Goal: Task Accomplishment & Management: Use online tool/utility

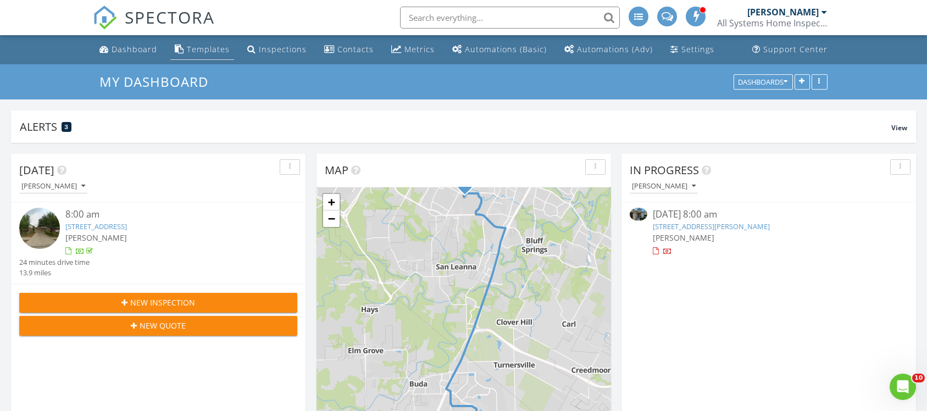
click at [204, 51] on div "Templates" at bounding box center [208, 49] width 43 height 10
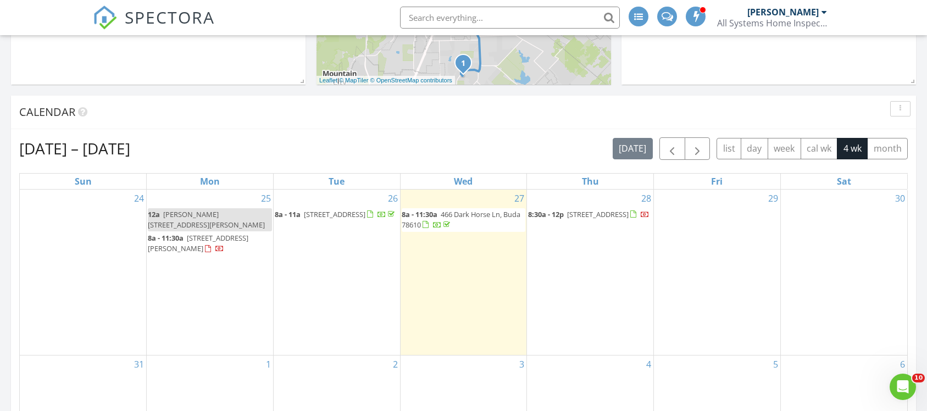
scroll to position [412, 0]
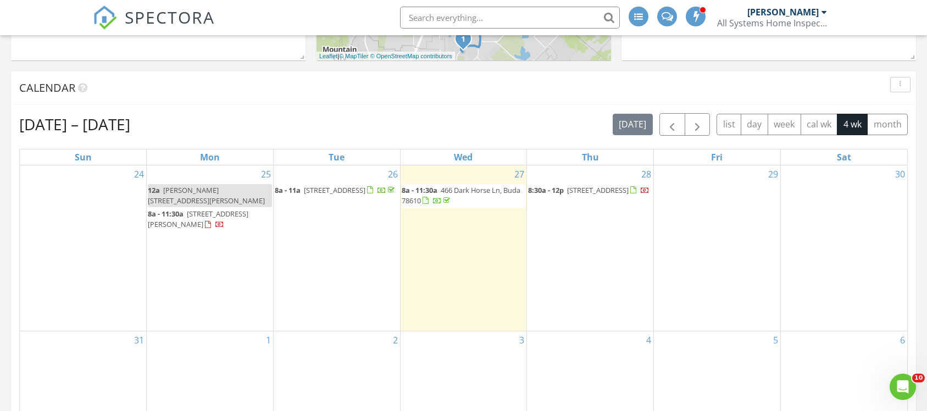
click at [846, 198] on div "30" at bounding box center [844, 247] width 126 height 165
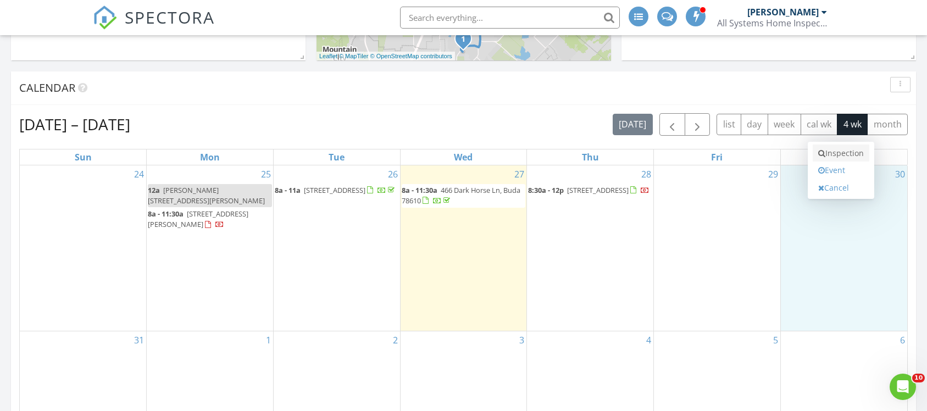
click at [835, 152] on link "Inspection" at bounding box center [841, 154] width 57 height 18
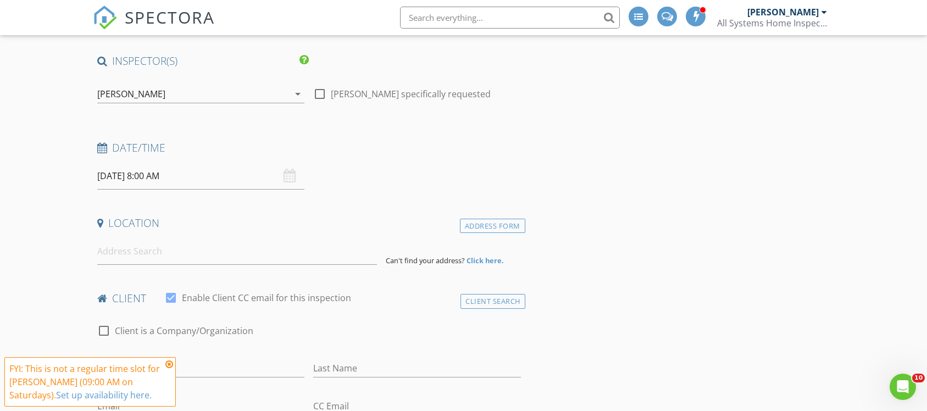
scroll to position [165, 0]
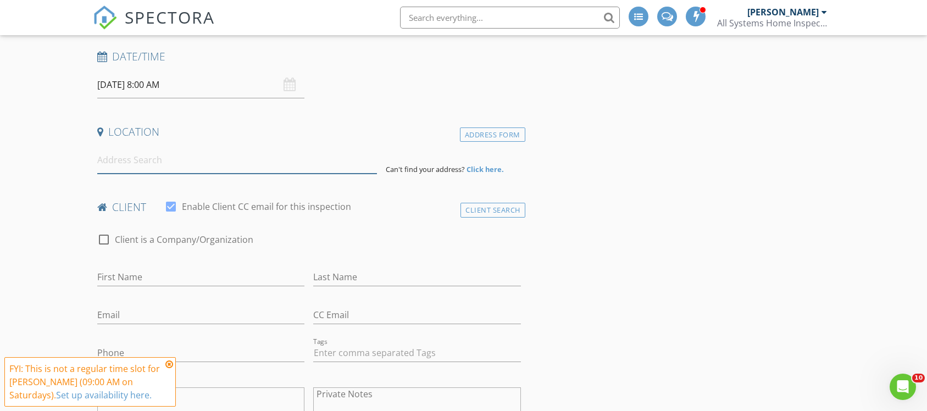
click at [156, 163] on input at bounding box center [237, 160] width 280 height 27
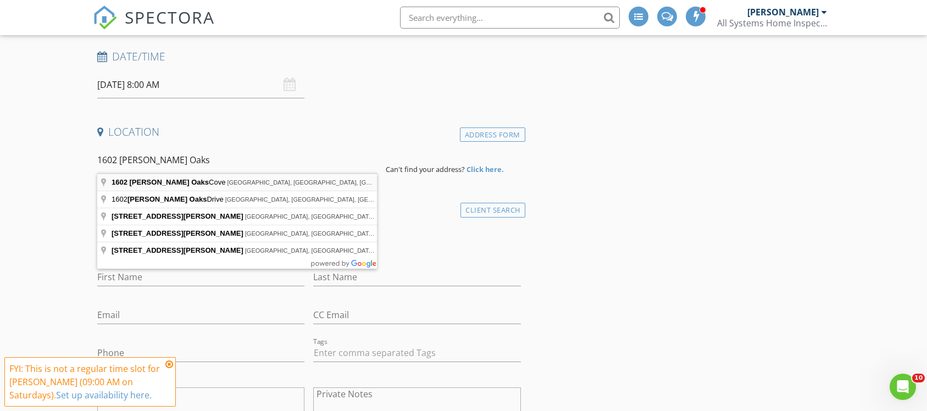
type input "1602 Dittmar Oaks Cove, Austin, TX, USA"
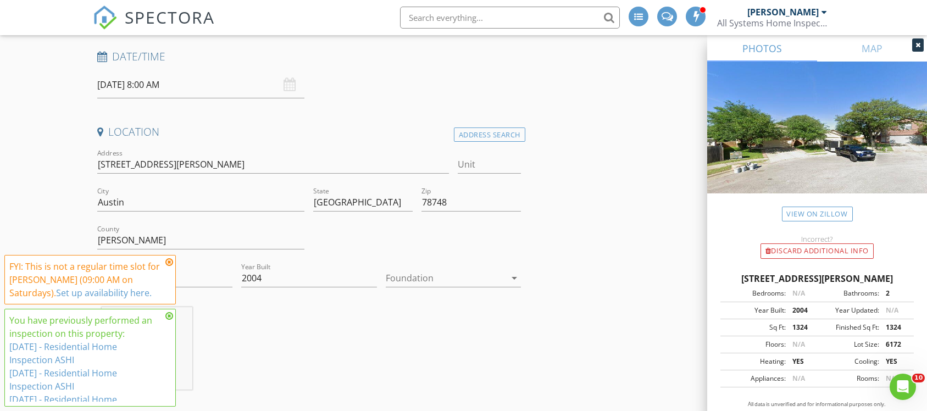
click at [170, 260] on icon at bounding box center [169, 262] width 8 height 9
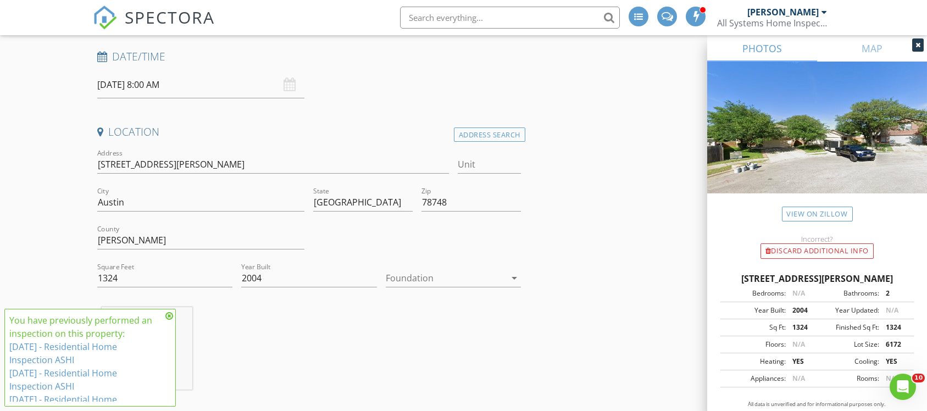
click at [168, 315] on icon at bounding box center [169, 316] width 8 height 9
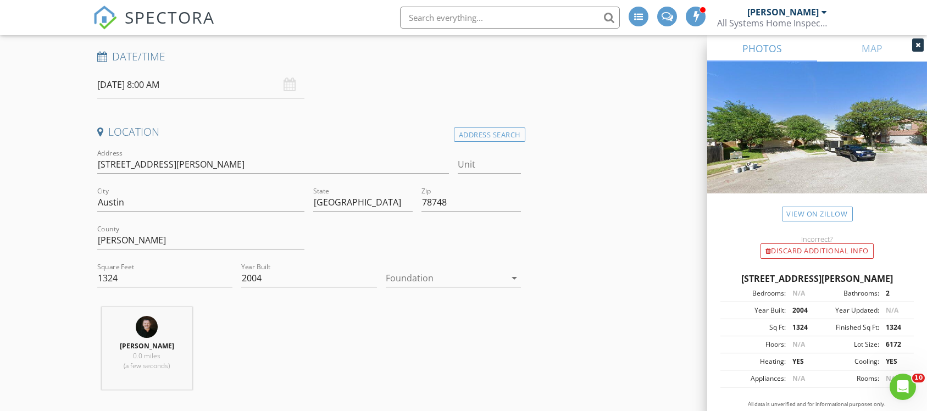
click at [919, 46] on icon at bounding box center [917, 45] width 5 height 7
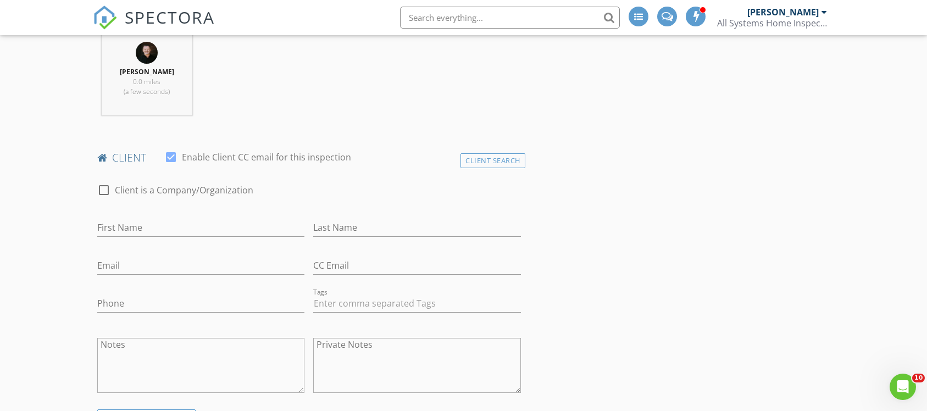
scroll to position [495, 0]
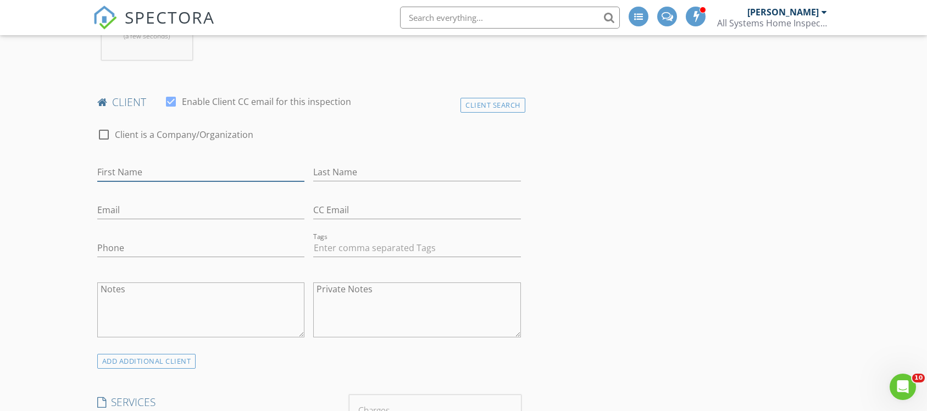
click at [210, 173] on input "First Name" at bounding box center [201, 172] width 208 height 18
type input "Ken"
click at [143, 203] on input "Email" at bounding box center [201, 210] width 208 height 18
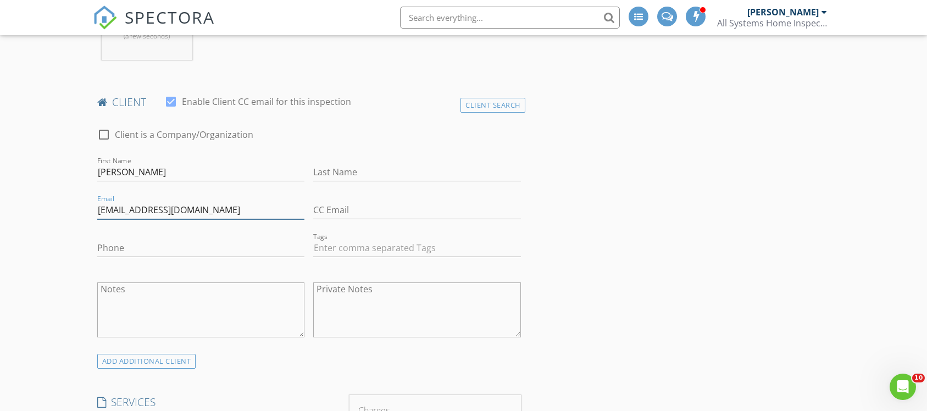
type input "[EMAIL_ADDRESS][DOMAIN_NAME]"
click at [150, 252] on input "Phone" at bounding box center [201, 248] width 208 height 18
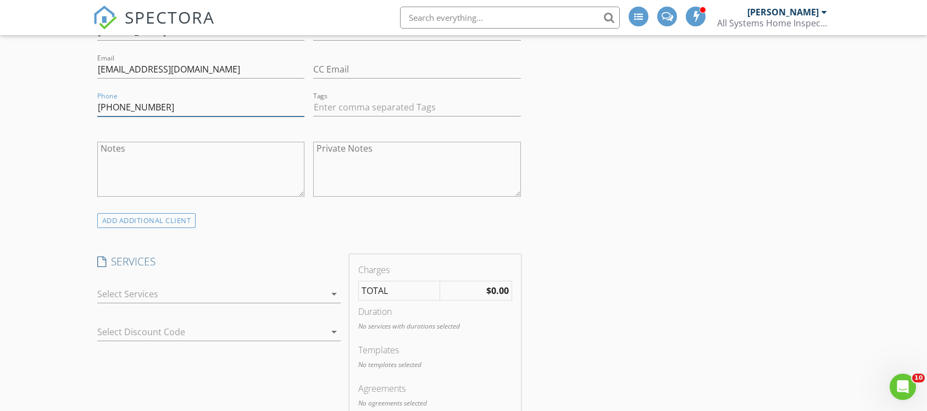
scroll to position [659, 0]
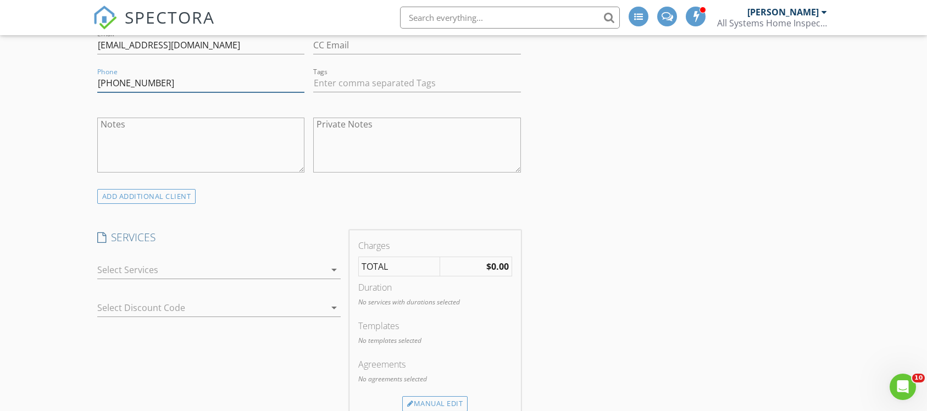
type input "[PHONE_NUMBER]"
click at [242, 270] on div at bounding box center [211, 270] width 228 height 18
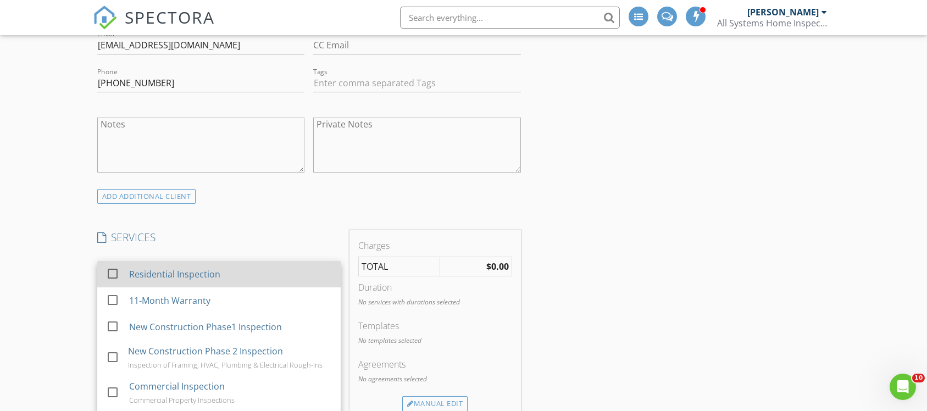
click at [233, 274] on div "Residential Inspection" at bounding box center [230, 274] width 203 height 22
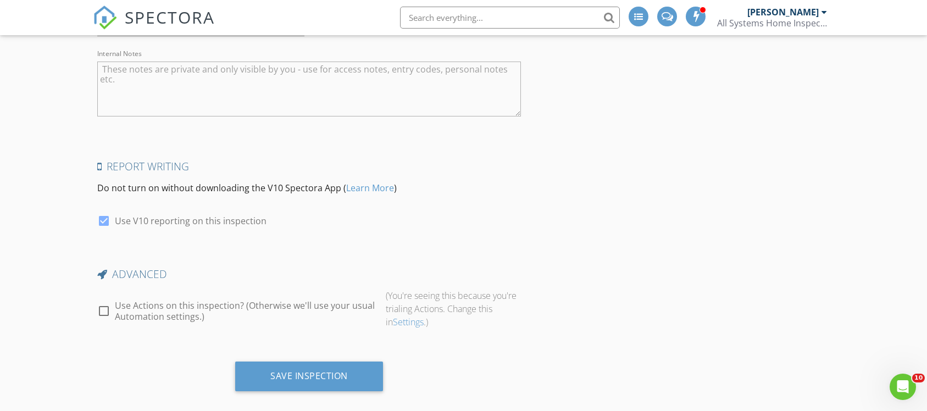
scroll to position [1815, 0]
click at [103, 299] on div at bounding box center [104, 308] width 19 height 19
checkbox input "true"
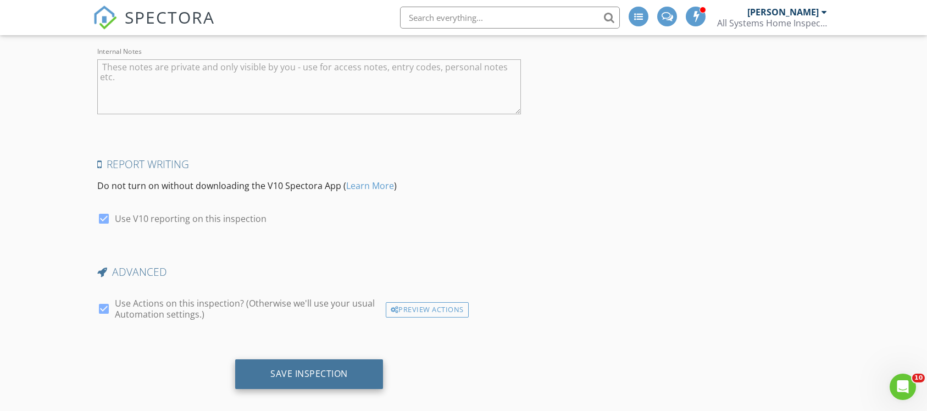
click at [328, 368] on div "Save Inspection" at bounding box center [308, 373] width 77 height 11
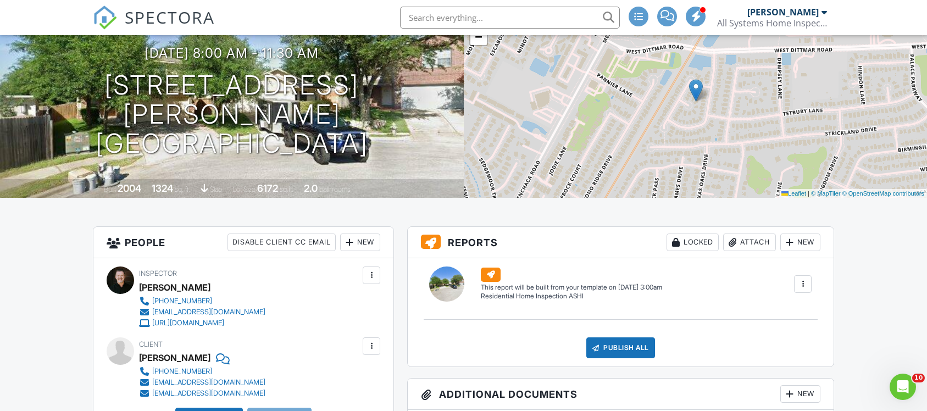
scroll to position [165, 0]
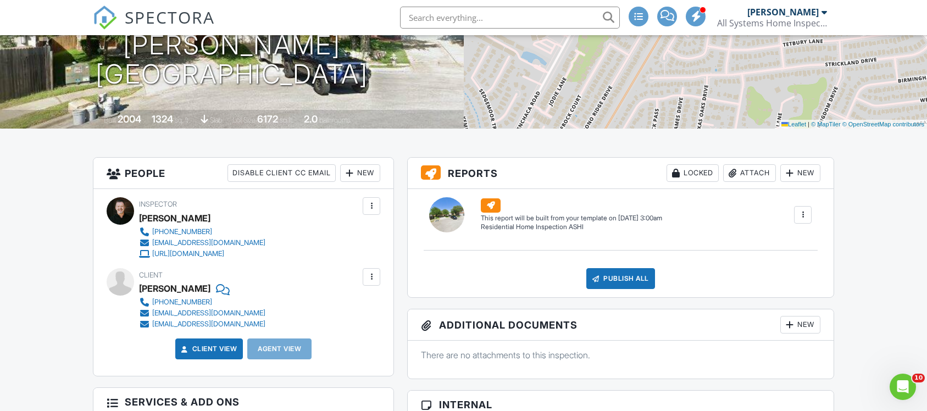
click at [803, 218] on div at bounding box center [802, 214] width 11 height 11
click at [787, 247] on div "Build Now" at bounding box center [780, 246] width 53 height 13
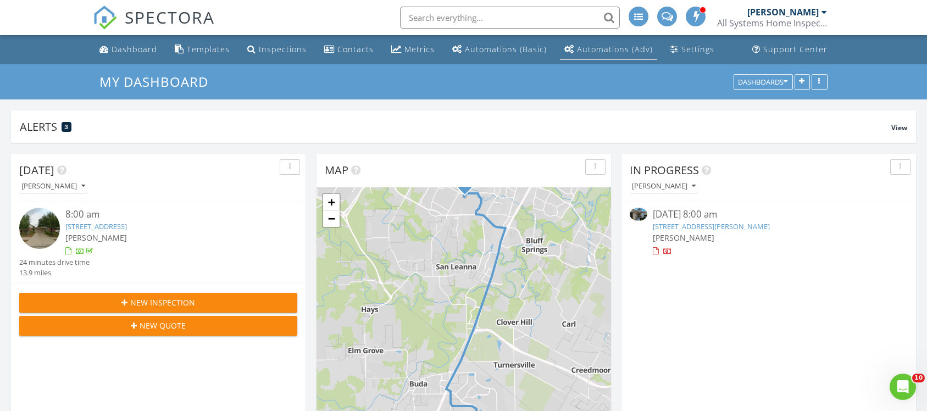
click at [595, 52] on div "Automations (Adv)" at bounding box center [615, 49] width 76 height 10
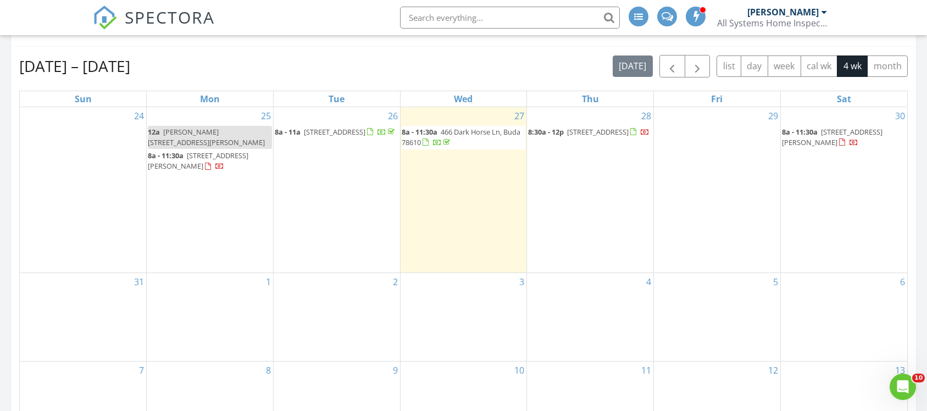
scroll to position [495, 0]
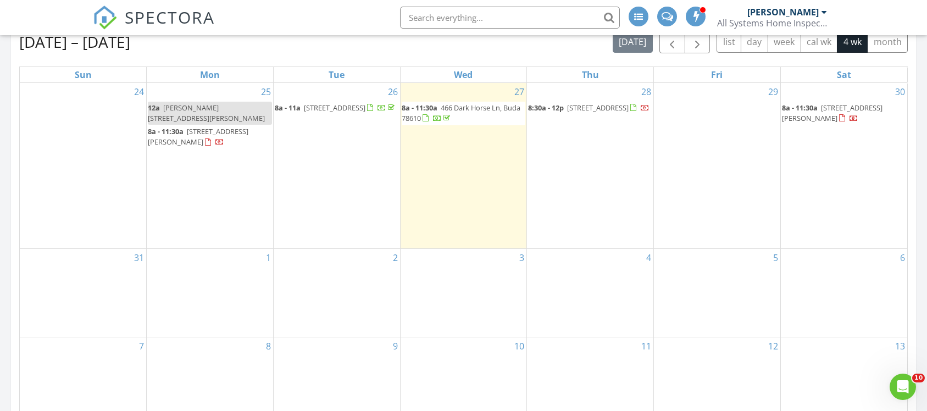
click at [77, 273] on div "31" at bounding box center [83, 293] width 126 height 88
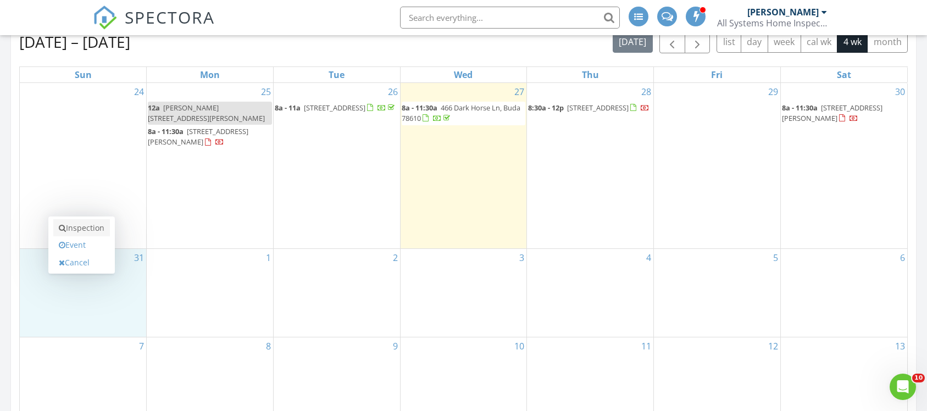
click at [82, 229] on link "Inspection" at bounding box center [81, 228] width 57 height 18
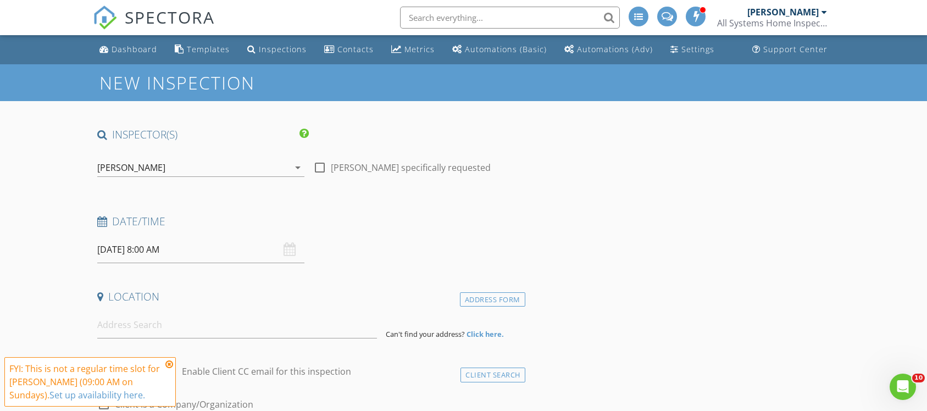
click at [170, 363] on icon at bounding box center [169, 364] width 8 height 9
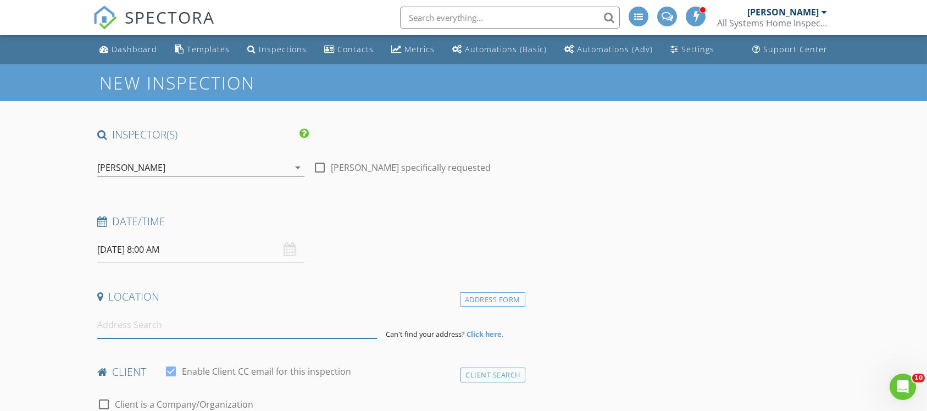
click at [158, 330] on input at bounding box center [237, 325] width 280 height 27
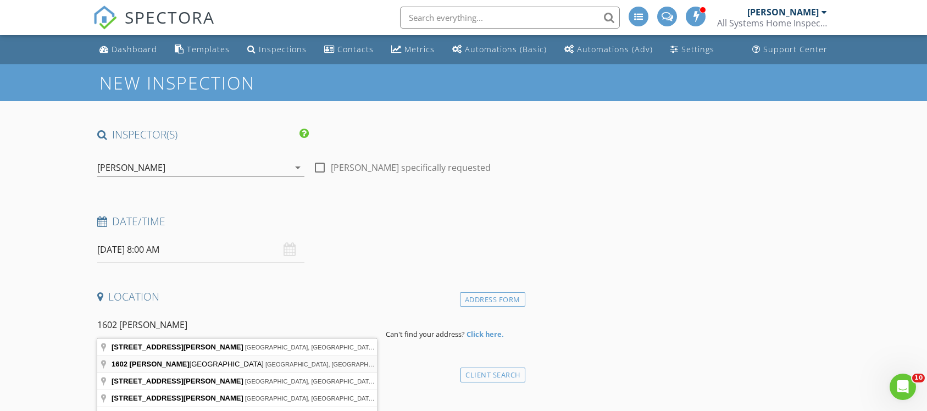
type input "1602 Dittmar Oaks Cove, Austin, TX, USA"
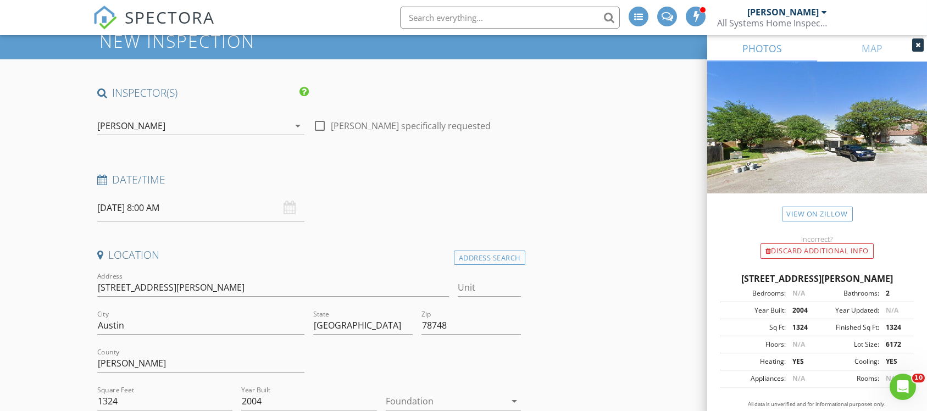
scroll to position [247, 0]
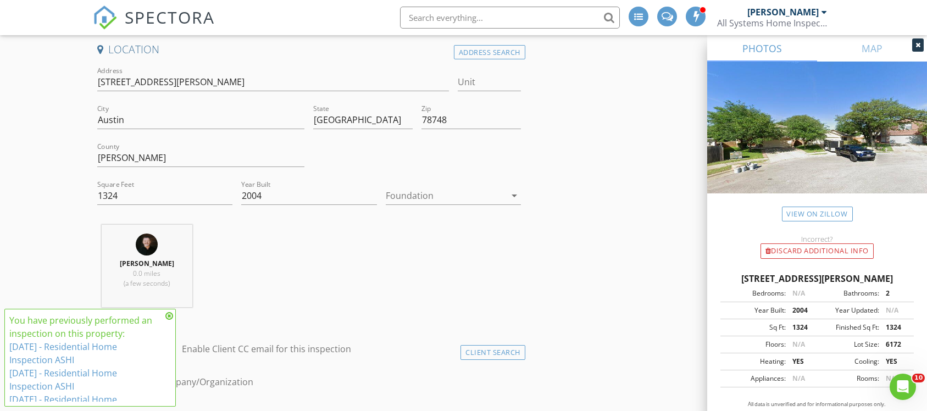
click at [917, 42] on icon at bounding box center [917, 45] width 5 height 7
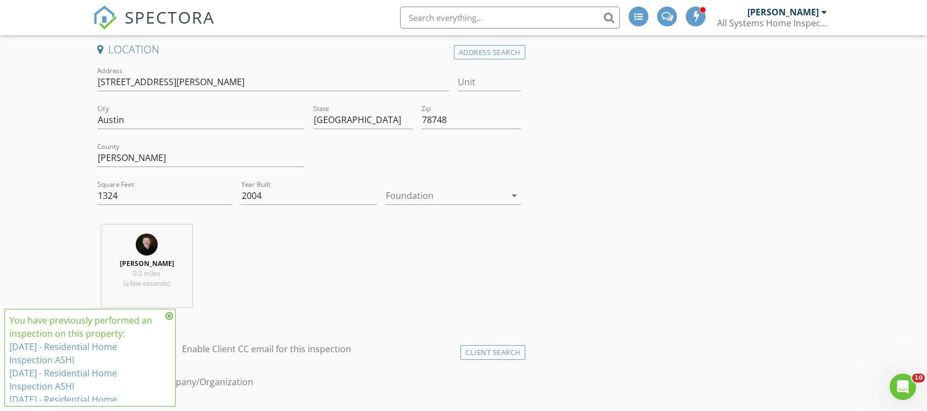
click at [168, 313] on icon at bounding box center [169, 316] width 8 height 9
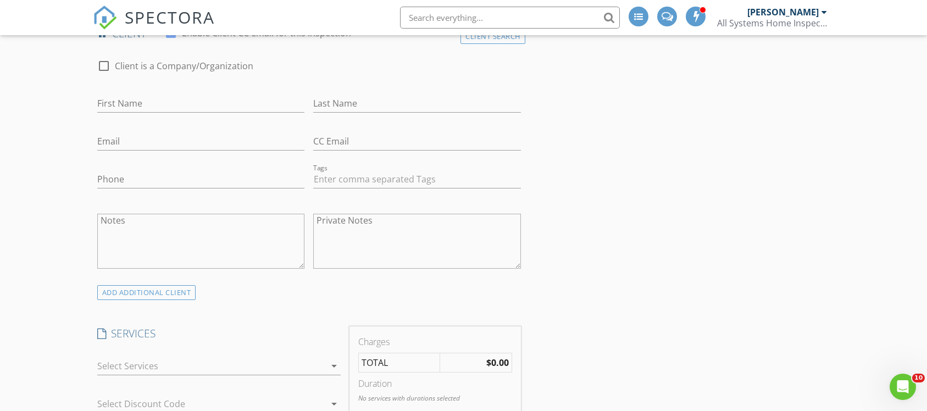
scroll to position [577, 0]
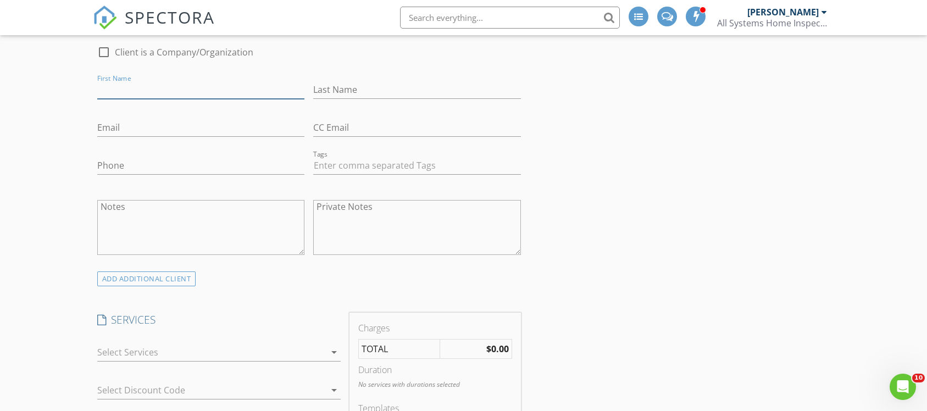
click at [170, 93] on input "First Name" at bounding box center [201, 90] width 208 height 18
type input "Kenny"
click at [135, 128] on input "Email" at bounding box center [201, 128] width 208 height 18
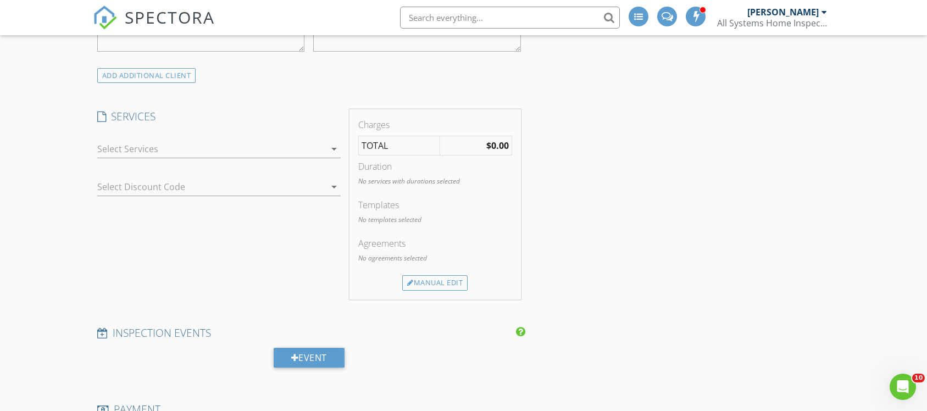
scroll to position [824, 0]
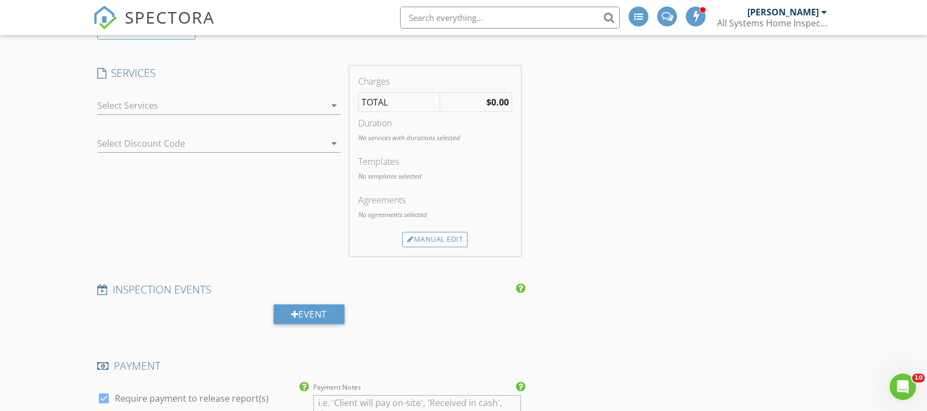
type input "[EMAIL_ADDRESS][DOMAIN_NAME]"
click at [146, 101] on div at bounding box center [211, 106] width 228 height 18
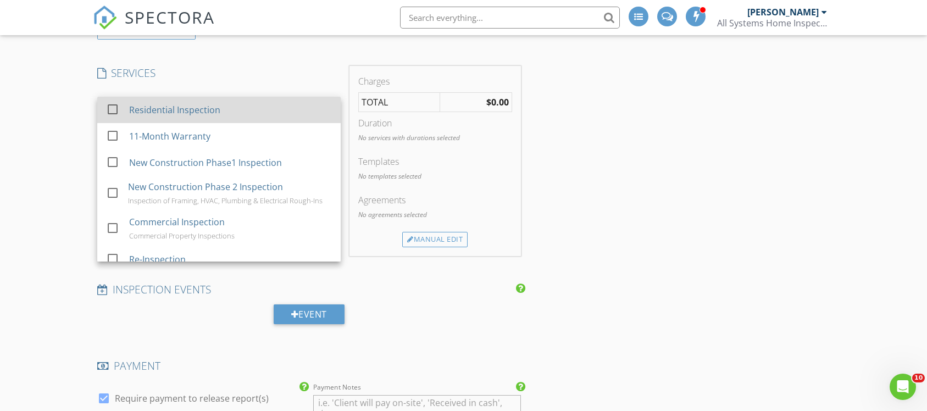
click at [175, 113] on div "Residential Inspection" at bounding box center [174, 109] width 91 height 13
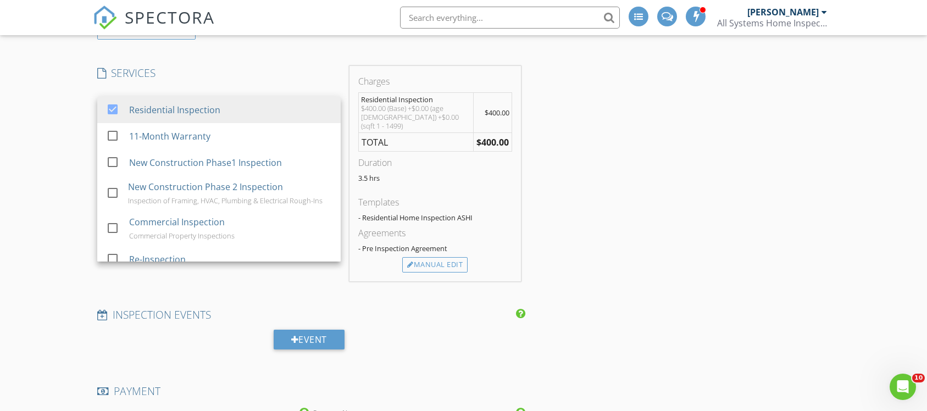
click at [607, 332] on div "INSPECTOR(S) check_box Keith Chandler PRIMARY Keith Chandler arrow_drop_down ch…" at bounding box center [464, 346] width 742 height 2085
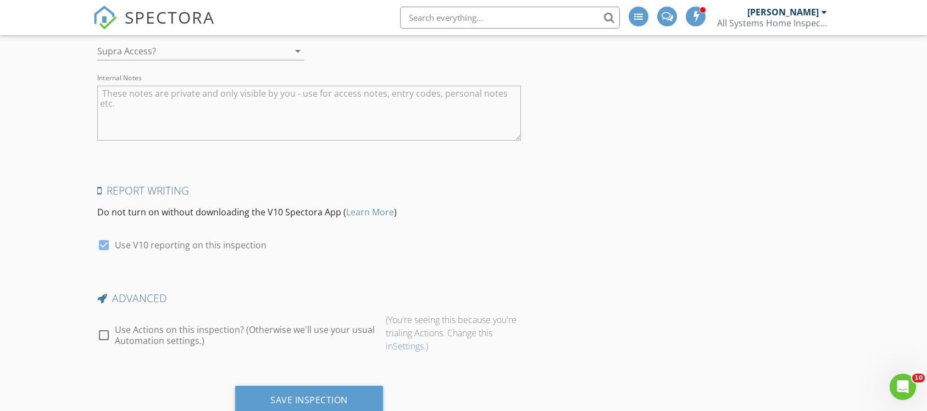
scroll to position [1813, 0]
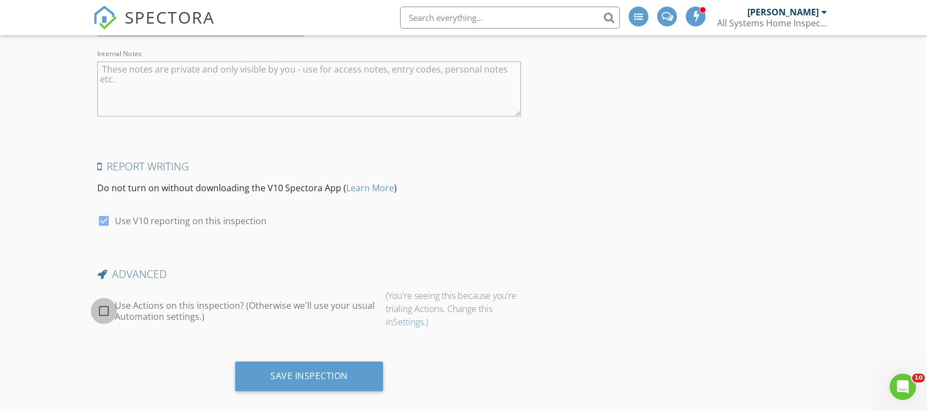
click at [104, 302] on div at bounding box center [104, 311] width 19 height 19
checkbox input "true"
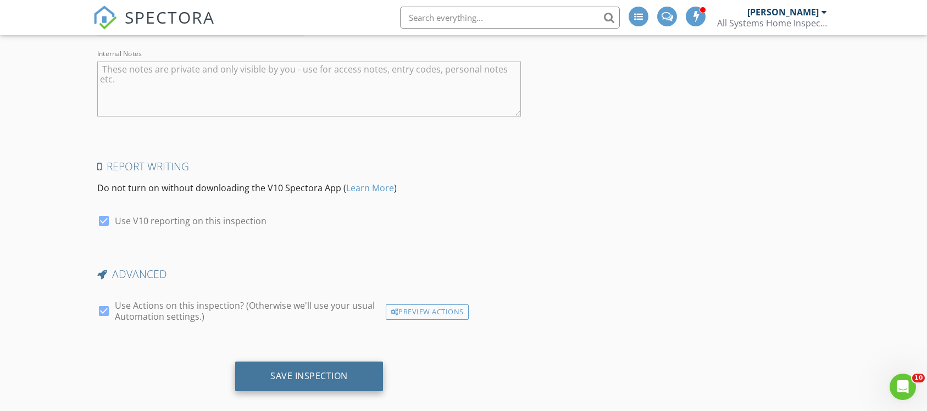
click at [315, 370] on div "Save Inspection" at bounding box center [308, 375] width 77 height 11
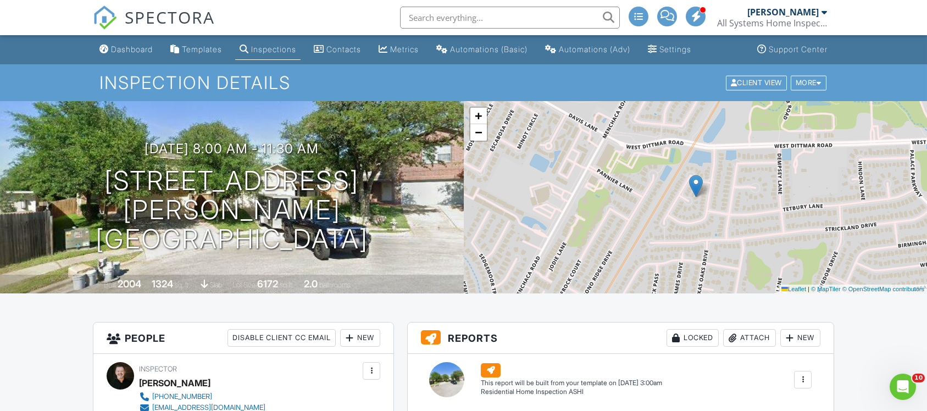
click at [133, 47] on div "Dashboard" at bounding box center [132, 49] width 42 height 9
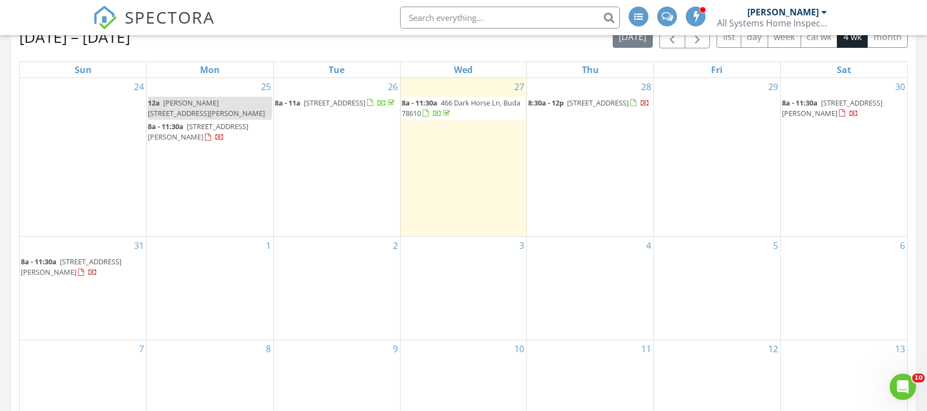
scroll to position [523, 0]
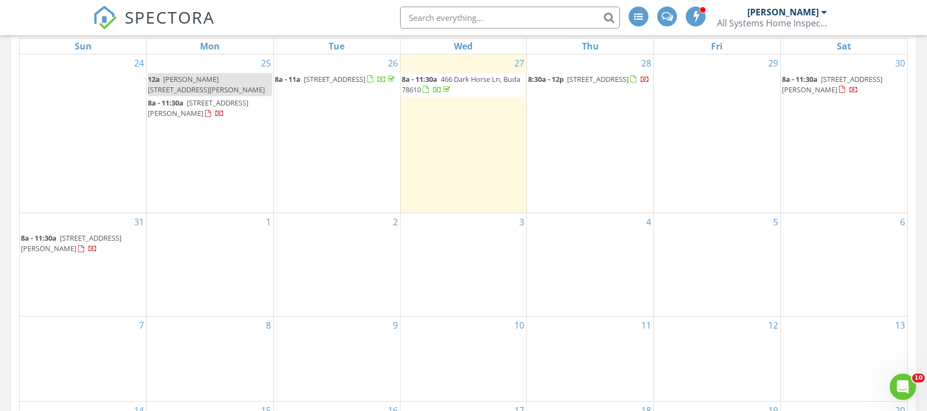
click at [85, 233] on span "[STREET_ADDRESS][PERSON_NAME]" at bounding box center [71, 243] width 101 height 20
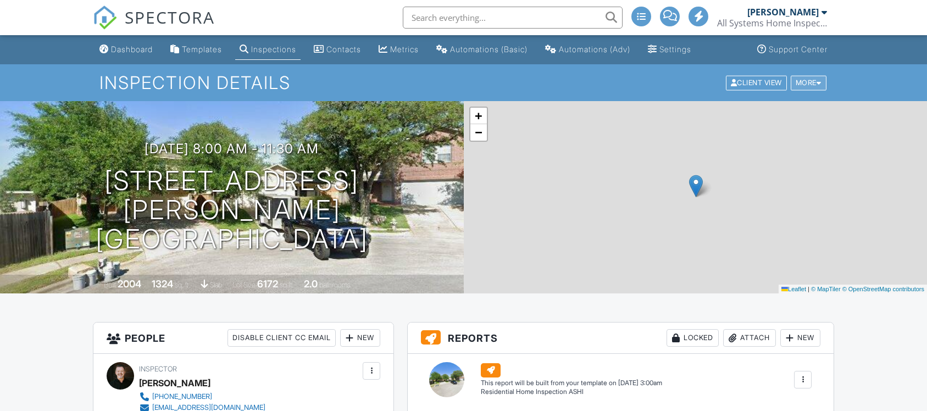
click at [807, 84] on div "More" at bounding box center [809, 82] width 36 height 15
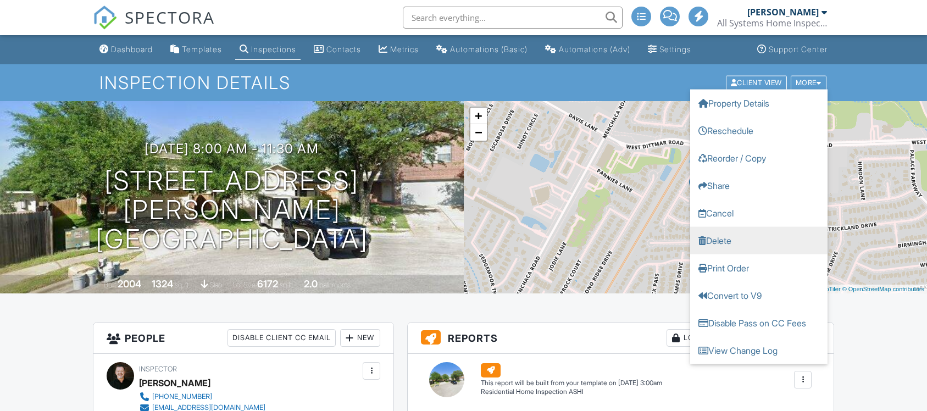
click at [736, 236] on link "Delete" at bounding box center [758, 239] width 137 height 27
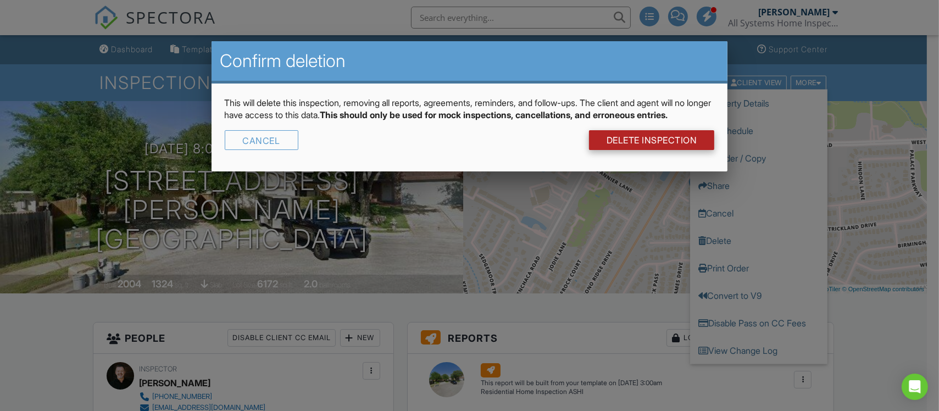
click at [646, 150] on link "DELETE Inspection" at bounding box center [652, 140] width 126 height 20
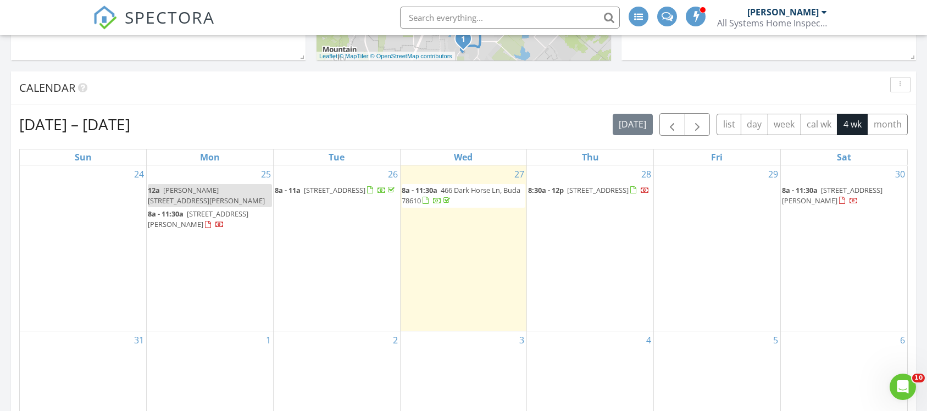
scroll to position [330, 0]
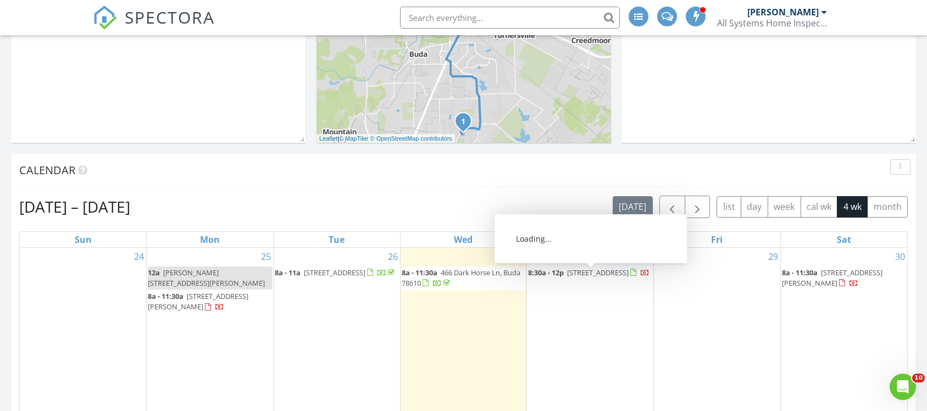
click at [580, 273] on span "[STREET_ADDRESS]" at bounding box center [598, 273] width 62 height 10
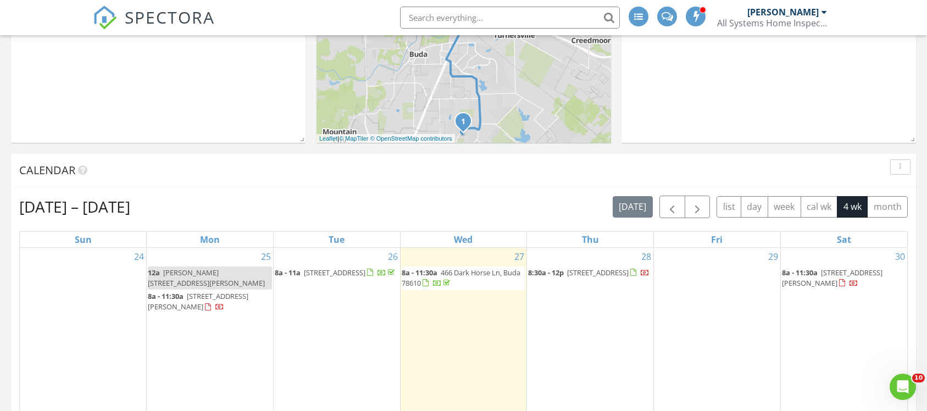
click at [600, 272] on span "8801 Cattle Baron Path, Austin TX 78747" at bounding box center [598, 273] width 62 height 10
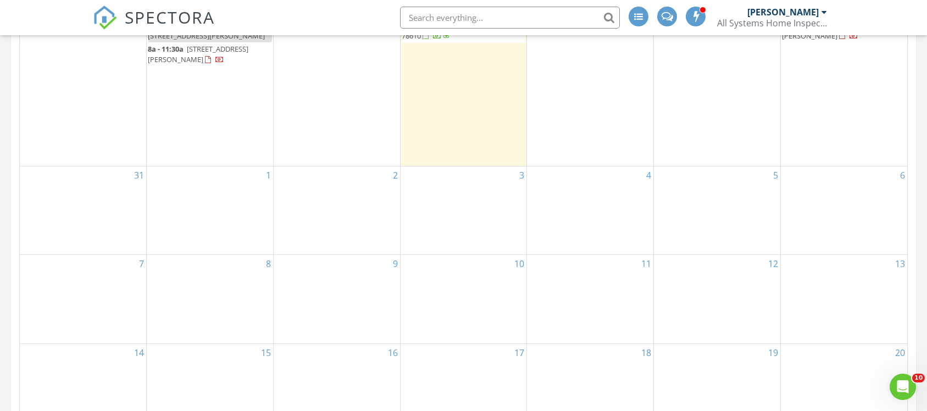
scroll to position [412, 0]
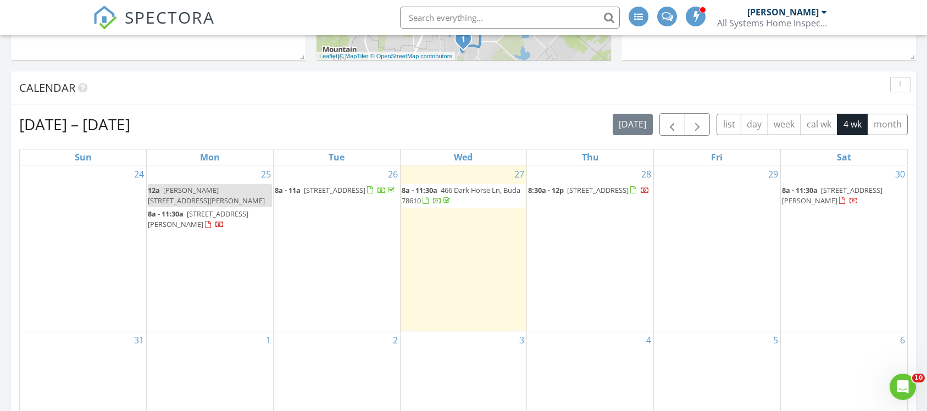
click at [574, 192] on span "8801 Cattle Baron Path, Austin TX 78747" at bounding box center [598, 190] width 62 height 10
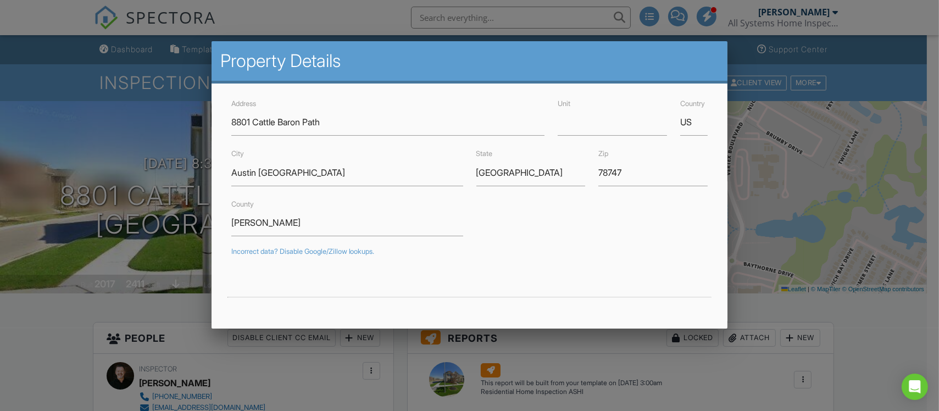
drag, startPoint x: 906, startPoint y: 341, endPoint x: 892, endPoint y: 332, distance: 15.8
click at [905, 342] on div at bounding box center [469, 202] width 939 height 514
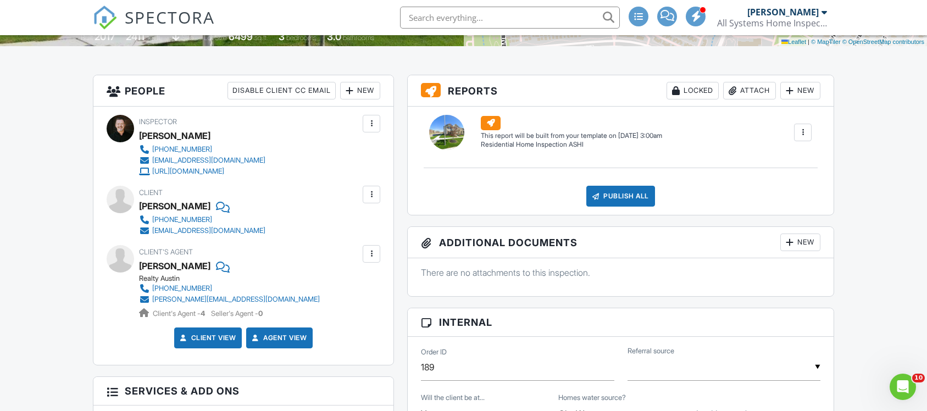
scroll to position [82, 0]
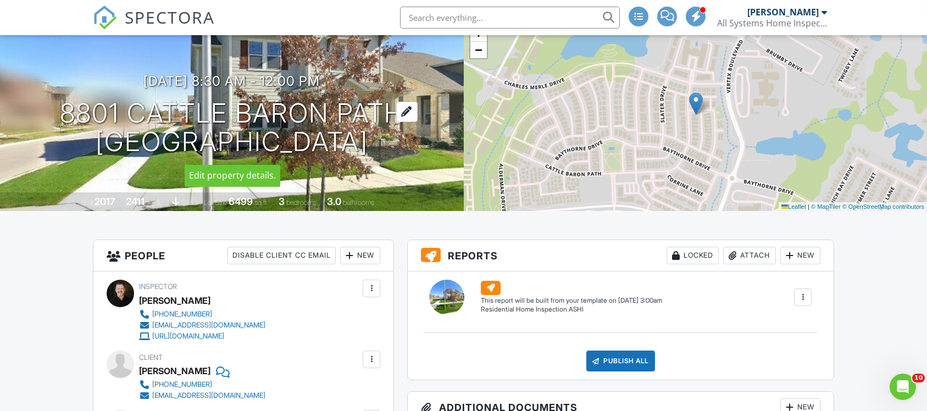
click at [401, 107] on div at bounding box center [406, 112] width 21 height 20
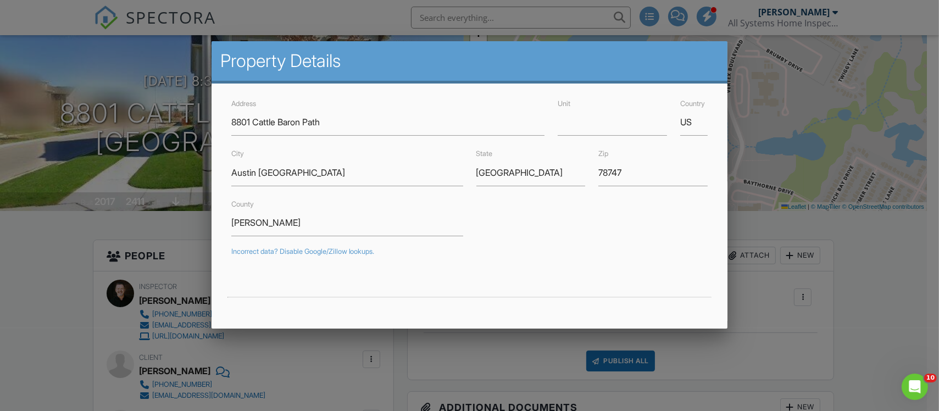
click at [817, 303] on div at bounding box center [469, 202] width 939 height 514
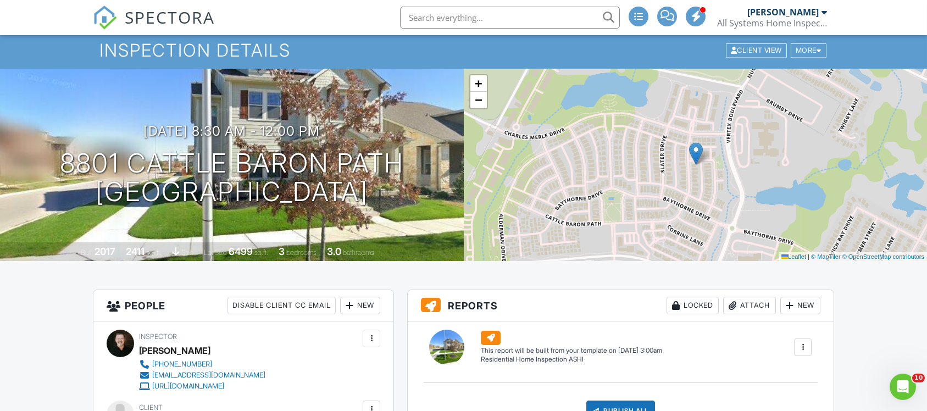
scroll to position [0, 0]
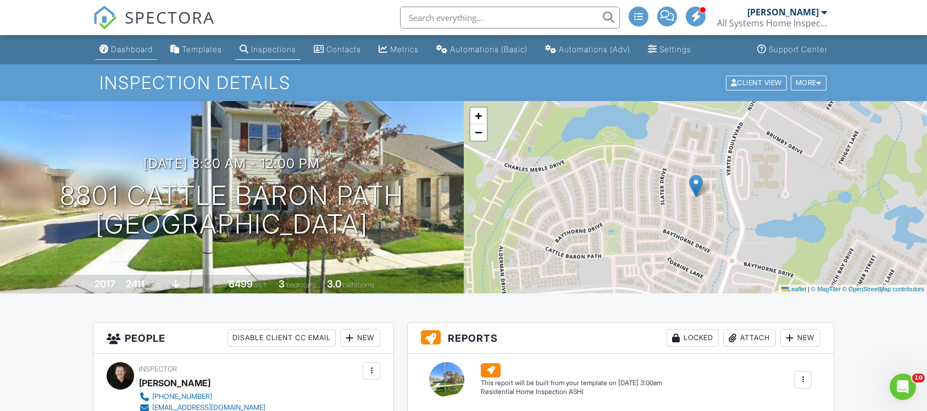
click at [131, 49] on div "Dashboard" at bounding box center [132, 49] width 42 height 9
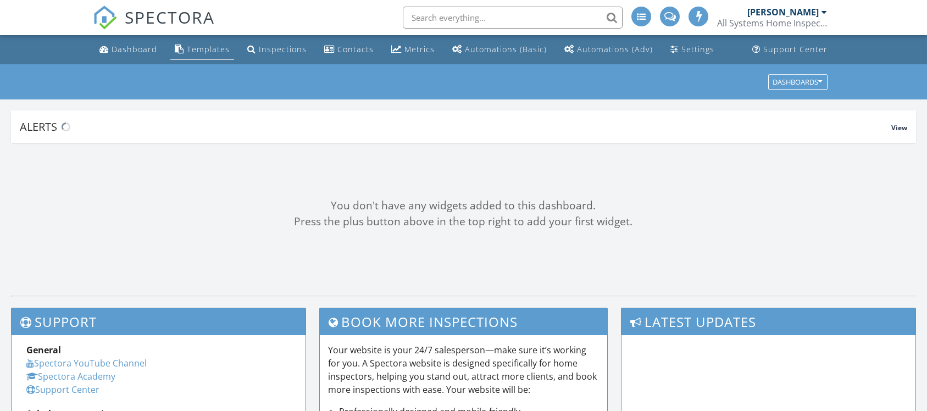
click at [198, 46] on div "Templates" at bounding box center [208, 49] width 43 height 10
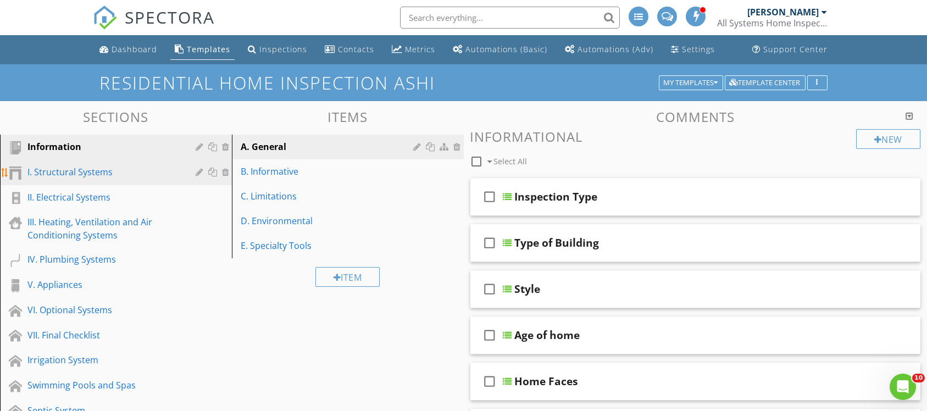
click at [100, 171] on div "I. Structural Systems" at bounding box center [103, 171] width 152 height 13
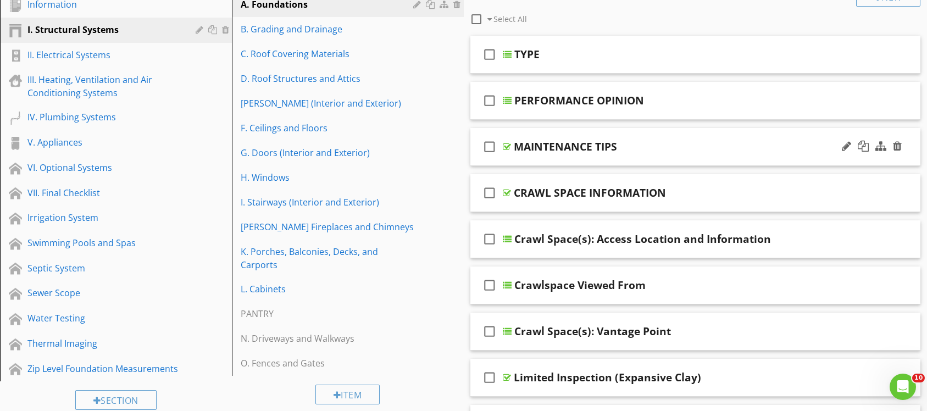
scroll to position [165, 0]
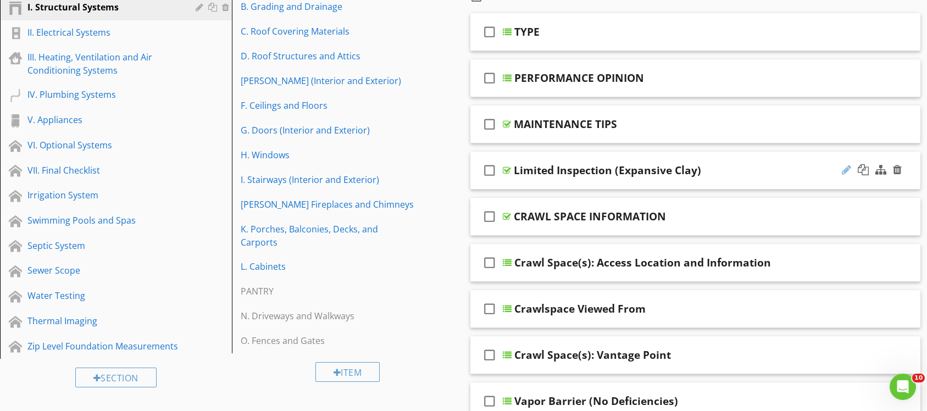
click at [844, 170] on div at bounding box center [846, 169] width 9 height 11
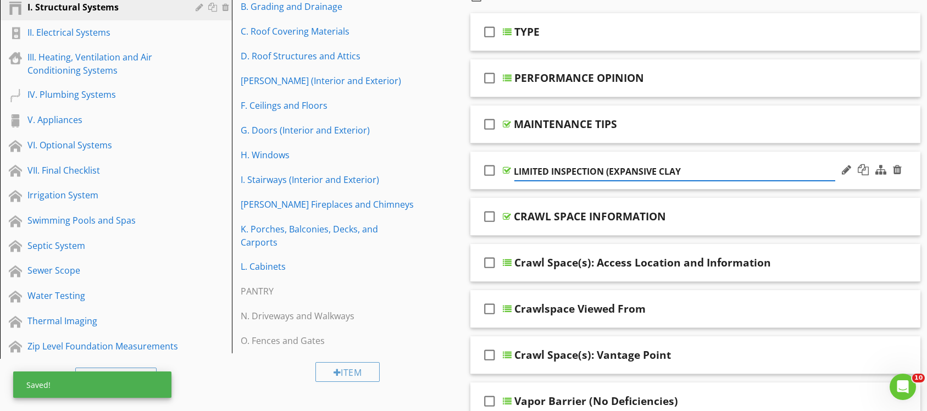
type input "LIMITED INSPECTION (EXPANSIVE CLAY)"
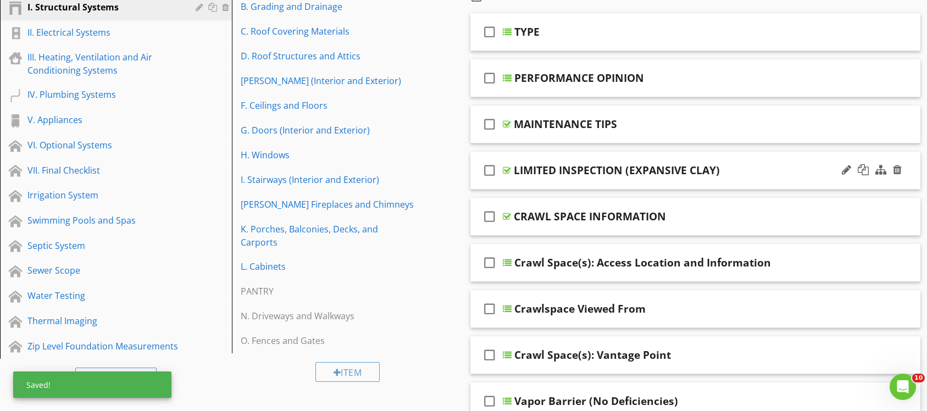
click at [762, 154] on div "check_box_outline_blank LIMITED INSPECTION (EXPANSIVE CLAY)" at bounding box center [695, 171] width 451 height 38
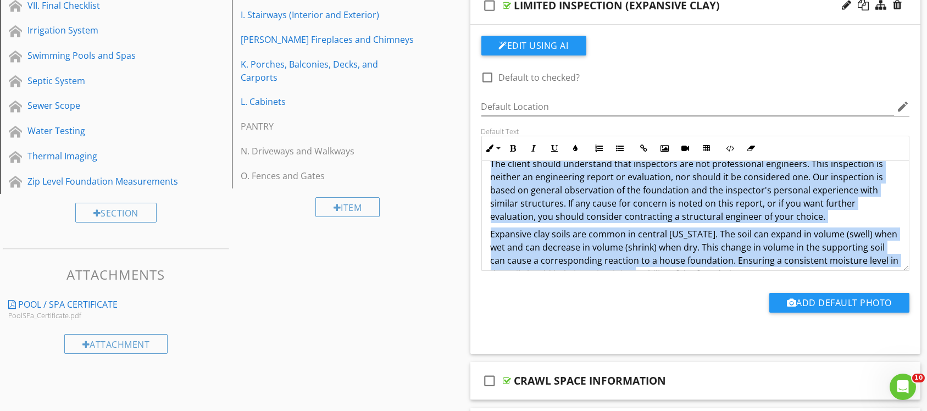
scroll to position [66, 0]
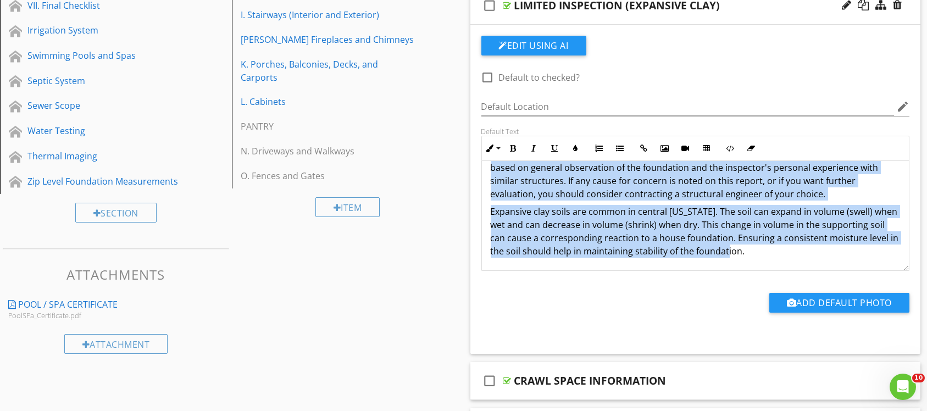
drag, startPoint x: 488, startPoint y: 177, endPoint x: 758, endPoint y: 255, distance: 280.2
click at [758, 255] on div "The foundation inspection is limited. The inspector does not pull up floor cove…" at bounding box center [695, 183] width 427 height 176
copy div "The foundation inspection is limited. The inspector does not pull up floor cove…"
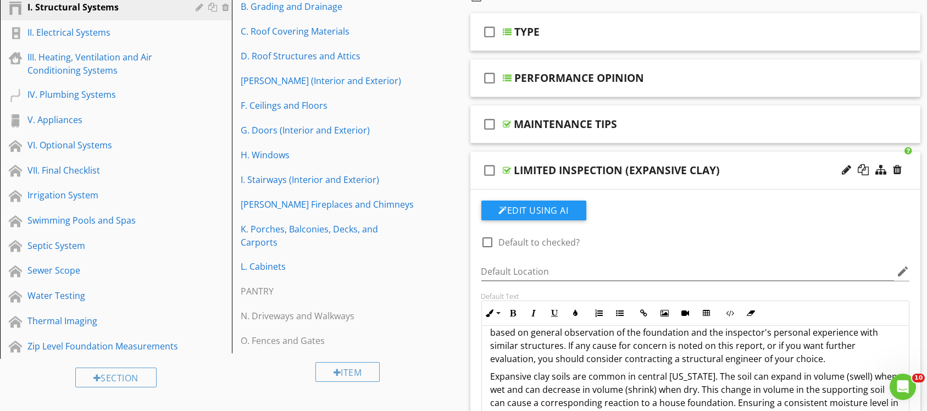
scroll to position [247, 0]
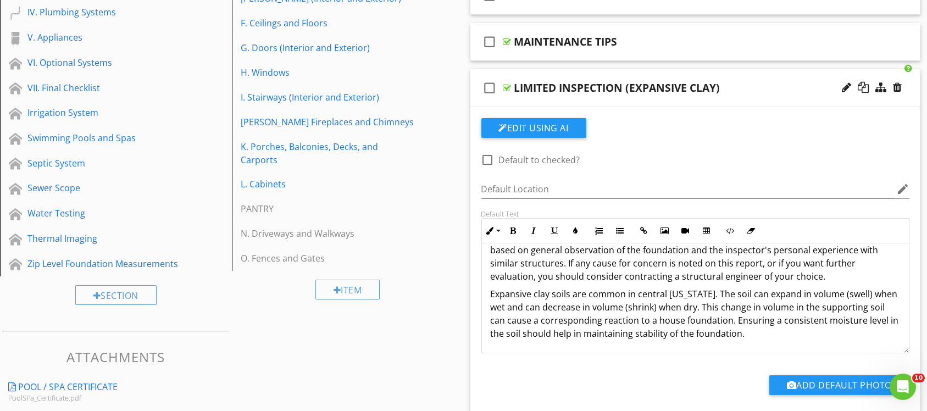
click at [812, 299] on p "Expansive clay soils are common in central Texas. The soil can expand in volume…" at bounding box center [696, 313] width 410 height 53
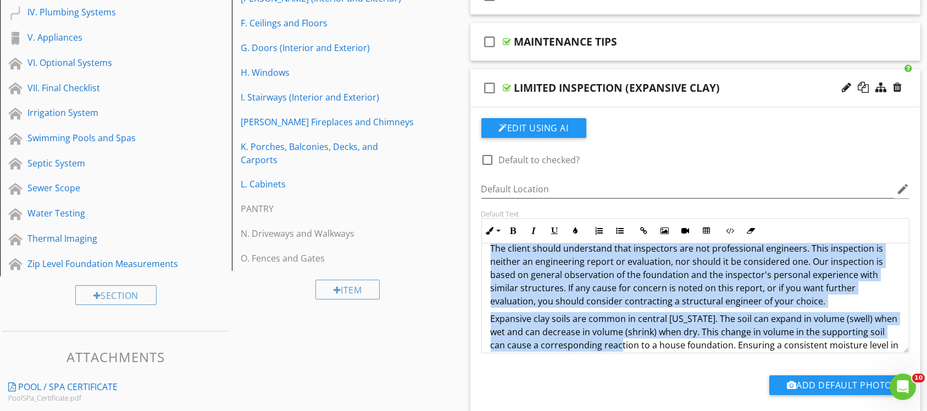
scroll to position [66, 0]
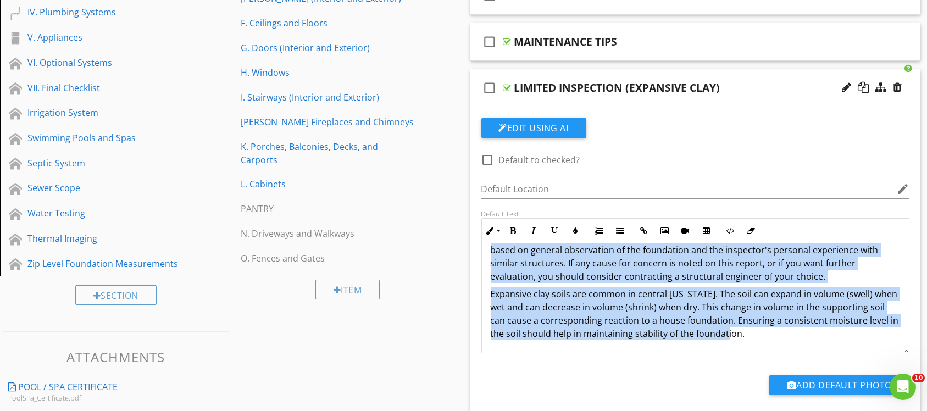
drag, startPoint x: 488, startPoint y: 247, endPoint x: 757, endPoint y: 334, distance: 282.0
click at [757, 334] on div "The foundation inspection is limited. The inspector does not pull up floor cove…" at bounding box center [695, 265] width 427 height 176
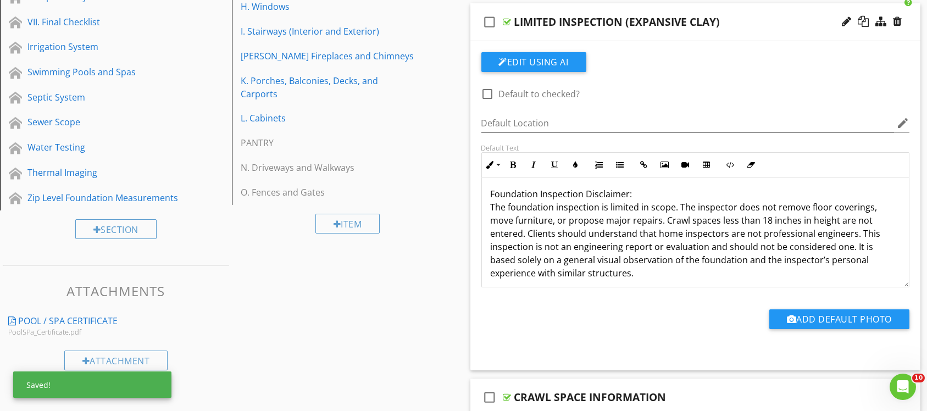
scroll to position [0, 0]
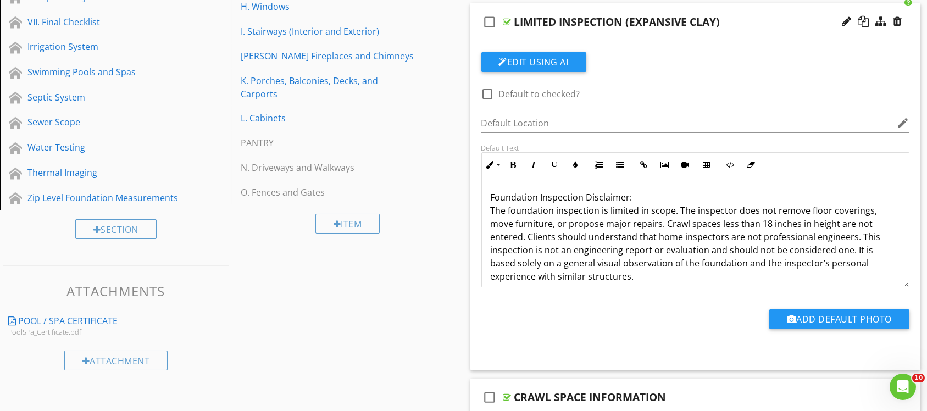
click at [491, 197] on p "Foundation Inspection Disclaimer: The foundation inspection is limited in scope…" at bounding box center [696, 237] width 410 height 92
click at [645, 196] on p "Foundation Inspection Disclaimer: The foundation inspection is limited in scope…" at bounding box center [696, 237] width 410 height 92
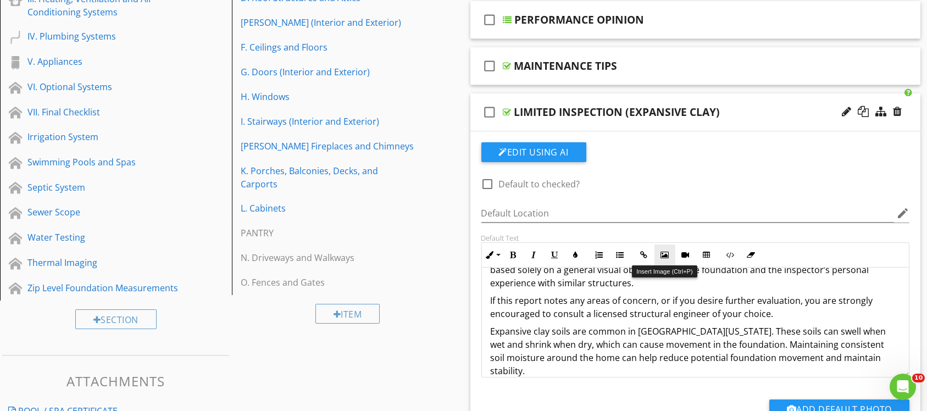
scroll to position [148, 0]
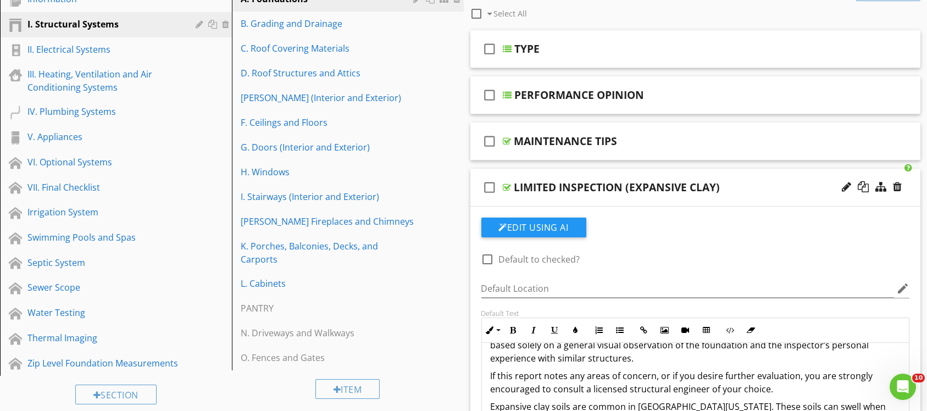
click at [490, 258] on div at bounding box center [488, 259] width 19 height 19
checkbox input "true"
click at [490, 187] on icon "check_box_outline_blank" at bounding box center [490, 187] width 18 height 26
click at [484, 182] on icon "check_box" at bounding box center [490, 187] width 18 height 26
click at [719, 175] on div "check_box_outline_blank LIMITED INSPECTION (EXPANSIVE CLAY)" at bounding box center [695, 188] width 451 height 38
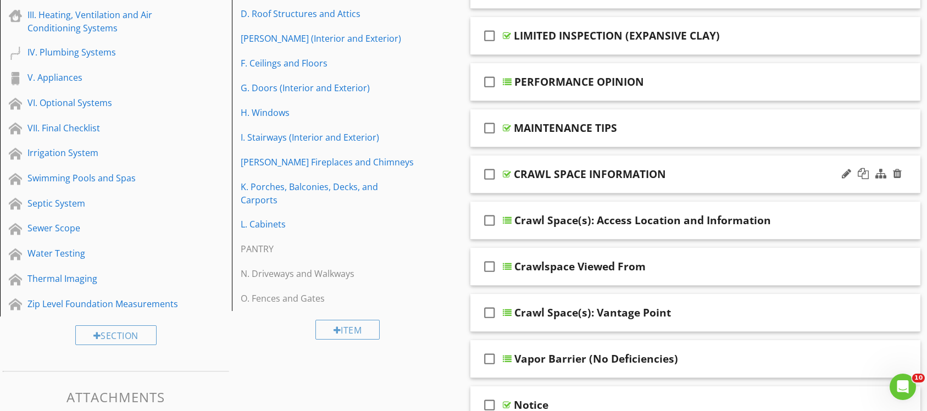
scroll to position [230, 0]
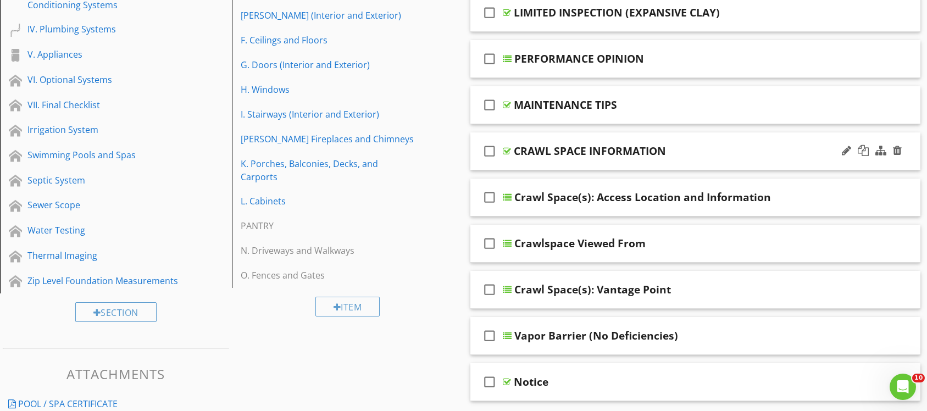
click at [699, 138] on div "check_box_outline_blank CRAWL SPACE INFORMATION" at bounding box center [695, 151] width 451 height 38
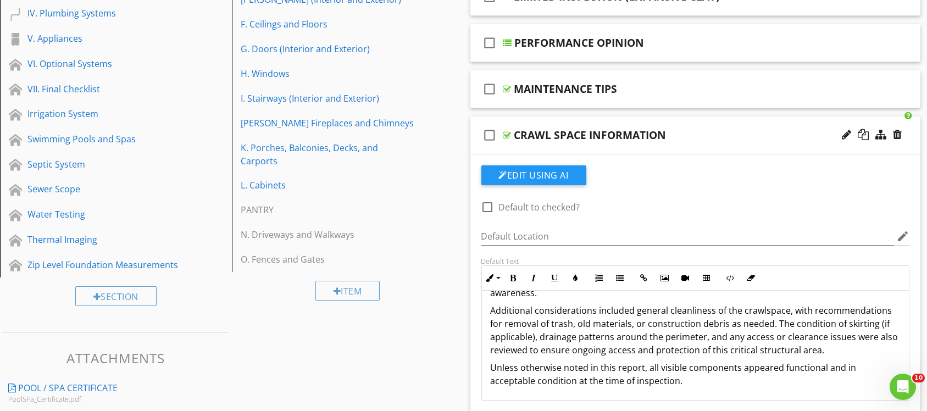
scroll to position [148, 0]
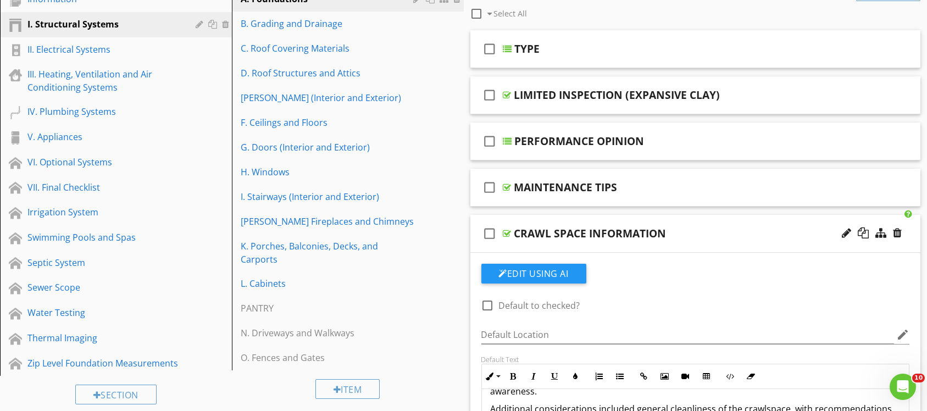
click at [720, 221] on div "check_box_outline_blank CRAWL SPACE INFORMATION" at bounding box center [695, 234] width 451 height 38
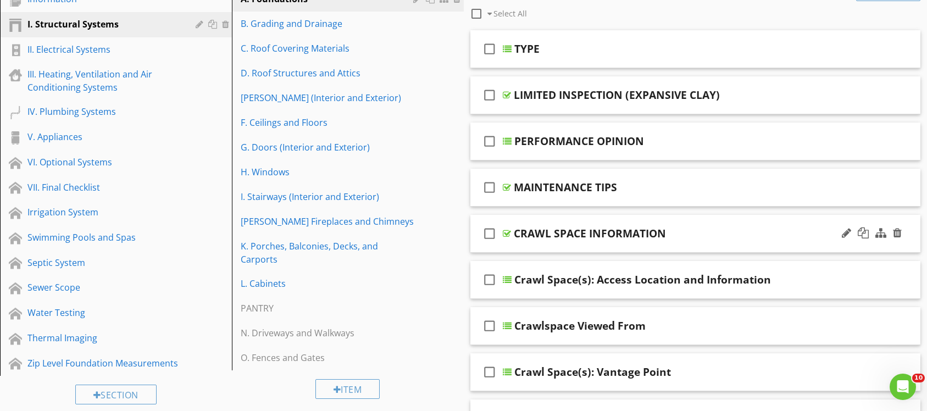
click at [841, 231] on div at bounding box center [872, 233] width 64 height 26
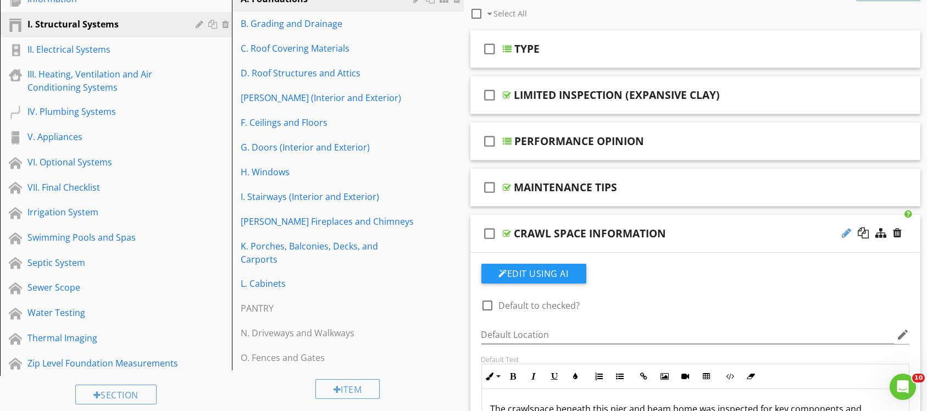
click at [843, 232] on div at bounding box center [846, 232] width 9 height 11
type input "CRAWL SPACE SUMMARY"
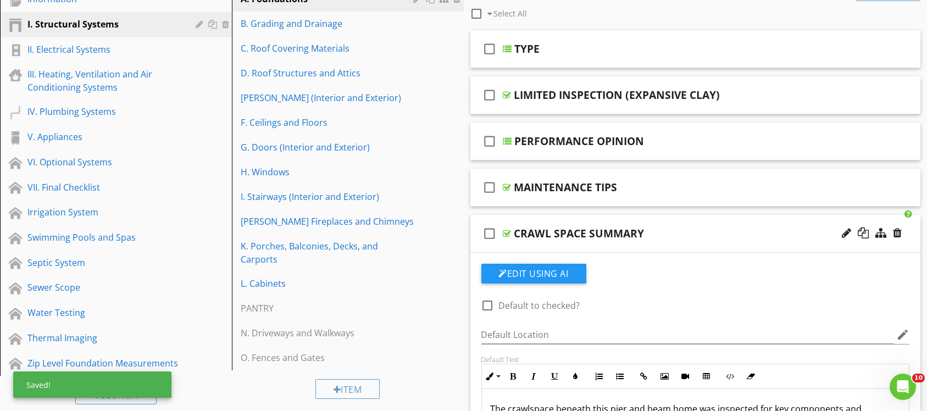
click at [624, 219] on div "check_box_outline_blank CRAWL SPACE SUMMARY" at bounding box center [695, 234] width 451 height 38
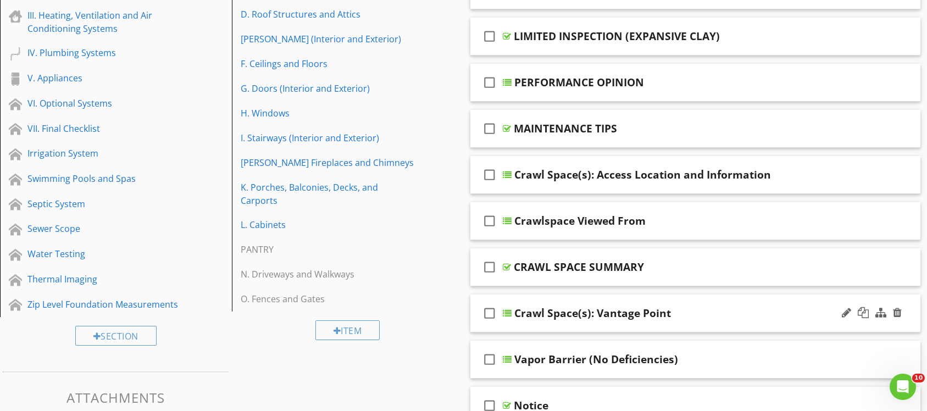
scroll to position [230, 0]
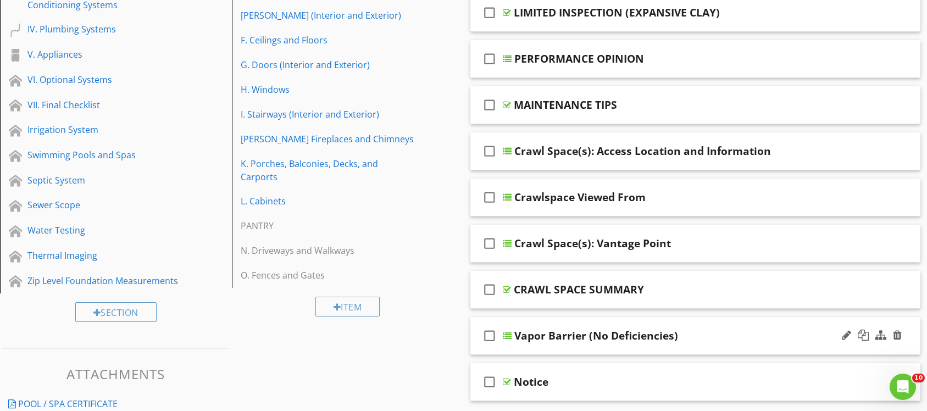
click at [713, 329] on div "Vapor Barrier (No Deficiencies)" at bounding box center [675, 335] width 321 height 13
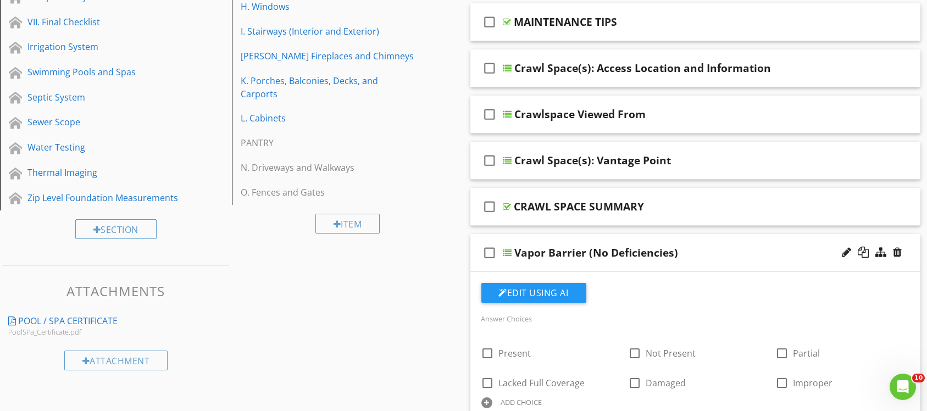
scroll to position [396, 0]
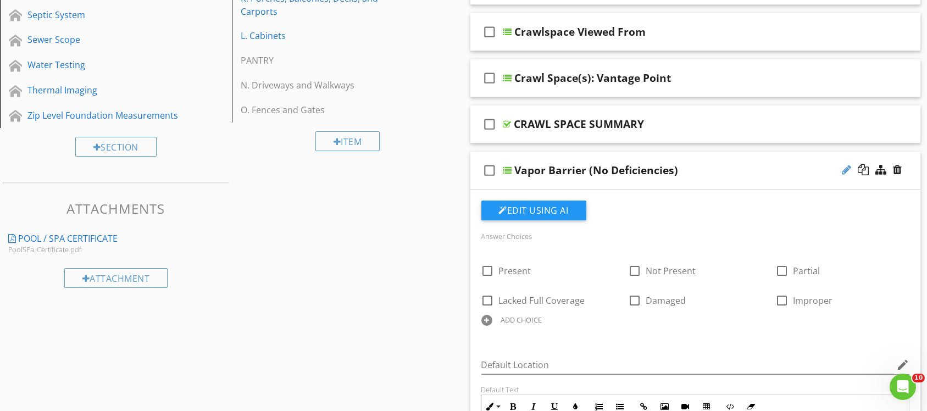
click at [846, 172] on div at bounding box center [846, 169] width 9 height 11
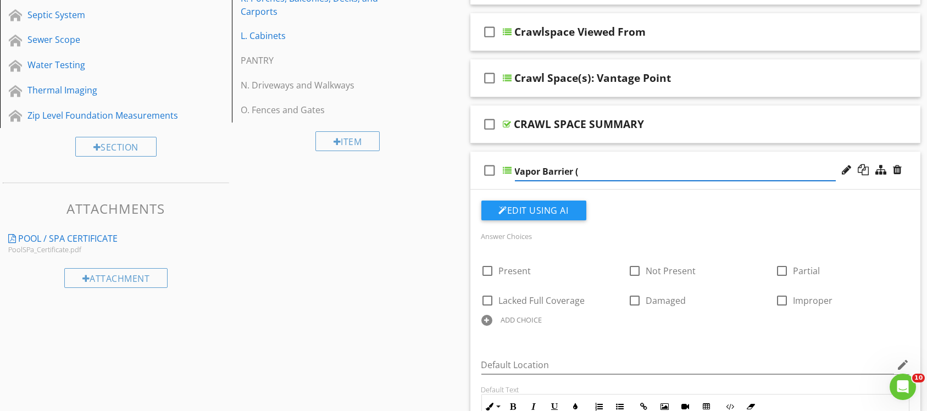
type input "Vapor Barrier"
click at [679, 154] on div "check_box_outline_blank Vapor Barrier" at bounding box center [695, 171] width 451 height 38
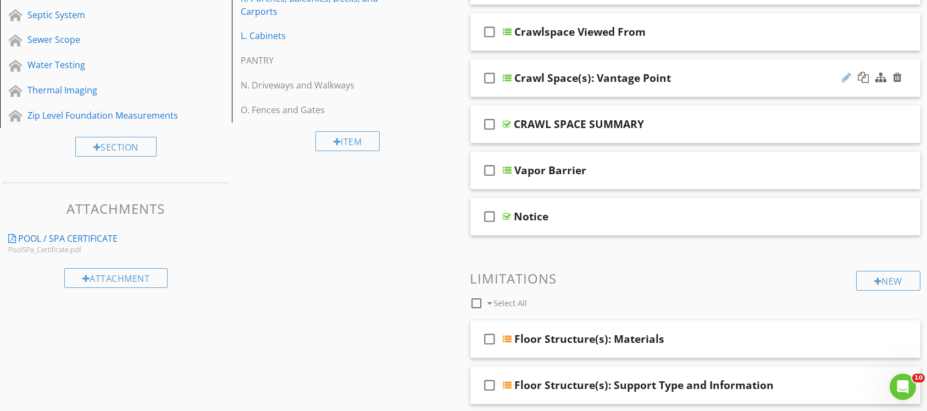
click at [844, 76] on div at bounding box center [846, 77] width 9 height 11
click at [576, 81] on input "Crawl Space(s): Vantage Point" at bounding box center [675, 79] width 321 height 18
click at [579, 79] on input "Crawl Space(s): Vantage Point" at bounding box center [675, 79] width 321 height 18
click at [585, 76] on input "Crawl Space(s): Vantage Point" at bounding box center [675, 79] width 321 height 18
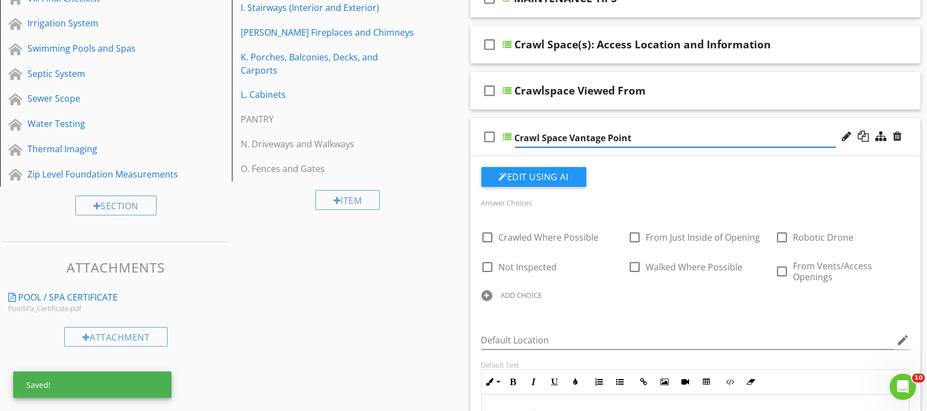
scroll to position [313, 0]
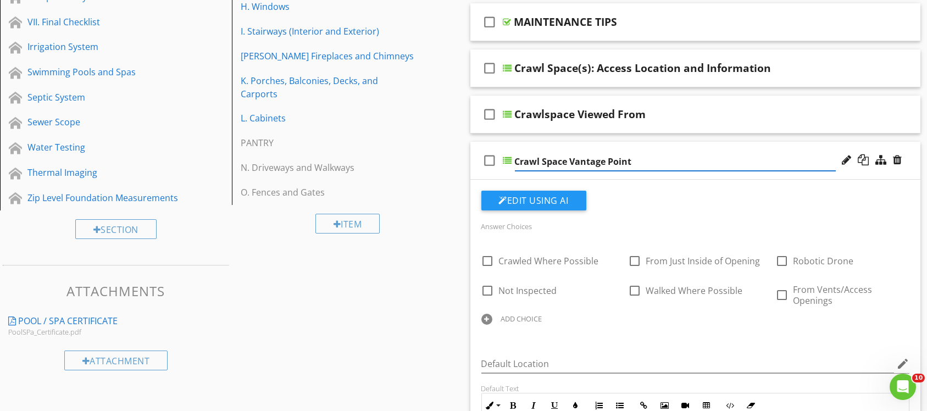
click at [543, 163] on input "Crawl Space Vantage Point" at bounding box center [675, 162] width 321 height 18
type input "CrawlSpace Vantage Point"
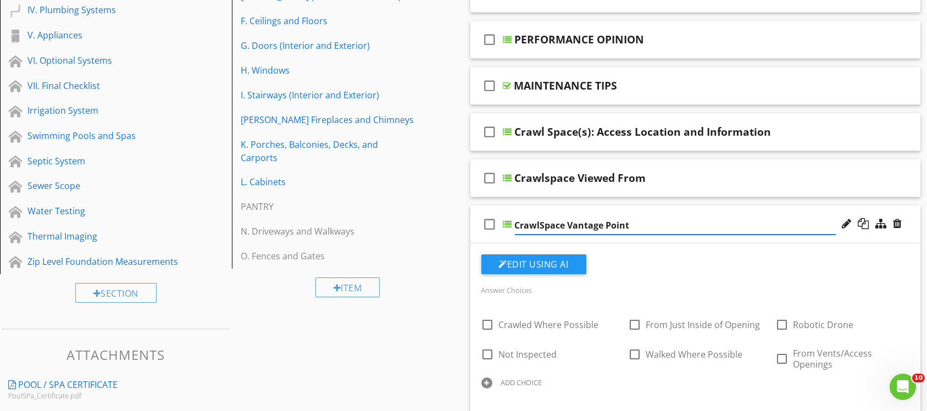
scroll to position [230, 0]
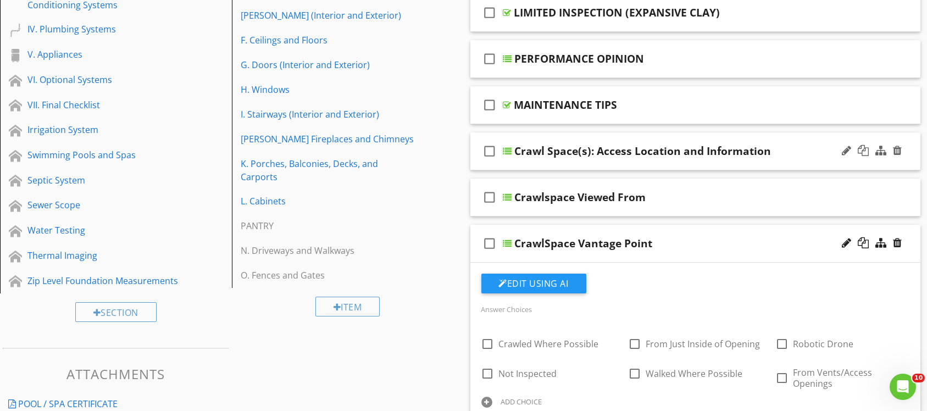
click at [592, 151] on div "Crawl Space(s): Access Location and Information" at bounding box center [643, 151] width 257 height 13
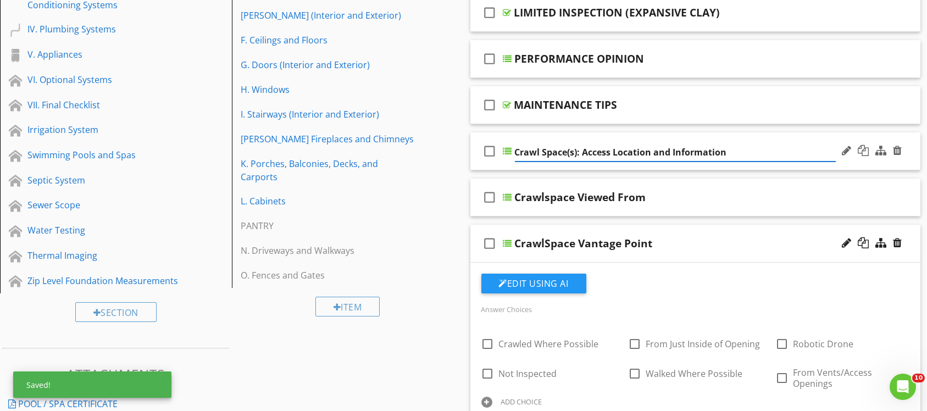
click at [581, 150] on input "Crawl Space(s): Access Location and Information" at bounding box center [675, 152] width 321 height 18
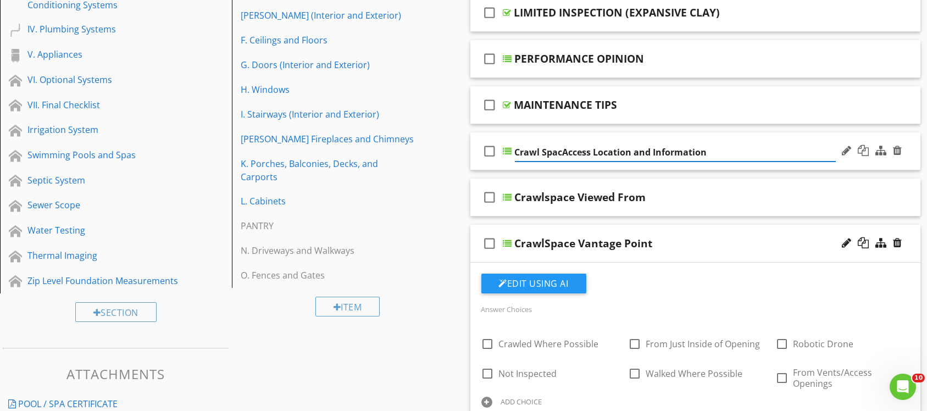
click at [581, 150] on input "Crawl SpacAccess Location and Information" at bounding box center [675, 152] width 321 height 18
click at [564, 150] on input "Crawl SpacAcceE ss Location and Information" at bounding box center [675, 152] width 321 height 18
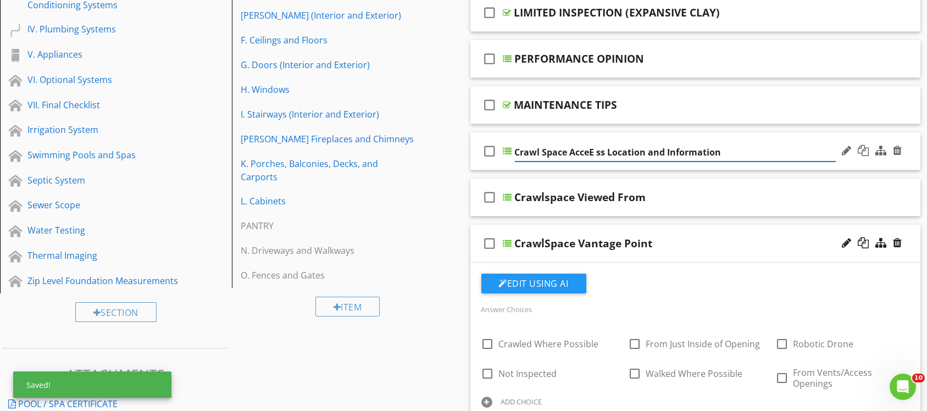
click at [598, 152] on input "Crawl Space AcceE ss Location and Information" at bounding box center [675, 152] width 321 height 18
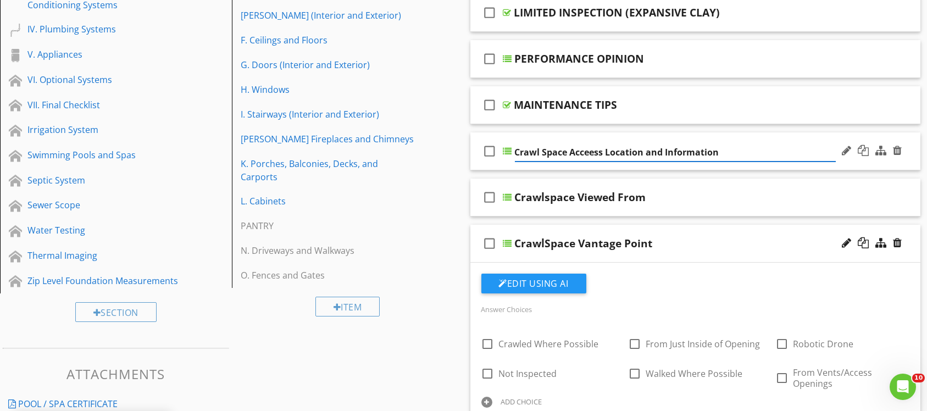
type input "Crawl Space Access Location and Information"
click at [699, 136] on div "check_box_outline_blank Crawl Space Access Location and Information" at bounding box center [695, 151] width 451 height 38
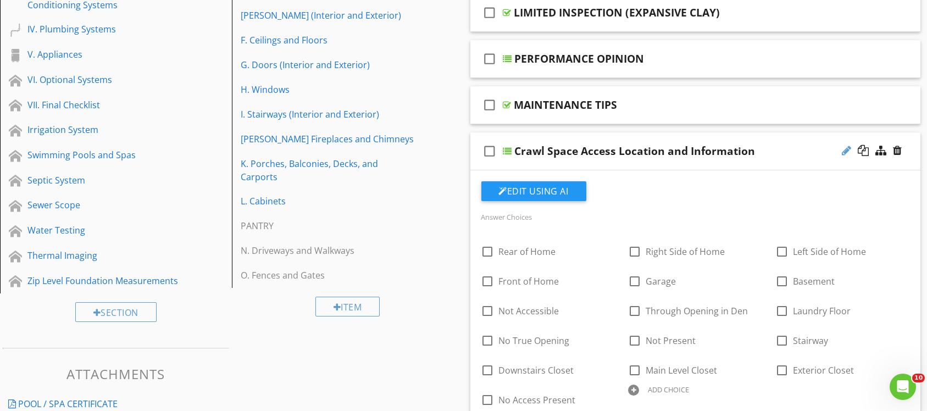
click at [847, 149] on div at bounding box center [846, 150] width 9 height 11
type input "Crawl Space Access Location"
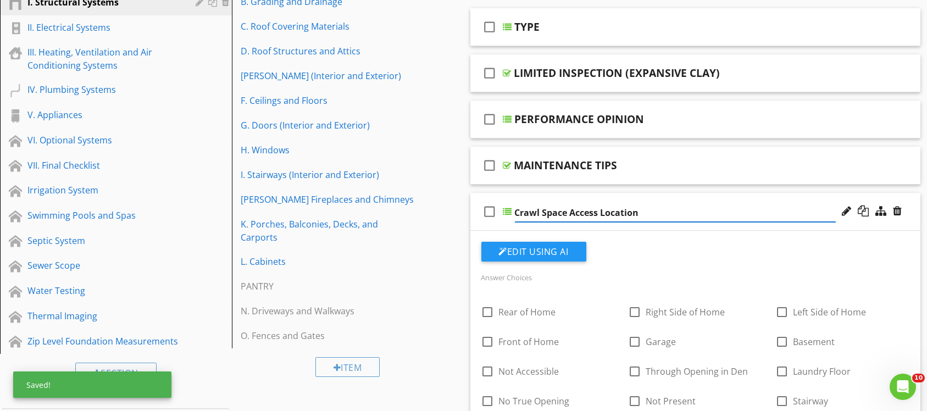
scroll to position [148, 0]
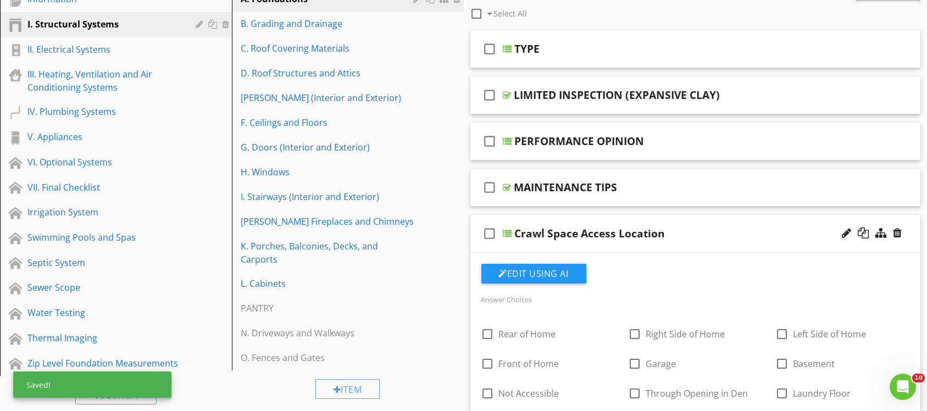
click at [715, 218] on div "check_box_outline_blank Crawl Space Access Location" at bounding box center [695, 234] width 451 height 38
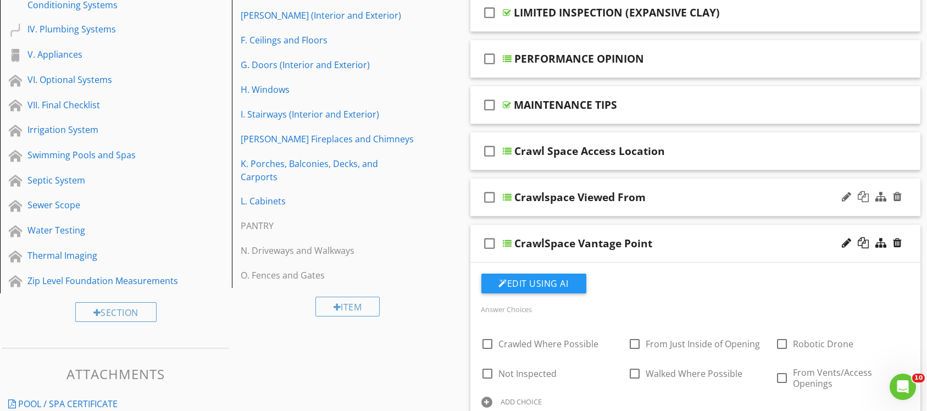
scroll to position [313, 0]
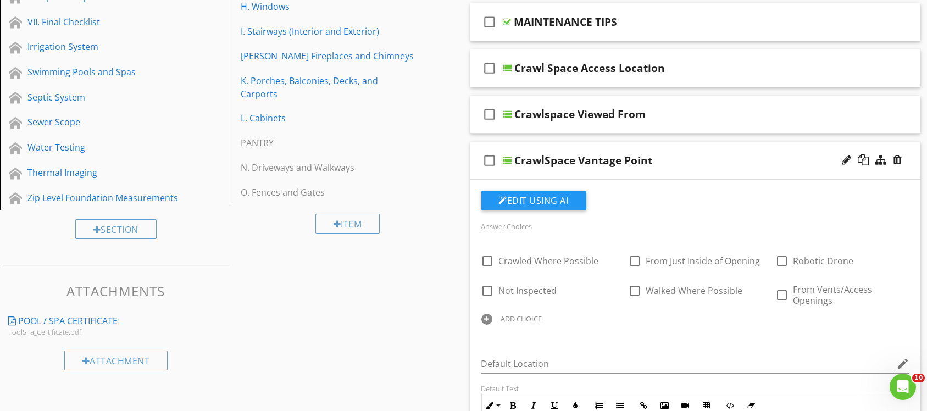
click at [686, 148] on div "check_box_outline_blank CrawlSpace Vantage Point" at bounding box center [695, 161] width 451 height 38
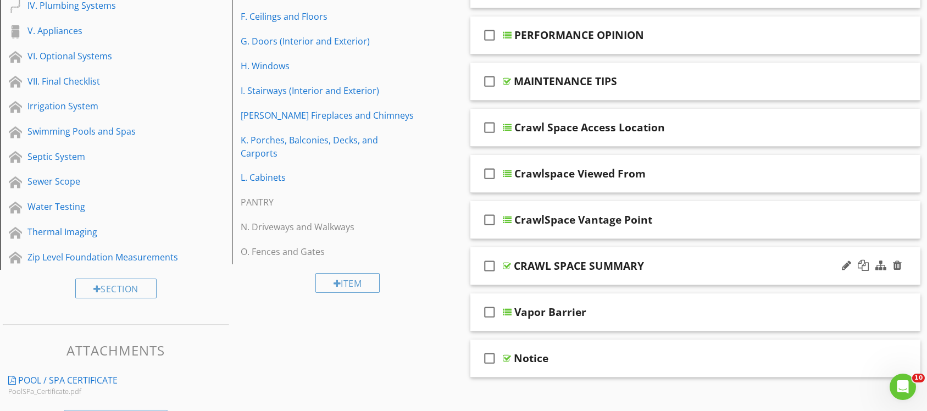
scroll to position [230, 0]
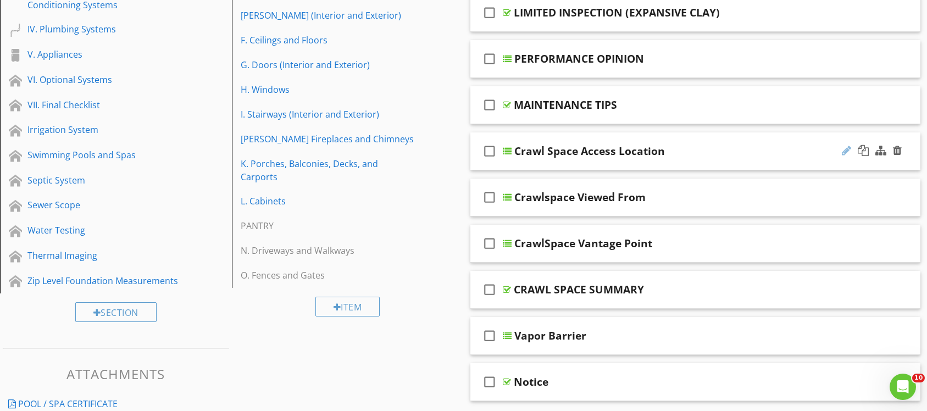
click at [843, 147] on div at bounding box center [846, 150] width 9 height 11
type input "C"
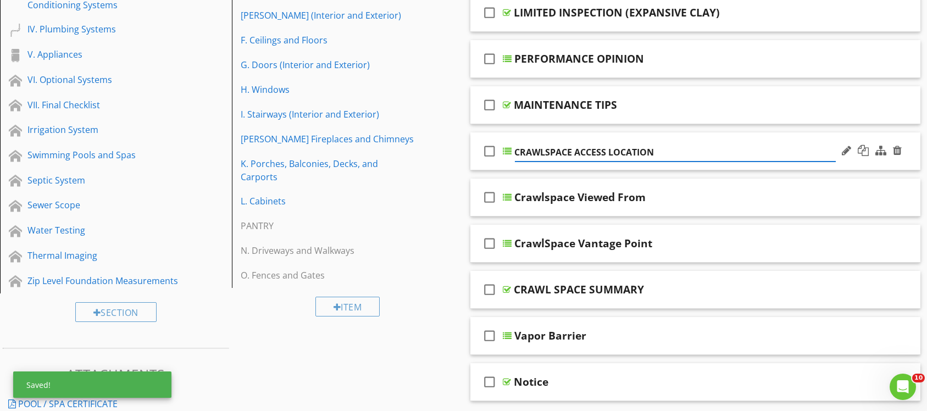
type input "CRAWLSPACE ACCESS LOCATION"
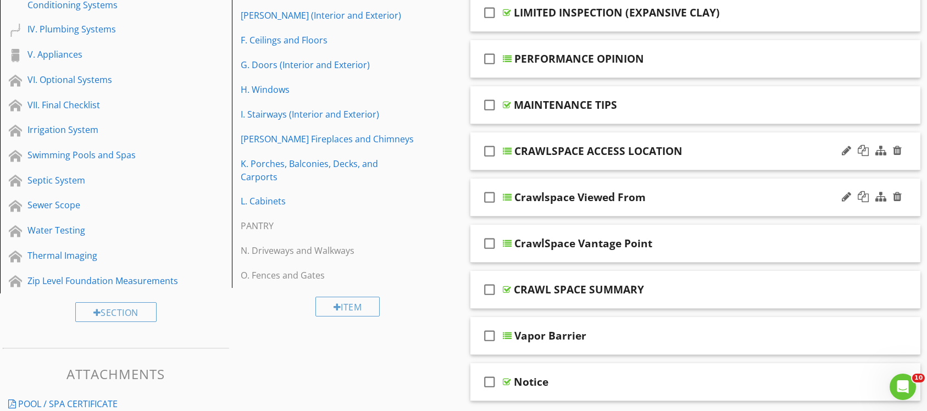
click at [698, 187] on div "check_box_outline_blank Crawlspace Viewed From" at bounding box center [695, 198] width 451 height 38
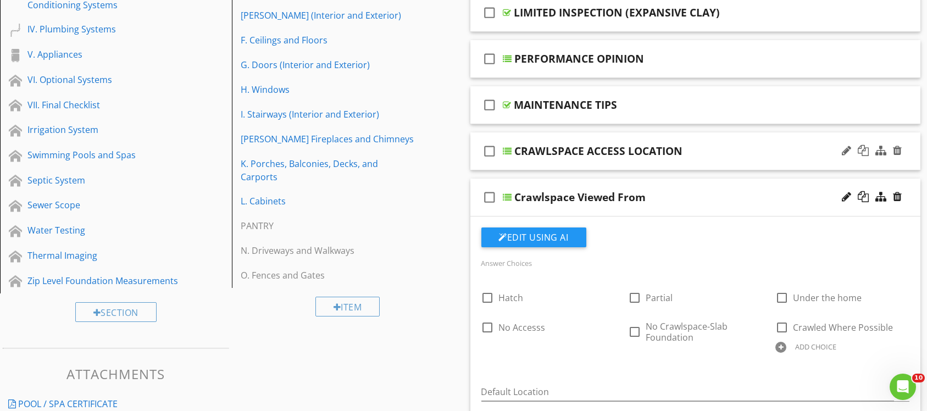
click at [840, 198] on div at bounding box center [872, 197] width 64 height 26
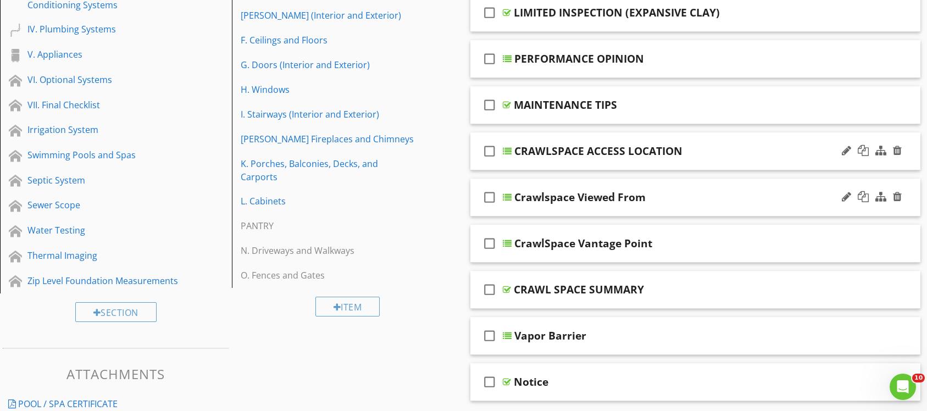
click at [664, 195] on div "Crawlspace Viewed From" at bounding box center [675, 197] width 321 height 13
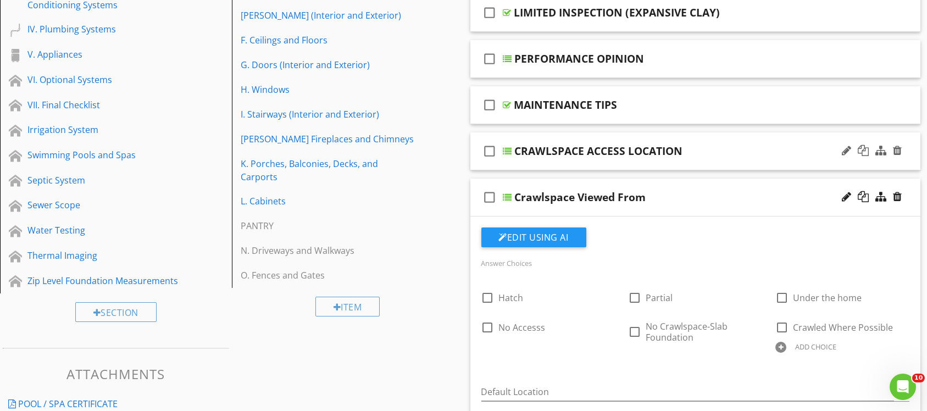
click at [646, 197] on div "Crawlspace Viewed From" at bounding box center [675, 197] width 321 height 13
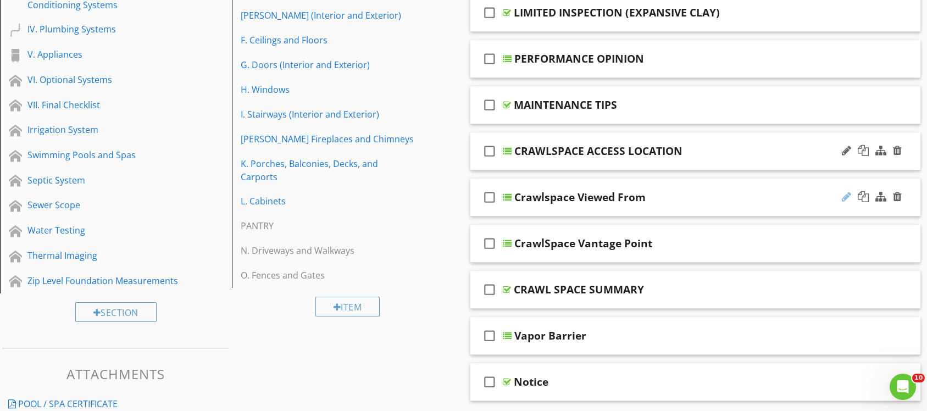
click at [845, 199] on div at bounding box center [846, 196] width 9 height 11
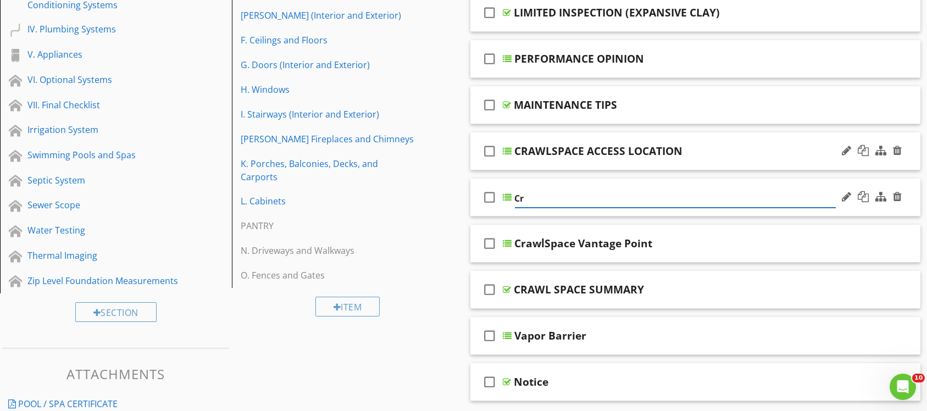
type input "C"
type input "CRAWLSPACE VIEWED FROM"
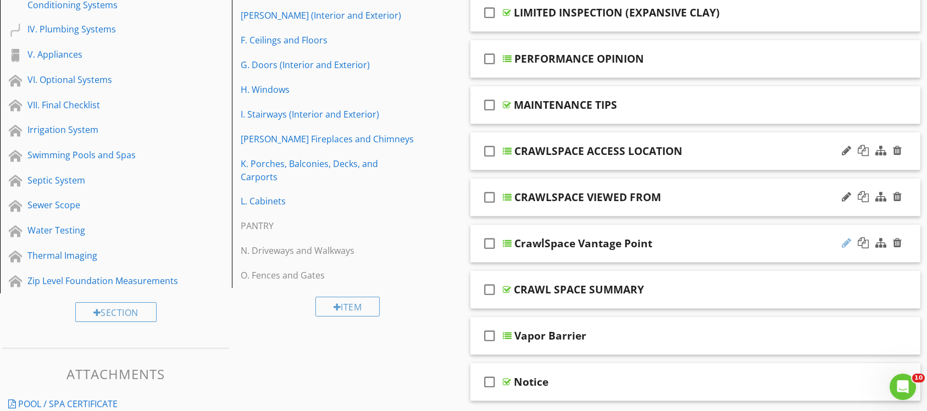
click at [846, 245] on div at bounding box center [846, 242] width 9 height 11
type input "C"
type input "CRAWLSPACE VANTAGE POINT"
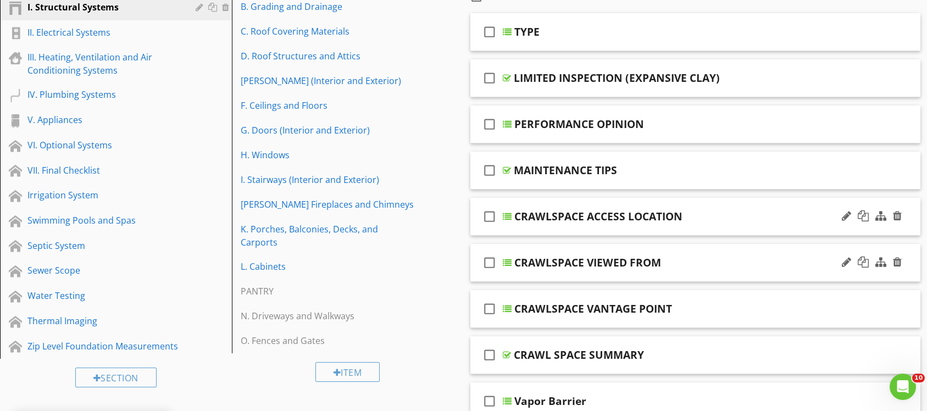
scroll to position [65, 0]
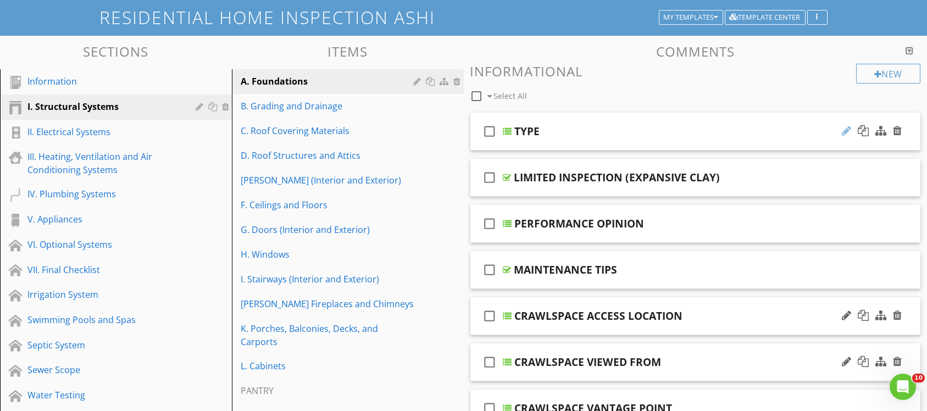
click at [847, 133] on div at bounding box center [846, 130] width 9 height 11
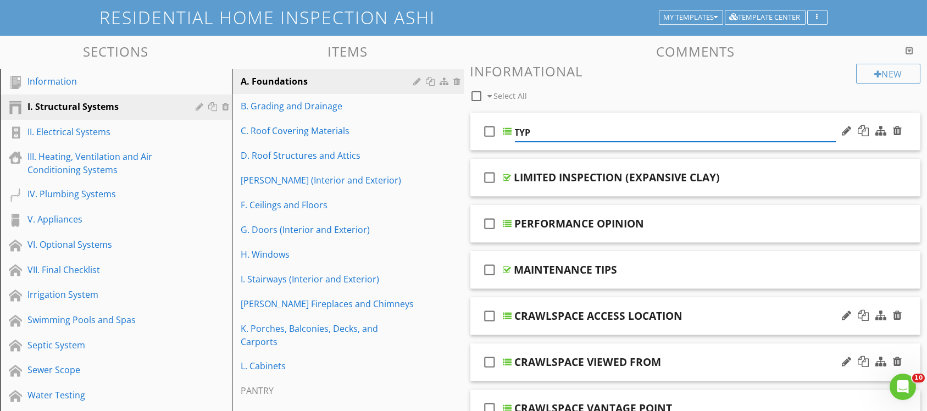
type input "TYPE"
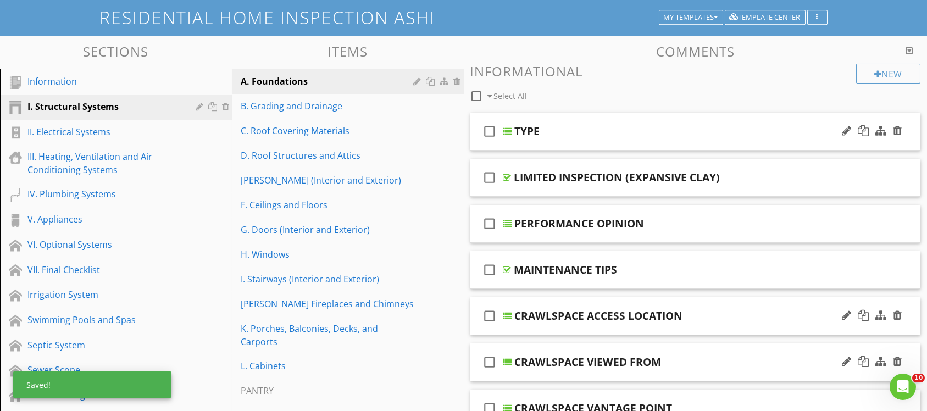
click at [608, 120] on div "check_box_outline_blank TYPE" at bounding box center [695, 132] width 451 height 38
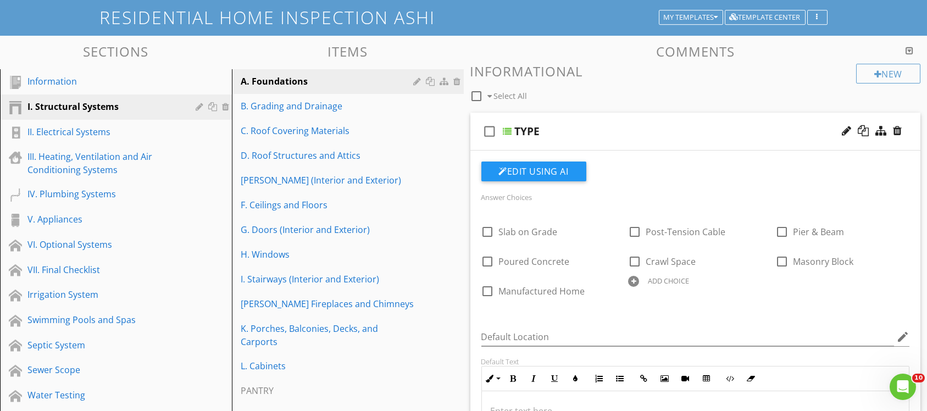
click at [601, 120] on div "check_box_outline_blank TYPE" at bounding box center [695, 132] width 451 height 38
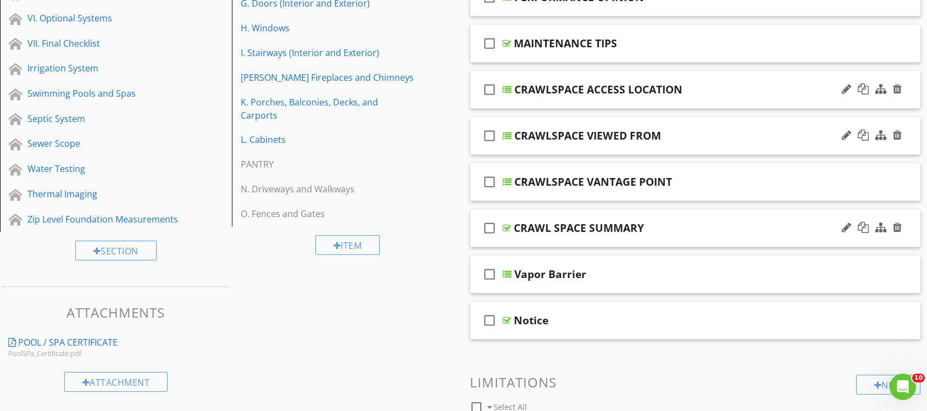
scroll to position [313, 0]
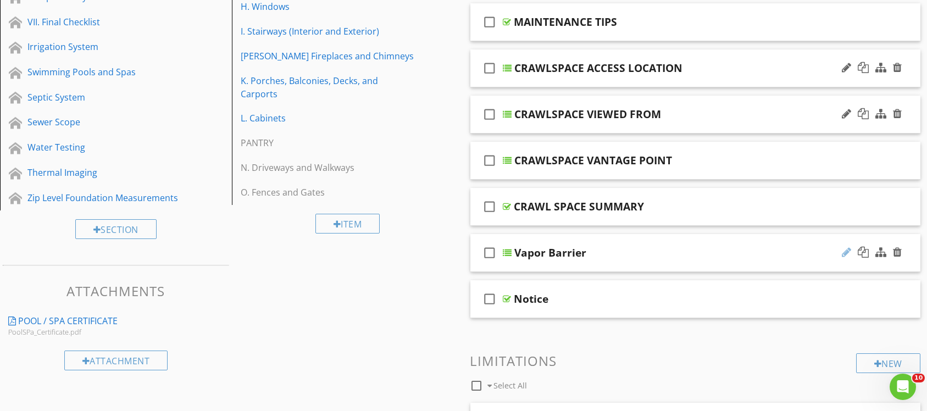
click at [843, 251] on div at bounding box center [846, 252] width 9 height 11
click at [619, 237] on div "check_box_outline_blank Vapor Barrier" at bounding box center [695, 253] width 451 height 38
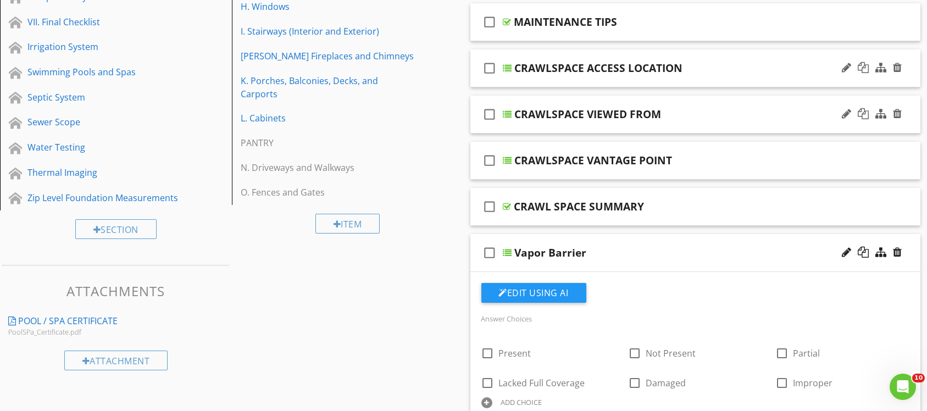
scroll to position [396, 0]
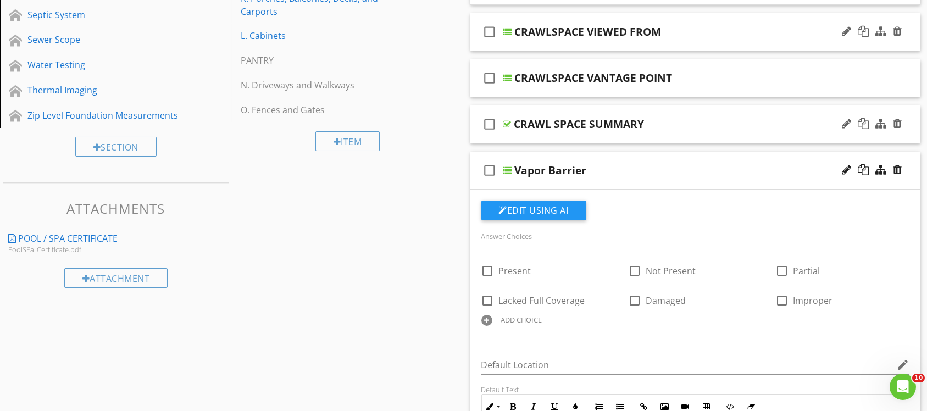
click at [781, 123] on div "CRAWL SPACE SUMMARY" at bounding box center [674, 124] width 321 height 13
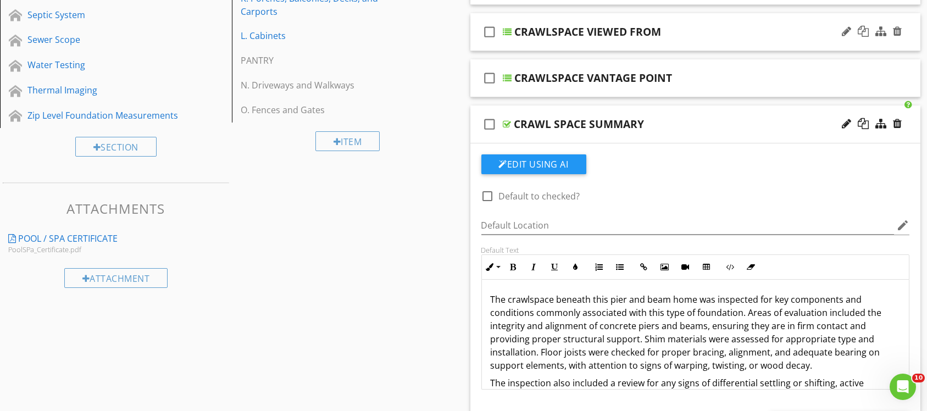
click at [553, 122] on div "CRAWL SPACE SUMMARY" at bounding box center [579, 124] width 130 height 13
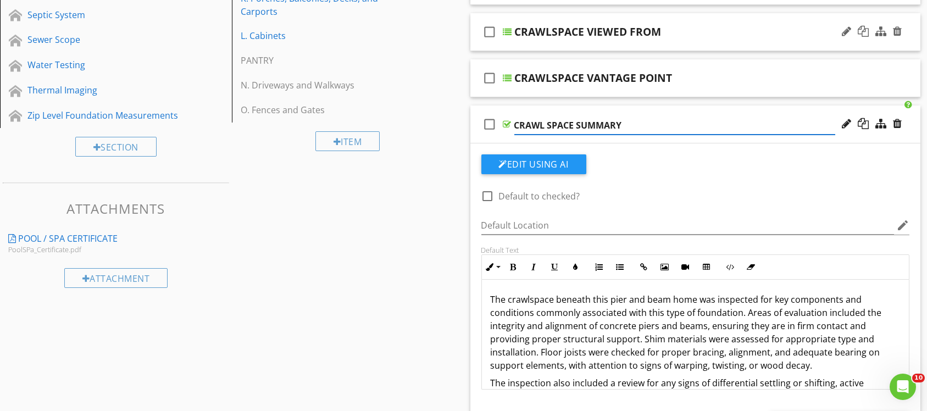
click at [548, 124] on input "CRAWL SPACE SUMMARY" at bounding box center [674, 125] width 321 height 18
type input "CRAWLSPACE SUMMARY"
click at [636, 110] on div "check_box_outline_blank CRAWLSPACE SUMMARY" at bounding box center [695, 124] width 451 height 38
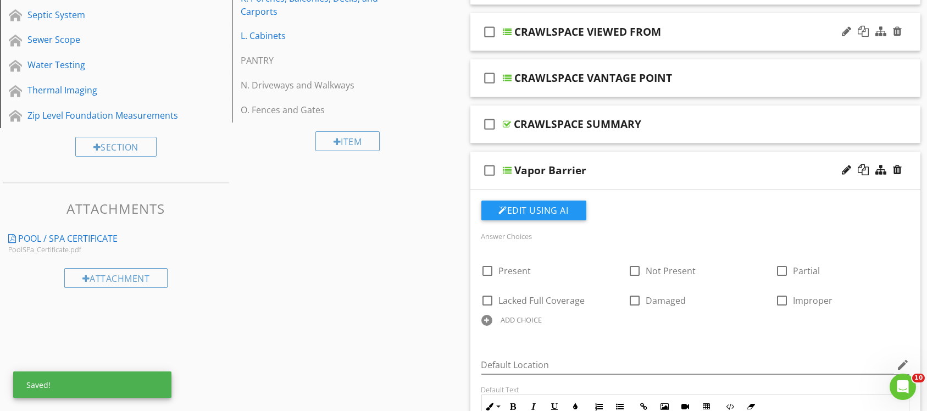
click at [709, 155] on div "check_box_outline_blank Vapor Barrier" at bounding box center [695, 171] width 451 height 38
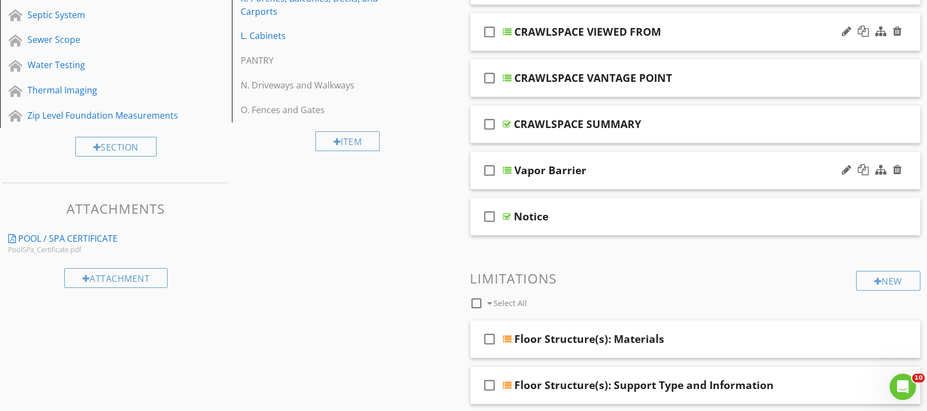
click at [840, 171] on div at bounding box center [872, 170] width 64 height 26
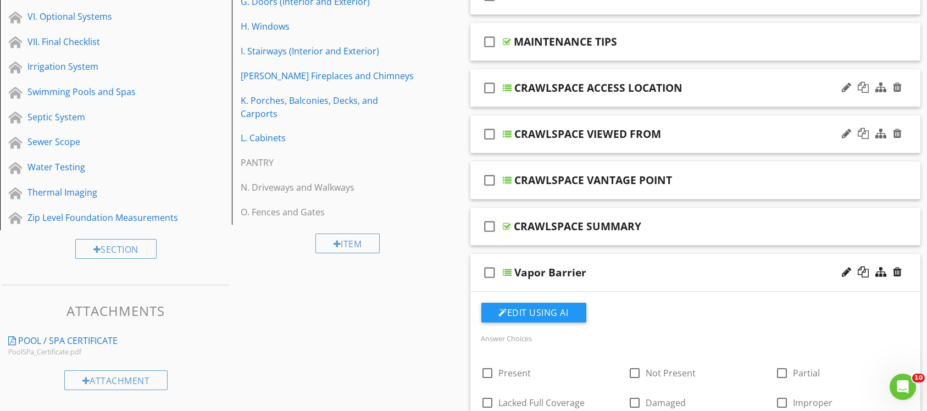
scroll to position [313, 0]
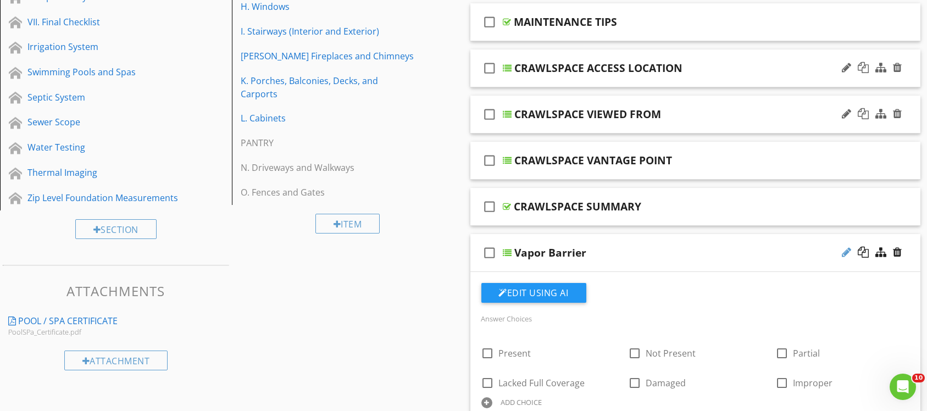
click at [846, 249] on div at bounding box center [846, 252] width 9 height 11
type input "V"
type input "CRAWLSPACE VAPOR BARRIER"
click at [684, 236] on div "check_box_outline_blank CRAWLSPACE VAPOR BARRIER" at bounding box center [695, 253] width 451 height 38
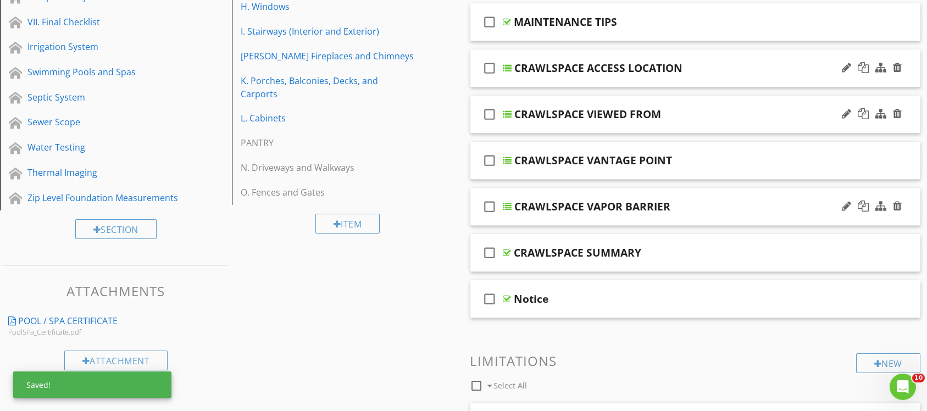
click at [760, 192] on div "check_box_outline_blank CRAWLSPACE VAPOR BARRIER" at bounding box center [695, 207] width 451 height 38
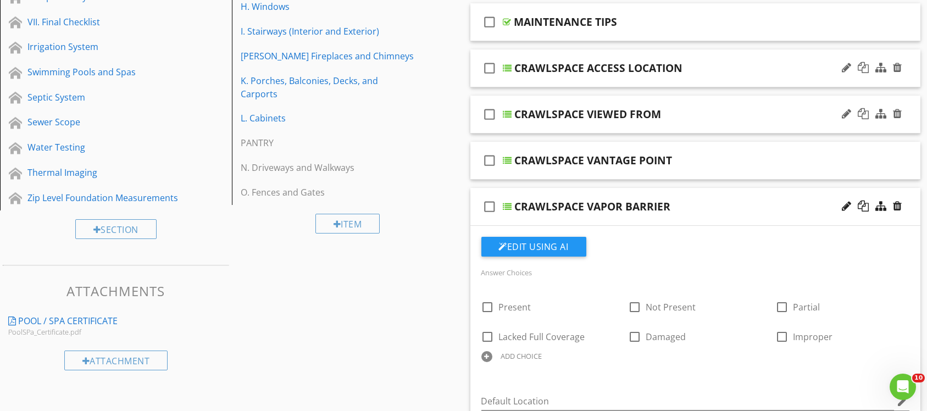
click at [723, 191] on div "check_box_outline_blank CRAWLSPACE VAPOR BARRIER" at bounding box center [695, 207] width 451 height 38
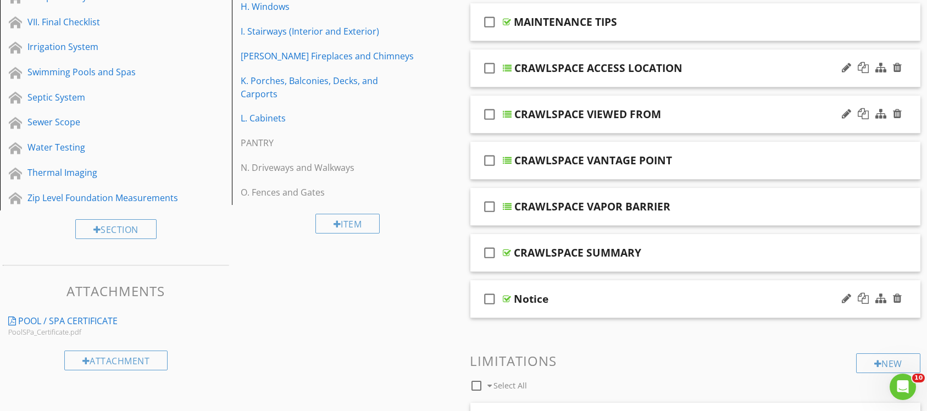
click at [661, 299] on div "Notice" at bounding box center [674, 298] width 321 height 13
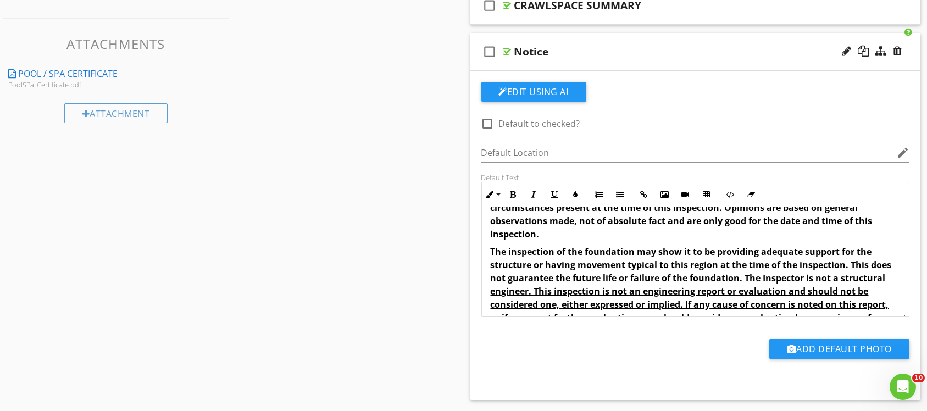
scroll to position [92, 0]
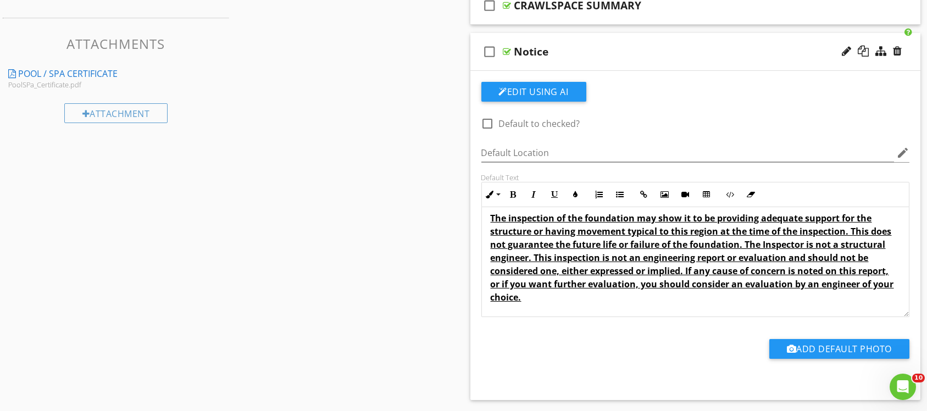
click at [610, 37] on div "check_box_outline_blank Notice" at bounding box center [695, 52] width 451 height 38
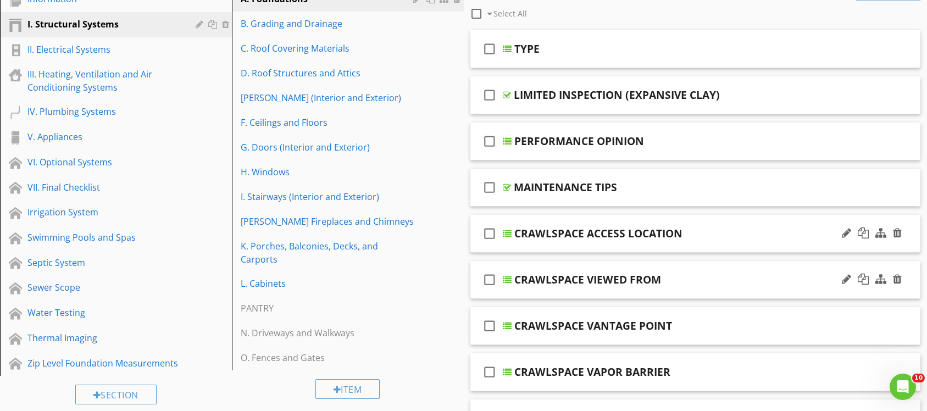
scroll to position [0, 0]
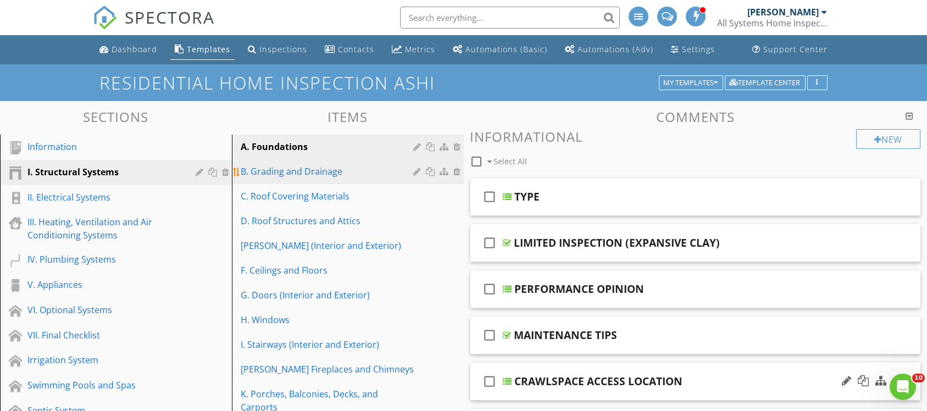
click at [316, 171] on div "B. Grading and Drainage" at bounding box center [329, 171] width 176 height 13
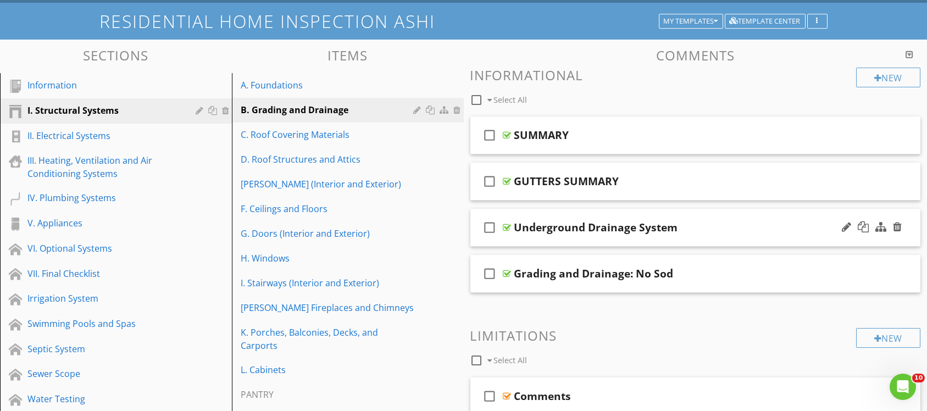
scroll to position [82, 0]
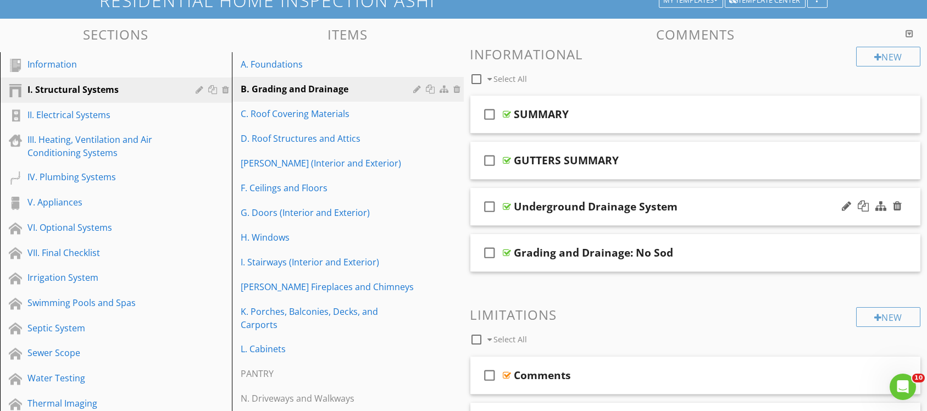
click at [709, 200] on div "Underground Drainage System" at bounding box center [674, 206] width 321 height 13
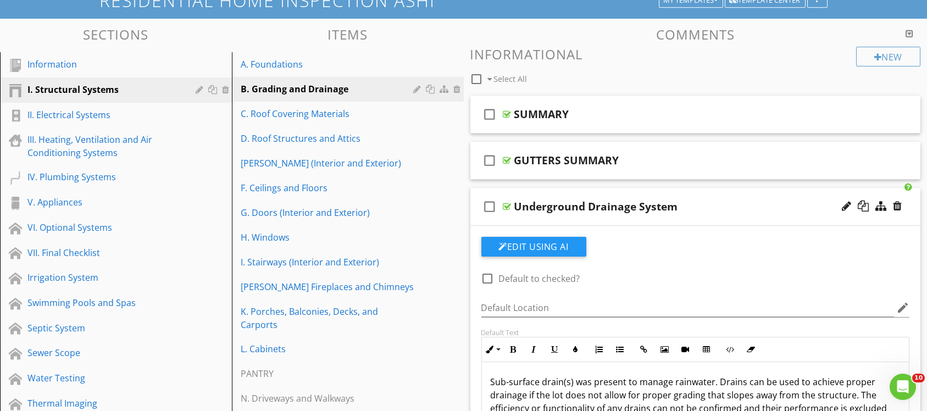
click at [656, 195] on div "check_box_outline_blank Underground Drainage System" at bounding box center [695, 207] width 451 height 38
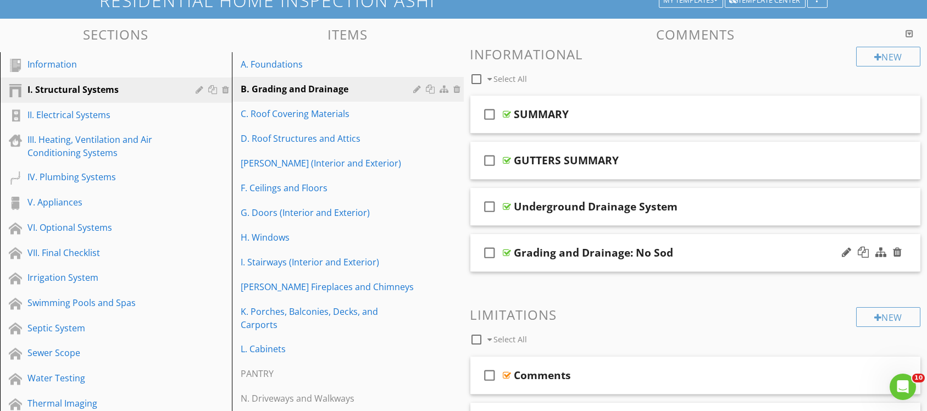
click at [707, 247] on div "Grading and Drainage: No Sod" at bounding box center [674, 252] width 321 height 13
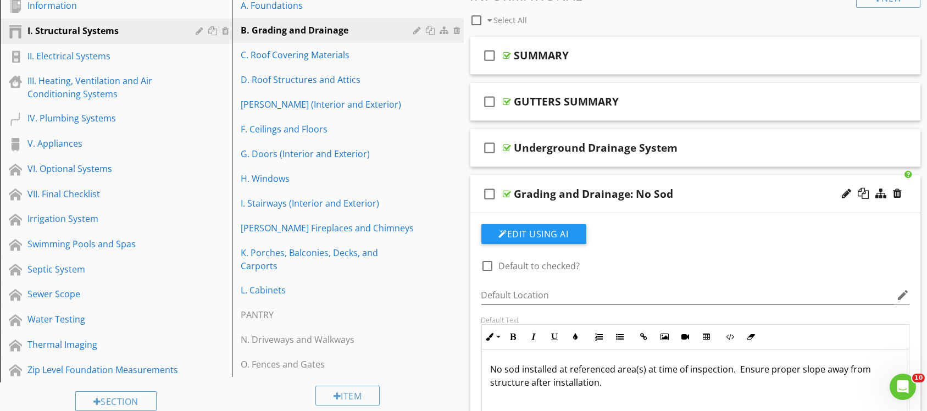
scroll to position [247, 0]
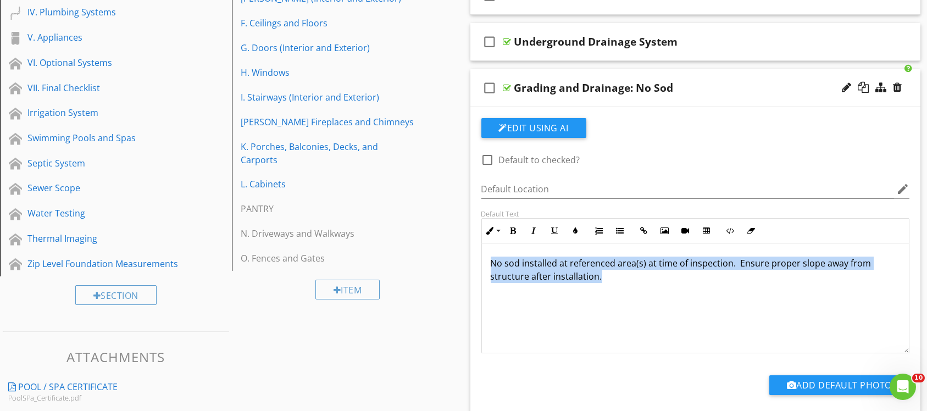
drag, startPoint x: 488, startPoint y: 259, endPoint x: 610, endPoint y: 278, distance: 122.9
click at [610, 278] on div "No sod installed at referenced area(s) at time of inspection. Ensure proper slo…" at bounding box center [695, 298] width 427 height 110
copy p "No sod installed at referenced area(s) at time of inspection. Ensure proper slo…"
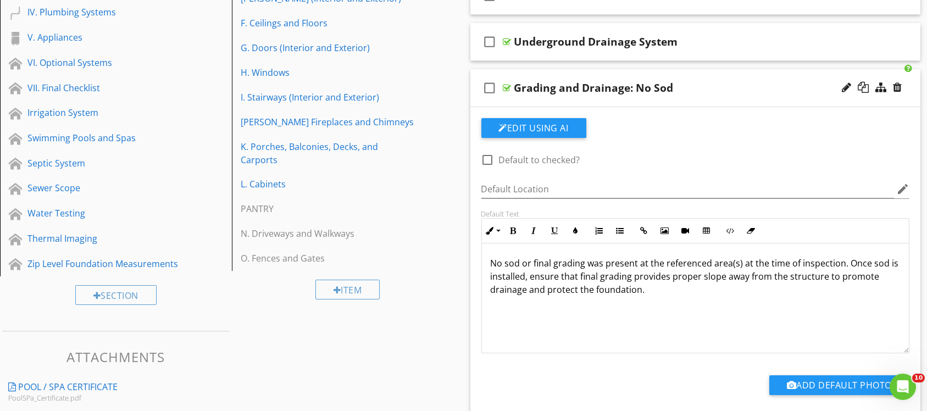
click at [769, 77] on div "check_box_outline_blank Grading and Drainage: No Sod" at bounding box center [695, 88] width 451 height 38
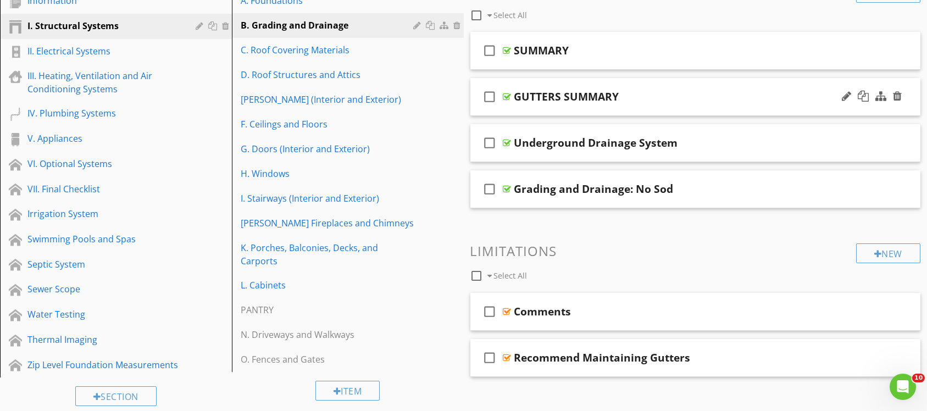
scroll to position [165, 0]
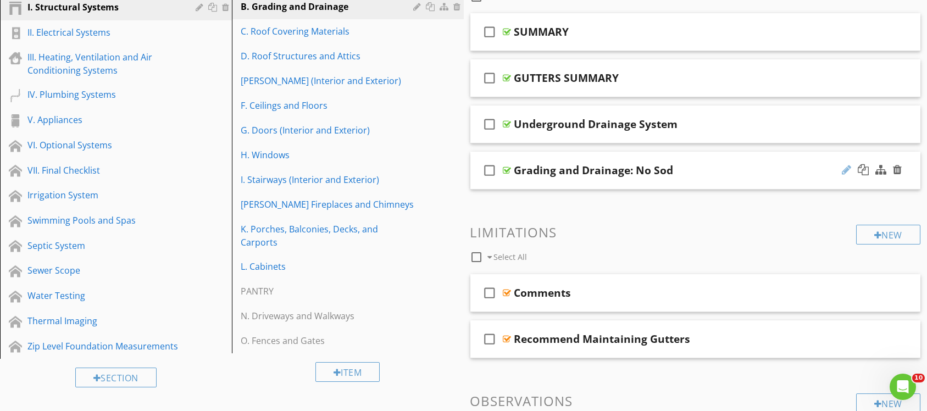
click at [846, 165] on div at bounding box center [846, 169] width 9 height 11
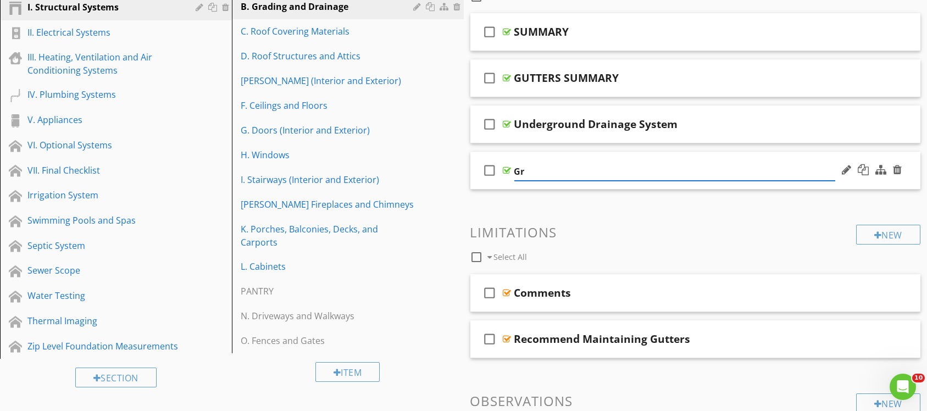
type input "G"
type input "GRADING / DRAINAGE NO SOD"
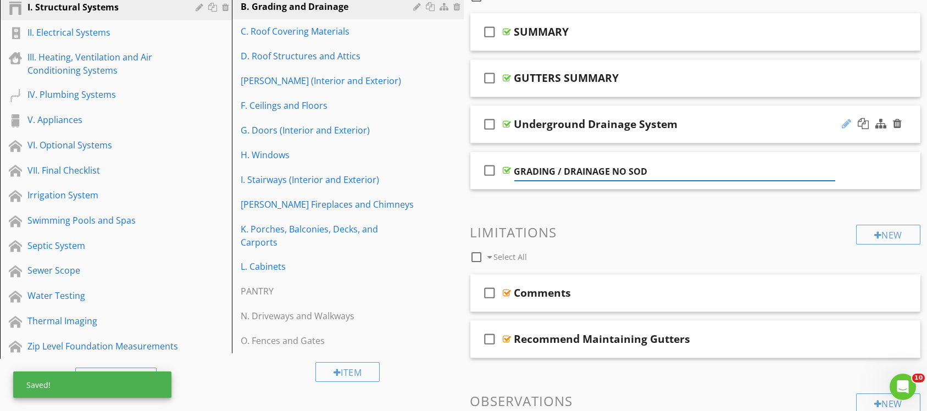
click at [844, 121] on div at bounding box center [846, 123] width 9 height 11
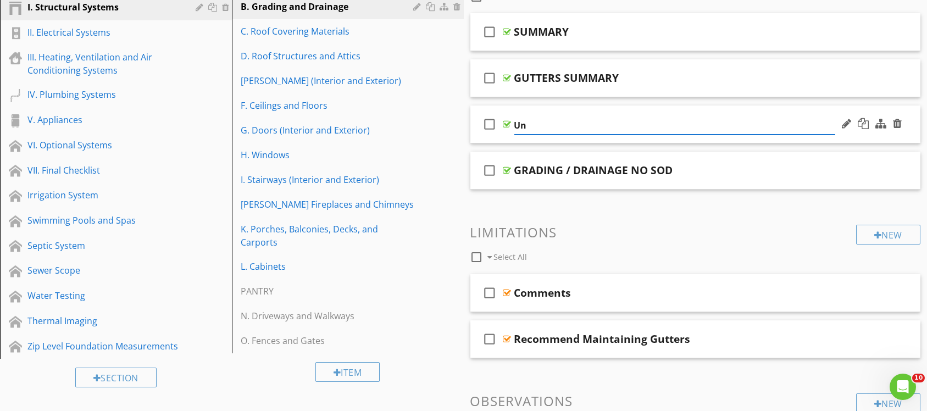
type input "U"
type input "UNDERGROUND DRAINAGE SYSTEM"
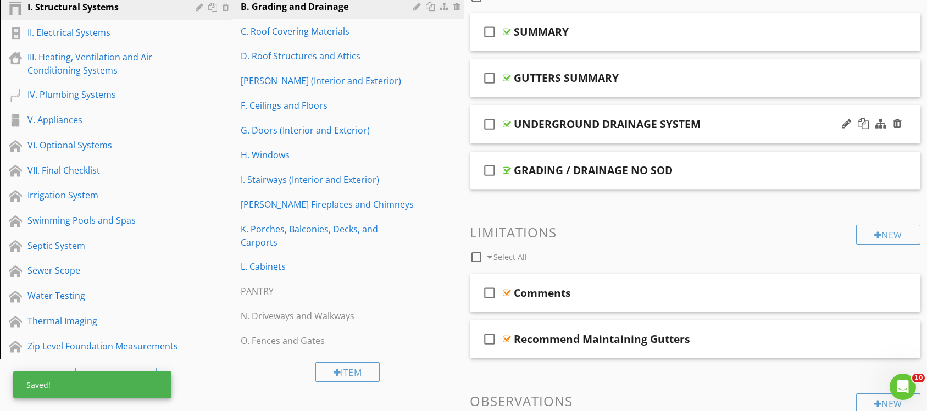
click at [725, 115] on div "check_box_outline_blank UNDERGROUND DRAINAGE SYSTEM" at bounding box center [695, 124] width 451 height 38
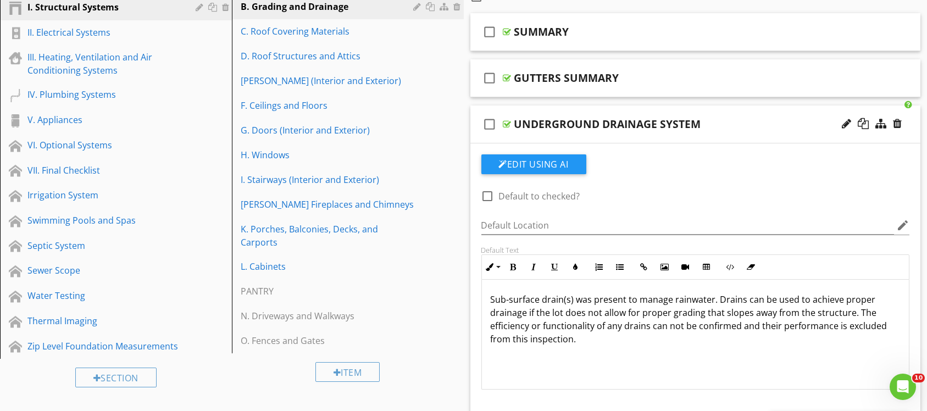
drag, startPoint x: 487, startPoint y: 297, endPoint x: 604, endPoint y: 351, distance: 128.6
click at [604, 351] on div "Sub-surface drain(s) was present to manage rainwater. Drains can be used to ach…" at bounding box center [695, 335] width 427 height 110
copy p "Sub-surface drain(s) was present to manage rainwater. Drains can be used to ach…"
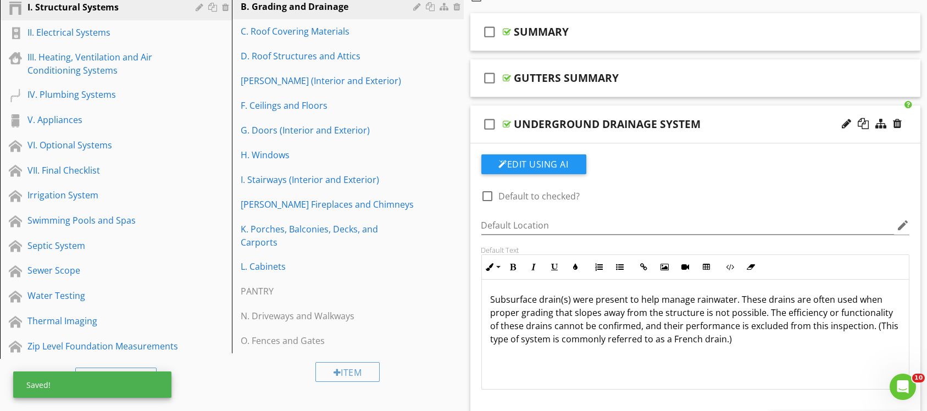
click at [677, 108] on div "check_box_outline_blank UNDERGROUND DRAINAGE SYSTEM" at bounding box center [695, 124] width 451 height 38
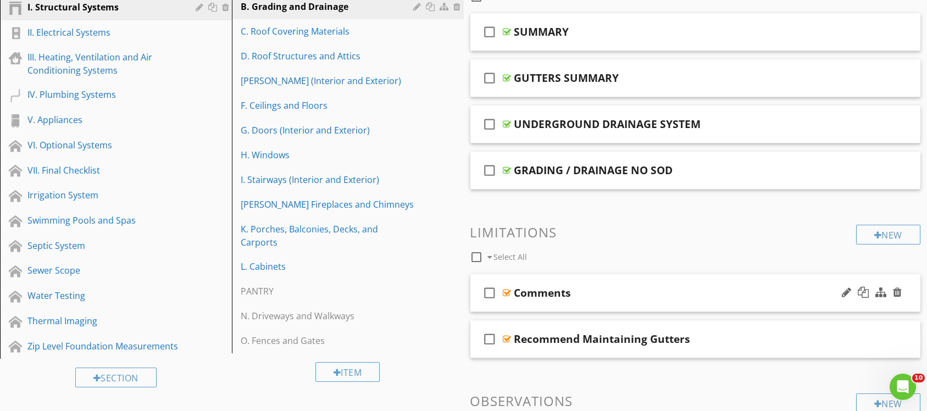
click at [655, 295] on div "Comments" at bounding box center [674, 292] width 321 height 13
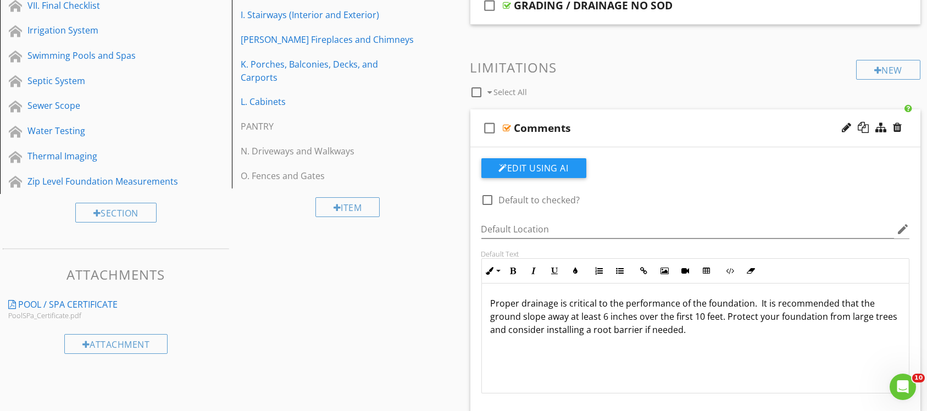
scroll to position [247, 0]
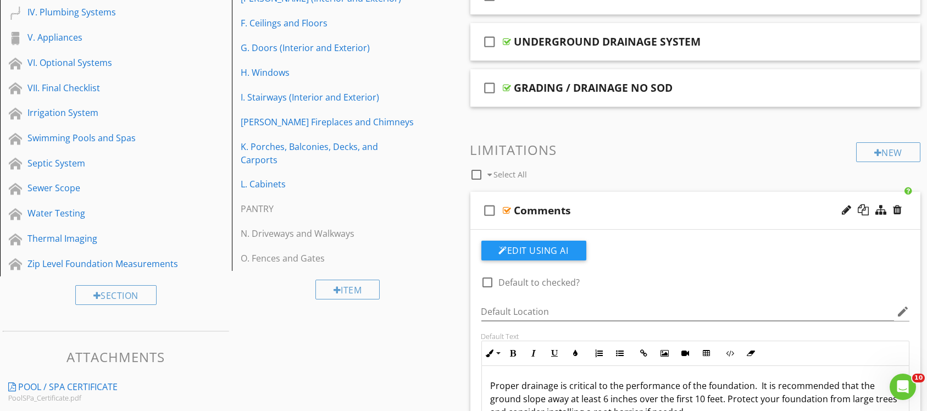
click at [633, 200] on div "check_box_outline_blank Comments" at bounding box center [695, 211] width 451 height 38
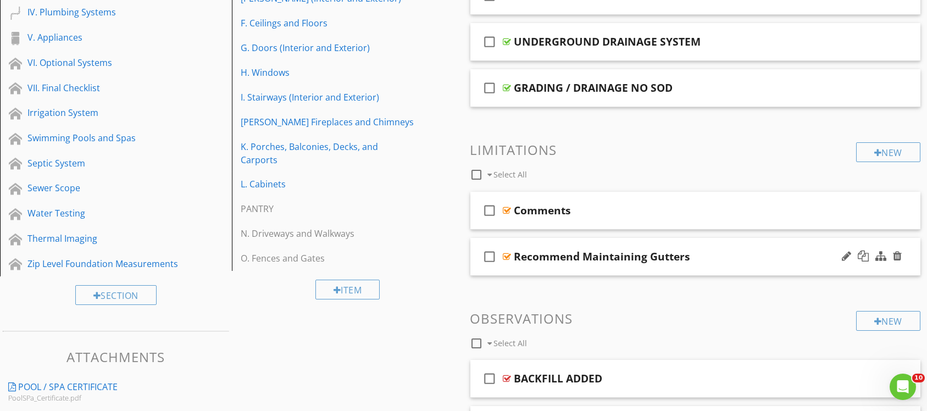
click at [640, 246] on div "check_box_outline_blank Recommend Maintaining Gutters" at bounding box center [695, 257] width 451 height 38
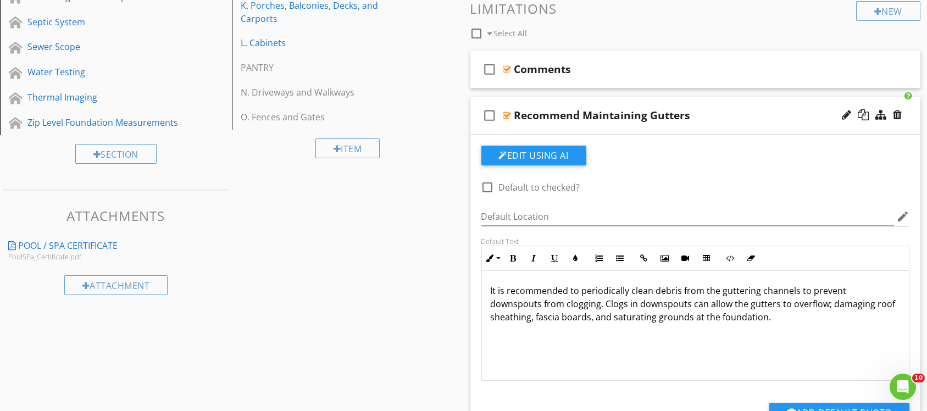
scroll to position [412, 0]
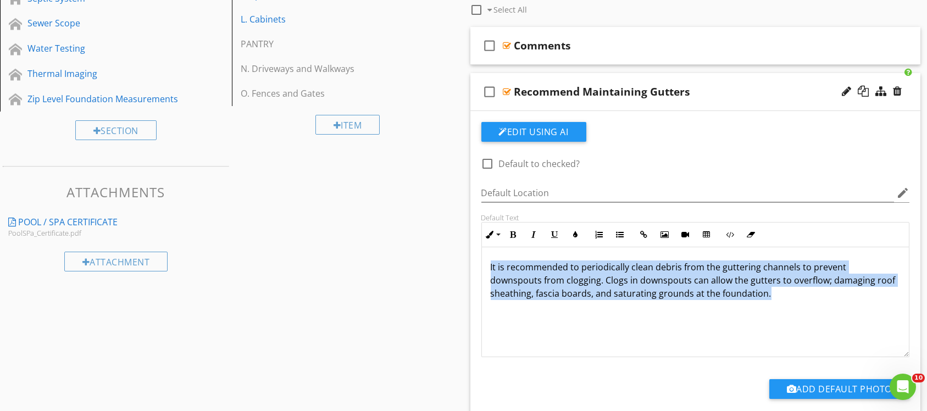
drag, startPoint x: 488, startPoint y: 263, endPoint x: 811, endPoint y: 301, distance: 325.2
click at [811, 301] on div "It is recommended to periodically clean debris from the guttering channels to p…" at bounding box center [695, 302] width 427 height 110
copy p "It is recommended to periodically clean debris from the guttering channels to p…"
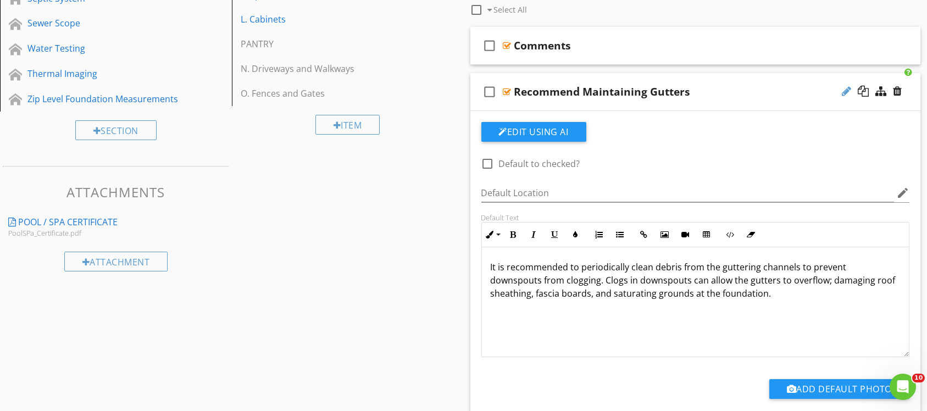
click at [842, 91] on div at bounding box center [846, 91] width 9 height 11
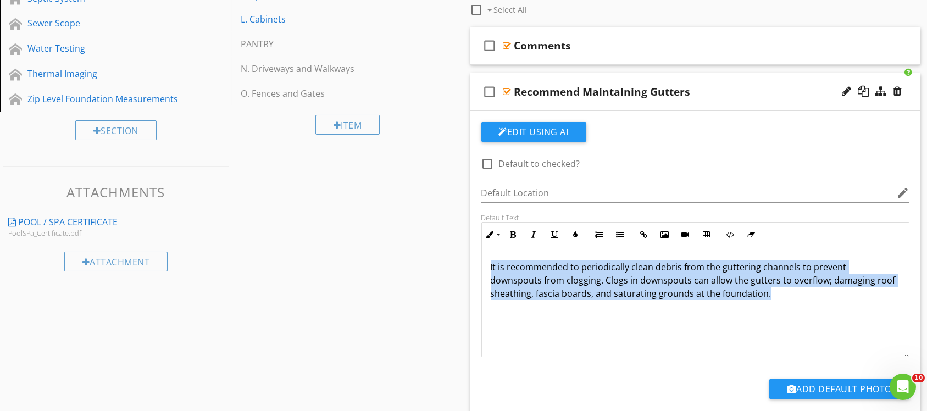
drag, startPoint x: 487, startPoint y: 260, endPoint x: 845, endPoint y: 290, distance: 358.9
click at [845, 290] on div "It is recommended to periodically clean debris from the guttering channels to p…" at bounding box center [695, 302] width 427 height 110
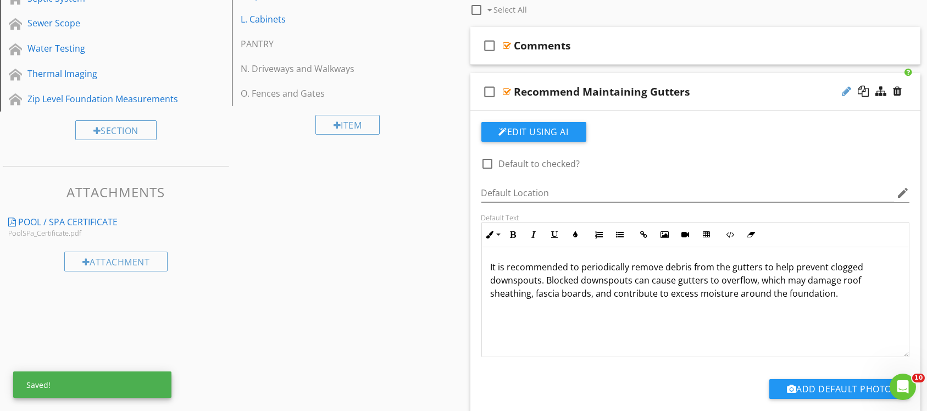
click at [847, 91] on div at bounding box center [846, 91] width 9 height 11
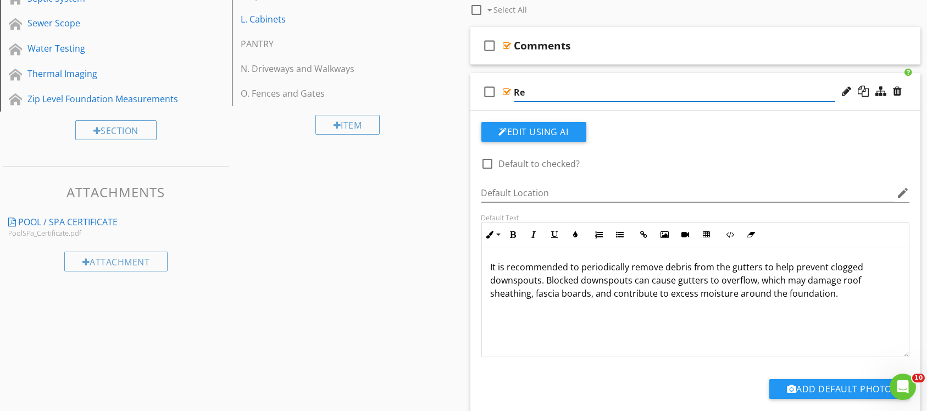
type input "R"
type input "GUTTERS MAINTENANCE TIP"
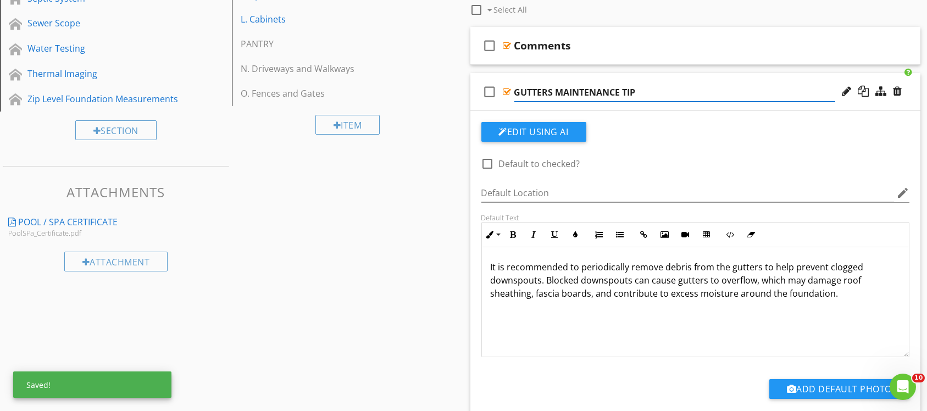
click at [680, 81] on div "check_box_outline_blank GUTTERS MAINTENANCE TIP" at bounding box center [695, 92] width 451 height 38
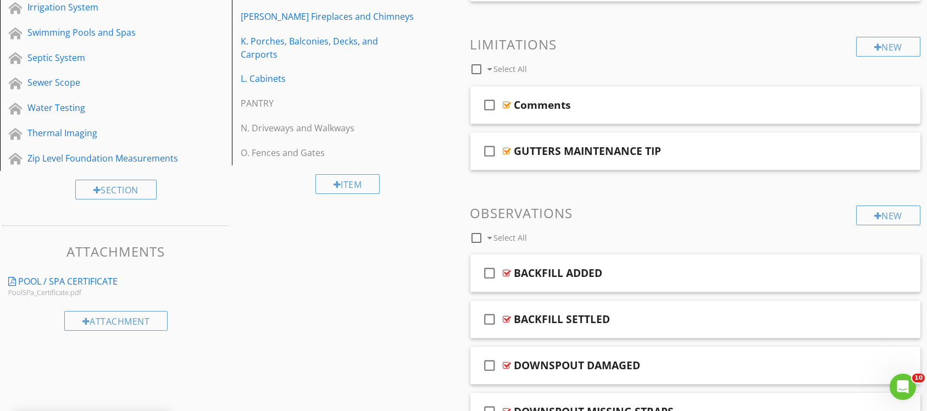
scroll to position [330, 0]
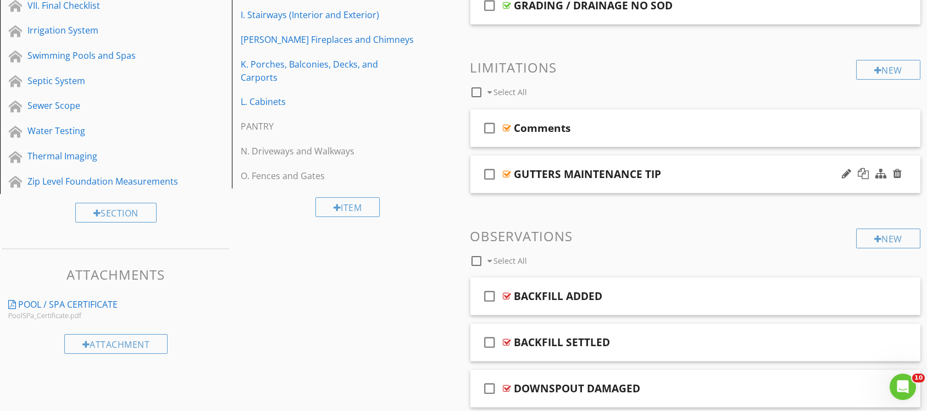
click at [690, 169] on div "GUTTERS MAINTENANCE TIP" at bounding box center [674, 174] width 321 height 13
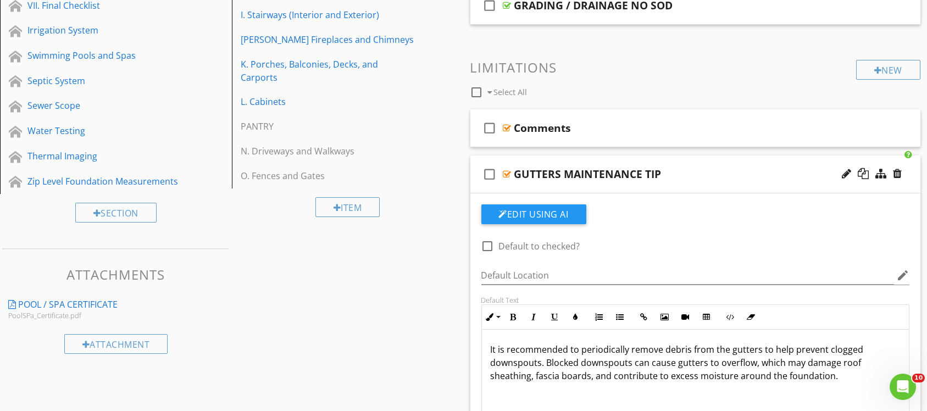
click at [689, 170] on div "GUTTERS MAINTENANCE TIP" at bounding box center [674, 174] width 321 height 13
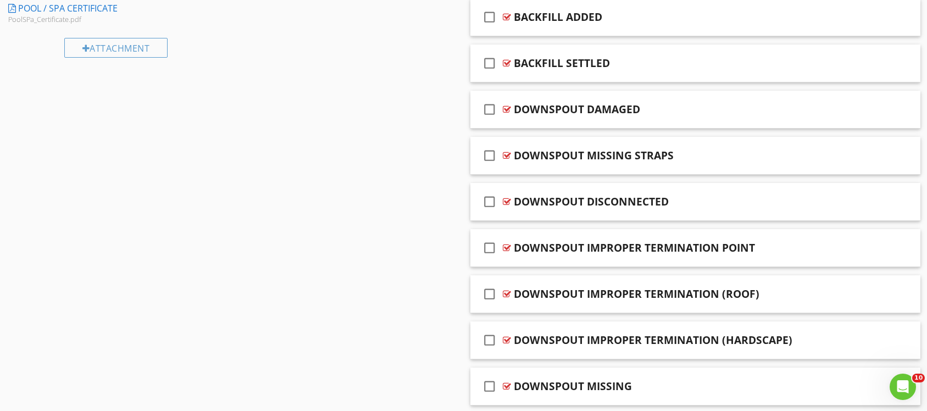
scroll to position [659, 0]
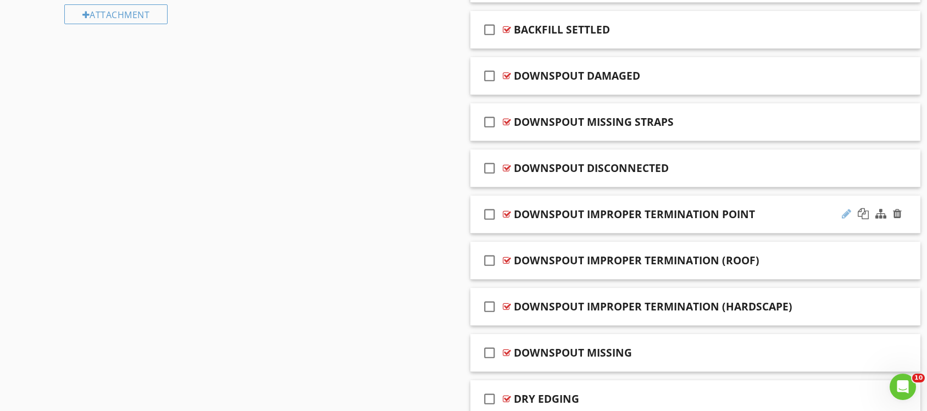
click at [844, 214] on div at bounding box center [846, 213] width 9 height 11
click at [718, 196] on div "check_box_outline_blank DOWNSPOUT IMPROPER TERMINATION POINT" at bounding box center [695, 215] width 451 height 38
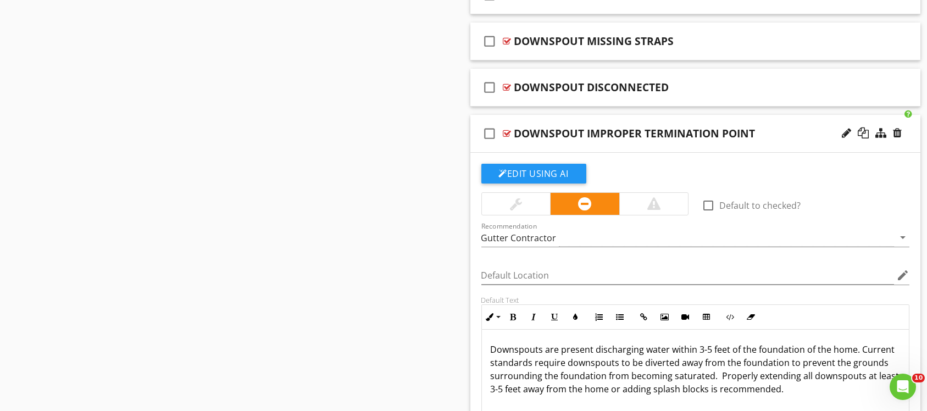
scroll to position [824, 0]
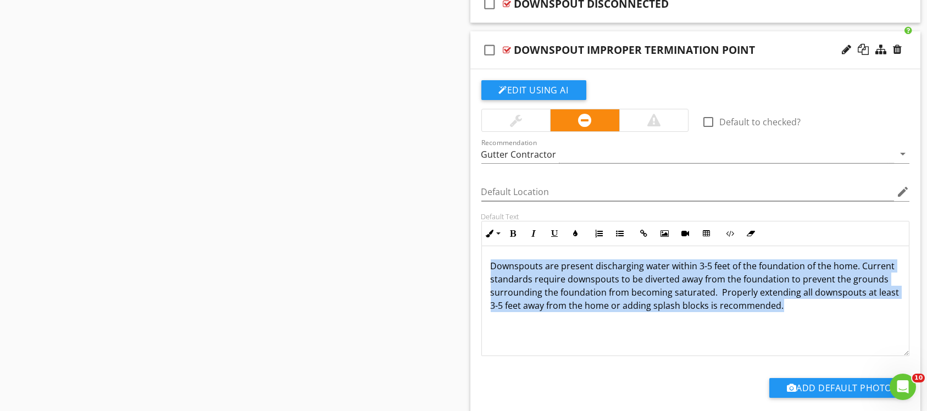
drag, startPoint x: 488, startPoint y: 261, endPoint x: 865, endPoint y: 306, distance: 379.0
click at [865, 306] on div "Downspouts are present discharging water within 3-5 feet of the foundation of t…" at bounding box center [695, 301] width 427 height 110
copy p "Downspouts are present discharging water within 3-5 feet of the foundation of t…"
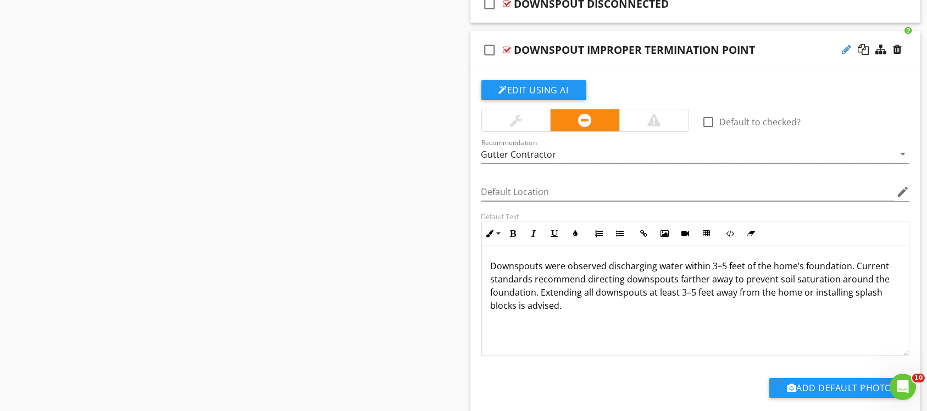
click at [848, 48] on div at bounding box center [846, 49] width 9 height 11
click at [842, 48] on div at bounding box center [846, 49] width 9 height 11
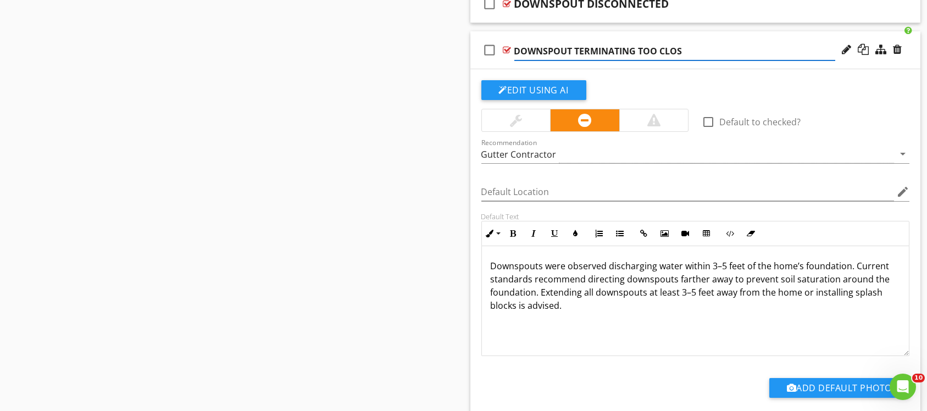
type input "DOWNSPOUT TERMINATING TOO CLOSE"
click at [709, 37] on div "check_box_outline_blank DOWNSPOUT TERMINATING TOO CLOSE" at bounding box center [695, 50] width 451 height 38
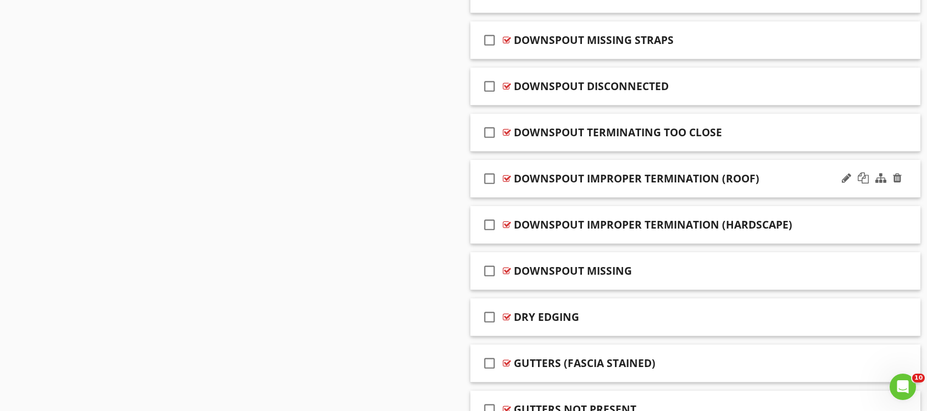
scroll to position [659, 0]
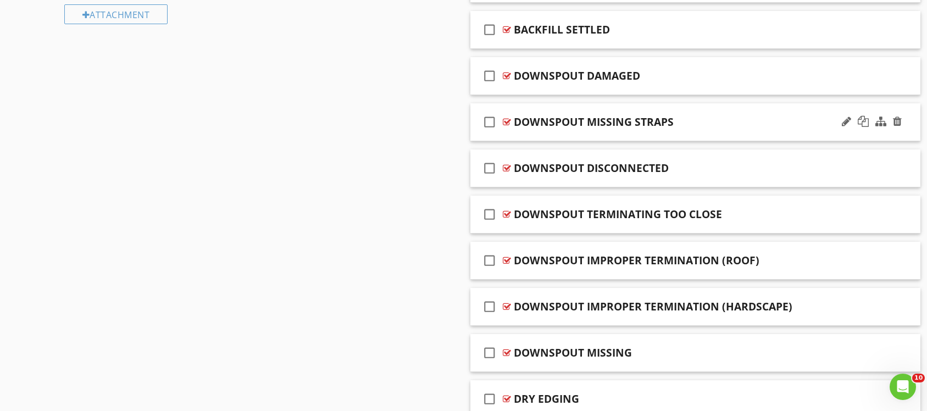
click at [696, 105] on div "check_box_outline_blank DOWNSPOUT MISSING STRAPS" at bounding box center [695, 122] width 451 height 38
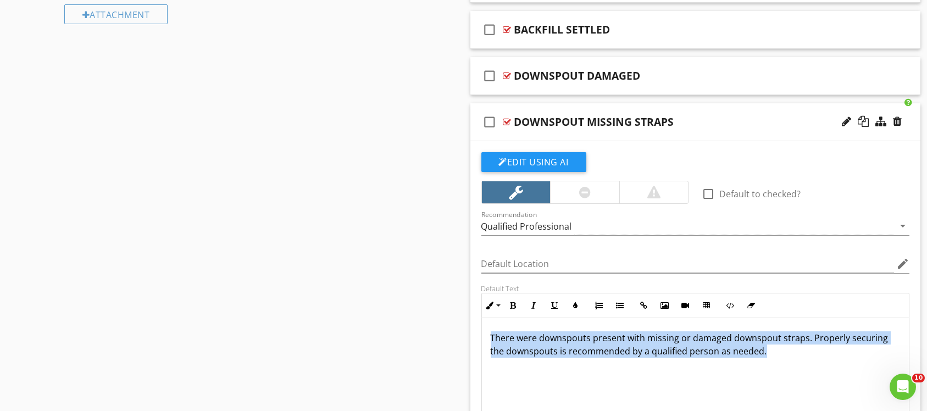
drag, startPoint x: 490, startPoint y: 332, endPoint x: 790, endPoint y: 356, distance: 301.0
click at [790, 356] on div "There were downspouts present with missing or damaged downspout straps. Properl…" at bounding box center [695, 373] width 427 height 110
copy p "There were downspouts present with missing or damaged downspout straps. Properl…"
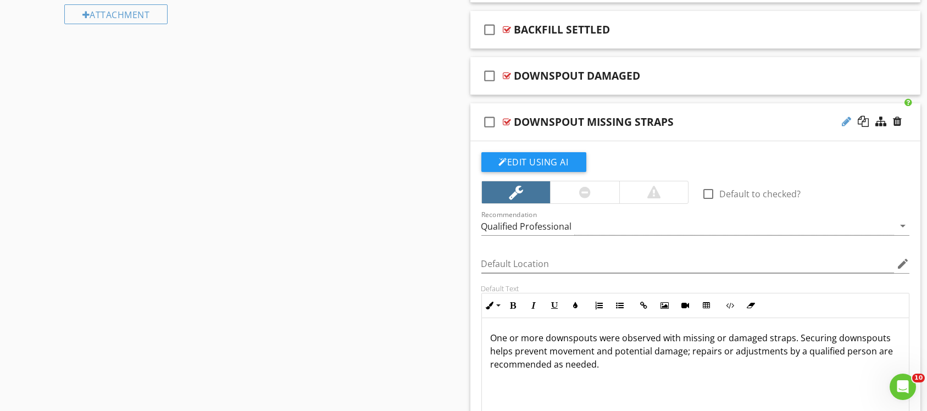
click at [845, 123] on div at bounding box center [846, 121] width 9 height 11
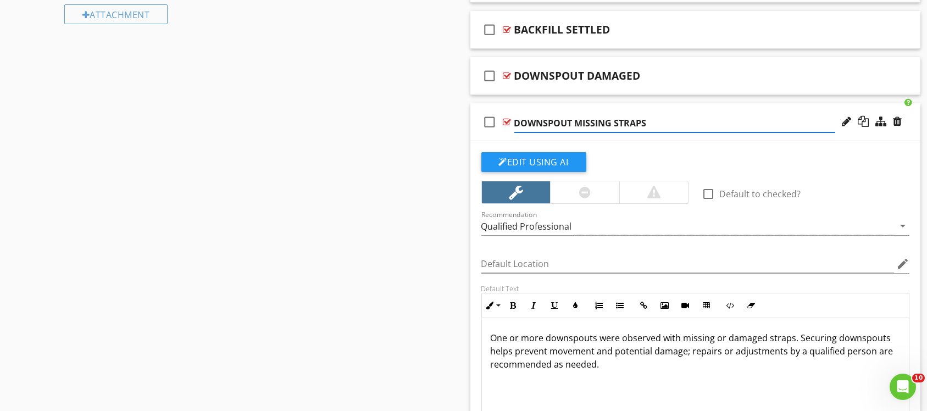
click at [620, 123] on input "DOWNSPOUT MISSING STRAPS" at bounding box center [674, 123] width 321 height 18
click at [615, 123] on input "DOWNSPOUT MISSING STRAPS" at bounding box center [674, 123] width 321 height 18
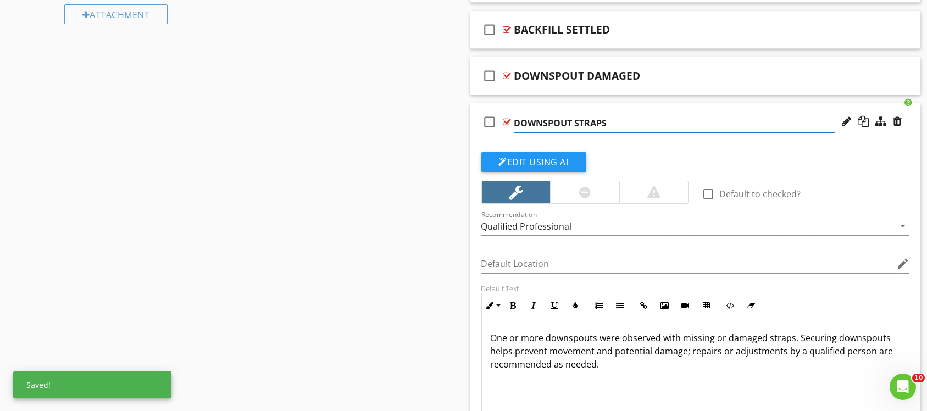
click at [615, 124] on input "DOWNSPOUT STRAPS" at bounding box center [674, 123] width 321 height 18
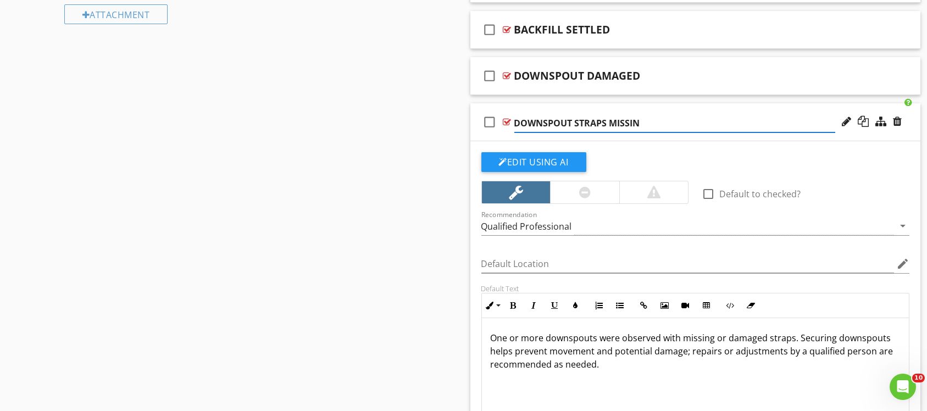
type input "DOWNSPOUT STRAPS MISSING"
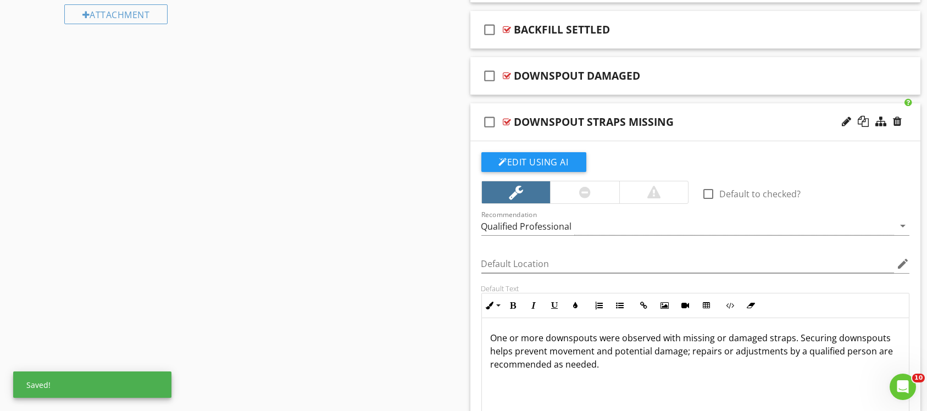
click at [657, 109] on div "check_box_outline_blank DOWNSPOUT STRAPS MISSING" at bounding box center [695, 122] width 451 height 38
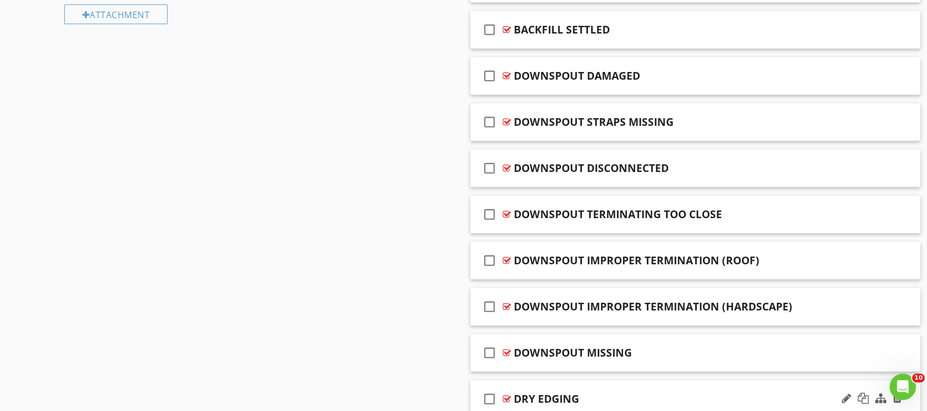
scroll to position [577, 0]
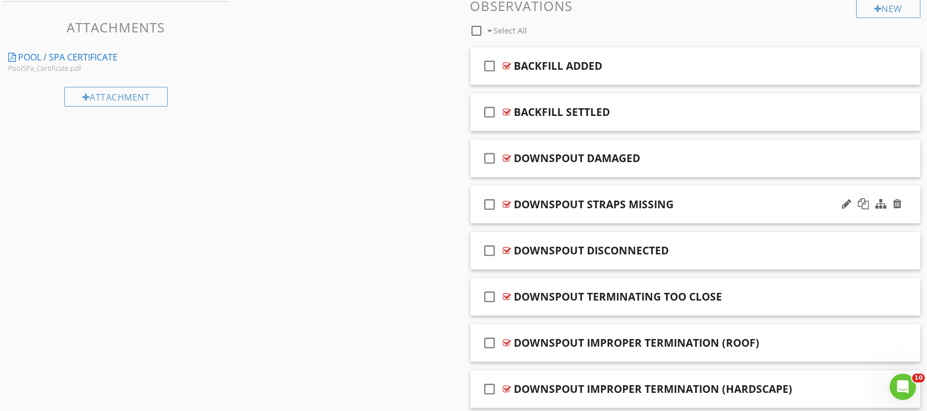
click at [689, 203] on div "DOWNSPOUT STRAPS MISSING" at bounding box center [674, 204] width 321 height 13
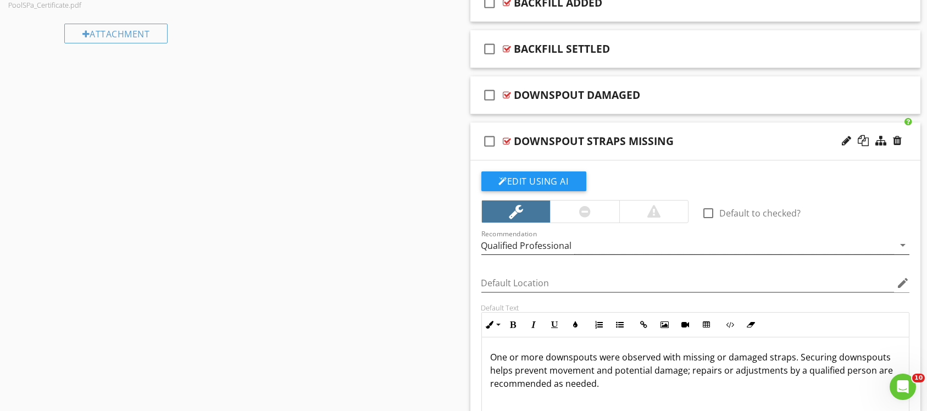
scroll to position [659, 0]
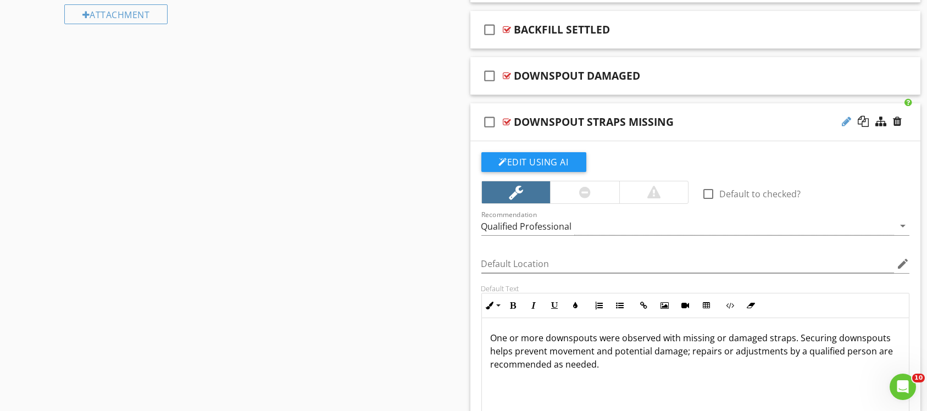
click at [843, 123] on div at bounding box center [846, 121] width 9 height 11
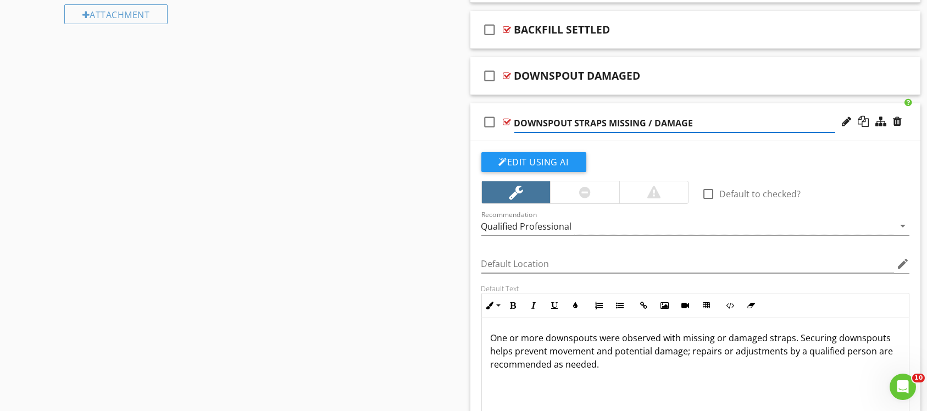
type input "DOWNSPOUT STRAPS MISSING / DAMAGED"
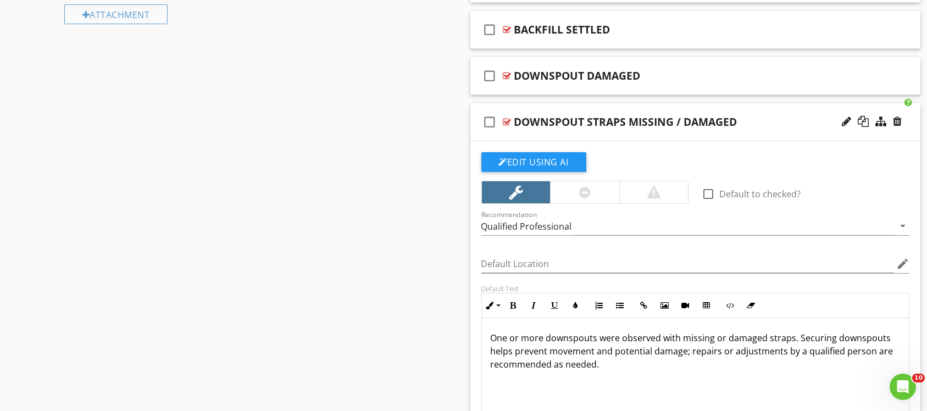
click at [713, 104] on div "check_box_outline_blank DOWNSPOUT STRAPS MISSING / DAMAGED" at bounding box center [695, 122] width 451 height 38
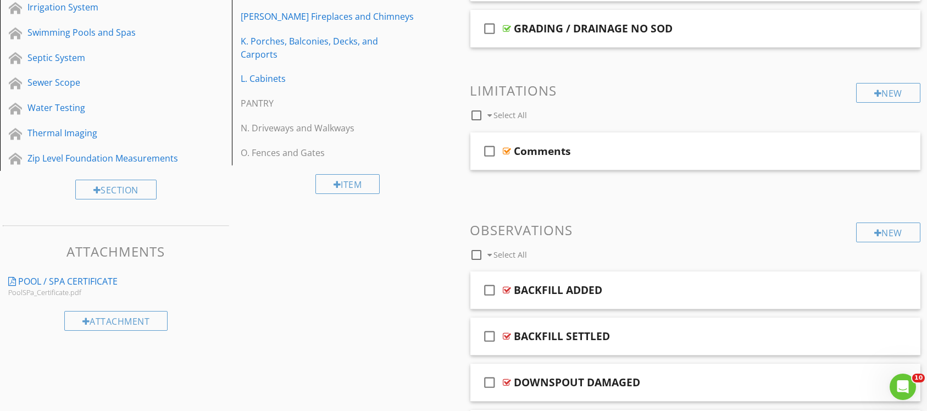
scroll to position [330, 0]
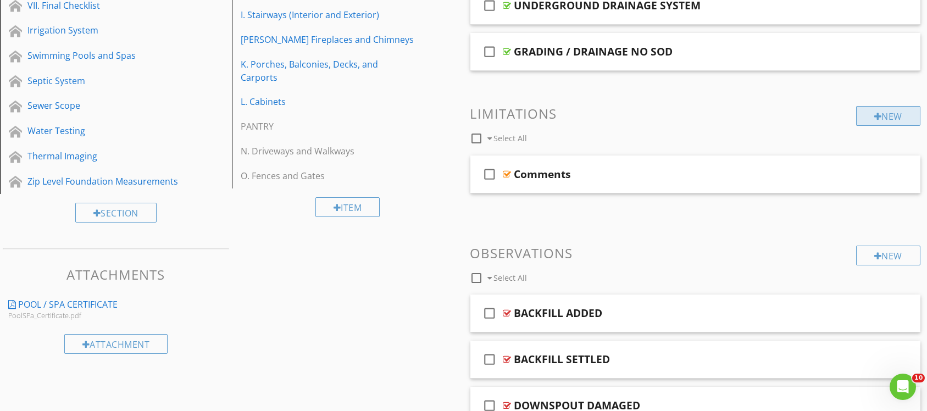
click at [899, 110] on div "New" at bounding box center [888, 116] width 64 height 20
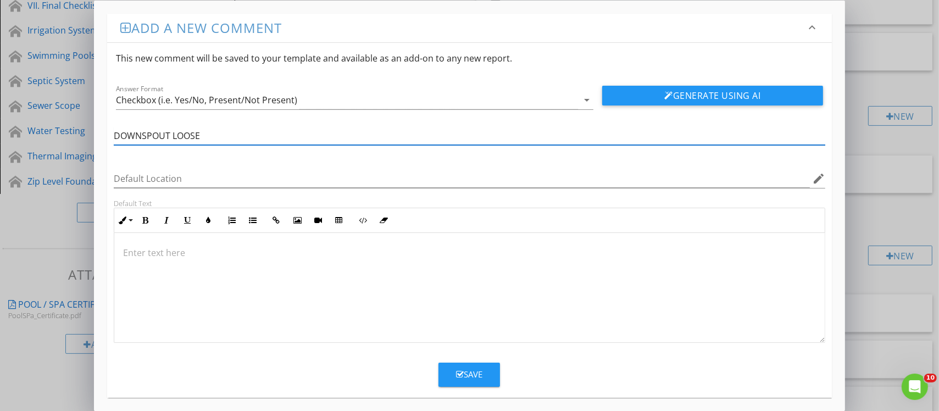
type input "DOWNSPOUT LOOSE"
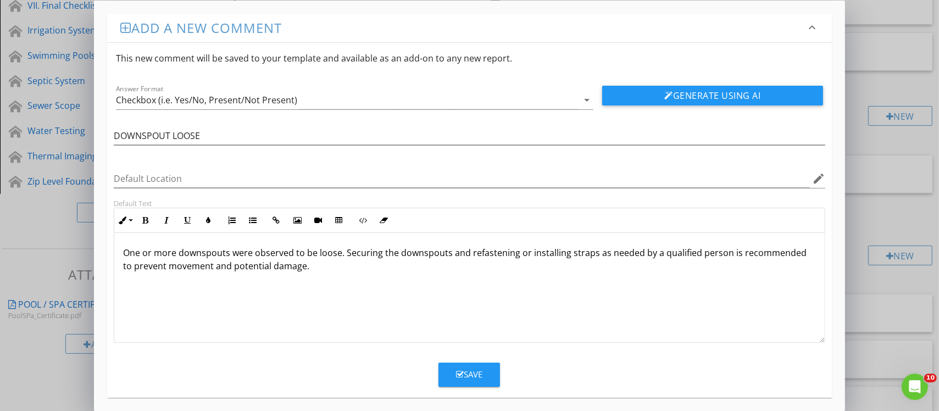
click at [477, 372] on div "Save" at bounding box center [469, 374] width 26 height 13
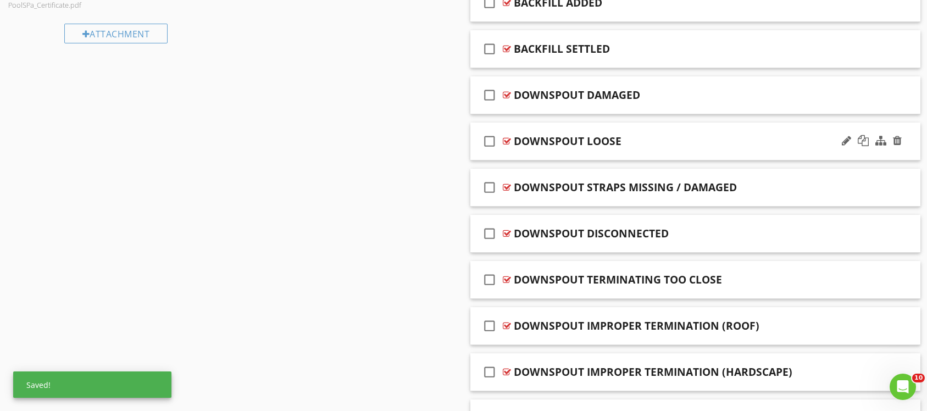
scroll to position [659, 0]
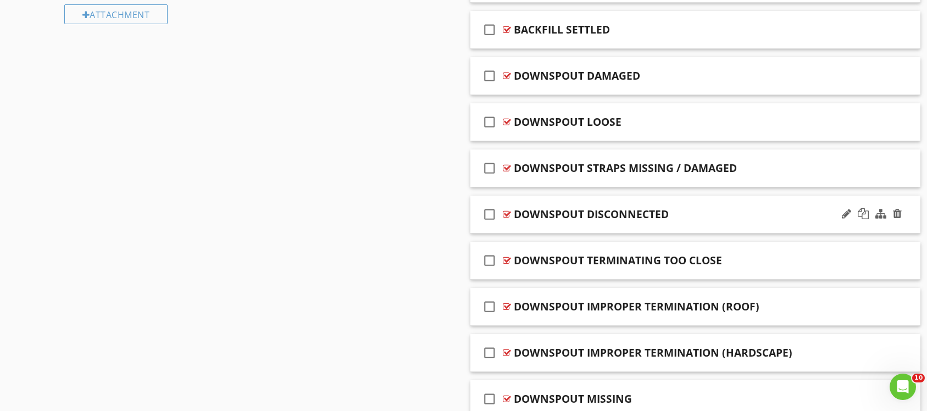
click at [706, 212] on div "DOWNSPOUT DISCONNECTED" at bounding box center [674, 214] width 321 height 13
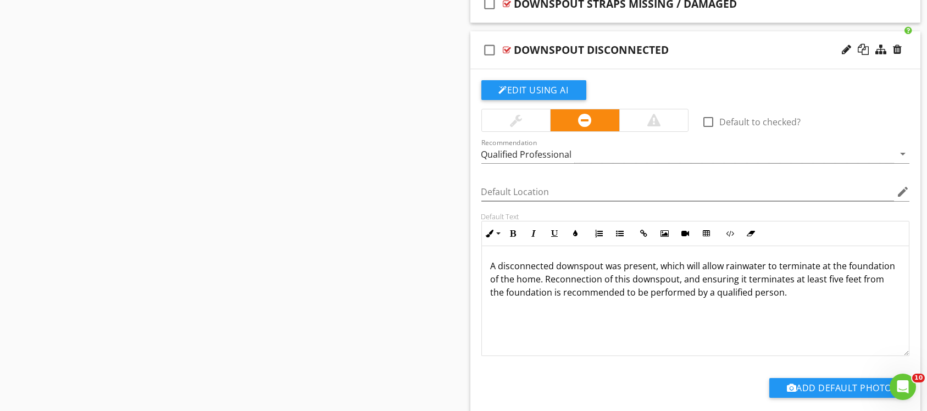
scroll to position [906, 0]
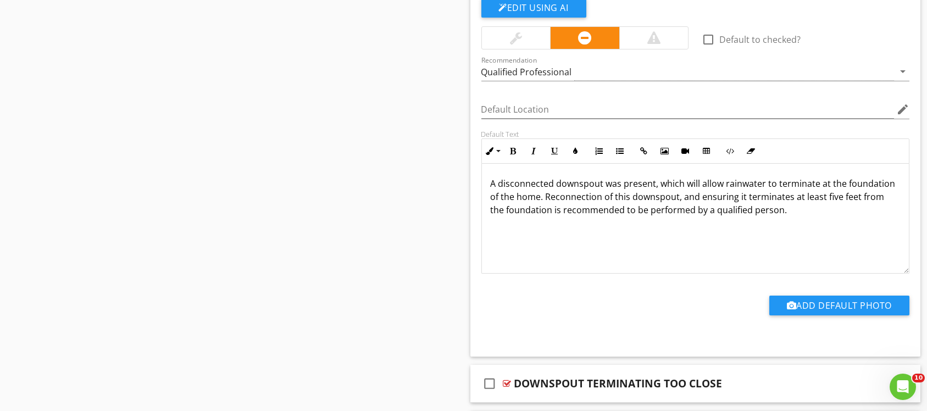
drag, startPoint x: 489, startPoint y: 182, endPoint x: 858, endPoint y: 232, distance: 372.6
click at [858, 232] on div "A disconnected downspout was present, which will allow rainwater to terminate a…" at bounding box center [695, 219] width 427 height 110
copy p "A disconnected downspout was present, which will allow rainwater to terminate a…"
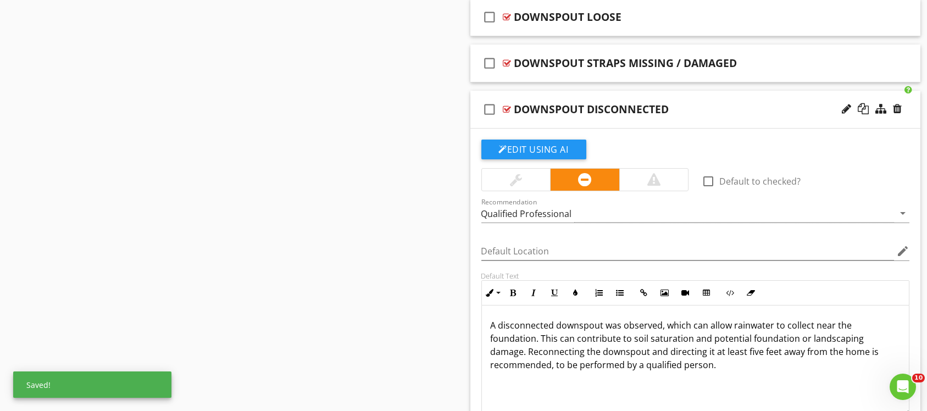
scroll to position [741, 0]
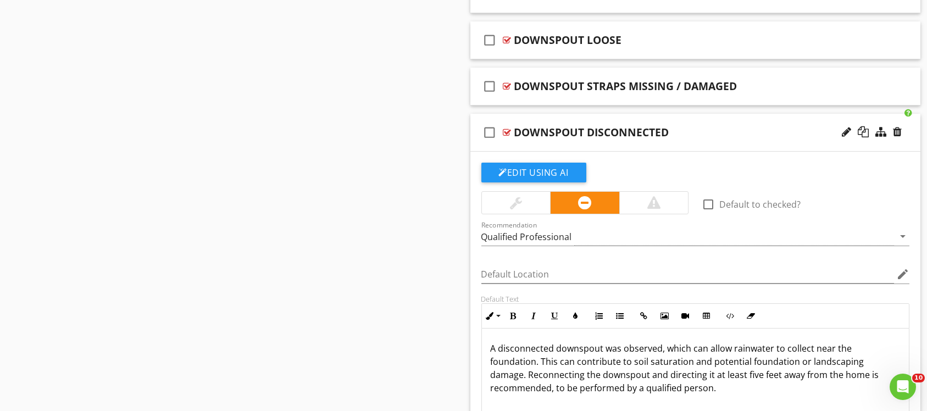
click at [675, 117] on div "check_box_outline_blank DOWNSPOUT DISCONNECTED" at bounding box center [695, 133] width 451 height 38
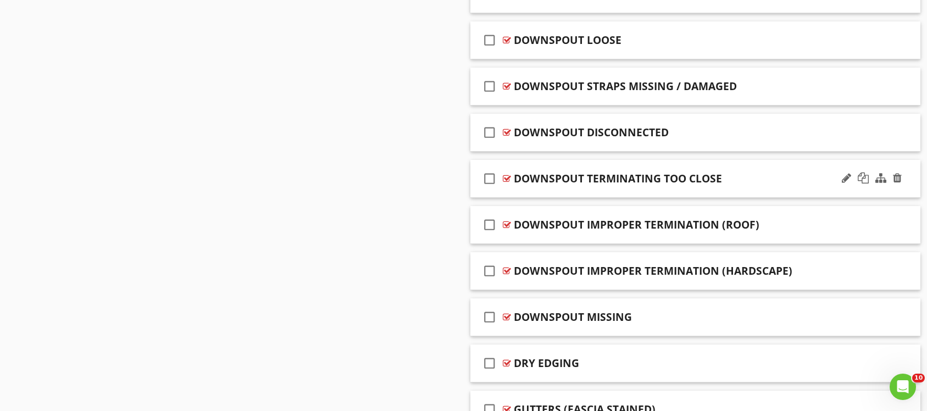
click at [719, 165] on div "check_box_outline_blank DOWNSPOUT TERMINATING TOO CLOSE" at bounding box center [695, 179] width 451 height 38
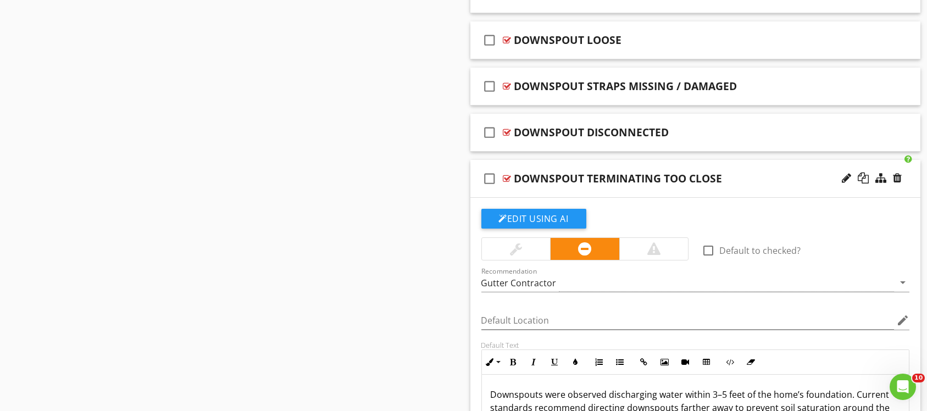
click at [721, 163] on div "check_box_outline_blank DOWNSPOUT TERMINATING TOO CLOSE" at bounding box center [695, 179] width 451 height 38
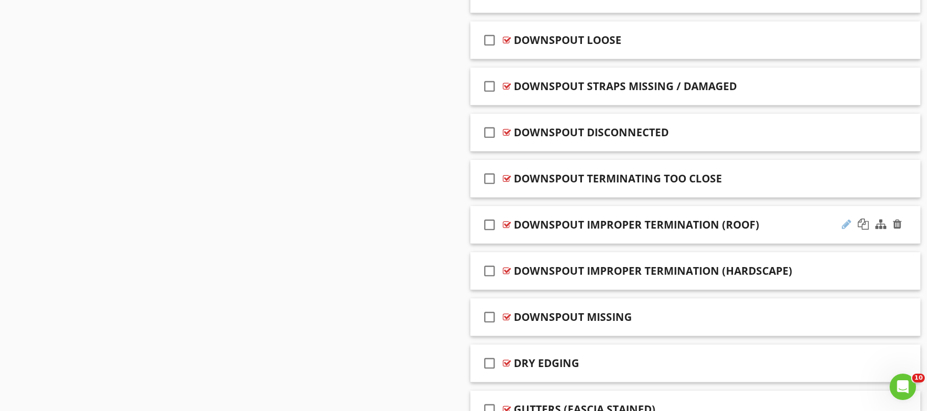
click at [847, 223] on div at bounding box center [846, 224] width 9 height 11
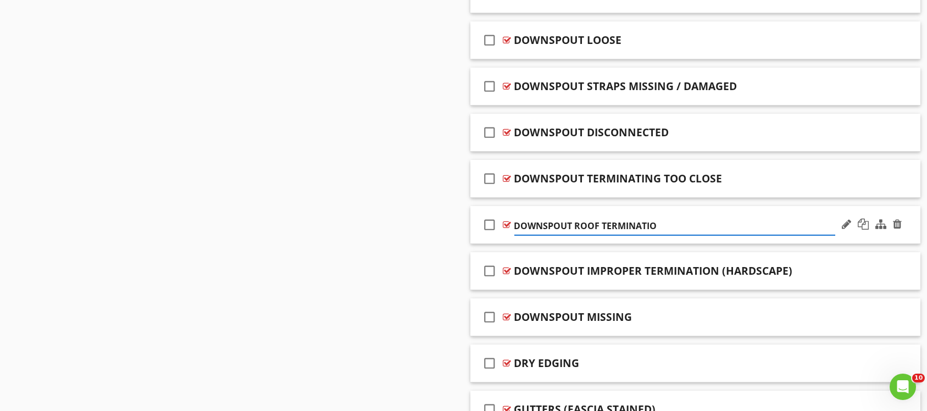
type input "DOWNSPOUT ROOF TERMINATION"
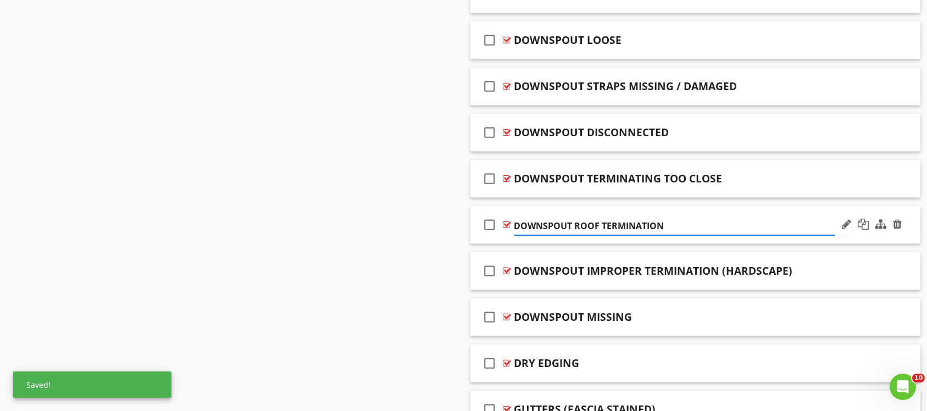
click at [735, 208] on div "check_box_outline_blank DOWNSPOUT ROOF TERMINATION" at bounding box center [695, 225] width 451 height 38
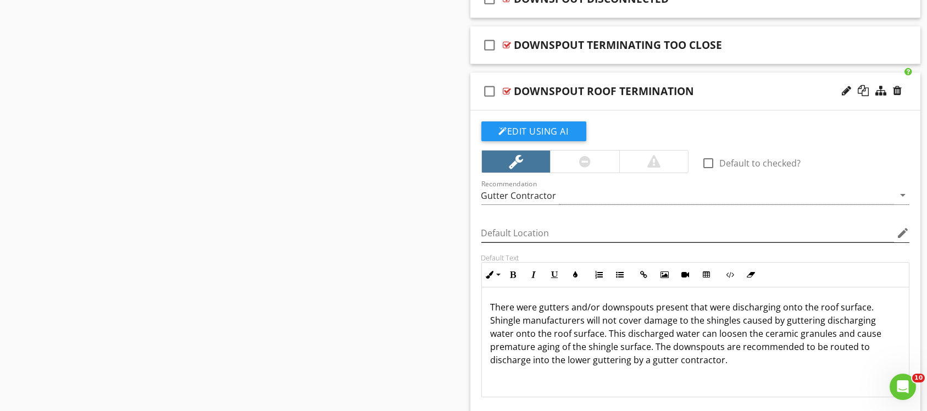
scroll to position [906, 0]
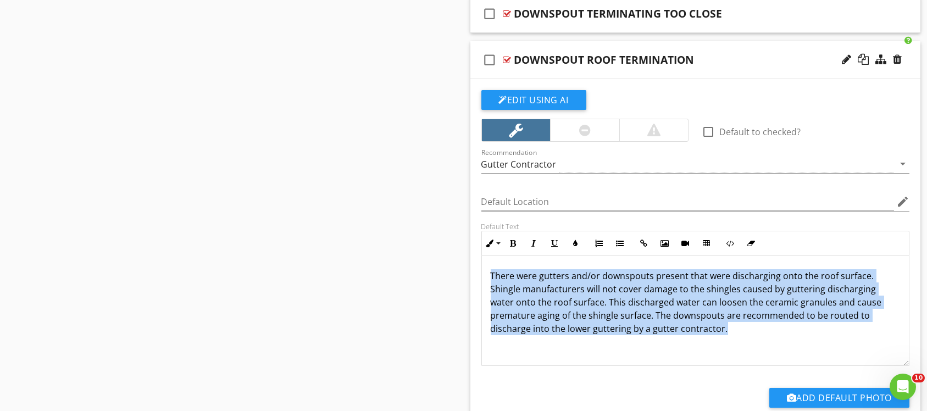
drag, startPoint x: 490, startPoint y: 272, endPoint x: 726, endPoint y: 333, distance: 244.0
click at [726, 333] on p "There were gutters and/or downspouts present that were discharging onto the roo…" at bounding box center [696, 302] width 410 height 66
copy p "There were gutters and/or downspouts present that were discharging onto the roo…"
click at [770, 336] on div "There were gutters and/or downspouts present that were discharging onto the roo…" at bounding box center [695, 311] width 427 height 110
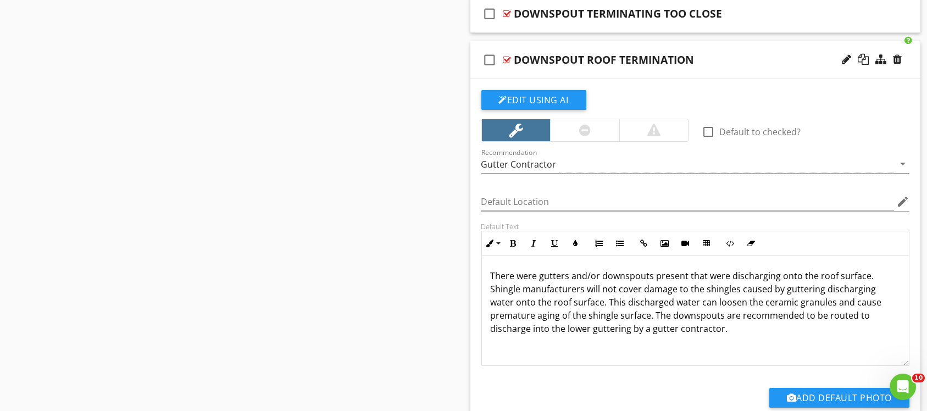
click at [689, 42] on div "check_box_outline_blank DOWNSPOUT ROOF TERMINATION" at bounding box center [695, 60] width 451 height 38
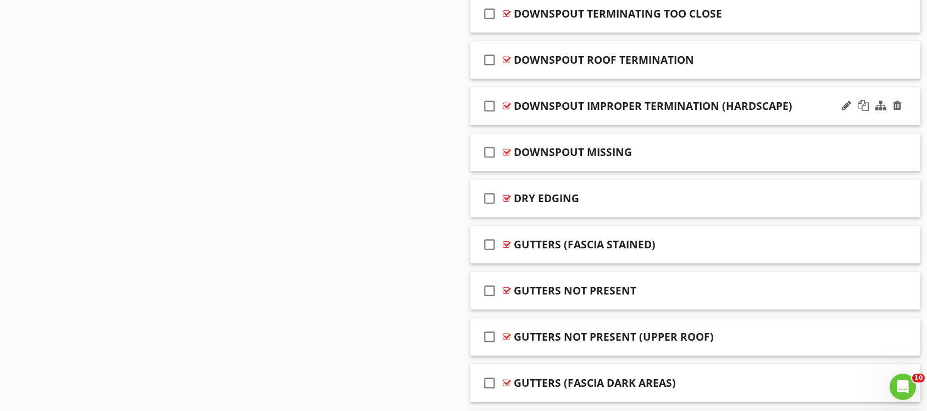
click at [711, 89] on div "check_box_outline_blank DOWNSPOUT IMPROPER TERMINATION (HARDSCAPE)" at bounding box center [695, 106] width 451 height 38
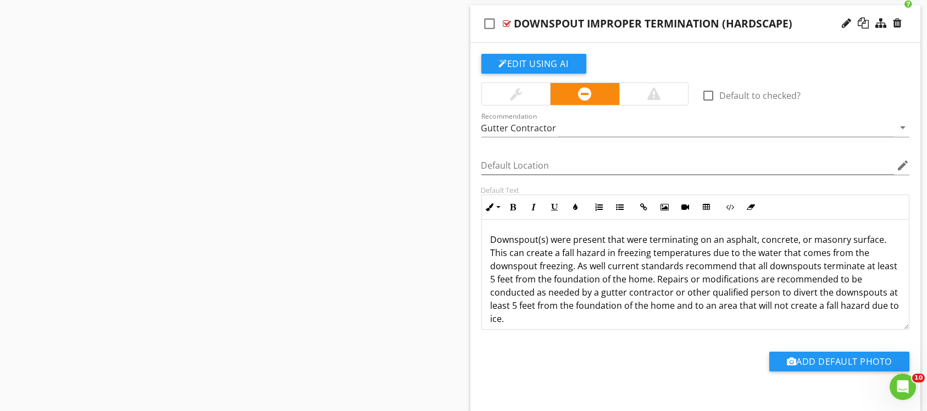
scroll to position [9, 0]
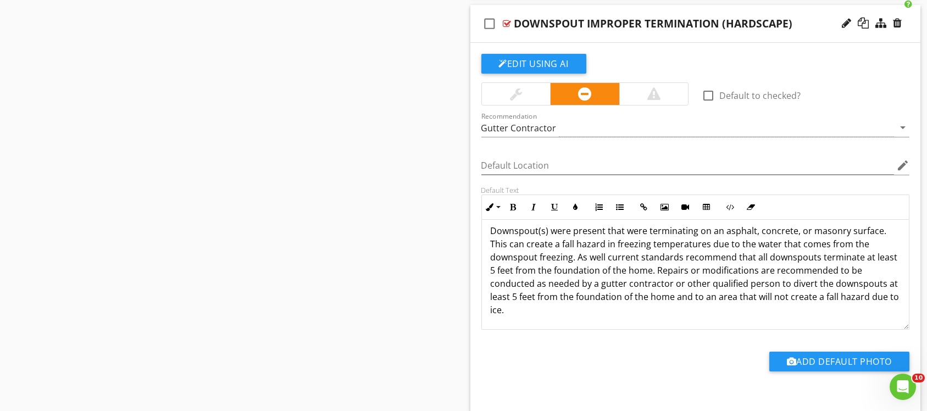
drag, startPoint x: 489, startPoint y: 237, endPoint x: 570, endPoint y: 321, distance: 117.0
click at [570, 321] on div "Downspout(s) were present that were terminating on an asphalt, concrete, or mas…" at bounding box center [695, 270] width 427 height 119
copy p "Downspout(s) were present that were terminating on an asphalt, concrete, or mas…"
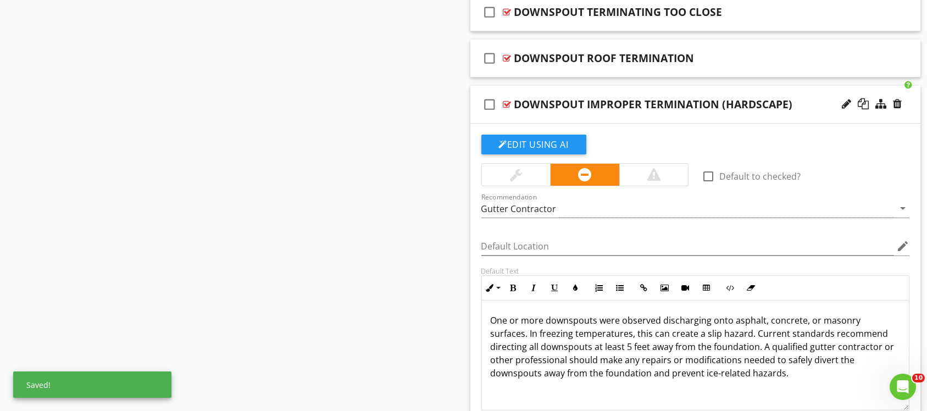
scroll to position [832, 0]
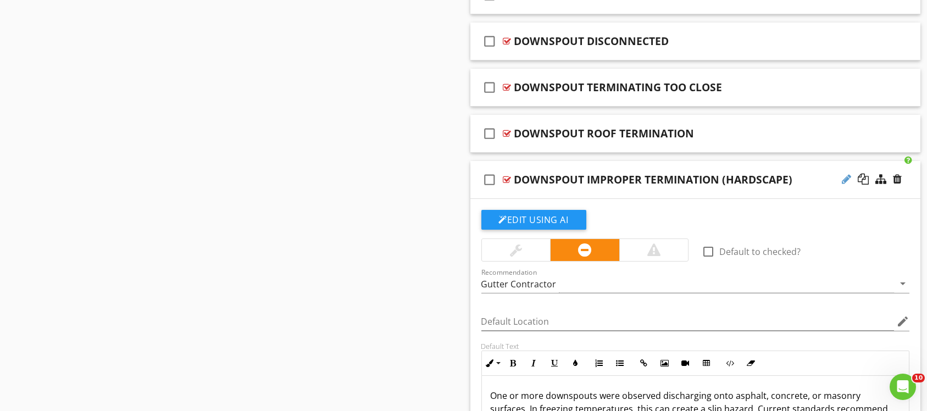
click at [848, 177] on div at bounding box center [846, 179] width 9 height 11
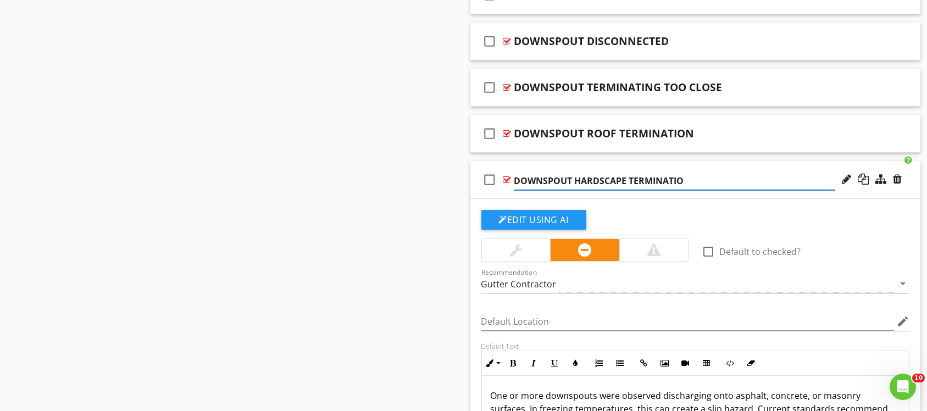
type input "DOWNSPOUT HARDSCAPE TERMINATION"
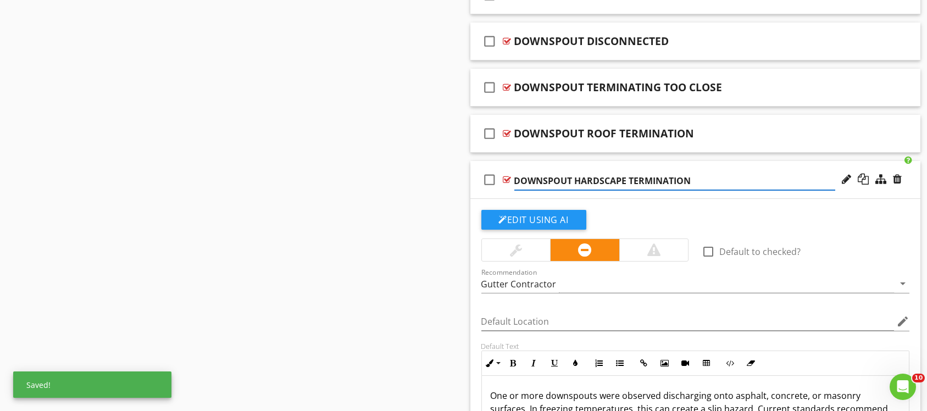
click at [659, 165] on div "check_box_outline_blank DOWNSPOUT HARDSCAPE TERMINATION" at bounding box center [695, 180] width 451 height 38
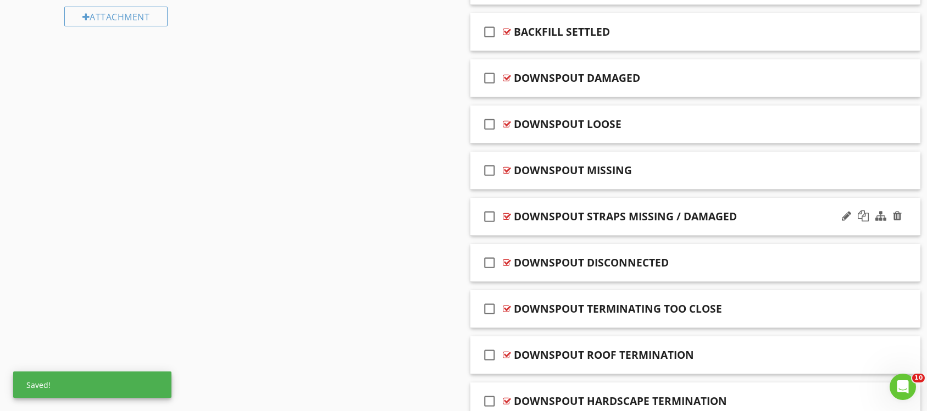
scroll to position [586, 0]
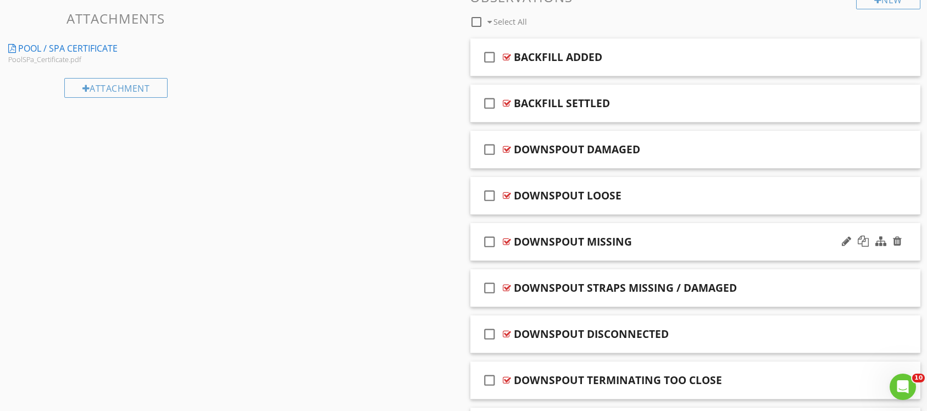
click at [724, 229] on div "check_box_outline_blank DOWNSPOUT MISSING" at bounding box center [695, 242] width 451 height 38
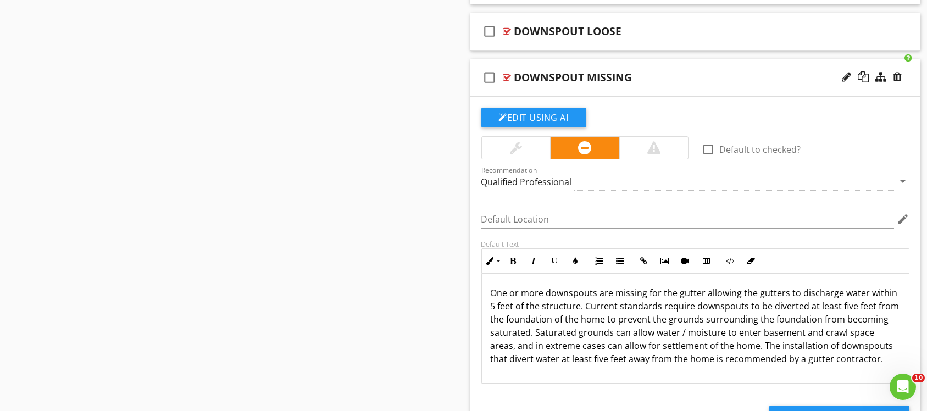
scroll to position [9, 0]
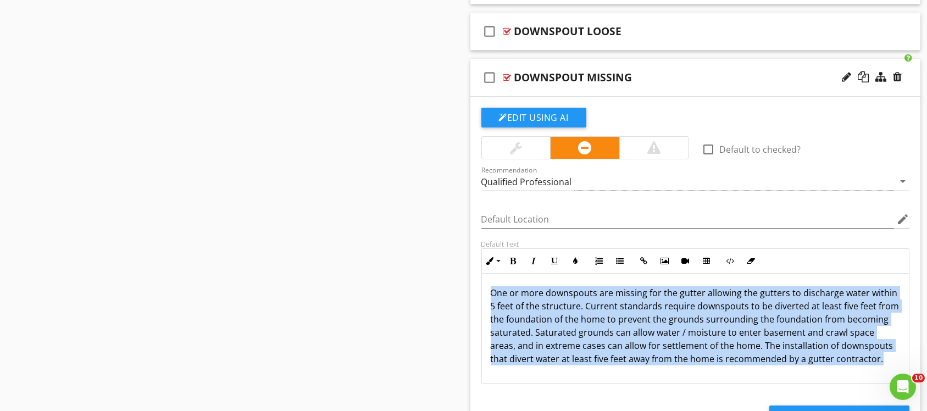
drag, startPoint x: 490, startPoint y: 281, endPoint x: 563, endPoint y: 367, distance: 112.7
click at [563, 367] on div "One or more downspouts are missing for the gutter allowing the gutters to disch…" at bounding box center [695, 328] width 427 height 110
copy p "One or more downspouts are missing for the gutter allowing the gutters to disch…"
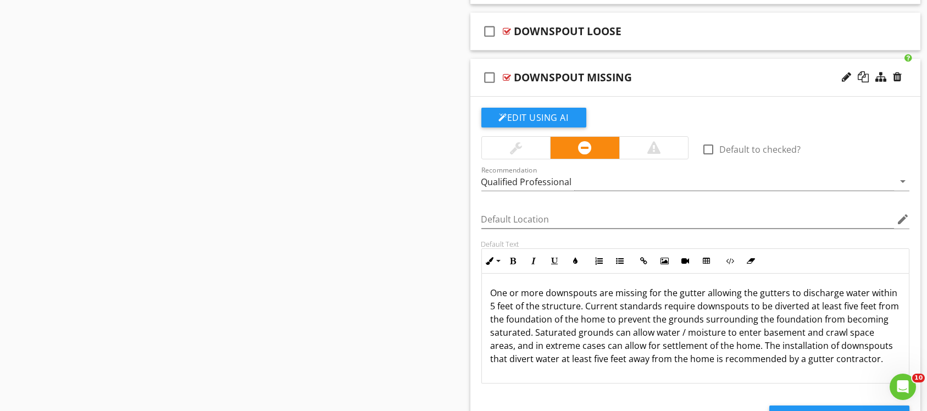
scroll to position [759, 0]
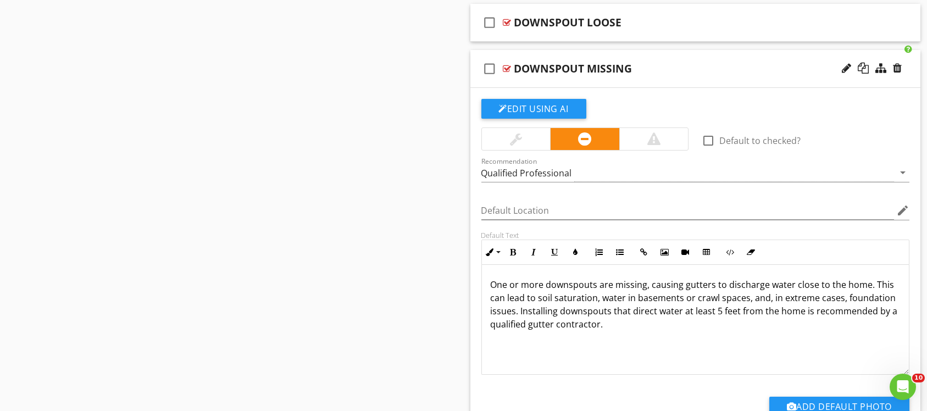
click at [749, 299] on p "One or more downspouts are missing, causing gutters to discharge water close to…" at bounding box center [696, 304] width 410 height 53
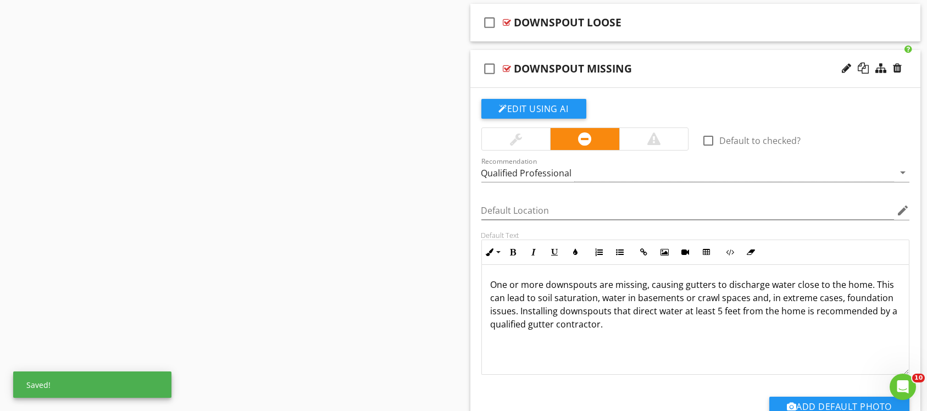
click at [766, 299] on p "One or more downspouts are missing, causing gutters to discharge water close to…" at bounding box center [696, 304] width 410 height 53
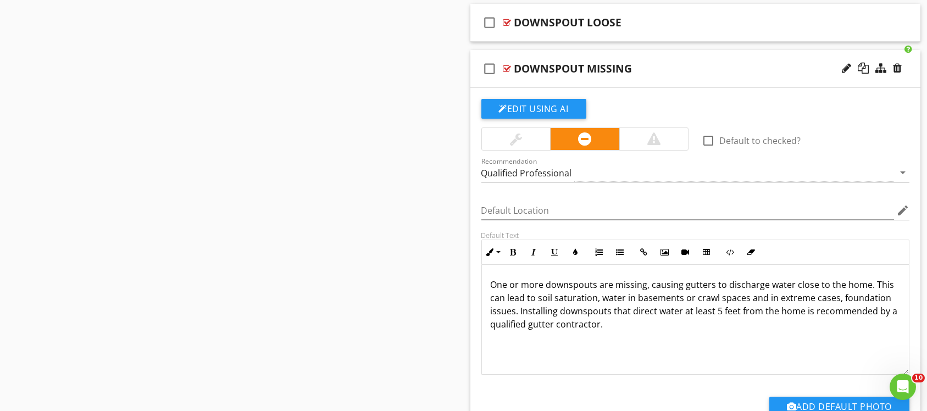
click at [647, 54] on div "check_box_outline_blank DOWNSPOUT MISSING" at bounding box center [695, 69] width 451 height 38
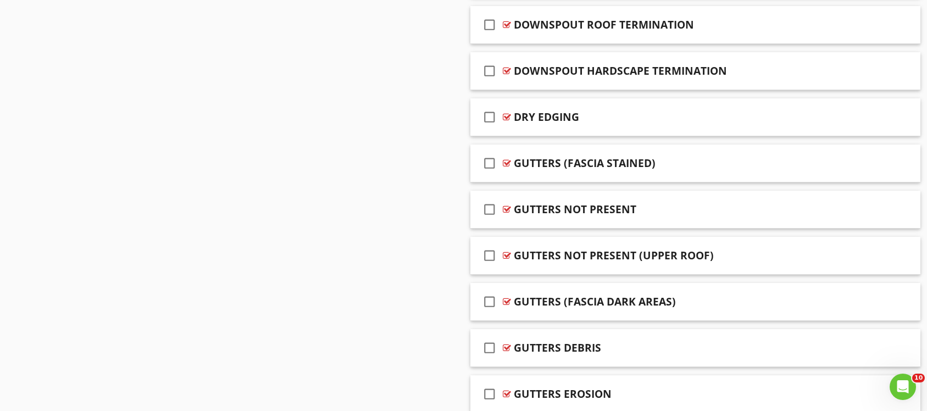
scroll to position [1006, 0]
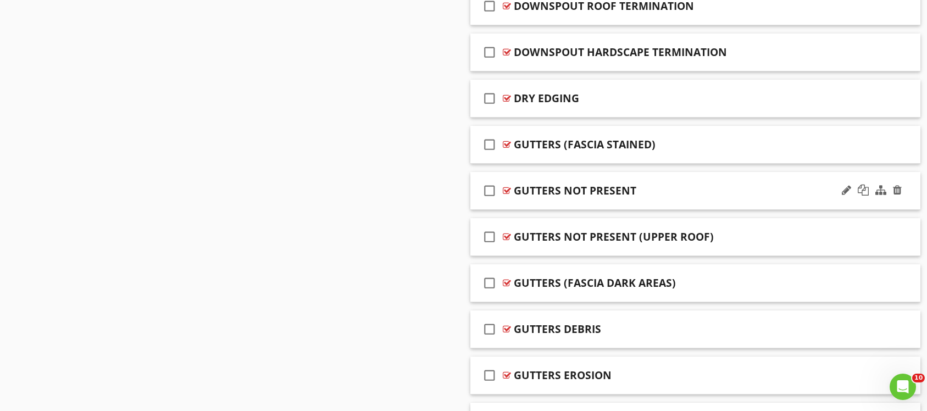
click at [707, 184] on div "GUTTERS NOT PRESENT" at bounding box center [674, 190] width 321 height 13
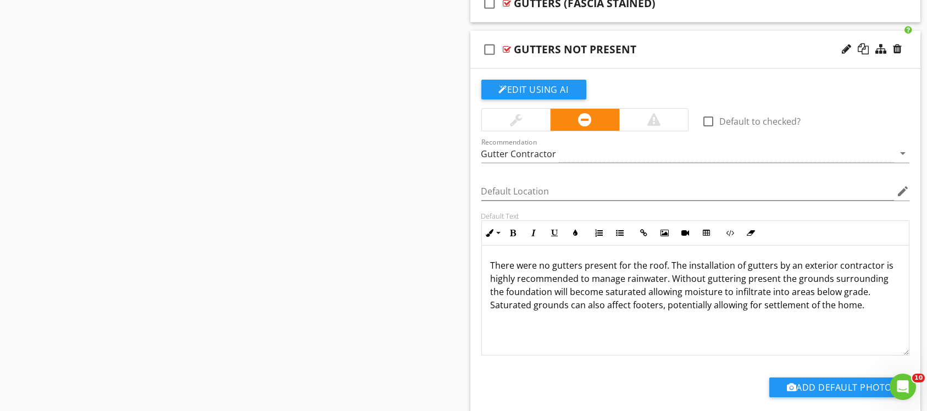
scroll to position [1171, 0]
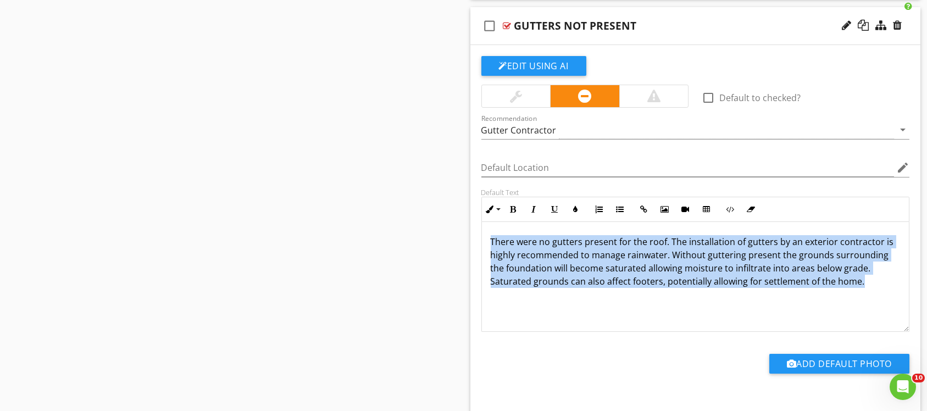
drag, startPoint x: 488, startPoint y: 238, endPoint x: 868, endPoint y: 277, distance: 381.7
click at [868, 277] on div "There were no gutters present for the roof. The installation of gutters by an e…" at bounding box center [695, 277] width 427 height 110
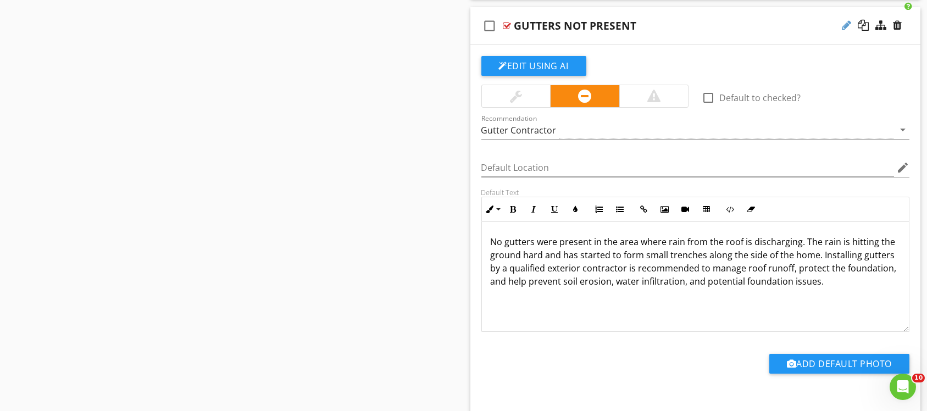
click at [846, 24] on div at bounding box center [846, 25] width 9 height 11
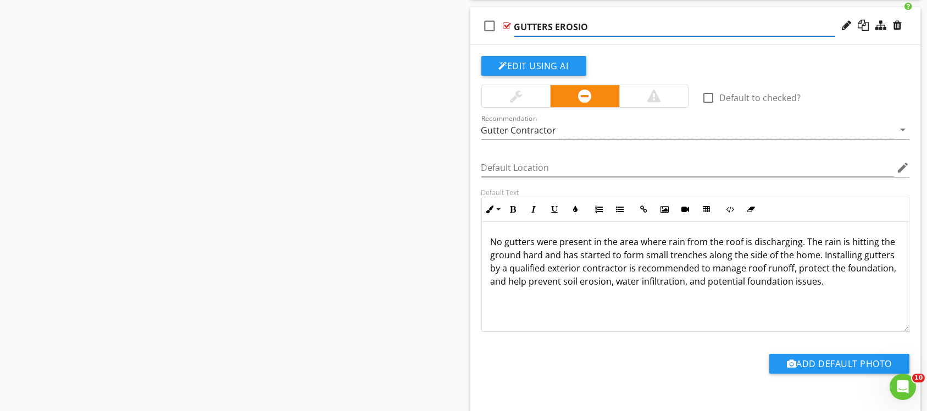
type input "GUTTERS EROSION"
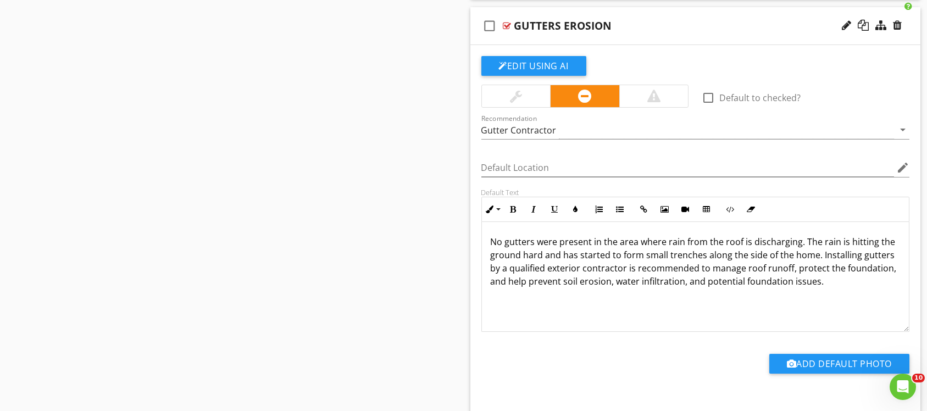
click at [801, 13] on div "check_box_outline_blank GUTTERS EROSION" at bounding box center [695, 26] width 451 height 38
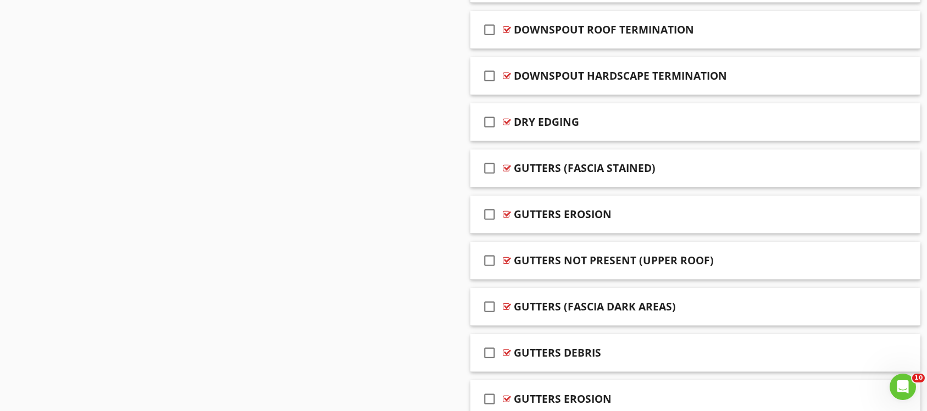
scroll to position [1006, 0]
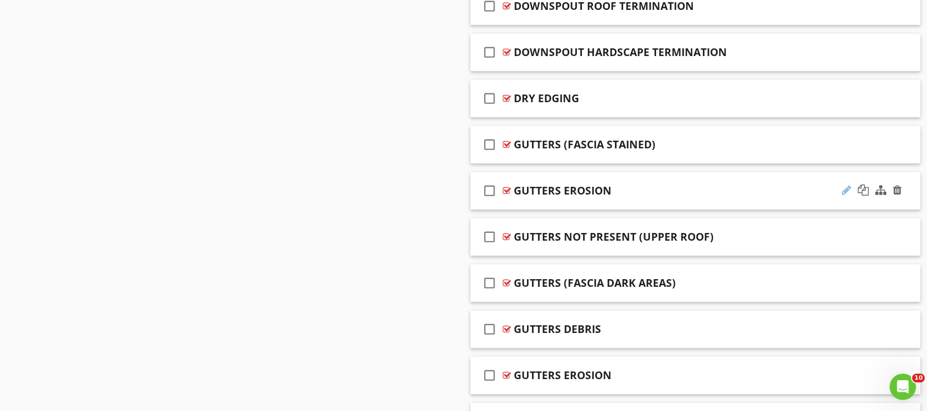
click at [847, 188] on div at bounding box center [846, 190] width 9 height 11
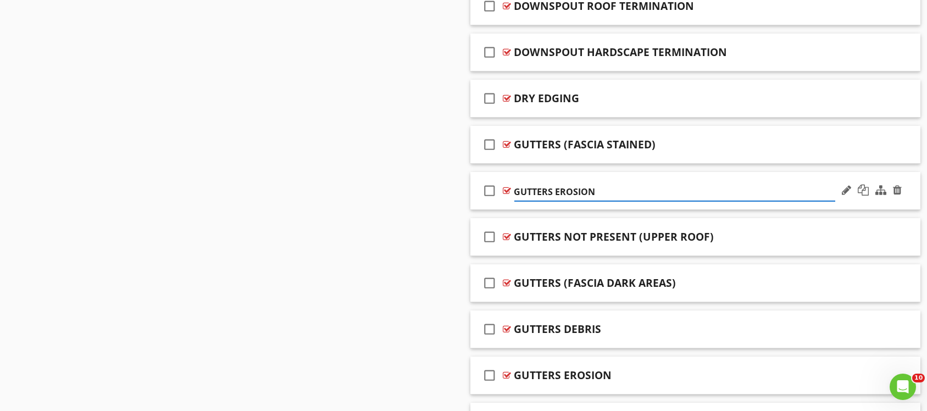
click at [554, 190] on input "GUTTERS EROSION" at bounding box center [674, 192] width 321 height 18
click at [587, 187] on input "GUTTERS RECOMENDED EROSION" at bounding box center [674, 192] width 321 height 18
type input "GUTTERS RECOMMENDED EROSION"
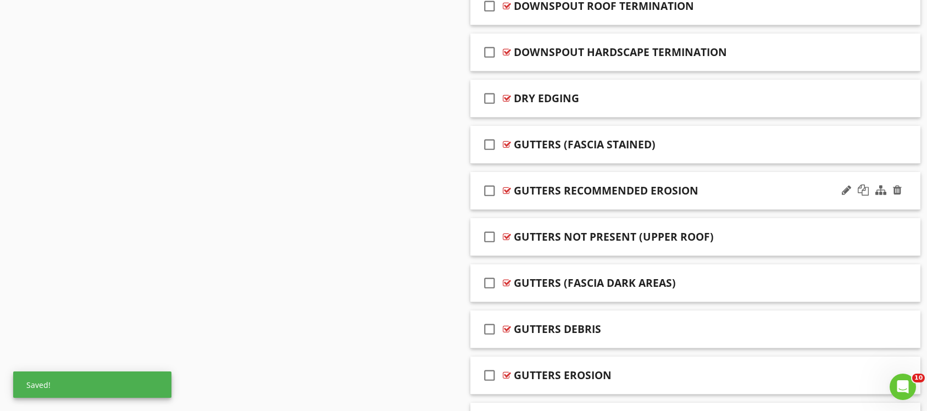
click at [721, 175] on div "check_box_outline_blank GUTTERS RECOMMENDED EROSION" at bounding box center [695, 191] width 451 height 38
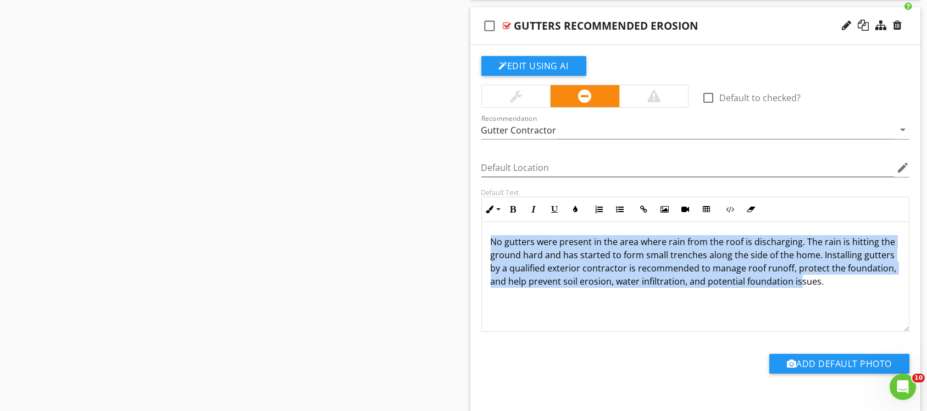
scroll to position [0, 0]
drag, startPoint x: 487, startPoint y: 235, endPoint x: 891, endPoint y: 323, distance: 412.8
click at [891, 323] on div "No gutters were present in the area where rain from the roof is discharging. Th…" at bounding box center [695, 277] width 427 height 110
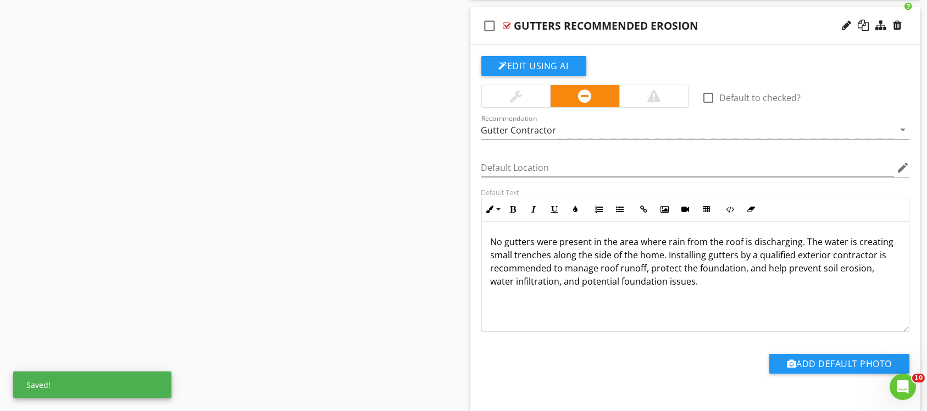
click at [714, 9] on div "check_box_outline_blank GUTTERS RECOMMENDED EROSION" at bounding box center [695, 26] width 451 height 38
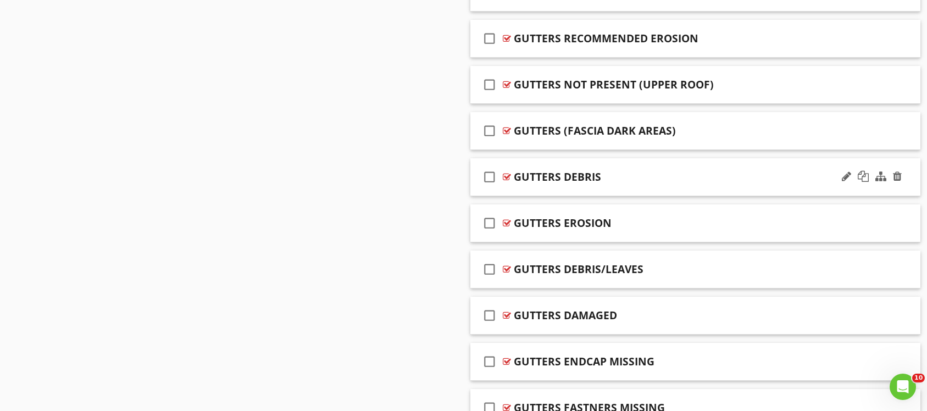
scroll to position [1088, 0]
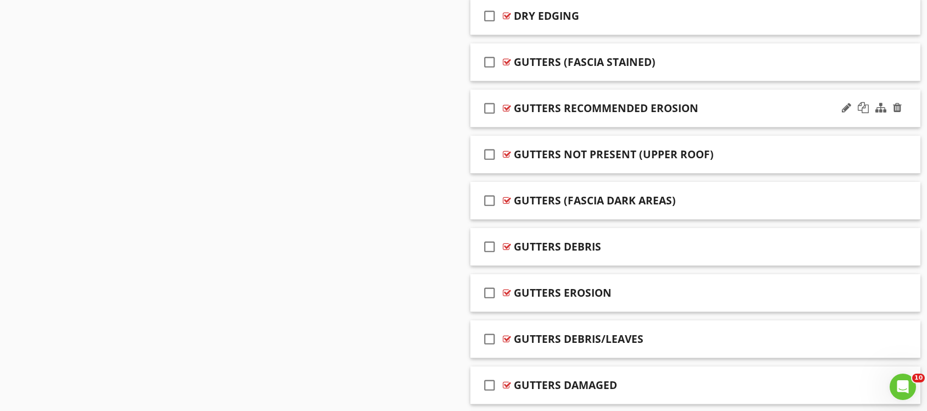
click at [685, 93] on div "check_box_outline_blank GUTTERS RECOMMENDED EROSION" at bounding box center [695, 109] width 451 height 38
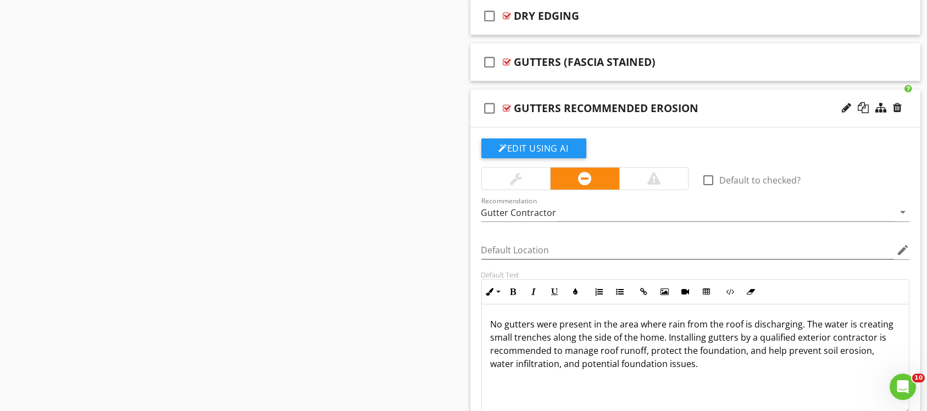
click at [704, 95] on div "check_box_outline_blank GUTTERS RECOMMENDED EROSION" at bounding box center [695, 109] width 451 height 38
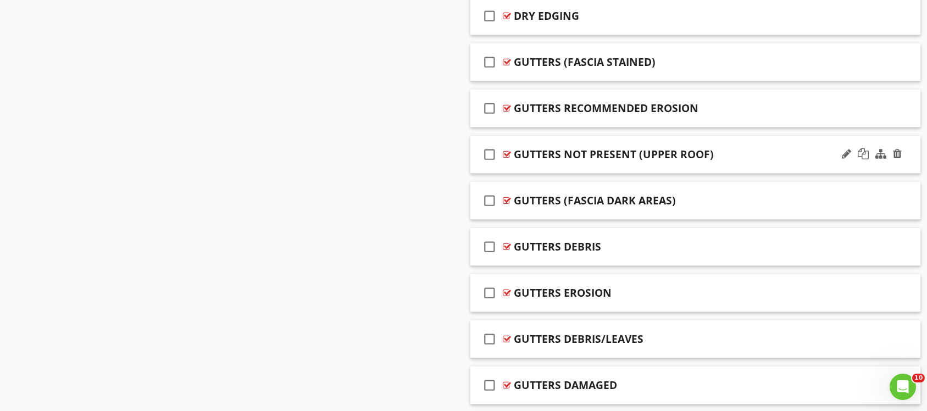
click at [713, 145] on div "check_box_outline_blank GUTTERS NOT PRESENT (UPPER ROOF)" at bounding box center [695, 155] width 451 height 38
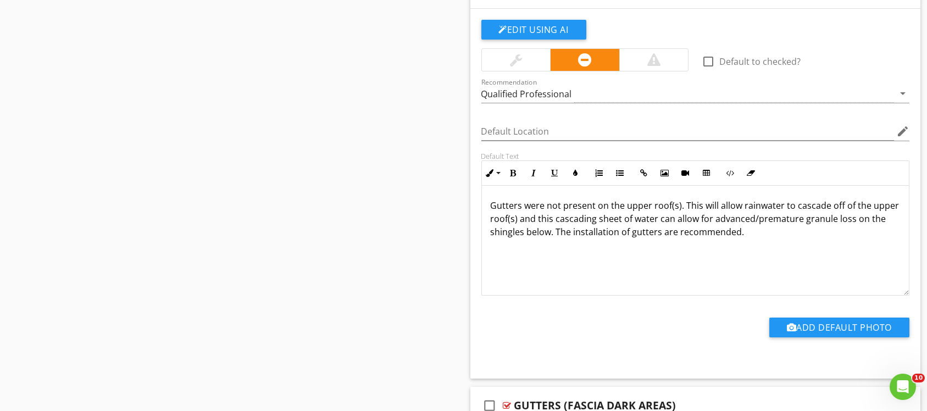
scroll to position [1171, 0]
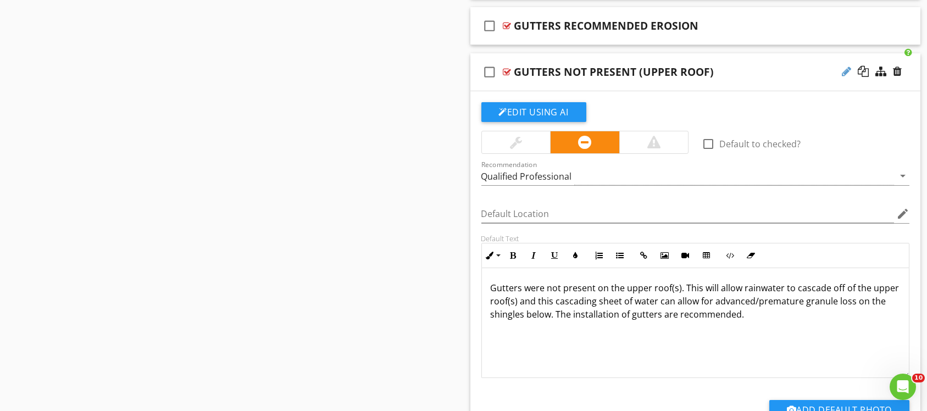
click at [845, 73] on div at bounding box center [846, 71] width 9 height 11
click at [620, 73] on input "GUTTERS NOT PRESENT (UPPER ROOF)" at bounding box center [674, 73] width 321 height 18
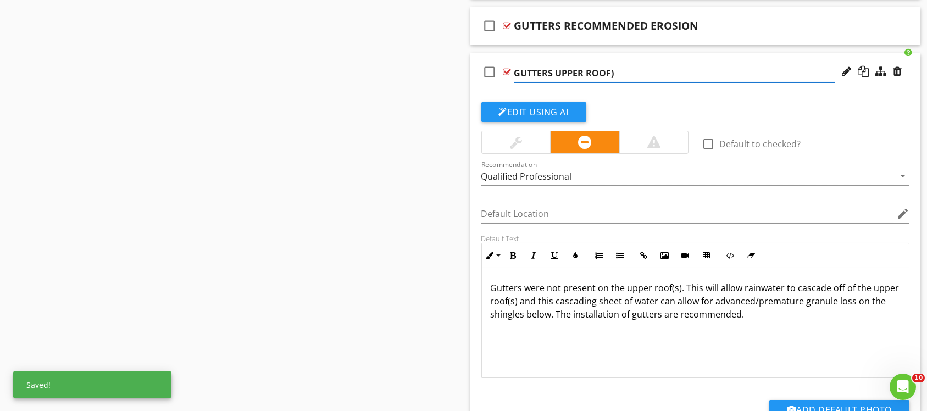
click at [620, 73] on input "GUTTERS UPPER ROOF)" at bounding box center [674, 73] width 321 height 18
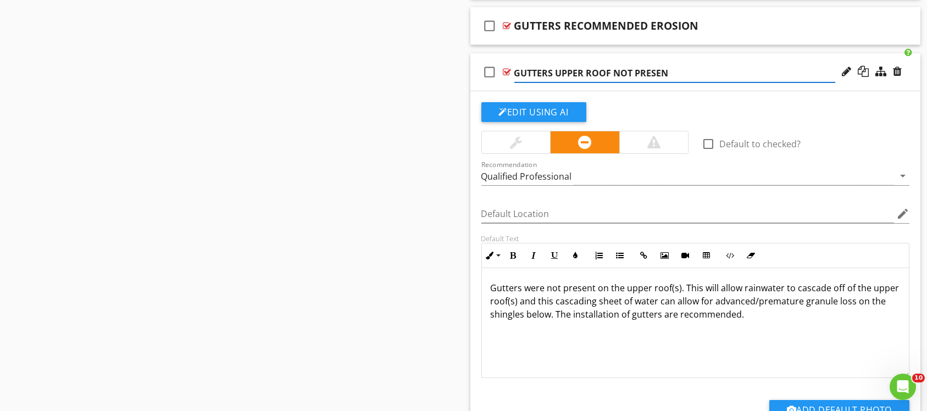
type input "GUTTERS UPPER ROOF NOT PRESENT"
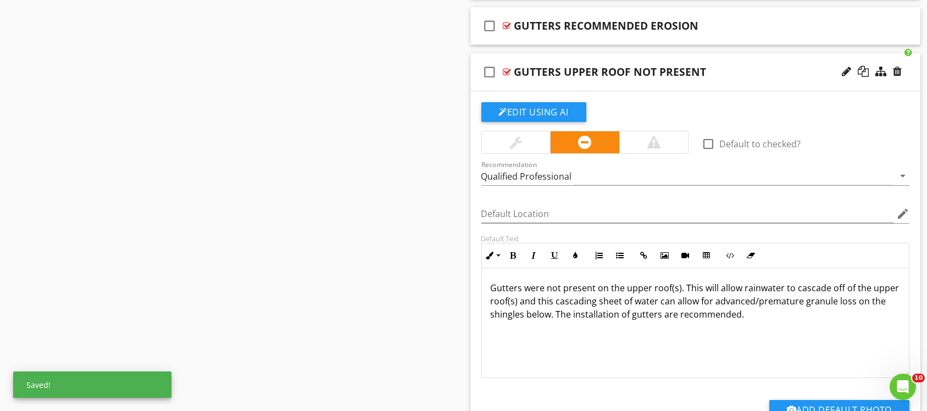
click at [664, 58] on div "check_box_outline_blank GUTTERS UPPER ROOF NOT PRESENT" at bounding box center [695, 72] width 451 height 38
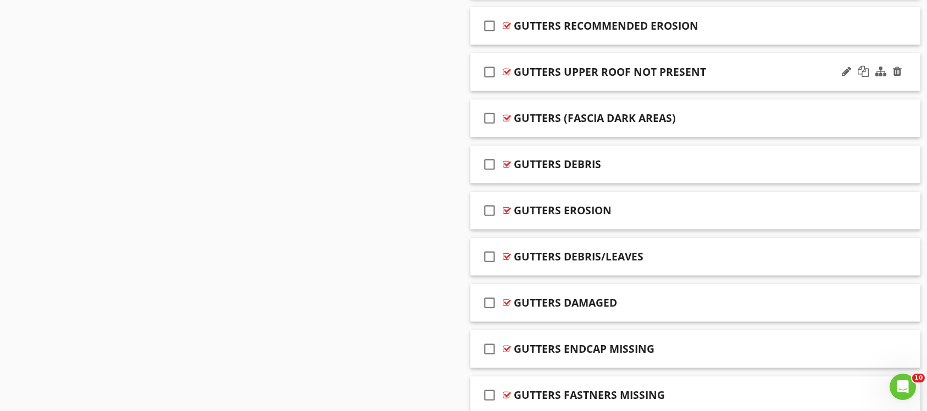
click at [659, 56] on div "check_box_outline_blank GUTTERS UPPER ROOF NOT PRESENT" at bounding box center [695, 72] width 451 height 38
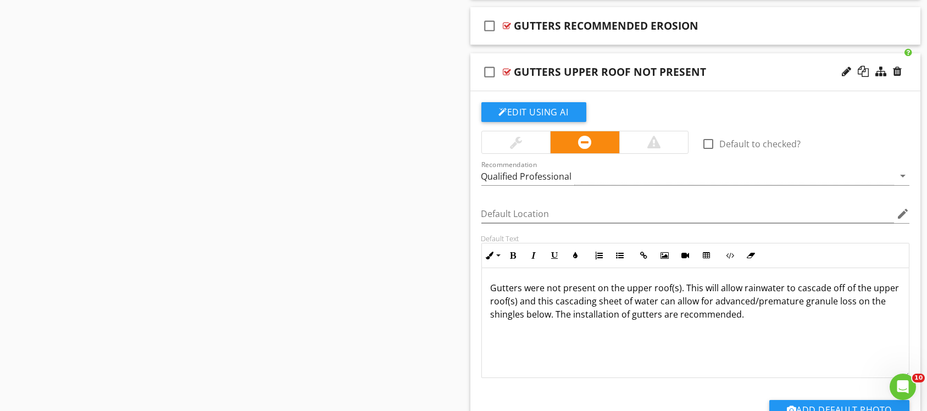
click at [626, 54] on div "check_box_outline_blank GUTTERS UPPER ROOF NOT PRESENT" at bounding box center [695, 72] width 451 height 38
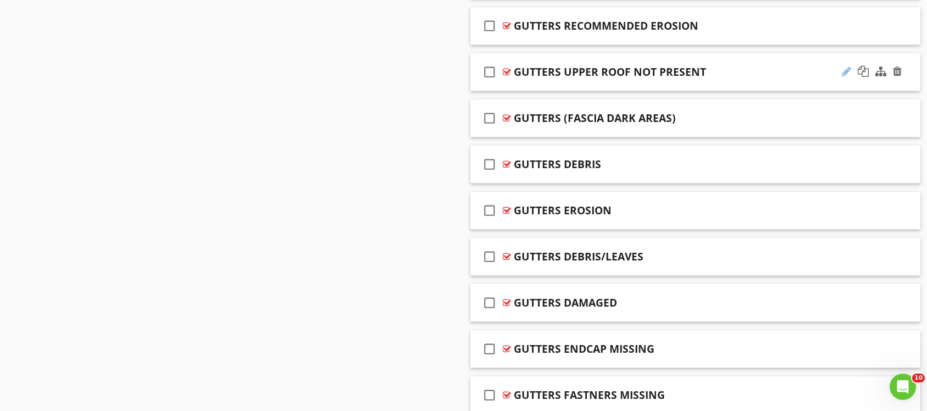
click at [845, 69] on div at bounding box center [846, 71] width 9 height 11
click at [556, 72] on input "GUTTERS UPPER ROOF NOT PRESENT" at bounding box center [674, 73] width 321 height 18
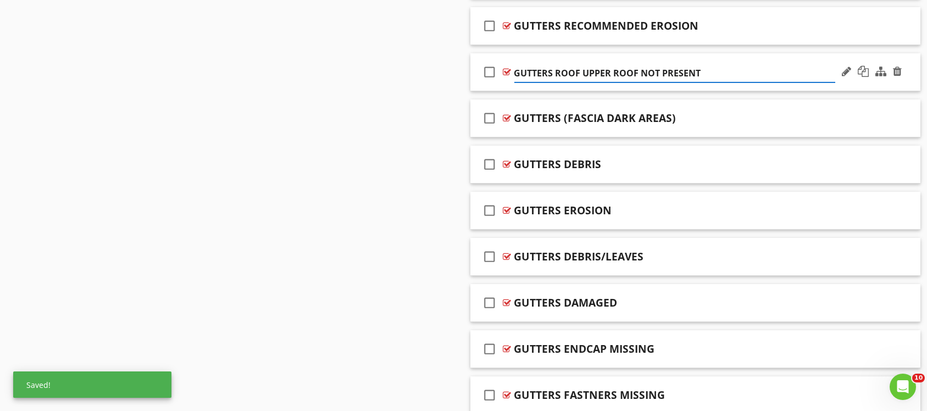
click at [638, 69] on input "GUTTERS ROOF UPPER ROOF NOT PRESENT" at bounding box center [674, 73] width 321 height 18
click at [582, 68] on input "GUTTERS ROOF UPPER NOT PRESENT" at bounding box center [674, 73] width 321 height 18
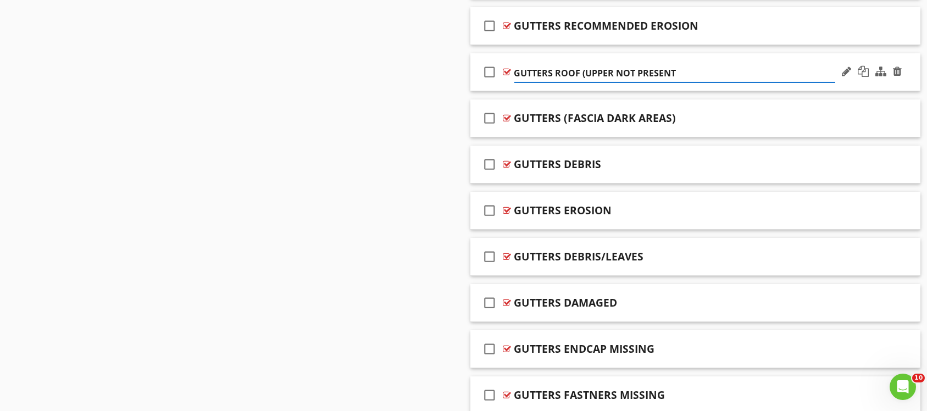
click at [614, 71] on input "GUTTERS ROOF (UPPER NOT PRESENT" at bounding box center [674, 73] width 321 height 18
type input "GUTTERS ROOF (UPPER) NOT PRESENT"
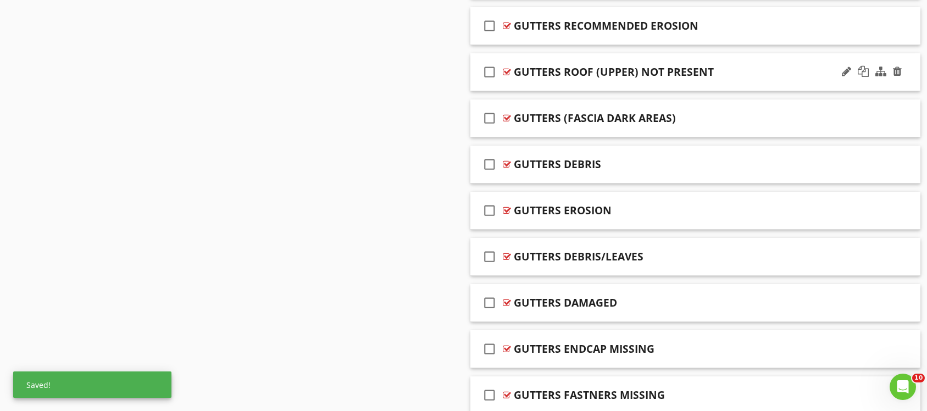
click at [638, 53] on div "check_box_outline_blank GUTTERS ROOF (UPPER) NOT PRESENT" at bounding box center [695, 72] width 451 height 38
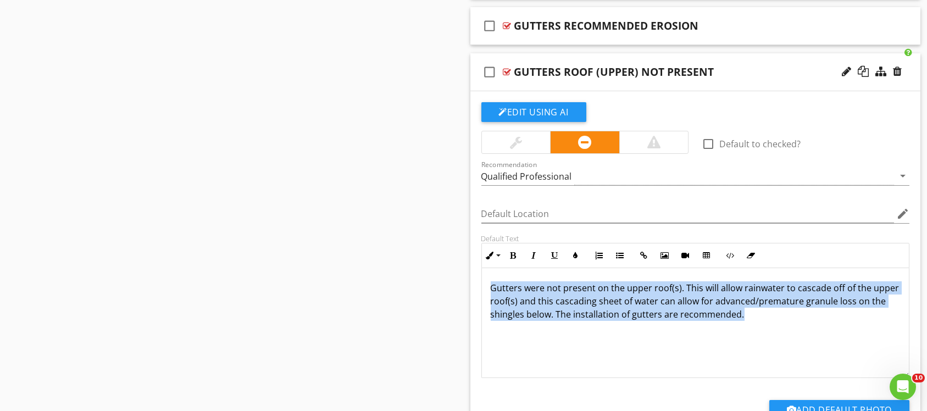
drag, startPoint x: 488, startPoint y: 282, endPoint x: 792, endPoint y: 319, distance: 306.6
click at [792, 319] on div "Gutters were not present on the upper roof(s). This will allow rainwater to cas…" at bounding box center [695, 323] width 427 height 110
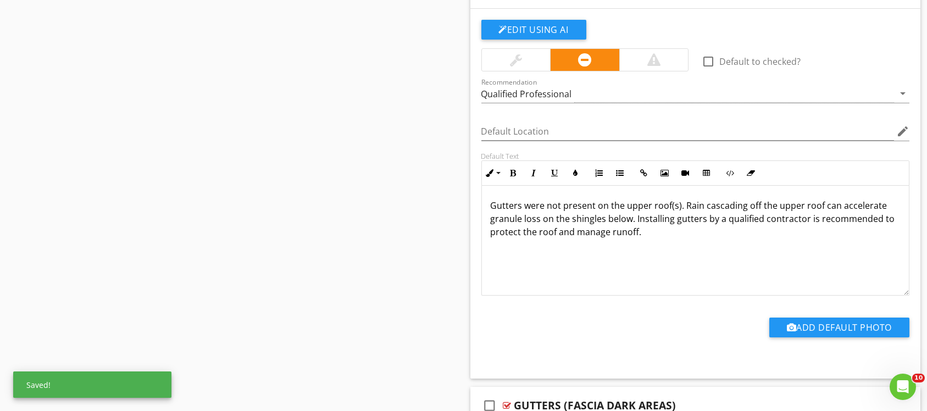
scroll to position [1088, 0]
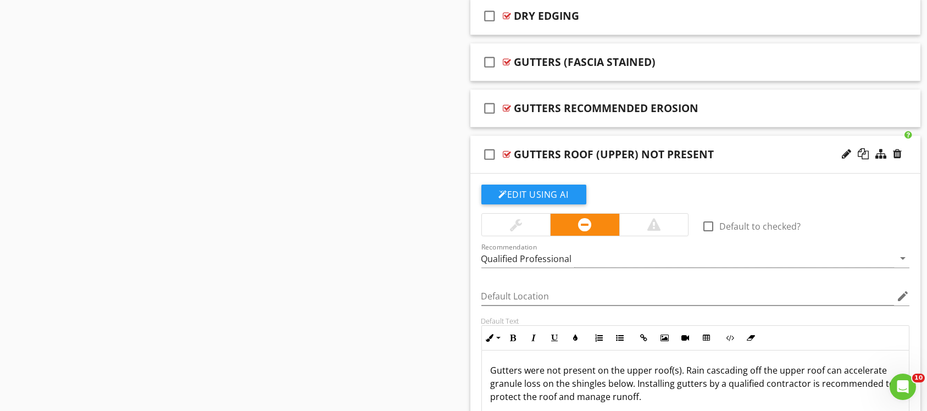
click at [734, 140] on div "check_box_outline_blank GUTTERS ROOF (UPPER) NOT PRESENT" at bounding box center [695, 155] width 451 height 38
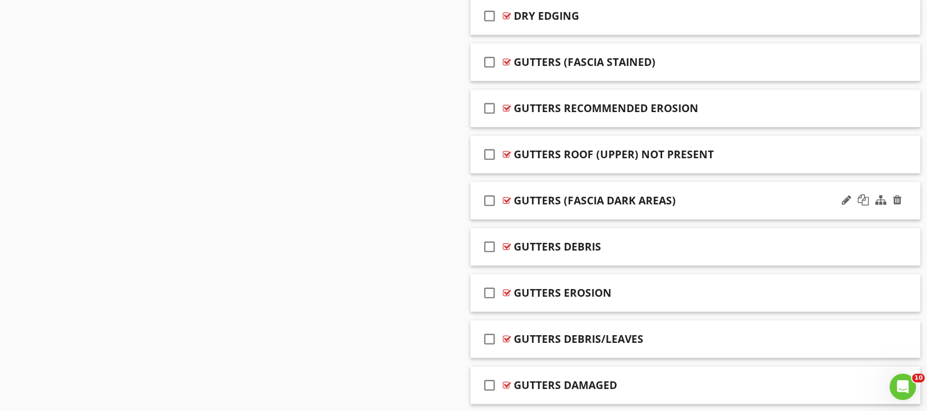
click at [710, 194] on div "GUTTERS (FASCIA DARK AREAS)" at bounding box center [674, 200] width 321 height 13
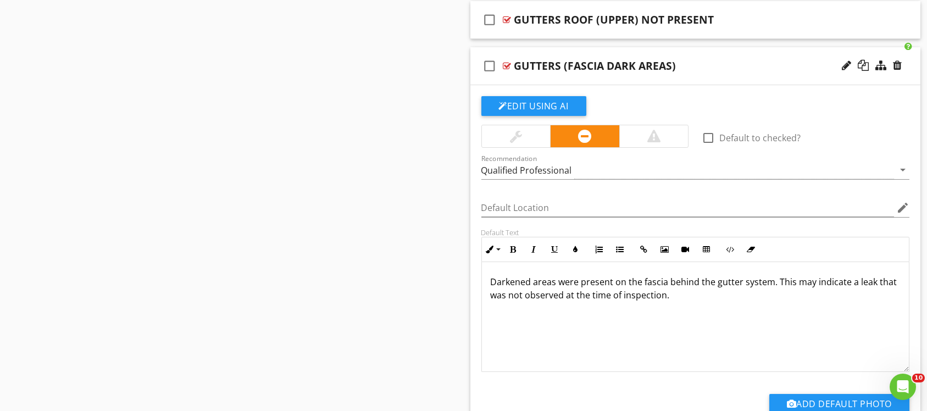
scroll to position [1253, 0]
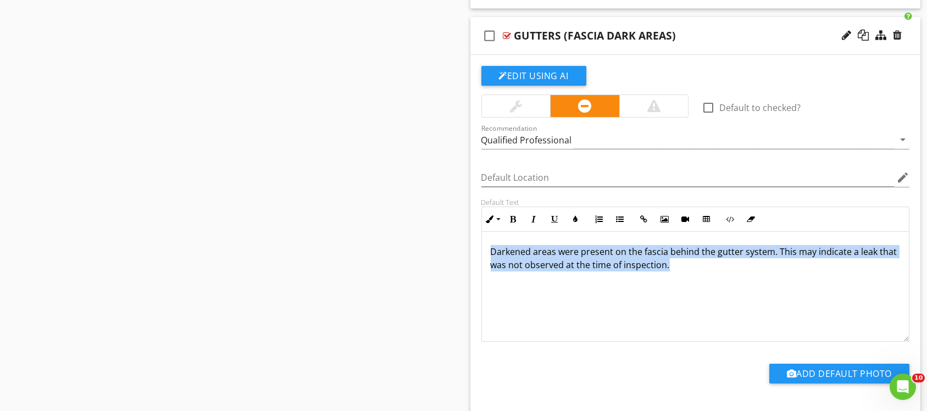
drag, startPoint x: 487, startPoint y: 242, endPoint x: 743, endPoint y: 266, distance: 257.2
click at [747, 265] on div "Darkened areas were present on the fascia behind the gutter system. This may in…" at bounding box center [695, 287] width 427 height 110
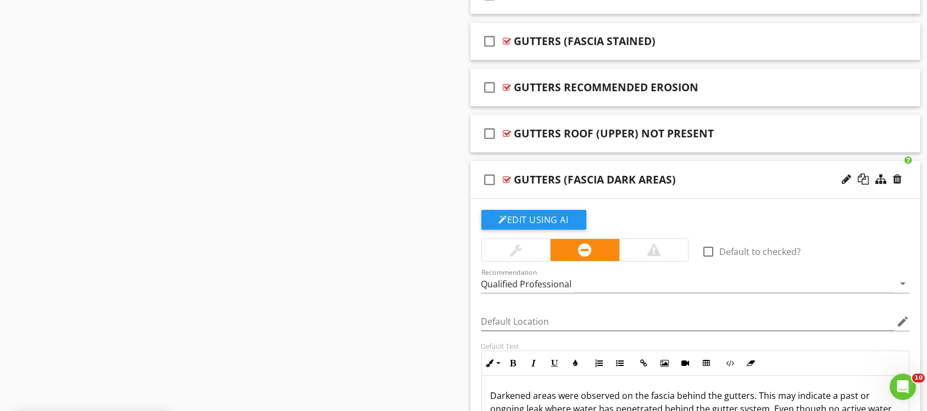
scroll to position [1088, 0]
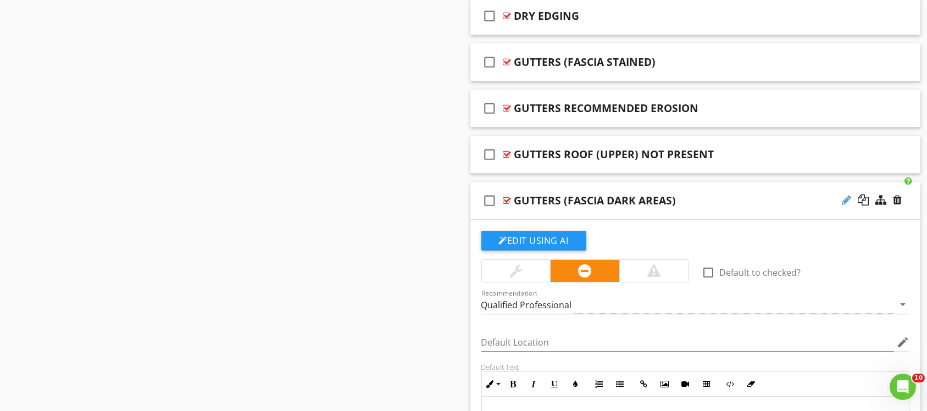
click at [843, 198] on div at bounding box center [846, 200] width 9 height 11
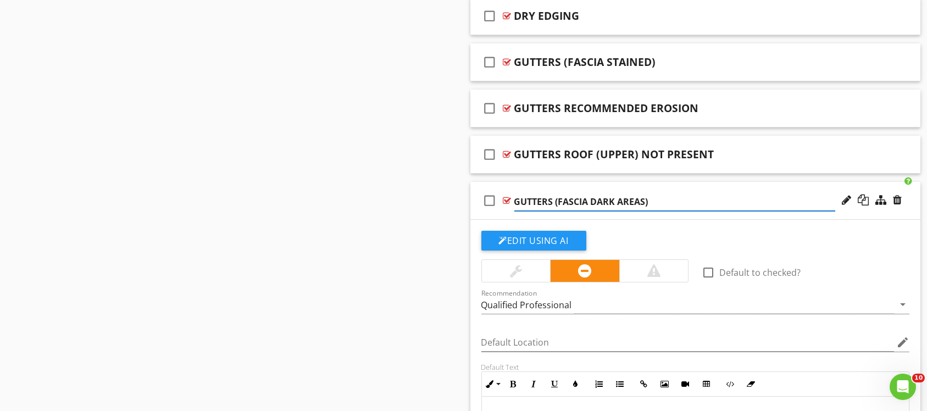
click at [557, 203] on input "GUTTERS (FASCIA DARK AREAS)" at bounding box center [674, 202] width 321 height 18
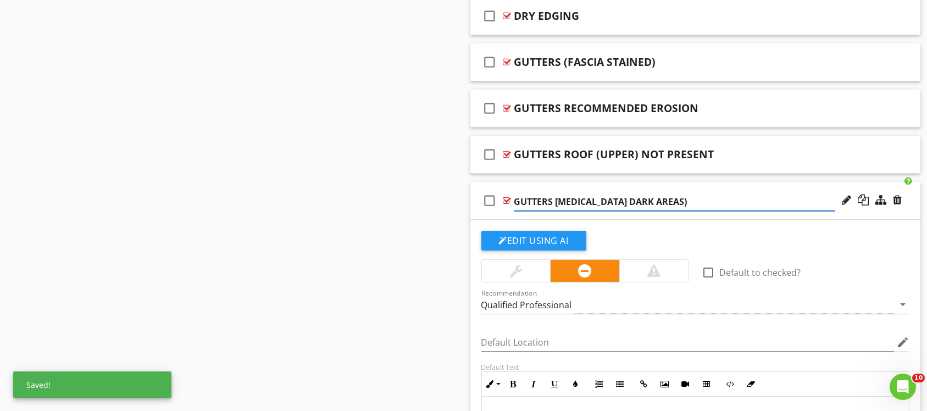
click at [588, 202] on input "GUTTERS FASCIA DARK AREAS)" at bounding box center [674, 202] width 321 height 18
type input "GUTTERS FASCIA (DARK AREAS)"
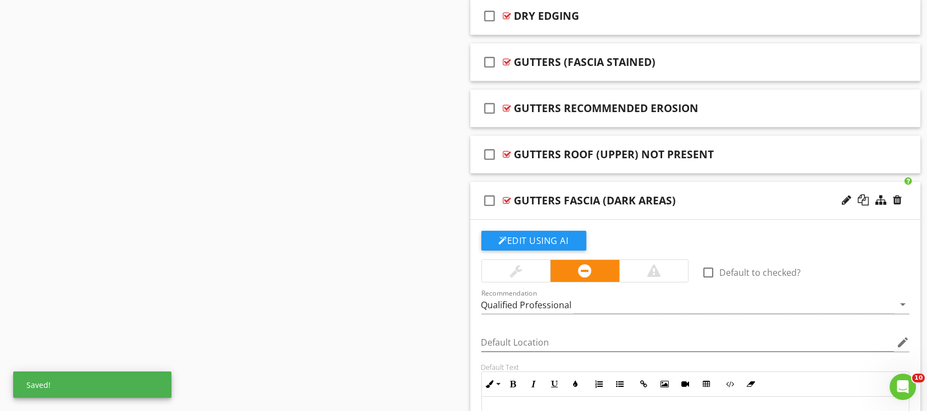
click at [665, 182] on div "check_box_outline_blank GUTTERS FASCIA (DARK AREAS)" at bounding box center [695, 201] width 451 height 38
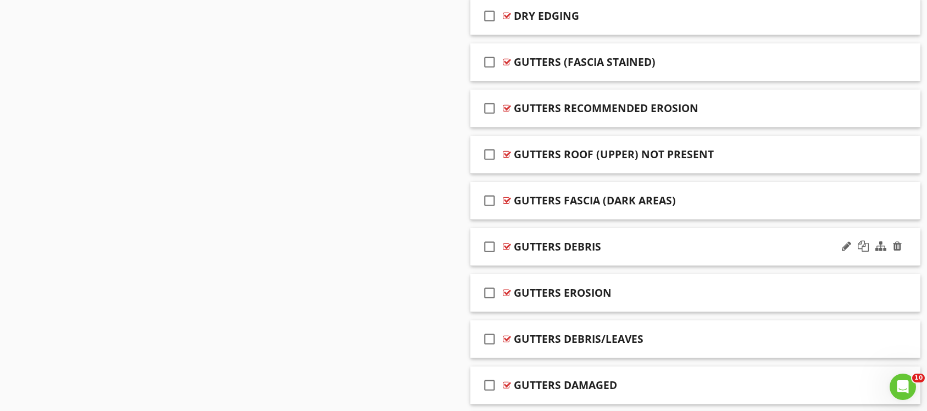
click at [680, 240] on div "GUTTERS DEBRIS" at bounding box center [674, 246] width 321 height 13
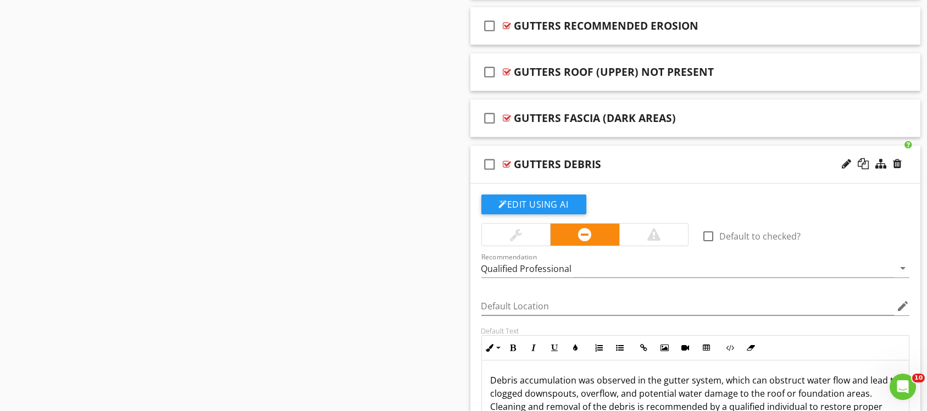
scroll to position [1253, 0]
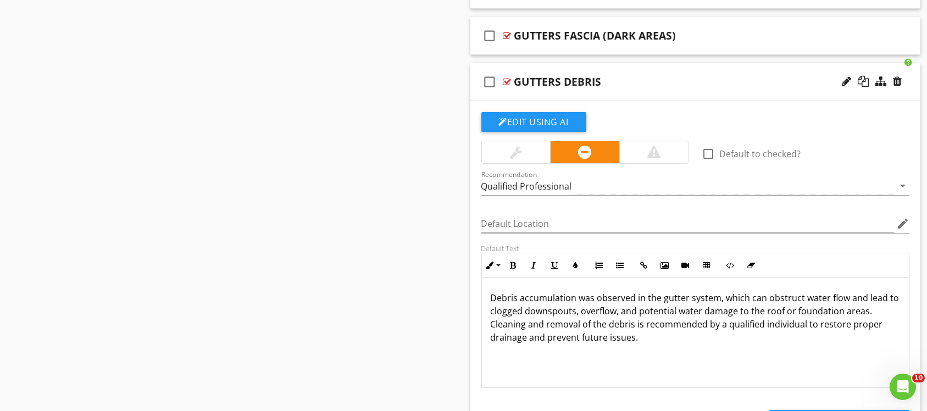
click at [678, 68] on div "check_box_outline_blank GUTTERS DEBRIS" at bounding box center [695, 82] width 451 height 38
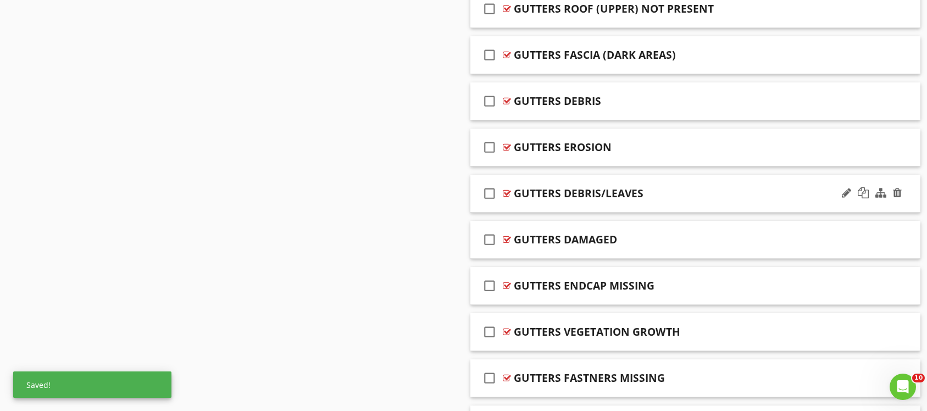
scroll to position [1209, 0]
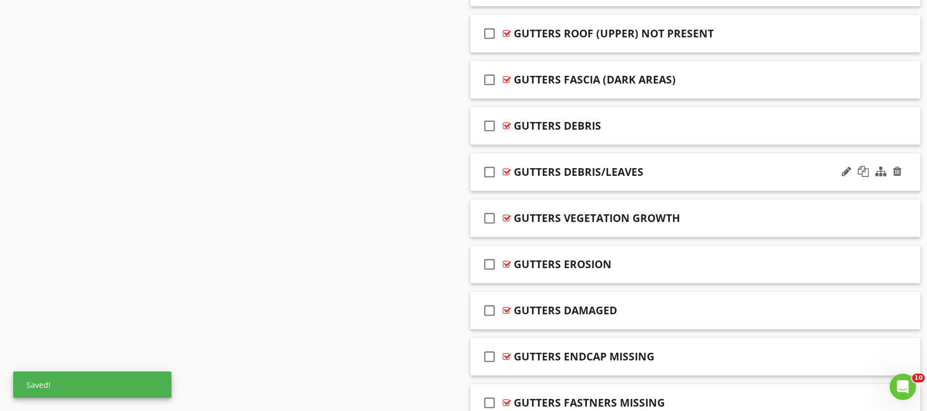
click at [705, 162] on div "check_box_outline_blank GUTTERS DEBRIS/LEAVES" at bounding box center [695, 172] width 451 height 38
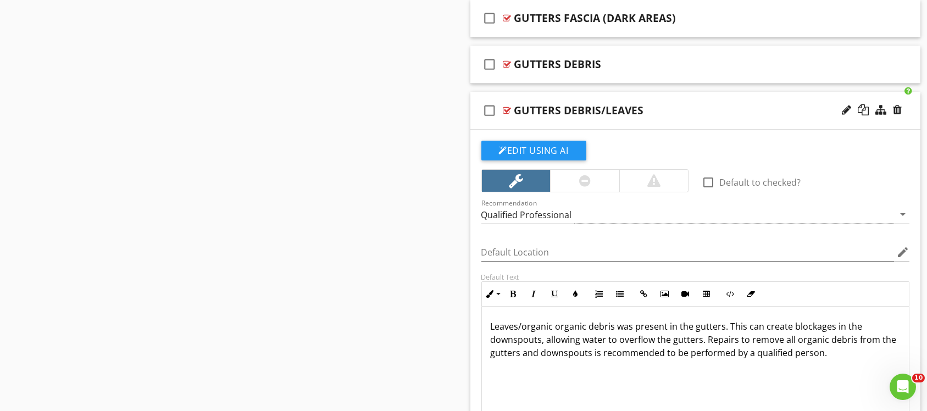
scroll to position [1292, 0]
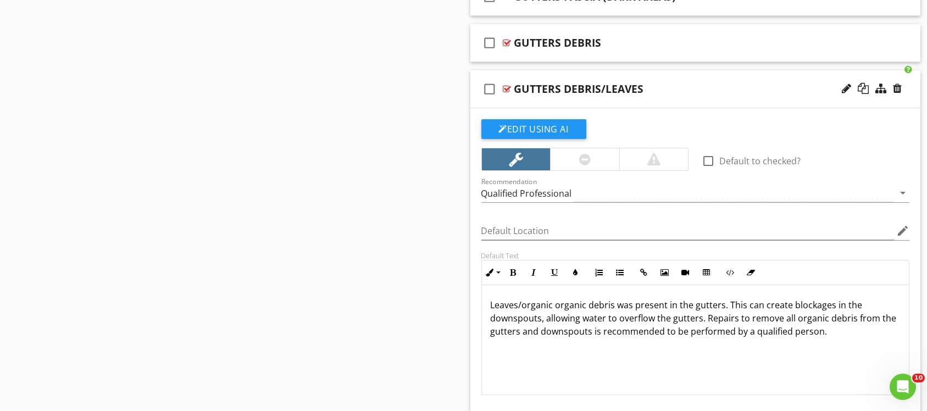
drag, startPoint x: 490, startPoint y: 302, endPoint x: 899, endPoint y: 343, distance: 411.4
click at [899, 343] on div "Leaves/organic organic debris was present in the gutters. This can create block…" at bounding box center [695, 340] width 429 height 110
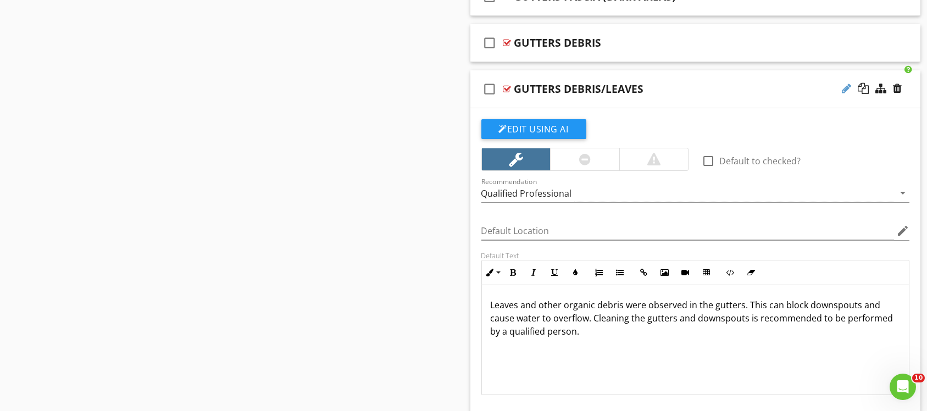
click at [844, 85] on div at bounding box center [846, 88] width 9 height 11
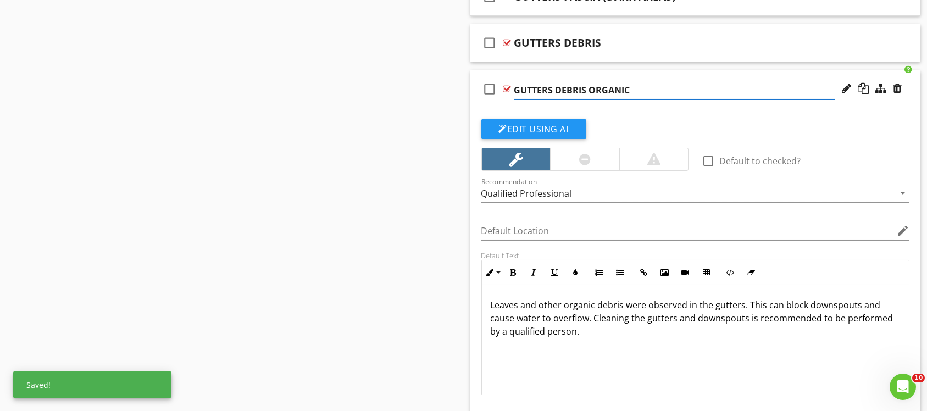
type input "GUTTERS DEBRIS ORGANIC"
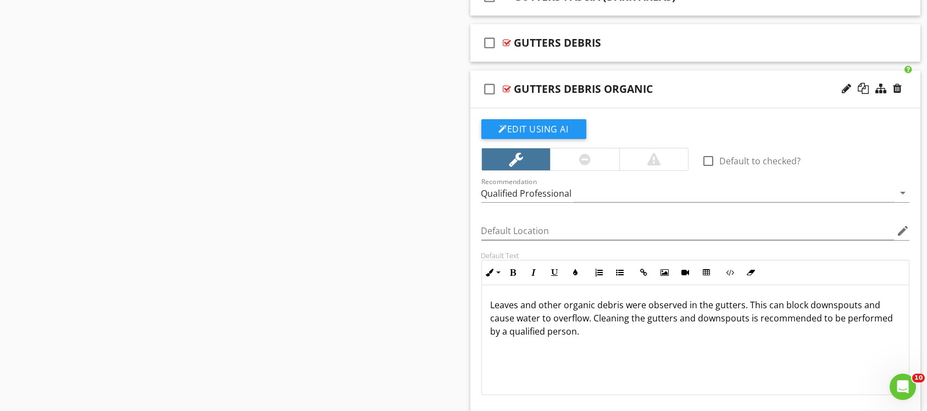
click at [658, 76] on div "check_box_outline_blank GUTTERS DEBRIS ORGANIC" at bounding box center [695, 89] width 451 height 38
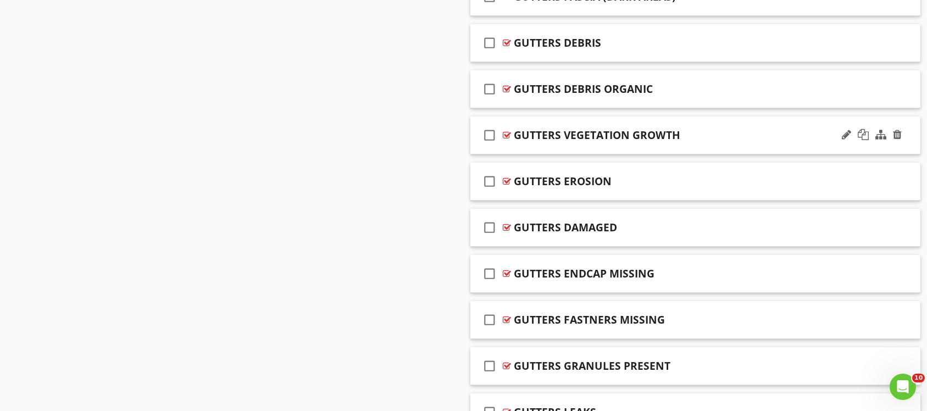
click at [702, 122] on div "check_box_outline_blank GUTTERS VEGETATION GROWTH" at bounding box center [695, 135] width 451 height 38
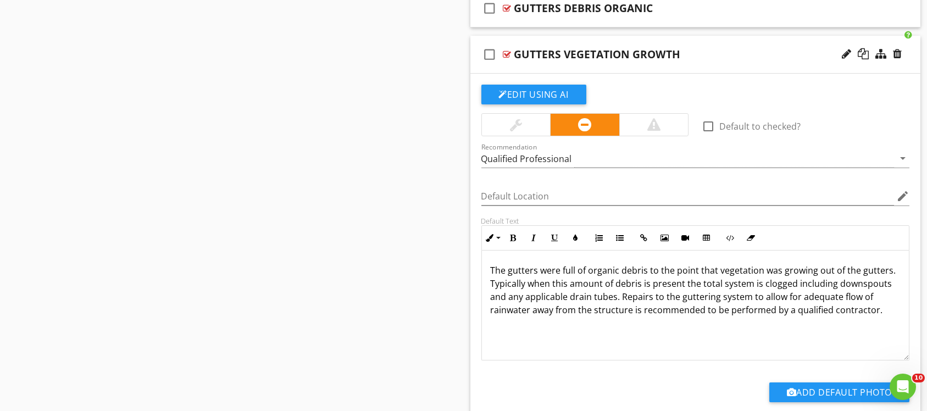
scroll to position [1457, 0]
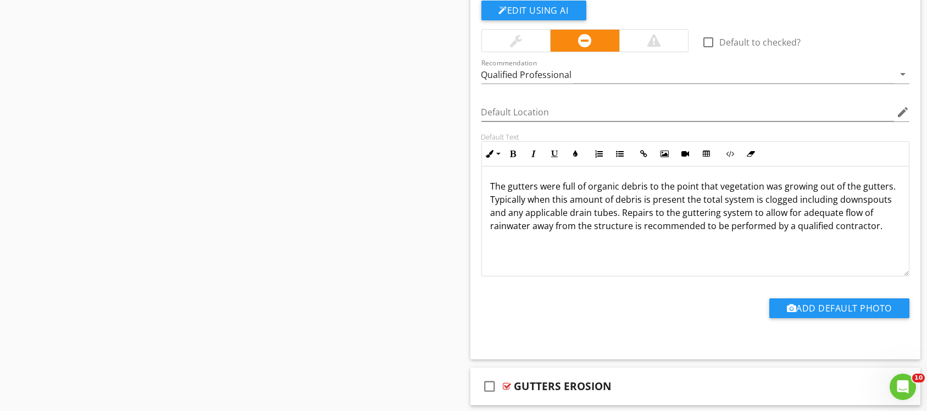
drag, startPoint x: 488, startPoint y: 181, endPoint x: 618, endPoint y: 242, distance: 143.3
click at [618, 242] on div "The gutters were full of organic debris to the point that vegetation was growin…" at bounding box center [695, 221] width 427 height 110
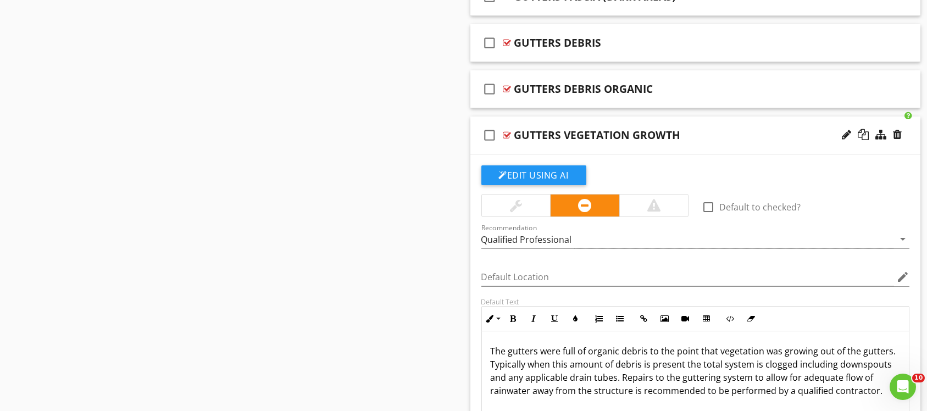
scroll to position [1375, 0]
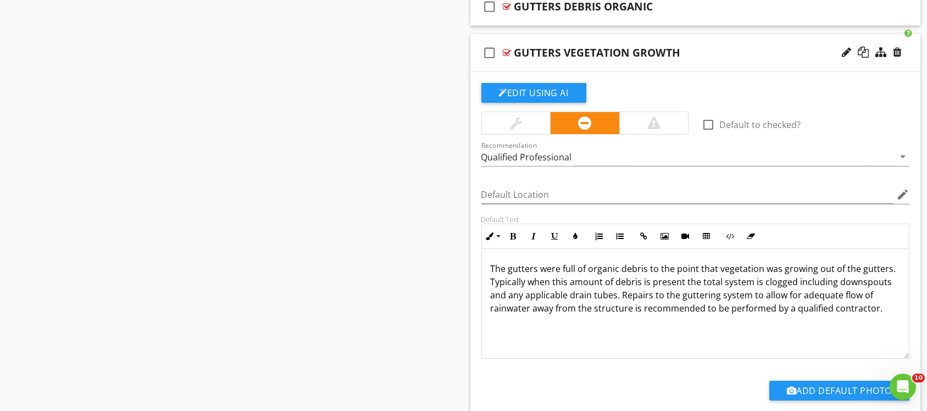
click at [662, 348] on div "The gutters were full of organic debris to the point that vegetation was growin…" at bounding box center [695, 304] width 427 height 110
click at [632, 35] on div "check_box_outline_blank GUTTERS VEGETATION GROWTH" at bounding box center [695, 53] width 451 height 38
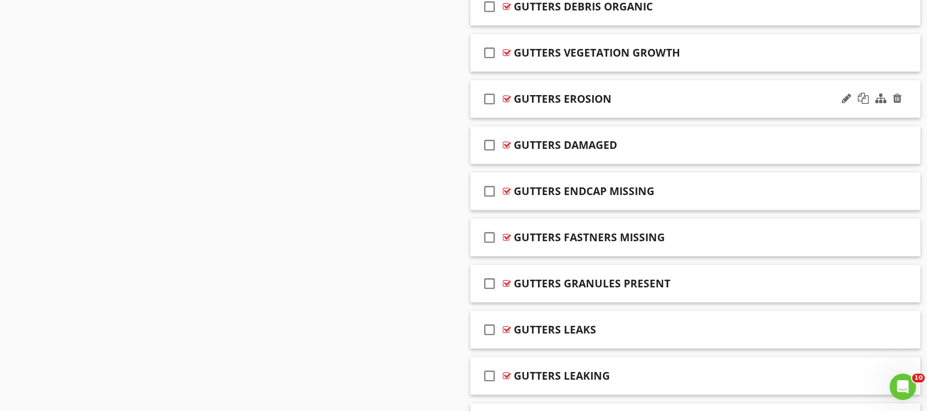
click at [631, 102] on div "GUTTERS EROSION" at bounding box center [674, 98] width 321 height 13
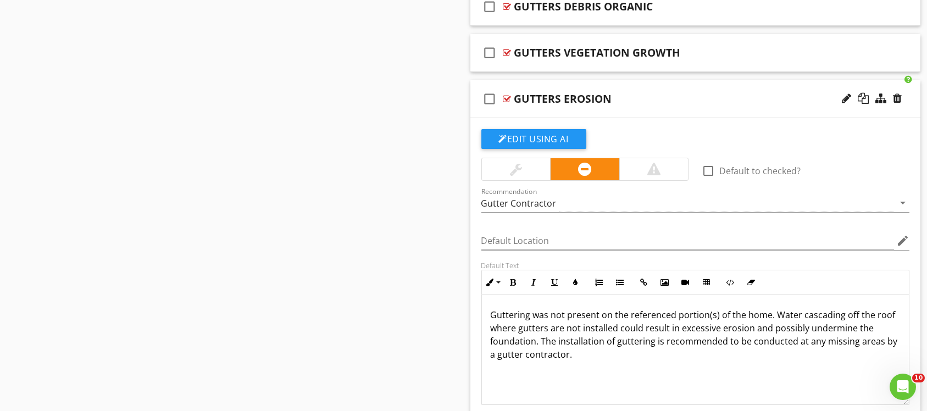
click at [637, 88] on div "check_box_outline_blank GUTTERS EROSION" at bounding box center [695, 99] width 451 height 38
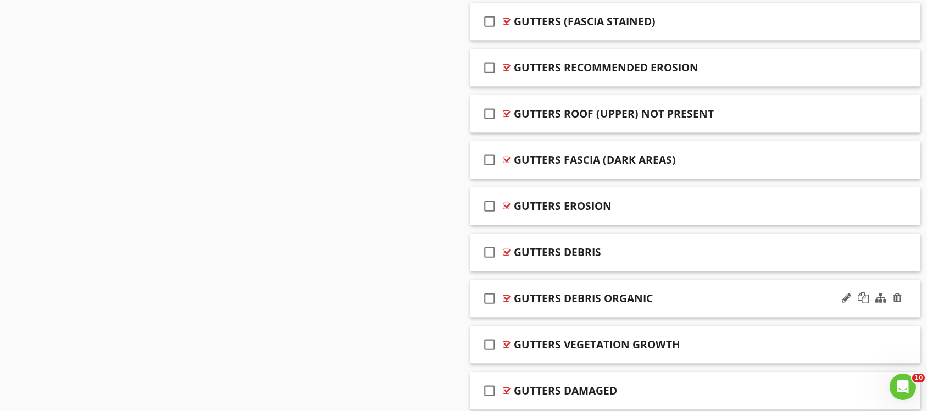
scroll to position [1142, 0]
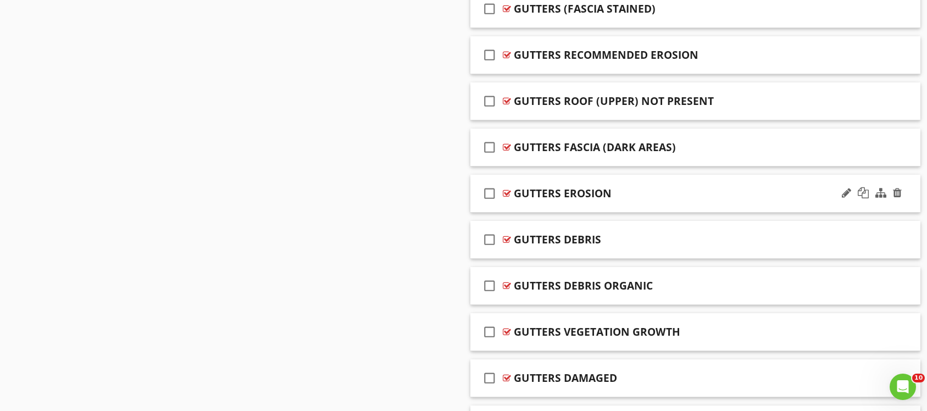
click at [656, 189] on div "GUTTERS EROSION" at bounding box center [674, 193] width 321 height 13
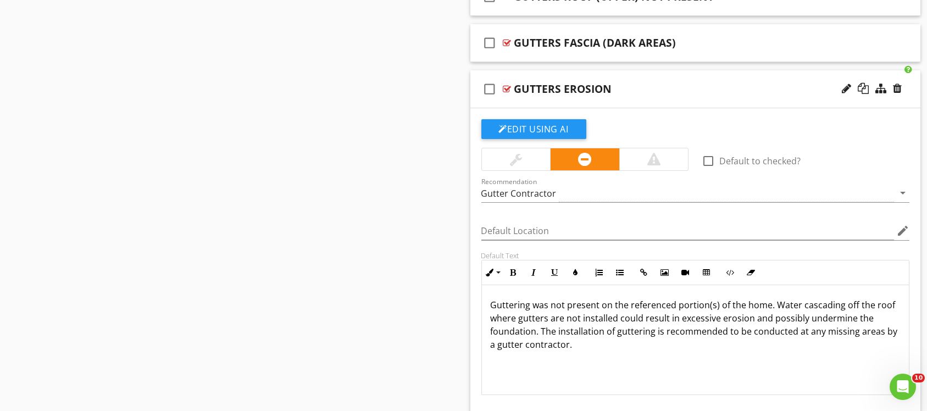
scroll to position [1224, 0]
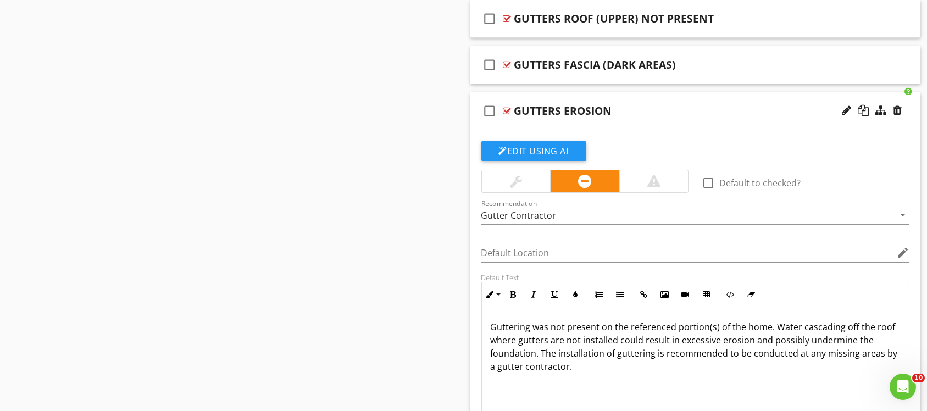
click at [643, 98] on div "check_box_outline_blank GUTTERS EROSION" at bounding box center [695, 111] width 451 height 38
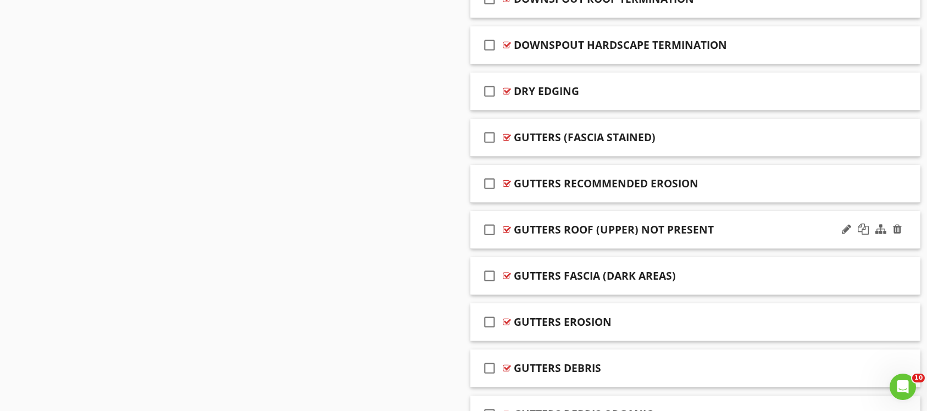
scroll to position [1059, 0]
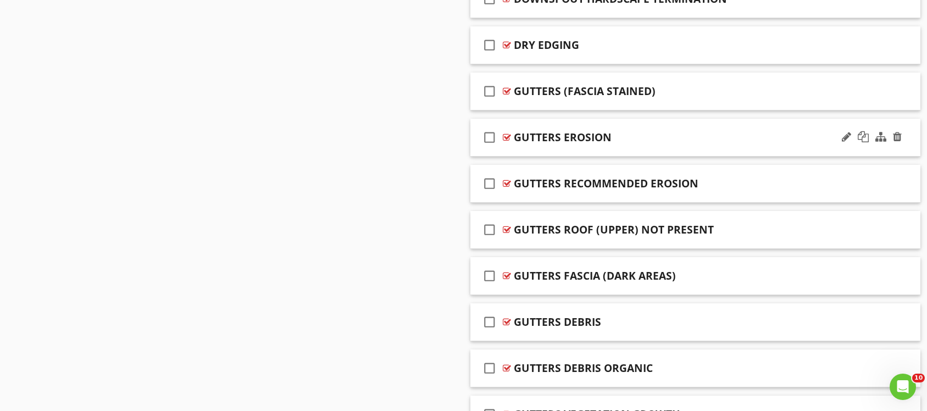
click at [640, 120] on div "check_box_outline_blank GUTTERS EROSION" at bounding box center [695, 138] width 451 height 38
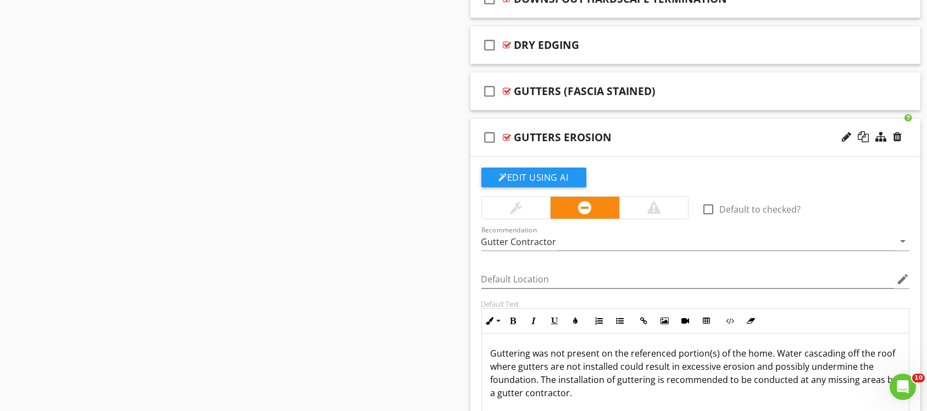
click at [636, 123] on div "check_box_outline_blank GUTTERS EROSION" at bounding box center [695, 138] width 451 height 38
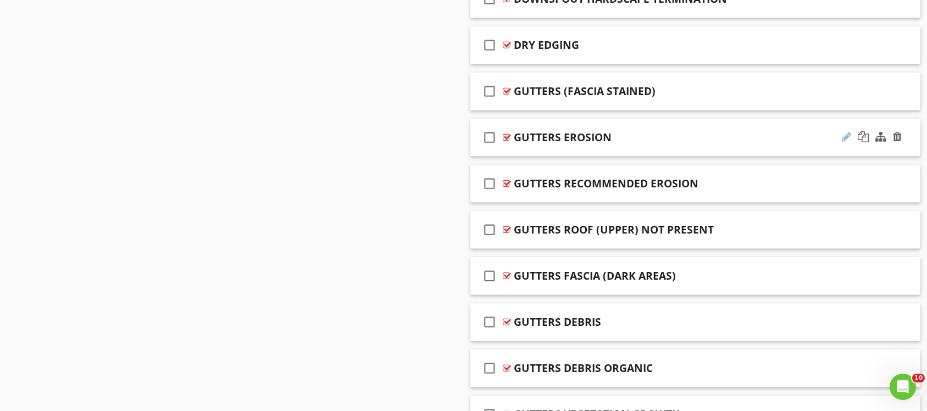
click at [842, 132] on div at bounding box center [846, 136] width 9 height 11
type input "GUTTERS ABSENT"
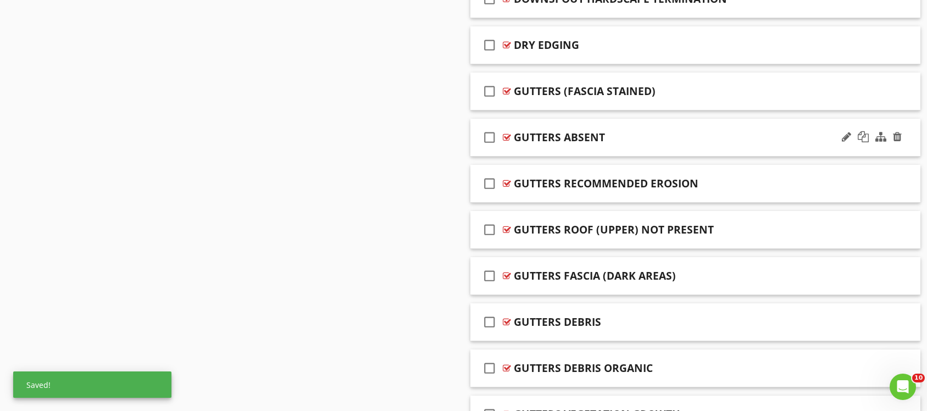
click at [682, 126] on div "check_box_outline_blank GUTTERS ABSENT" at bounding box center [695, 138] width 451 height 38
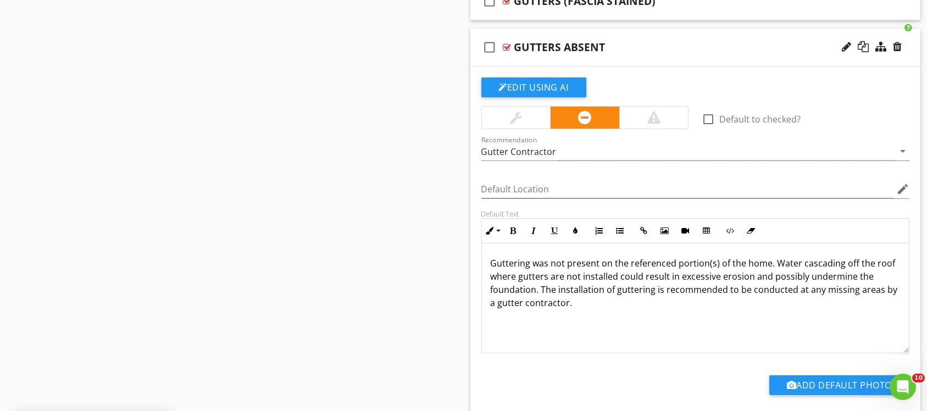
scroll to position [1224, 0]
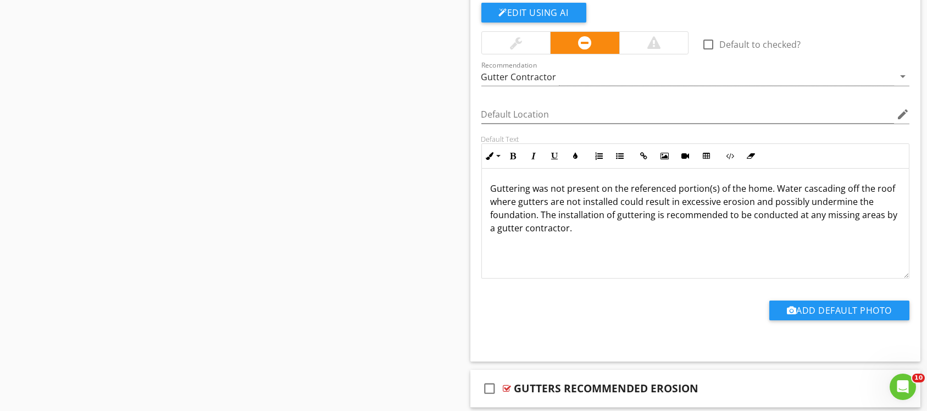
drag, startPoint x: 489, startPoint y: 181, endPoint x: 592, endPoint y: 227, distance: 112.9
click at [592, 227] on div "Guttering was not present on the referenced portion(s) of the home. Water casca…" at bounding box center [695, 224] width 427 height 110
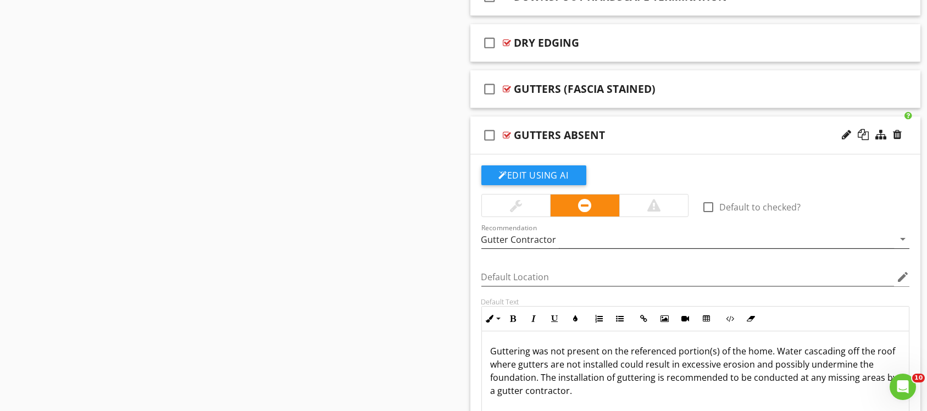
scroll to position [1059, 0]
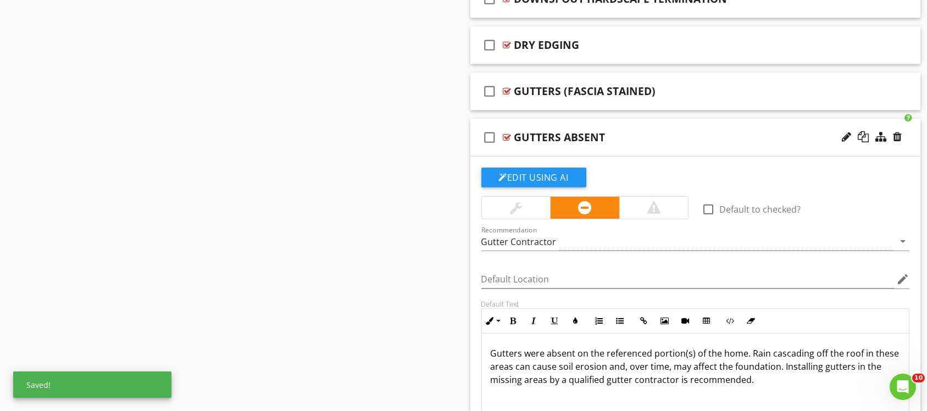
click at [635, 119] on div "check_box_outline_blank GUTTERS ABSENT" at bounding box center [695, 138] width 451 height 38
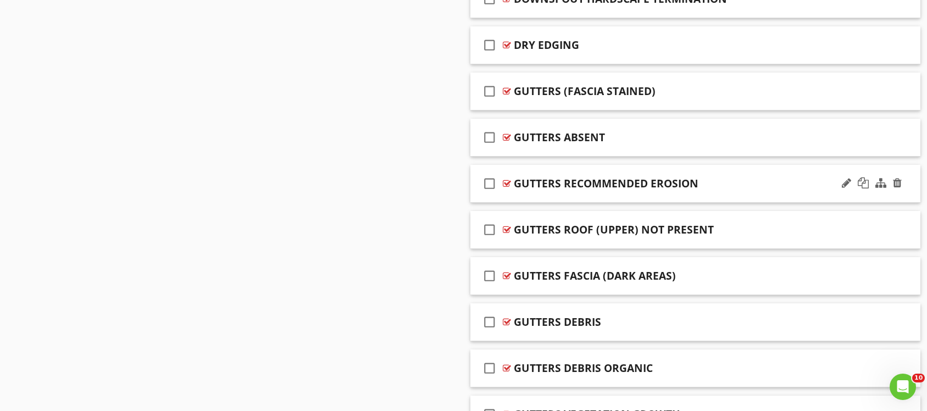
click at [732, 174] on div "check_box_outline_blank GUTTERS RECOMMENDED EROSION" at bounding box center [695, 184] width 451 height 38
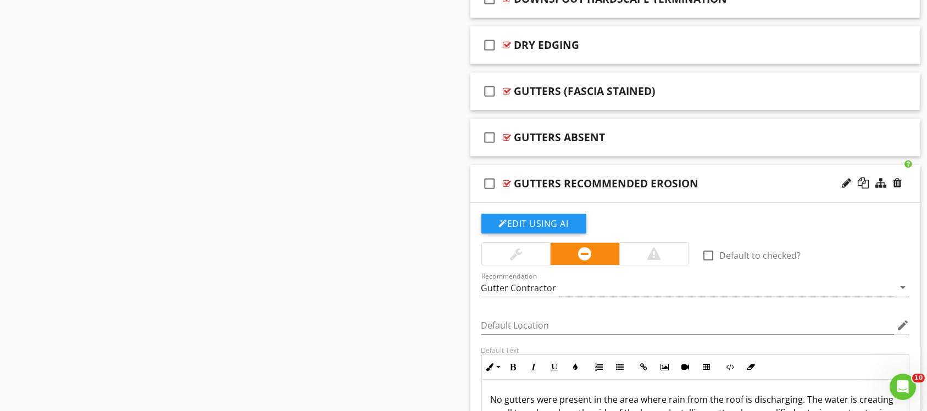
click at [651, 180] on div "GUTTERS RECOMMENDED EROSION" at bounding box center [606, 183] width 185 height 13
click at [626, 185] on input "GUTTERS RECOMMENDED EROSION" at bounding box center [674, 185] width 321 height 18
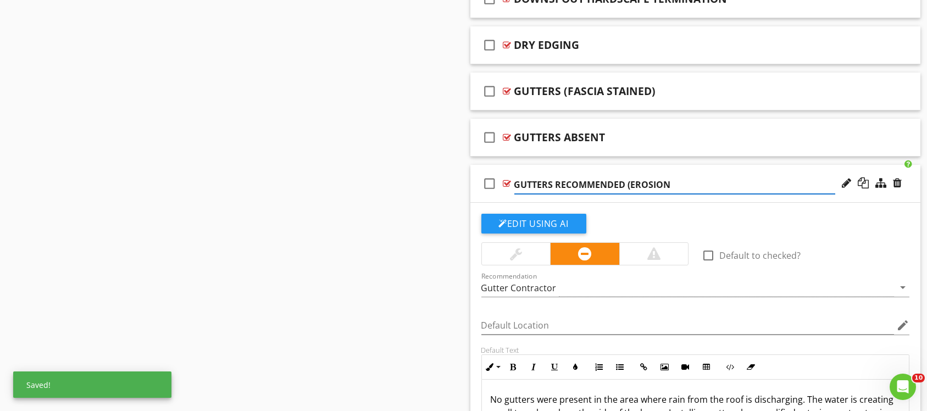
click at [674, 176] on input "GUTTERS RECOMMENDED (EROSION" at bounding box center [674, 185] width 321 height 18
type input "GUTTERS RECOMMENDED (EROSION)"
click at [673, 169] on div "check_box_outline_blank GUTTERS RECOMMENDED (EROSION)" at bounding box center [695, 184] width 451 height 38
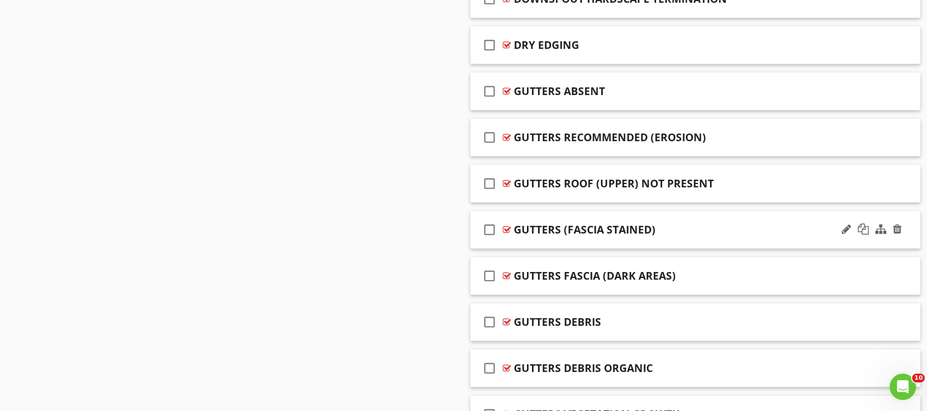
click at [711, 226] on div "GUTTERS (FASCIA STAINED)" at bounding box center [674, 229] width 321 height 13
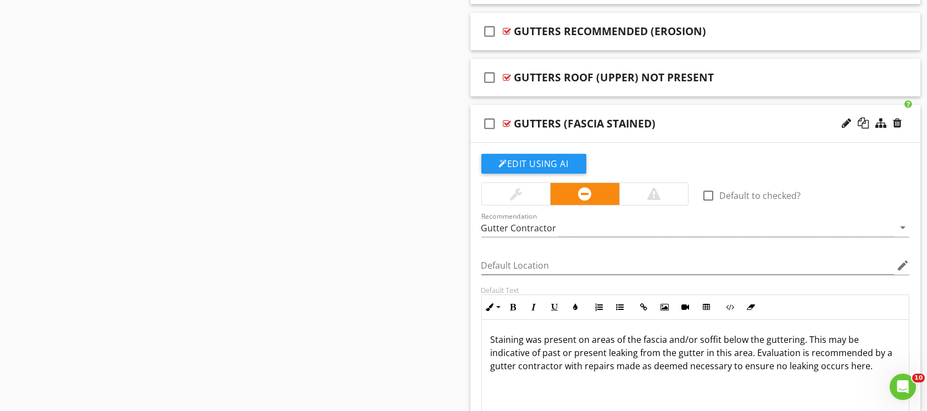
scroll to position [1142, 0]
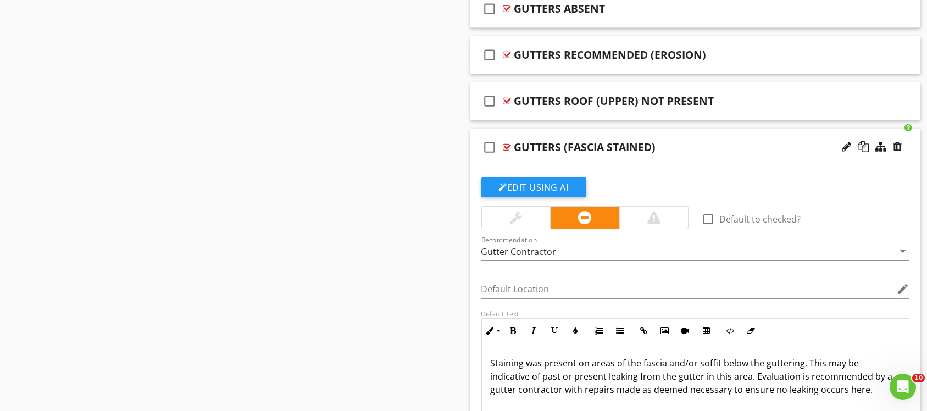
click at [703, 157] on div "check_box_outline_blank GUTTERS (FASCIA STAINED)" at bounding box center [695, 148] width 451 height 38
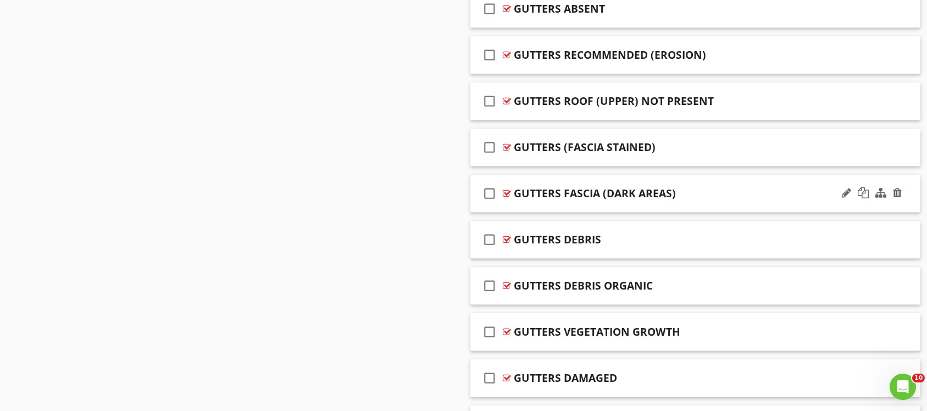
click at [691, 188] on div "GUTTERS FASCIA (DARK AREAS)" at bounding box center [674, 193] width 321 height 13
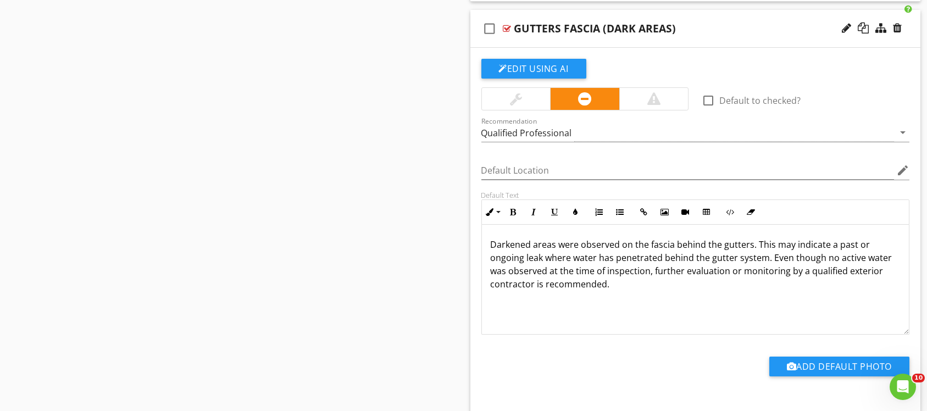
scroll to position [1224, 0]
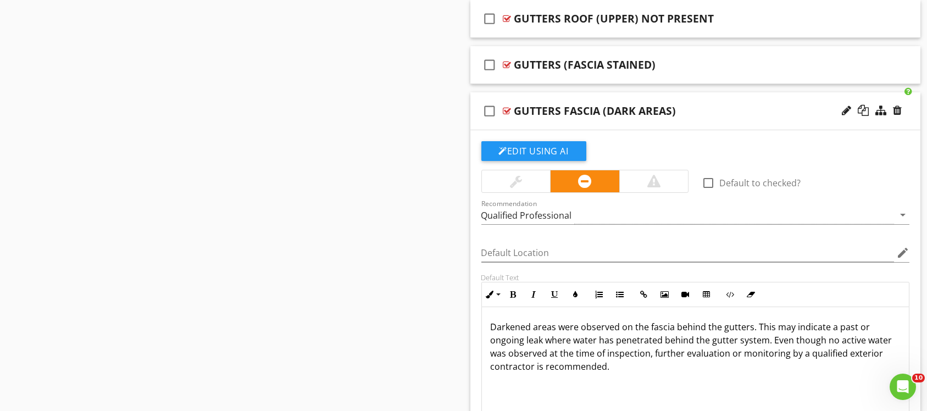
click at [695, 121] on div "check_box_outline_blank GUTTERS FASCIA (DARK AREAS)" at bounding box center [695, 111] width 451 height 38
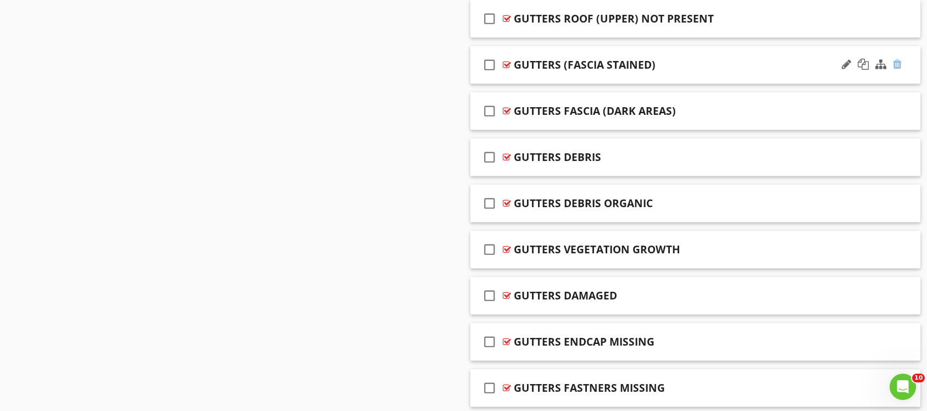
click at [899, 62] on div at bounding box center [897, 64] width 9 height 11
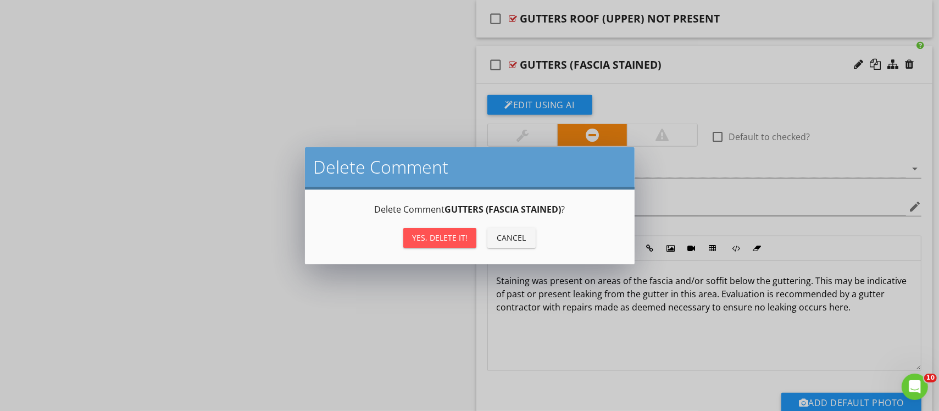
click at [430, 234] on div "Yes, Delete it!" at bounding box center [439, 238] width 55 height 12
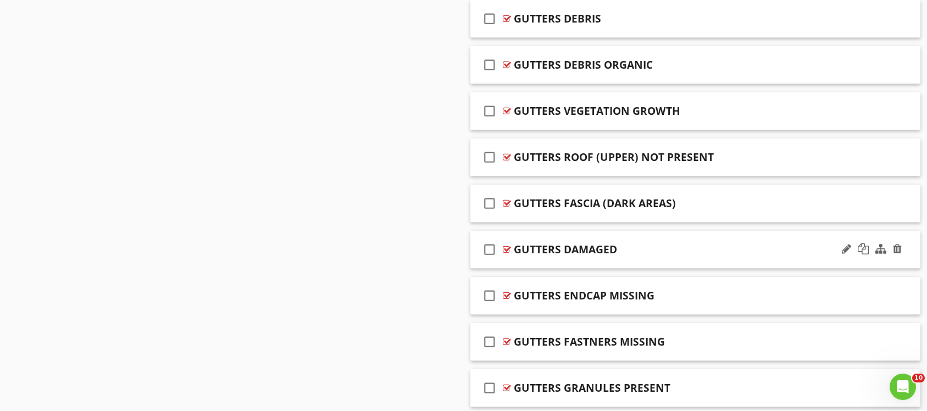
scroll to position [1142, 0]
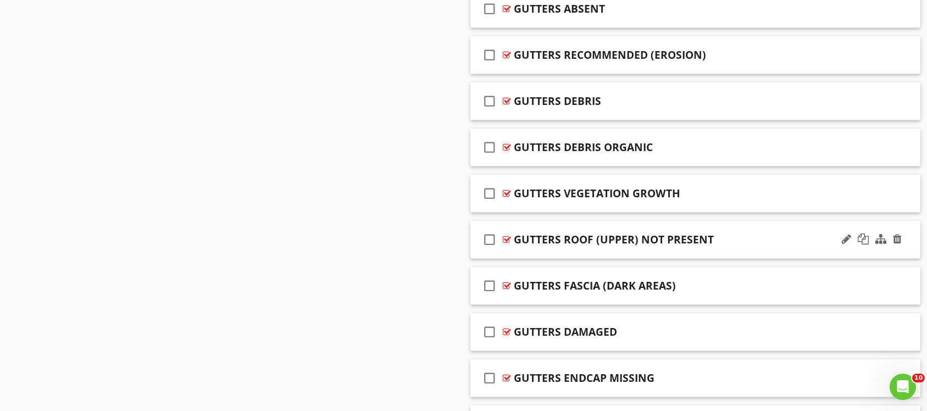
click at [637, 241] on div "GUTTERS ROOF (UPPER) NOT PRESENT" at bounding box center [614, 239] width 200 height 13
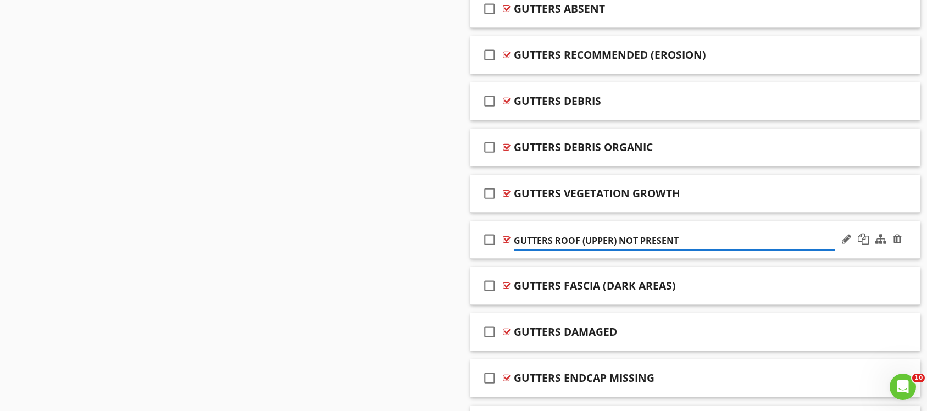
click at [618, 243] on input "GUTTERS ROOF (UPPER) NOT PRESENT" at bounding box center [674, 241] width 321 height 18
type input "GUTTERS UPPER ROOF NOT PRESENT"
click at [698, 224] on div "check_box_outline_blank GUTTERS UPPER ROOF NOT PRESENT" at bounding box center [695, 240] width 451 height 38
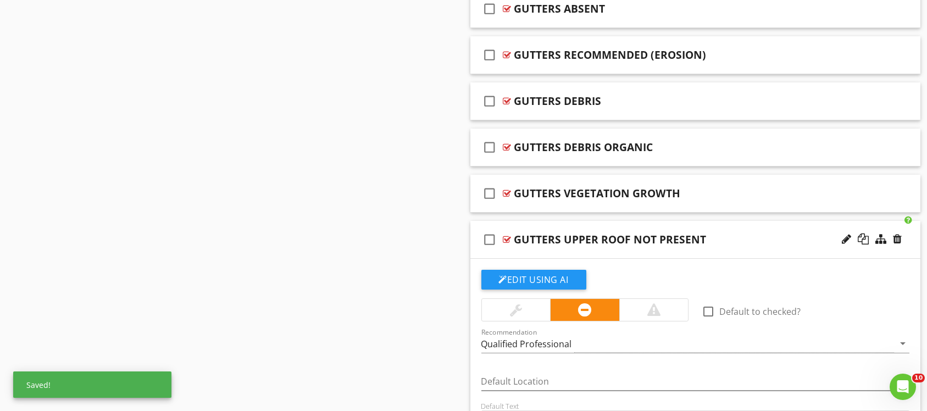
click at [713, 225] on div "check_box_outline_blank GUTTERS UPPER ROOF NOT PRESENT" at bounding box center [695, 240] width 451 height 38
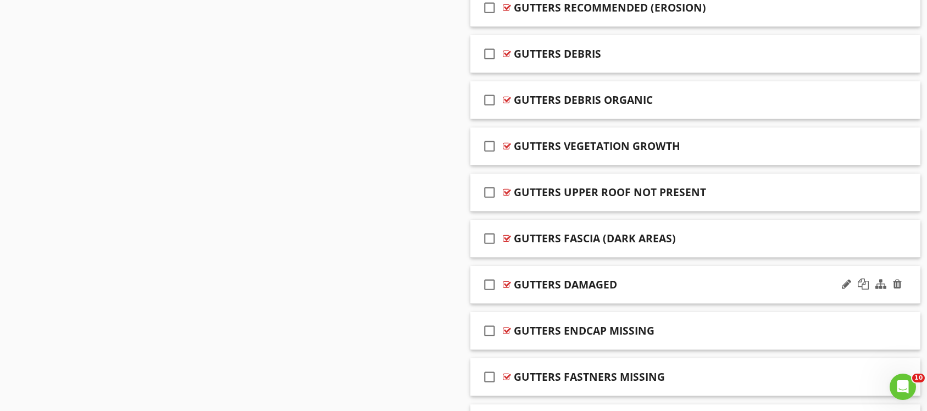
scroll to position [1224, 0]
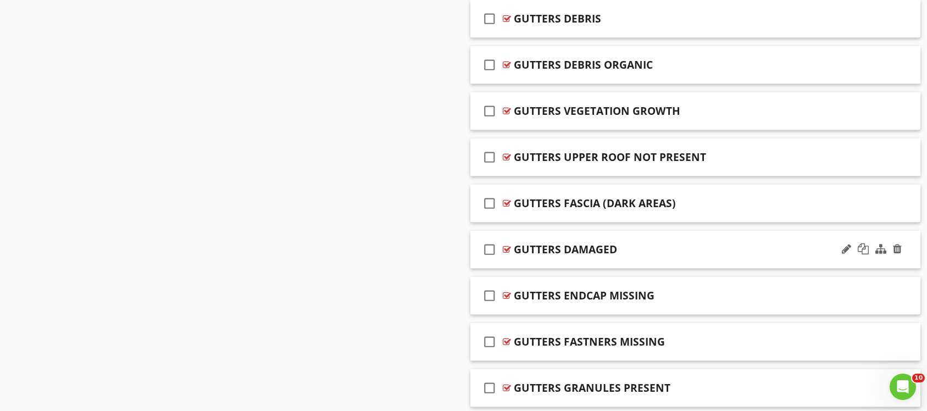
click at [675, 237] on div "check_box_outline_blank GUTTERS DAMAGED" at bounding box center [695, 250] width 451 height 38
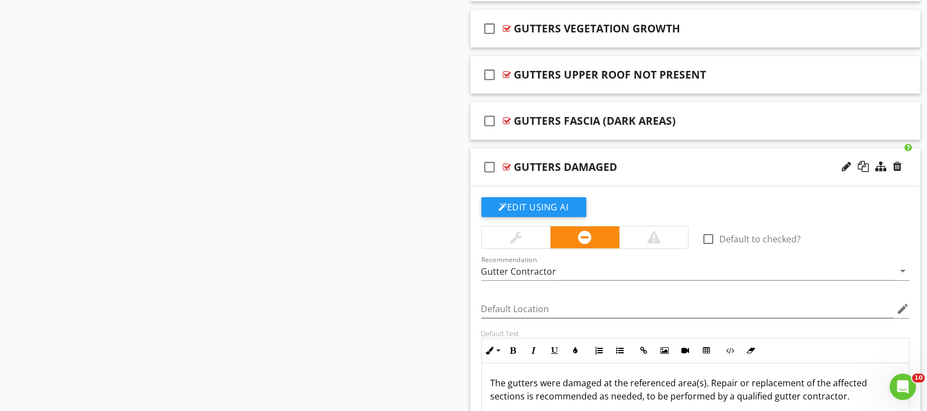
scroll to position [1389, 0]
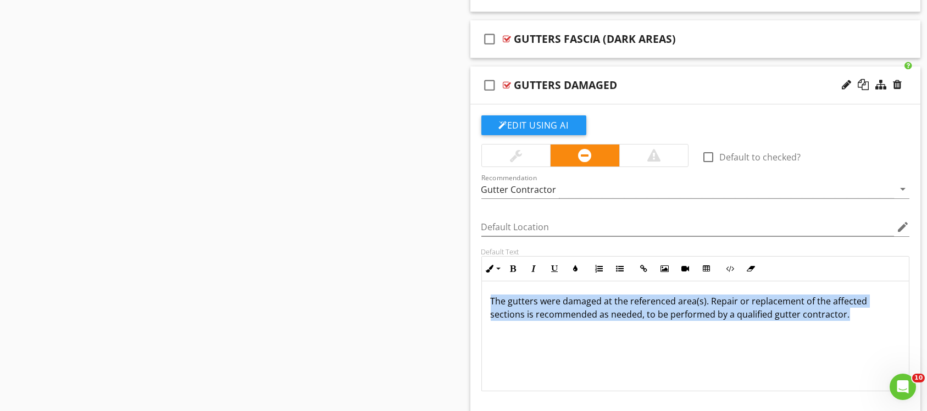
drag, startPoint x: 487, startPoint y: 295, endPoint x: 854, endPoint y: 310, distance: 367.4
click at [854, 310] on div "The gutters were damaged at the referenced area(s). Repair or replacement of th…" at bounding box center [695, 336] width 427 height 110
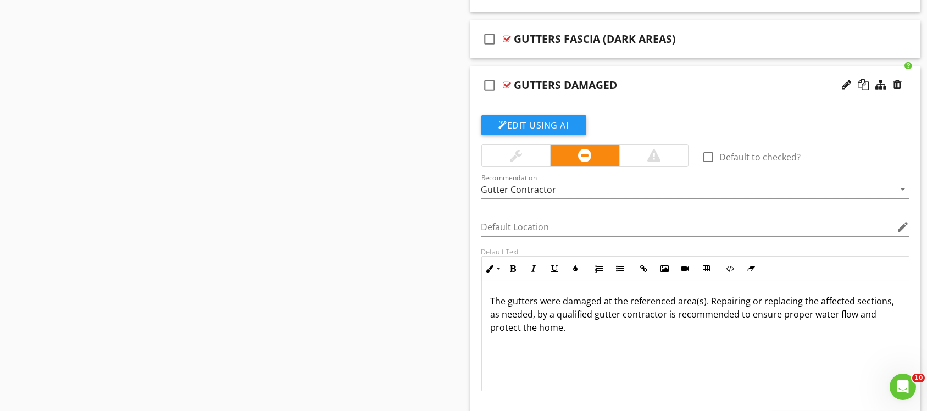
click at [601, 68] on div "check_box_outline_blank GUTTERS DAMAGED" at bounding box center [695, 85] width 451 height 38
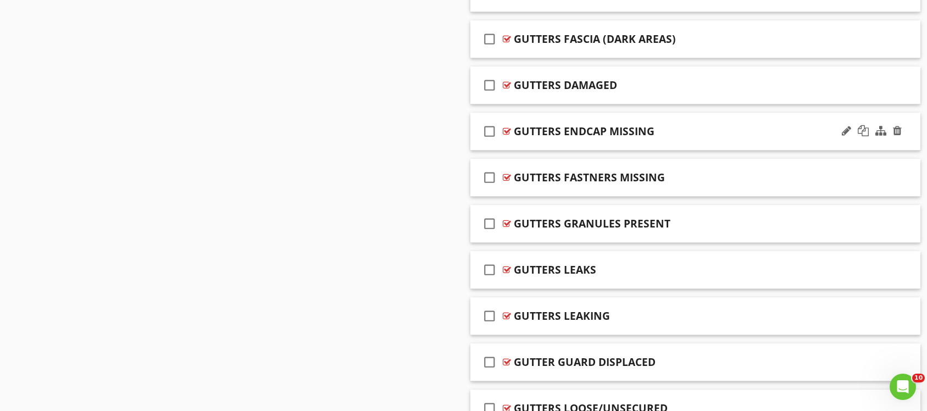
click at [638, 118] on div "check_box_outline_blank GUTTERS ENDCAP MISSING" at bounding box center [695, 132] width 451 height 38
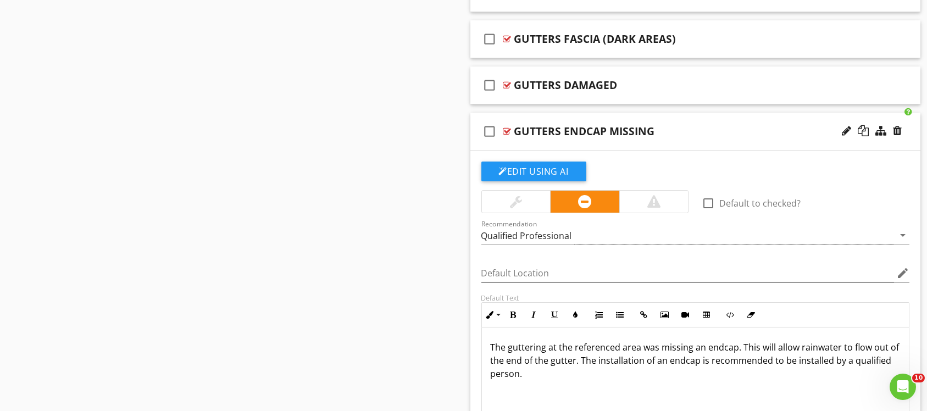
click at [635, 115] on div "check_box_outline_blank GUTTERS ENDCAP MISSING" at bounding box center [695, 132] width 451 height 38
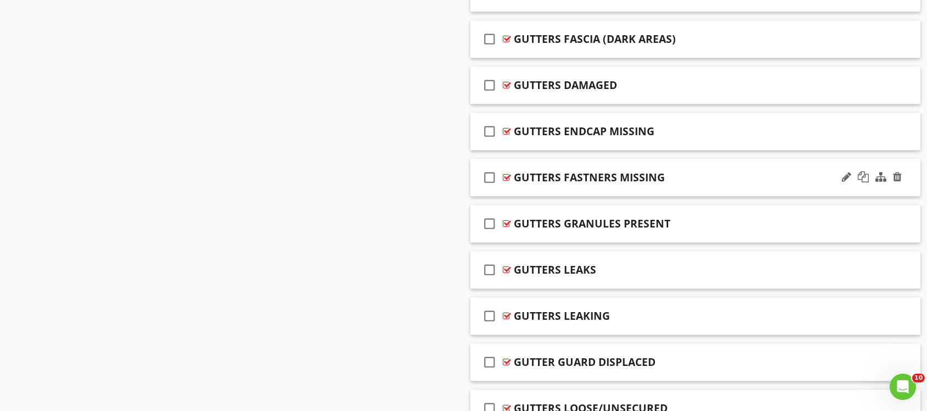
click at [671, 163] on div "check_box_outline_blank GUTTERS FASTNERS MISSING" at bounding box center [695, 178] width 451 height 38
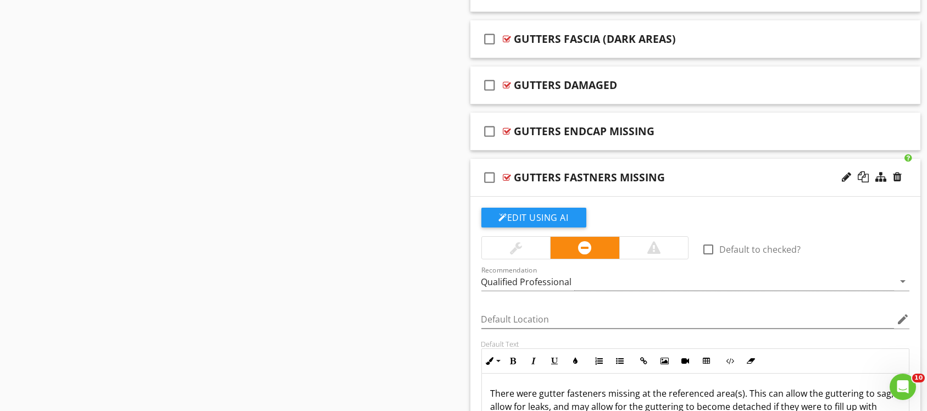
scroll to position [1471, 0]
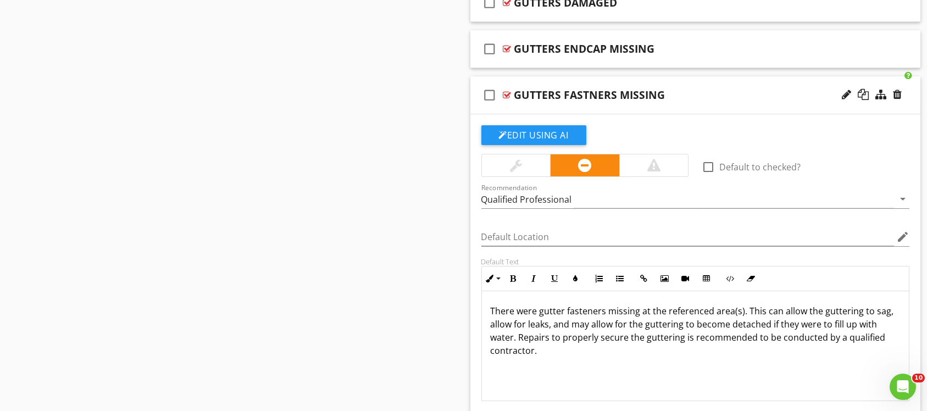
click at [678, 77] on div "check_box_outline_blank GUTTERS FASTNERS MISSING" at bounding box center [695, 95] width 451 height 38
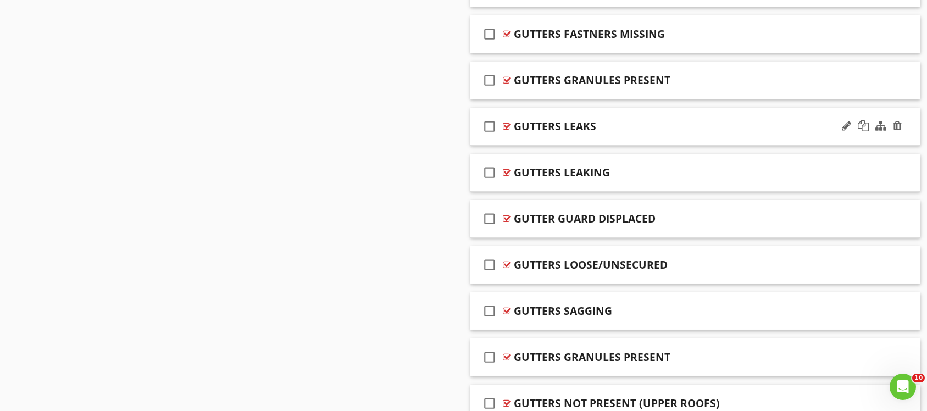
scroll to position [1553, 0]
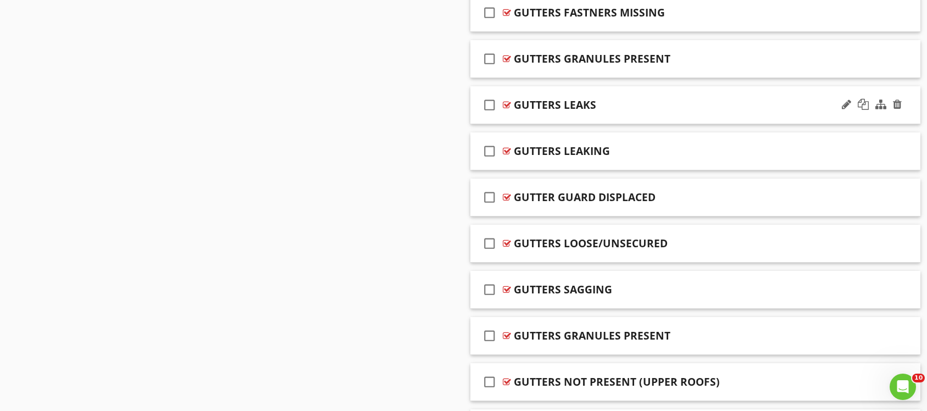
click at [622, 91] on div "check_box_outline_blank GUTTERS LEAKS" at bounding box center [695, 105] width 451 height 38
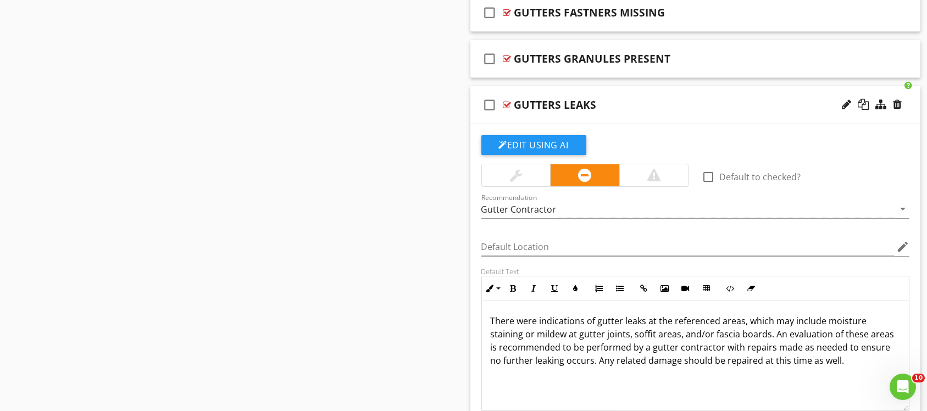
drag, startPoint x: 612, startPoint y: 88, endPoint x: 623, endPoint y: 97, distance: 13.6
click at [613, 88] on div "check_box_outline_blank GUTTERS LEAKS" at bounding box center [695, 105] width 451 height 38
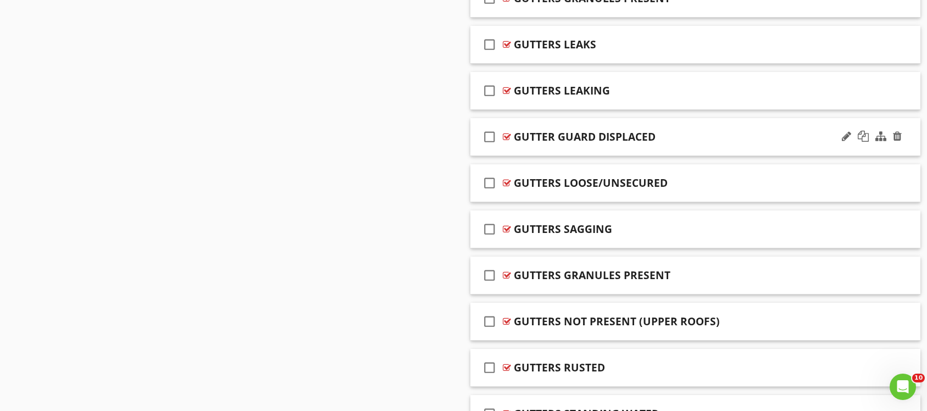
scroll to position [1636, 0]
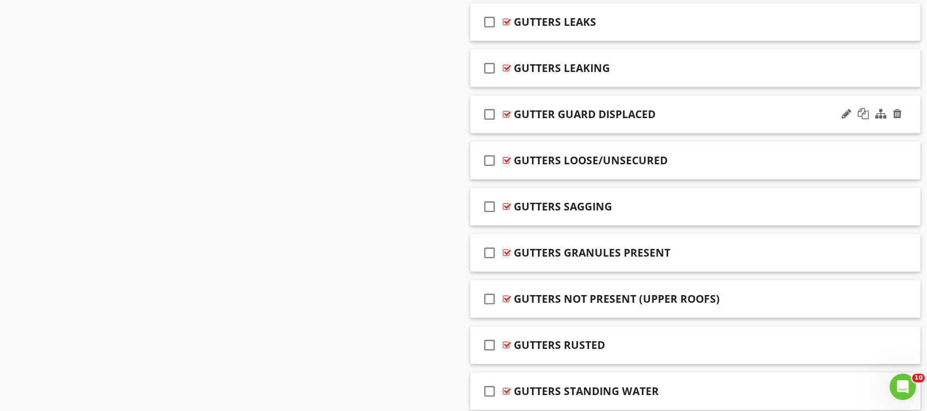
click at [687, 110] on div "GUTTER GUARD DISPLACED" at bounding box center [674, 114] width 321 height 13
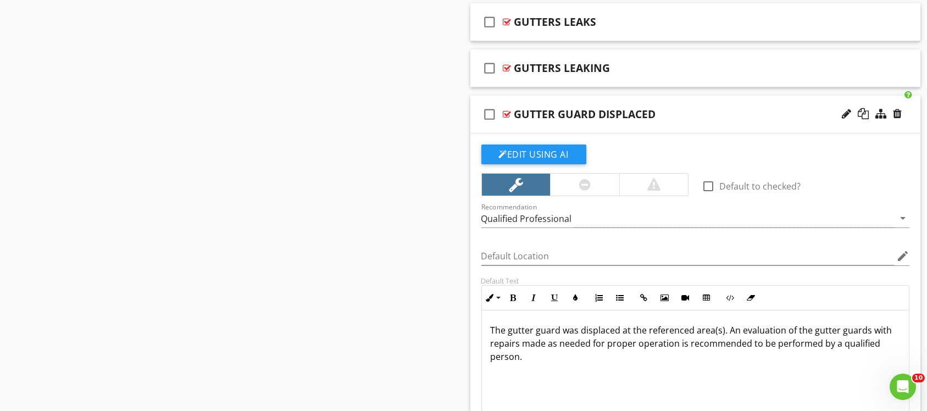
click at [685, 115] on div "GUTTER GUARD DISPLACED" at bounding box center [674, 114] width 321 height 13
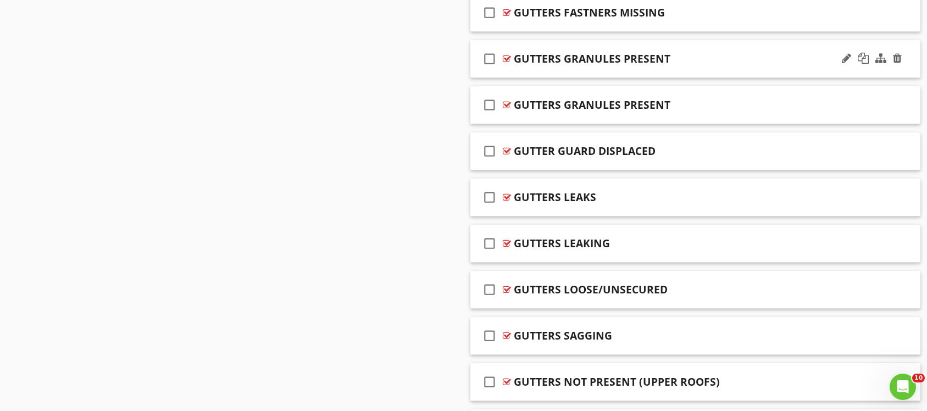
scroll to position [1471, 0]
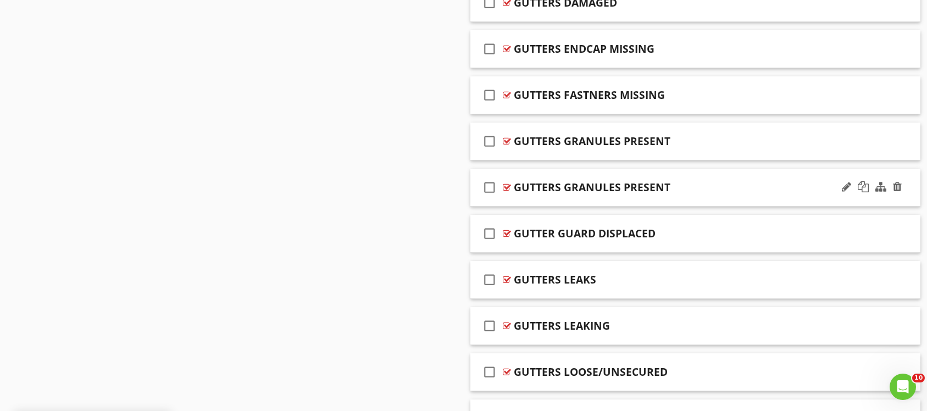
click at [706, 191] on div "check_box_outline_blank GUTTERS GRANULES PRESENT" at bounding box center [695, 188] width 451 height 38
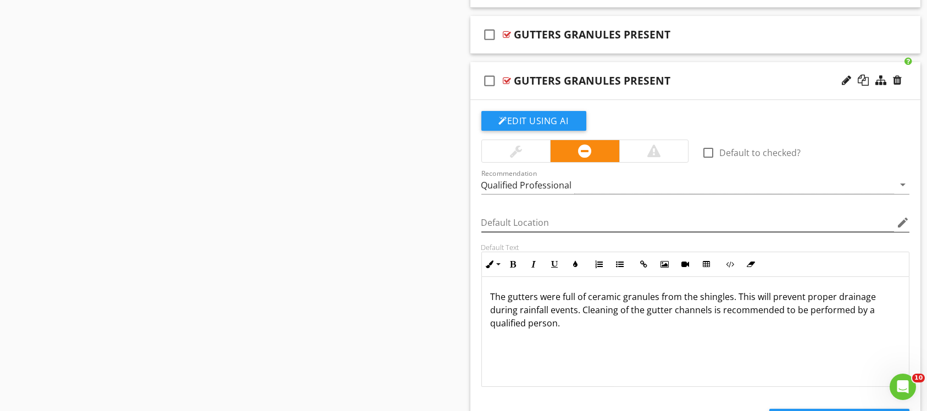
scroll to position [1553, 0]
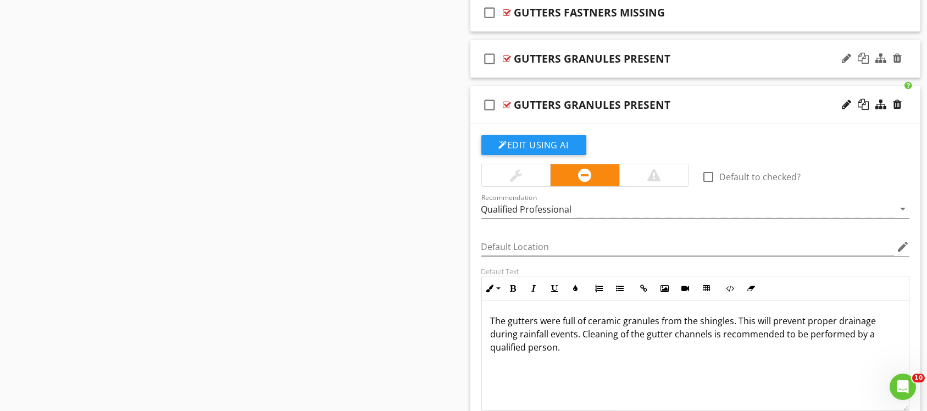
click at [688, 55] on div "GUTTERS GRANULES PRESENT" at bounding box center [674, 58] width 321 height 13
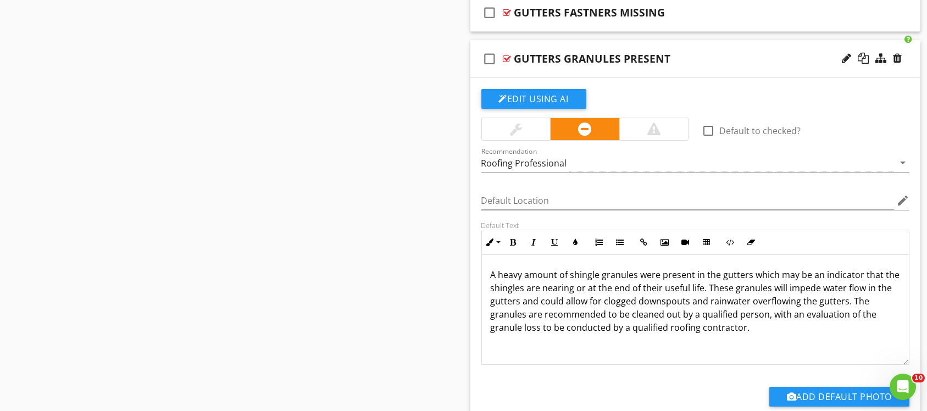
click at [660, 42] on div "check_box_outline_blank GUTTERS GRANULES PRESENT" at bounding box center [695, 59] width 451 height 38
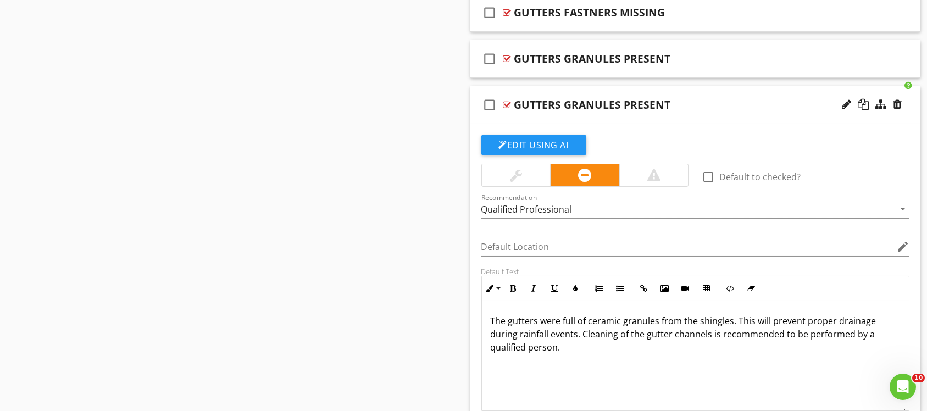
click at [691, 93] on div "check_box_outline_blank GUTTERS GRANULES PRESENT" at bounding box center [695, 105] width 451 height 38
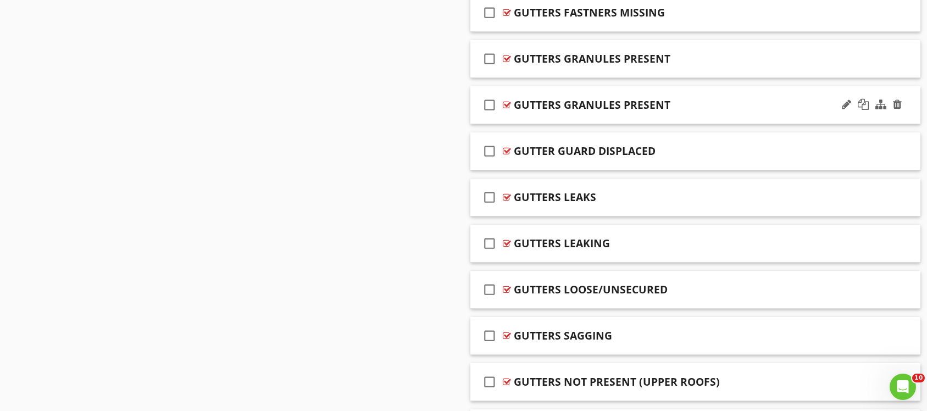
click at [690, 102] on div "GUTTERS GRANULES PRESENT" at bounding box center [674, 104] width 321 height 13
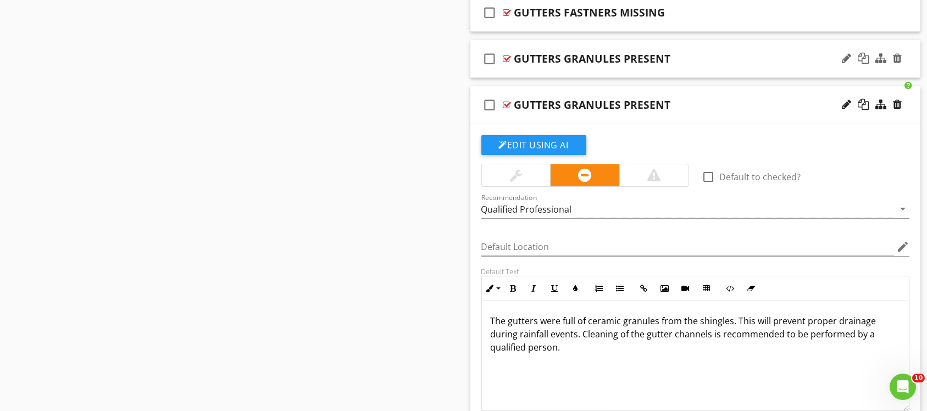
click at [677, 54] on div "GUTTERS GRANULES PRESENT" at bounding box center [674, 58] width 321 height 13
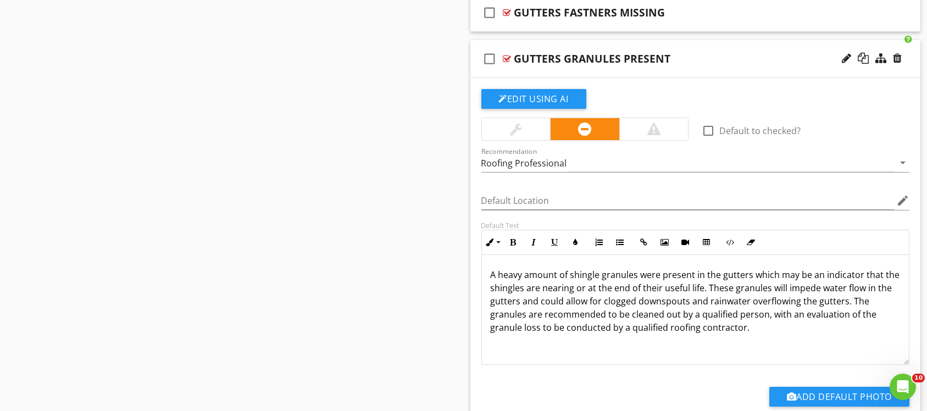
drag, startPoint x: 490, startPoint y: 268, endPoint x: 804, endPoint y: 324, distance: 319.3
click at [804, 324] on div "A heavy amount of shingle granules were present in the gutters which may be an …" at bounding box center [695, 310] width 427 height 110
click at [677, 52] on div "GUTTERS GRANULES PRESENT" at bounding box center [674, 58] width 321 height 13
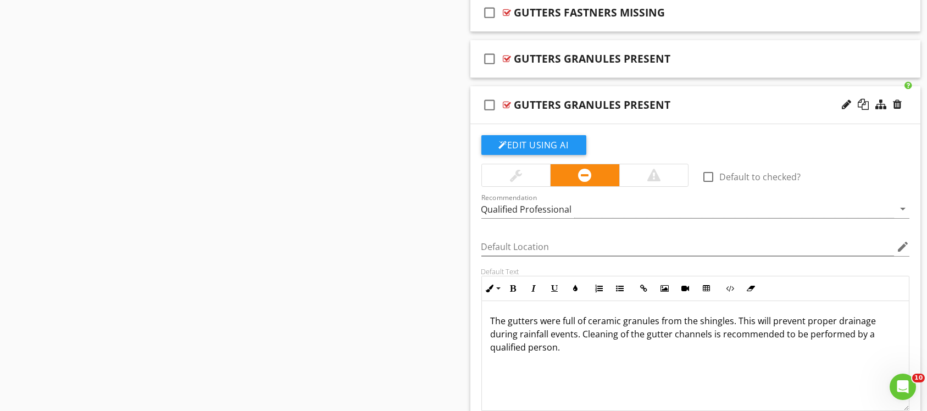
click at [677, 100] on div "GUTTERS GRANULES PRESENT" at bounding box center [674, 104] width 321 height 13
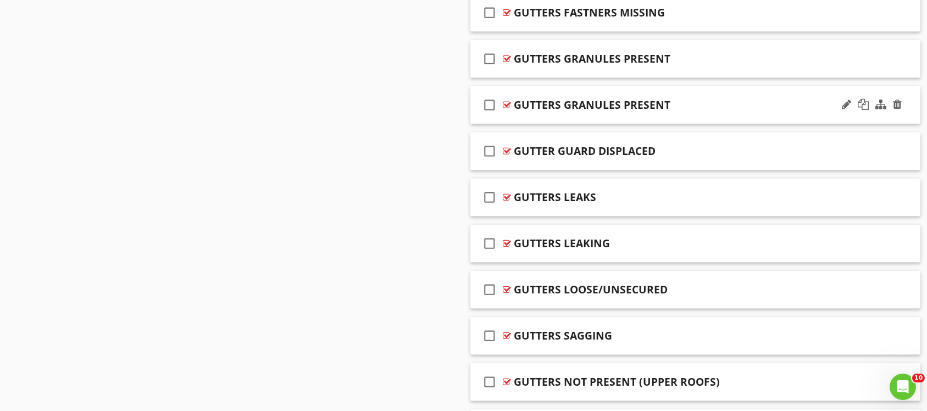
click at [684, 92] on div "check_box_outline_blank GUTTERS GRANULES PRESENT" at bounding box center [695, 105] width 451 height 38
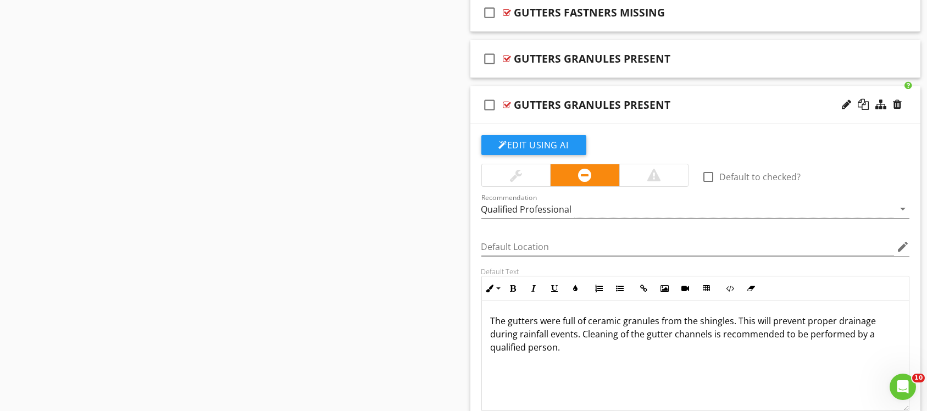
drag, startPoint x: 486, startPoint y: 312, endPoint x: 607, endPoint y: 355, distance: 128.3
click at [607, 355] on div "The gutters were full of ceramic granules from the shingles. This will prevent …" at bounding box center [695, 356] width 427 height 110
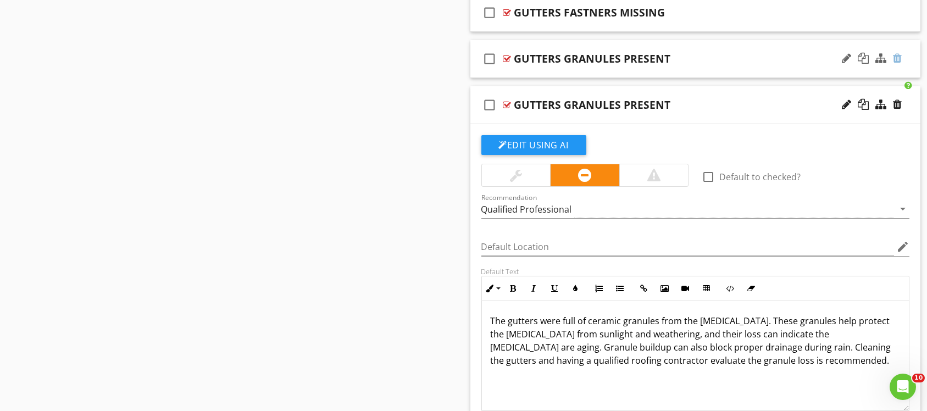
click at [899, 56] on div at bounding box center [897, 58] width 9 height 11
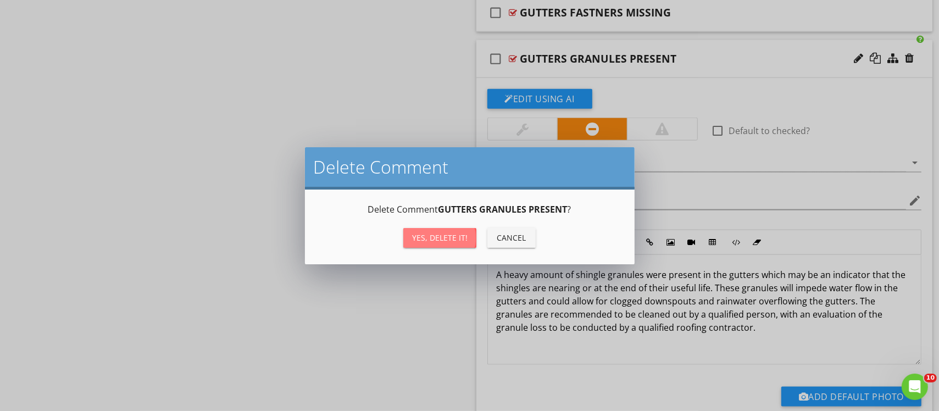
click at [437, 236] on div "Yes, Delete it!" at bounding box center [439, 238] width 55 height 12
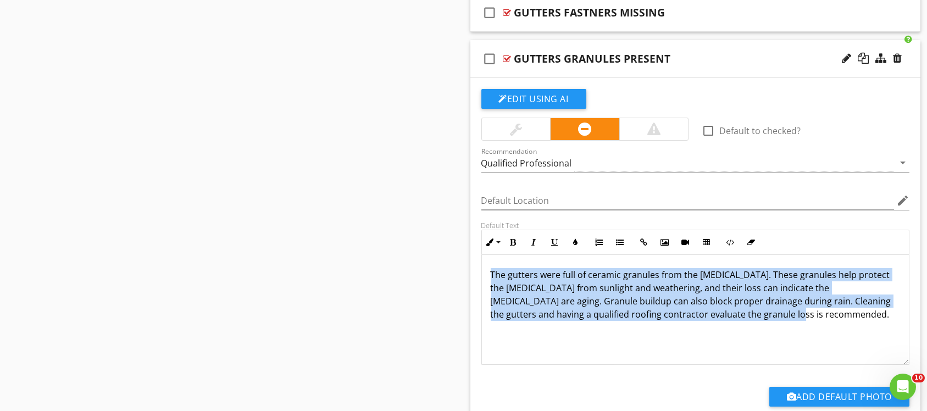
drag, startPoint x: 486, startPoint y: 268, endPoint x: 796, endPoint y: 327, distance: 315.6
click at [796, 327] on div "The gutters were full of ceramic granules from the shingles. These granules hel…" at bounding box center [695, 310] width 427 height 110
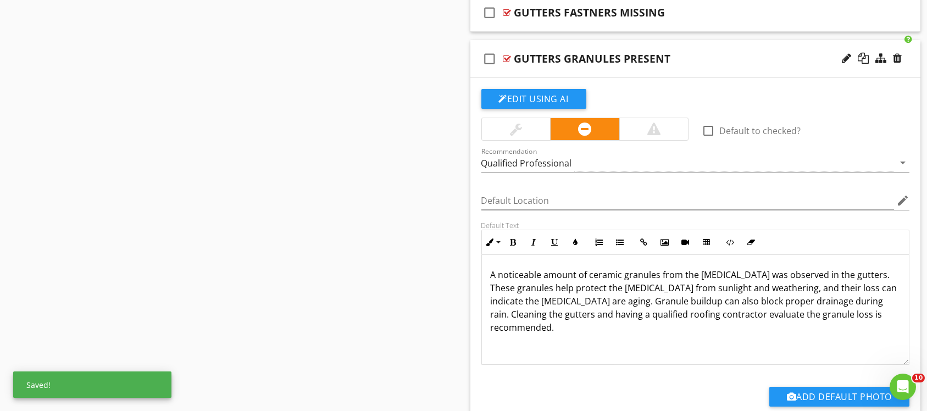
click at [701, 46] on div "check_box_outline_blank GUTTERS GRANULES PRESENT" at bounding box center [695, 59] width 451 height 38
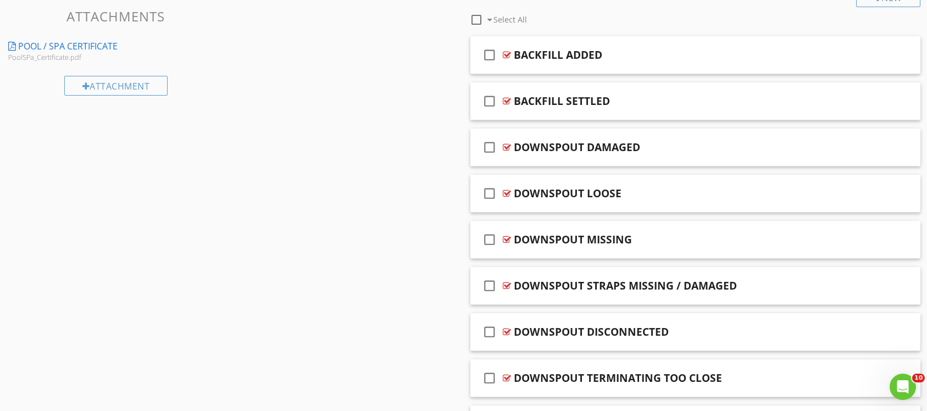
scroll to position [0, 0]
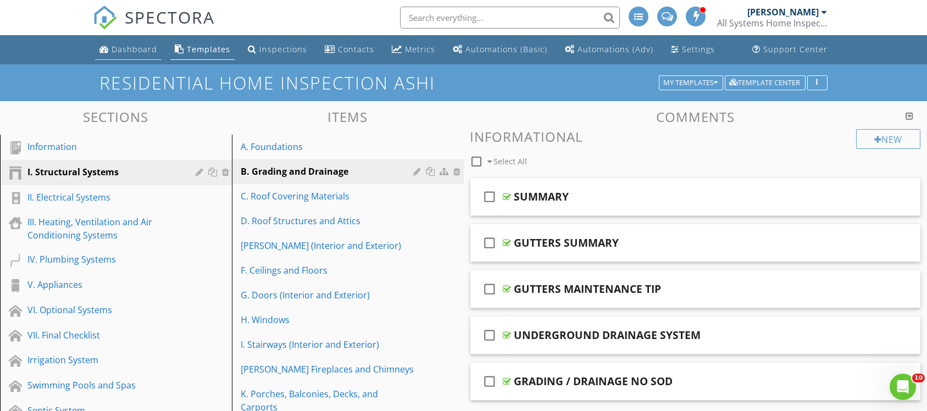
click at [126, 47] on div "Dashboard" at bounding box center [135, 49] width 46 height 10
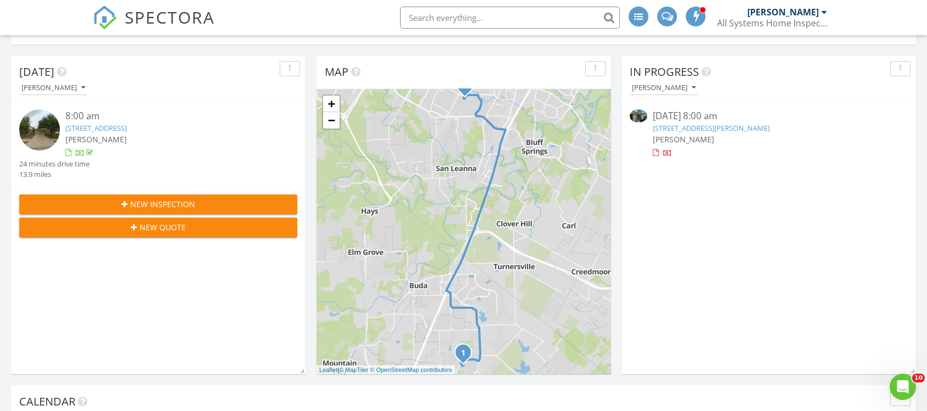
scroll to position [330, 0]
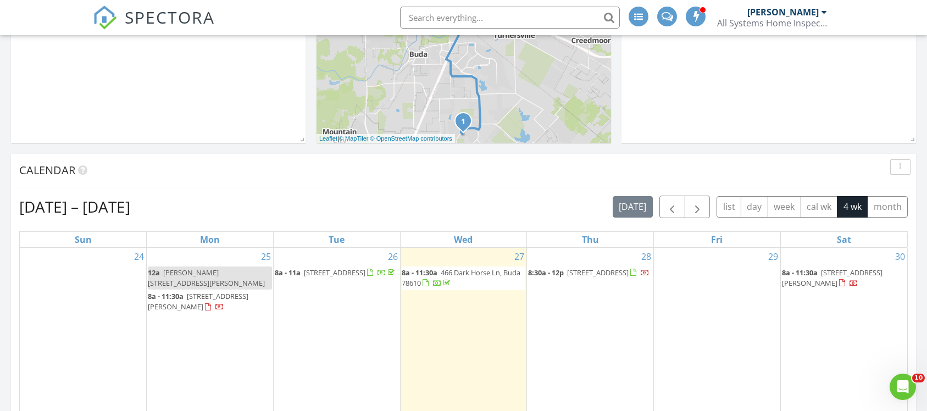
click at [596, 270] on span "[STREET_ADDRESS]" at bounding box center [598, 273] width 62 height 10
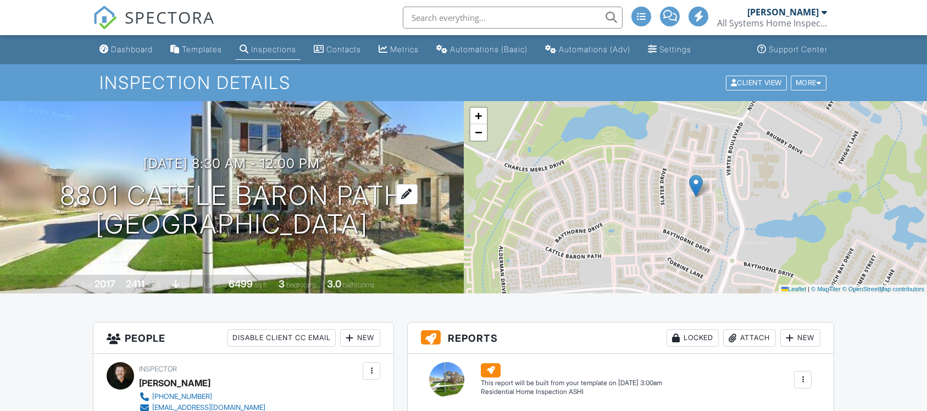
click at [400, 195] on div at bounding box center [406, 194] width 21 height 20
